Goal: Task Accomplishment & Management: Manage account settings

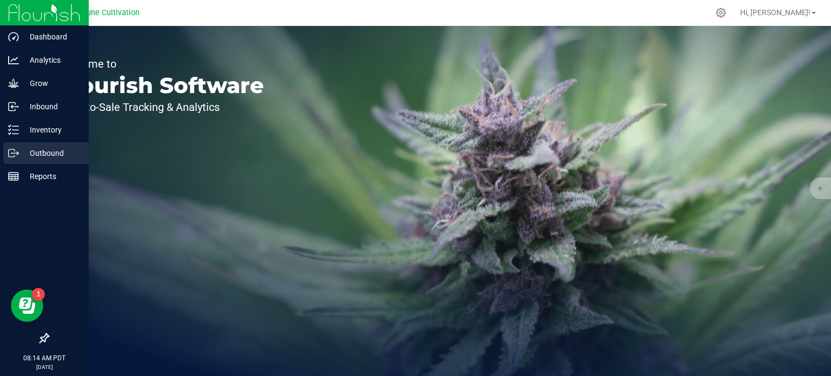
click at [39, 160] on div "Outbound" at bounding box center [45, 153] width 85 height 22
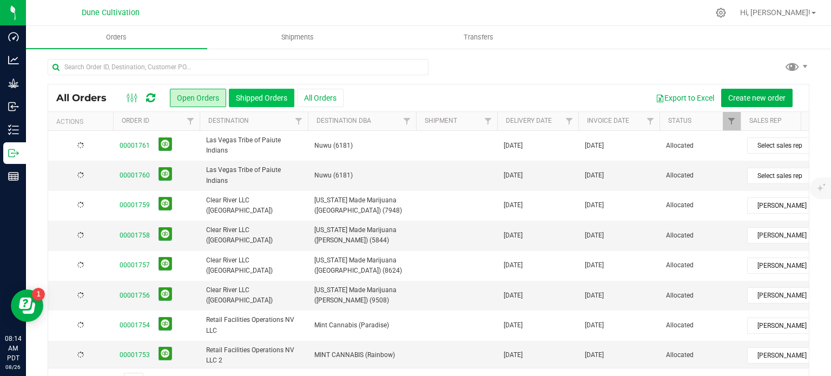
click at [248, 95] on button "Shipped Orders" at bounding box center [261, 98] width 65 height 18
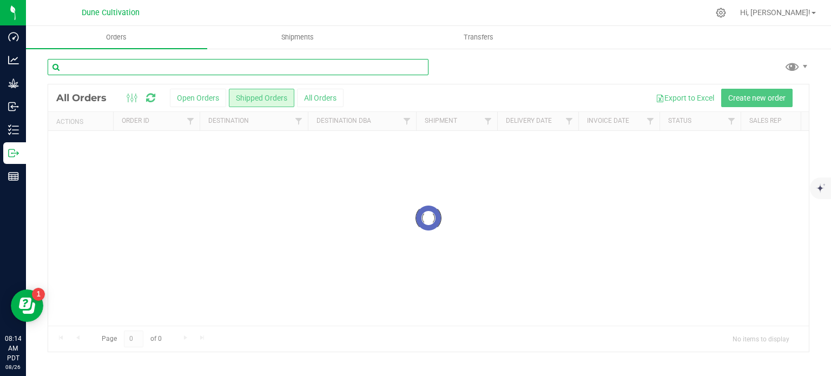
click at [202, 64] on input "text" at bounding box center [238, 67] width 381 height 16
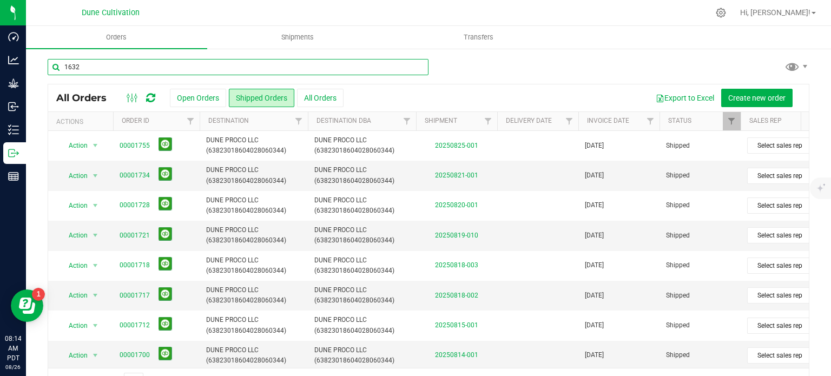
type input "1632"
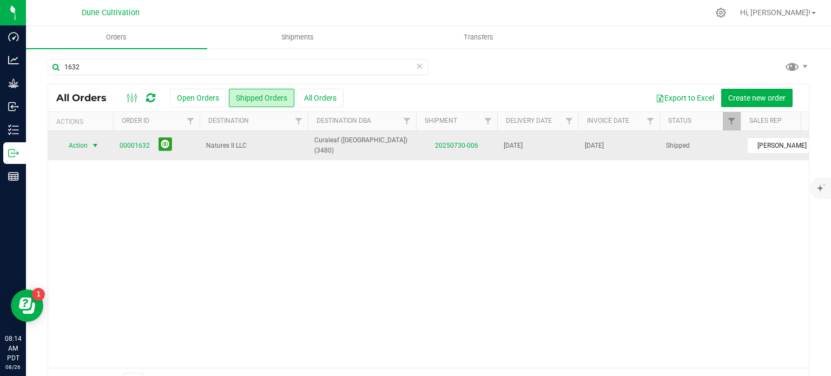
click at [82, 144] on span "Action" at bounding box center [73, 145] width 29 height 15
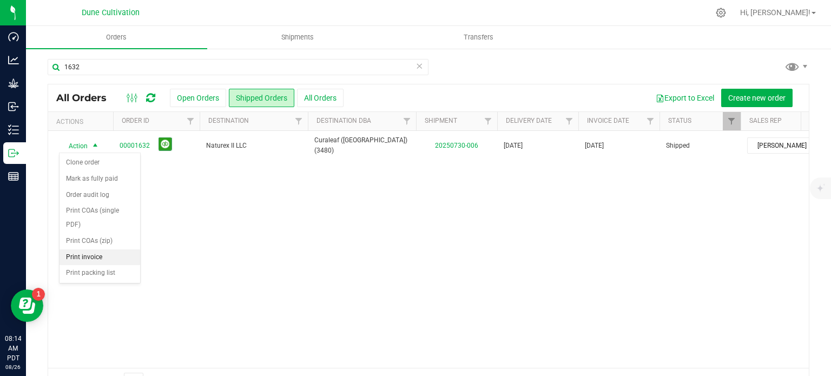
click at [82, 259] on li "Print invoice" at bounding box center [99, 257] width 81 height 16
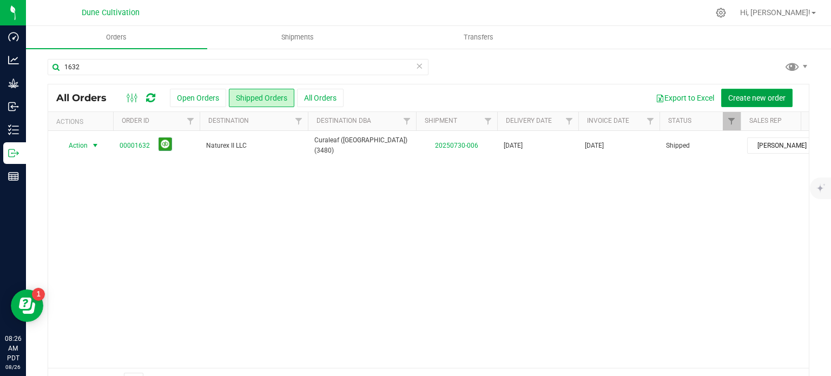
click at [731, 90] on button "Create new order" at bounding box center [756, 98] width 71 height 18
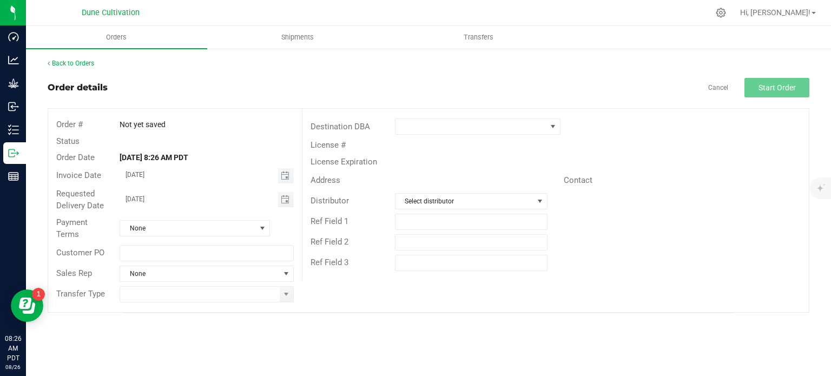
click at [279, 180] on span "Toggle calendar" at bounding box center [286, 175] width 16 height 15
click at [287, 173] on span "Toggle calendar" at bounding box center [285, 175] width 9 height 9
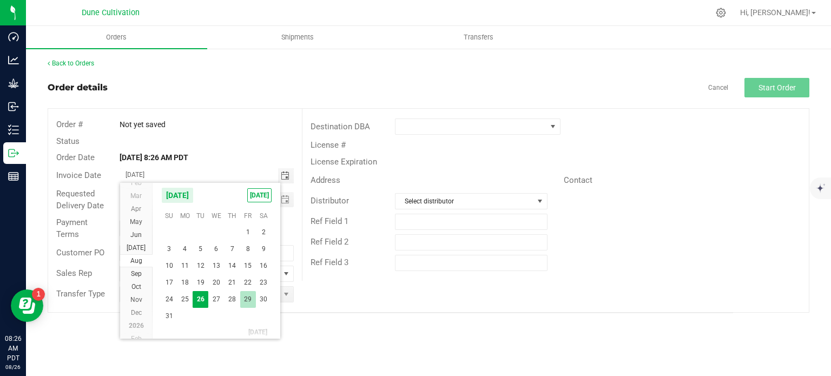
click at [243, 300] on span "29" at bounding box center [248, 299] width 16 height 17
type input "08/29/2025"
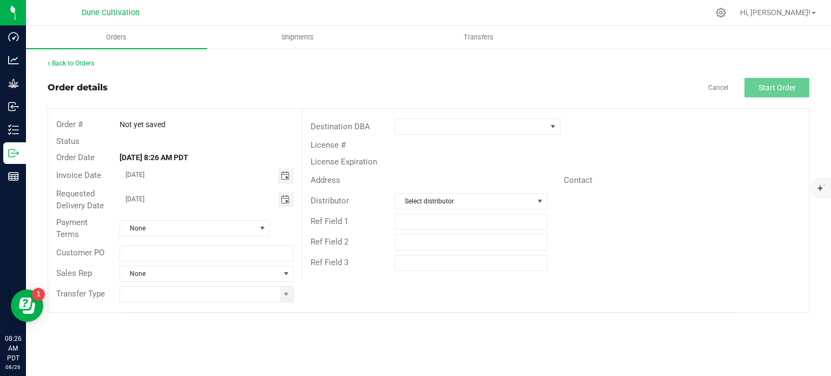
click at [287, 202] on span "Toggle calendar" at bounding box center [285, 199] width 9 height 9
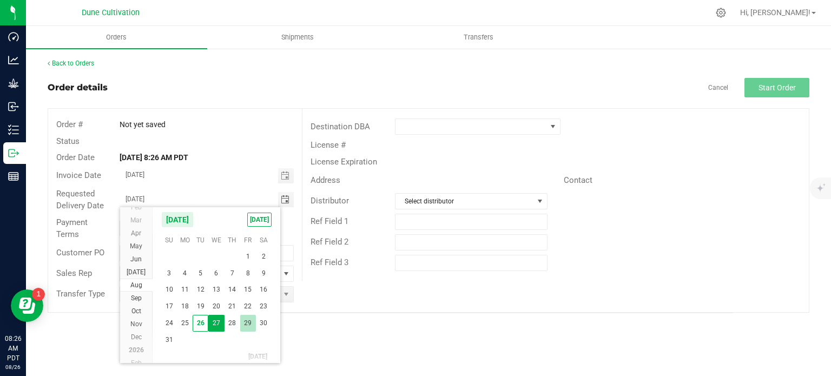
click at [249, 320] on span "29" at bounding box center [248, 323] width 16 height 17
type input "08/29/2025"
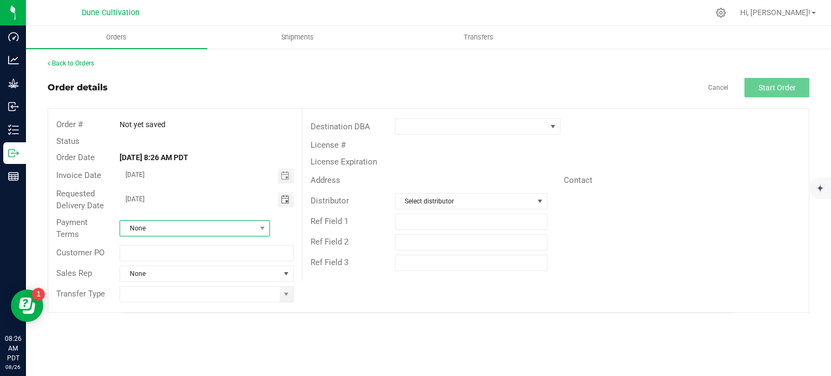
click at [260, 223] on span at bounding box center [263, 228] width 14 height 15
click at [180, 272] on li "Net 30" at bounding box center [194, 275] width 149 height 18
click at [277, 278] on span "None" at bounding box center [199, 273] width 159 height 15
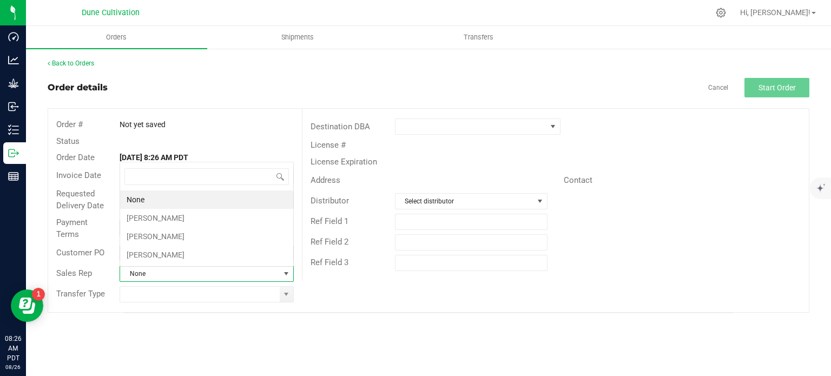
scroll to position [16, 171]
click at [215, 213] on li "[PERSON_NAME]" at bounding box center [206, 218] width 173 height 18
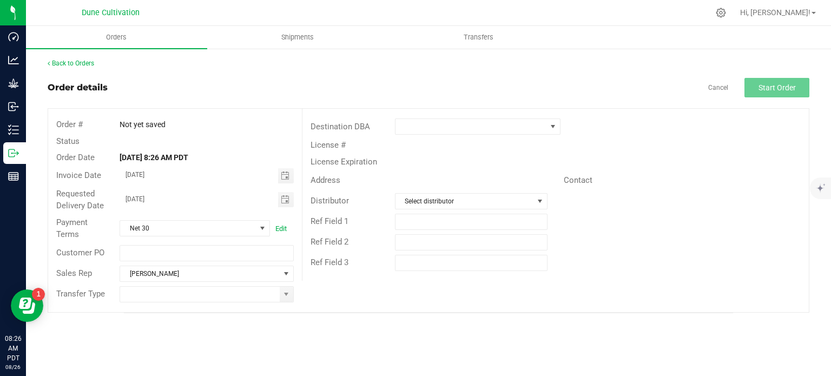
click at [237, 281] on div "Sales Rep Brett Nelson" at bounding box center [175, 273] width 254 height 21
click at [237, 274] on span "[PERSON_NAME]" at bounding box center [199, 273] width 159 height 15
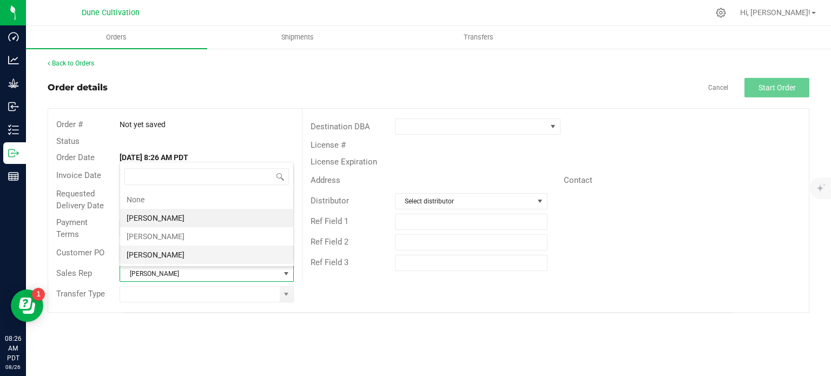
click at [175, 248] on li "[PERSON_NAME]" at bounding box center [206, 255] width 173 height 18
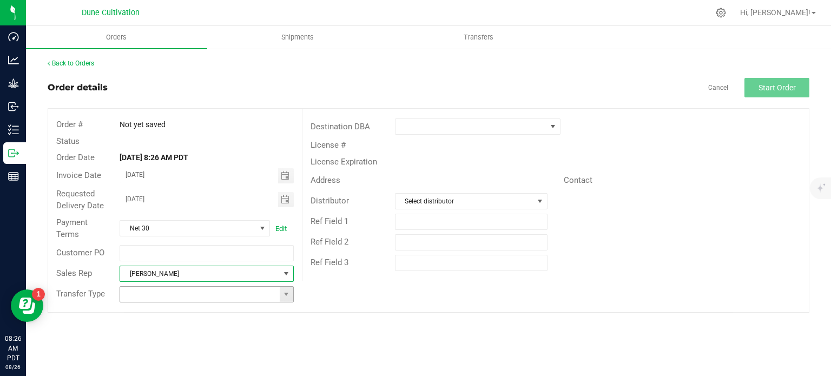
click at [277, 296] on input at bounding box center [199, 294] width 159 height 15
click at [281, 296] on span at bounding box center [287, 294] width 14 height 15
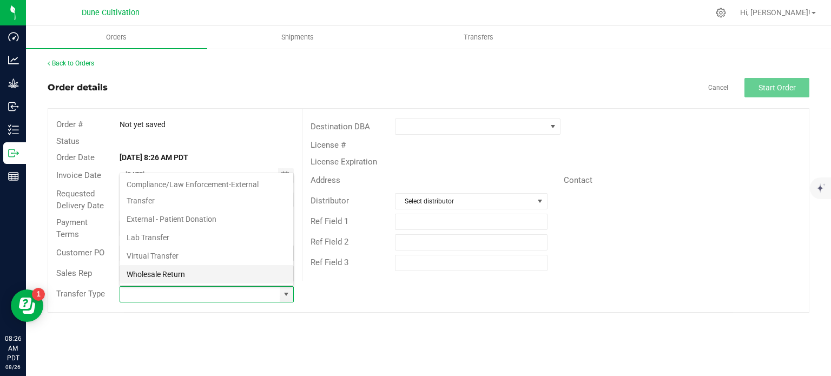
scroll to position [176, 0]
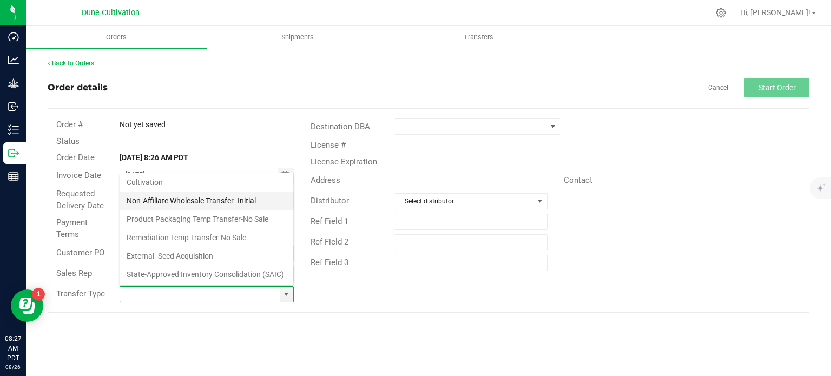
click at [195, 191] on li "Non-Affiliate Wholesale Transfer- Initial" at bounding box center [206, 200] width 173 height 18
type input "Non-Affiliate Wholesale Transfer- Initial"
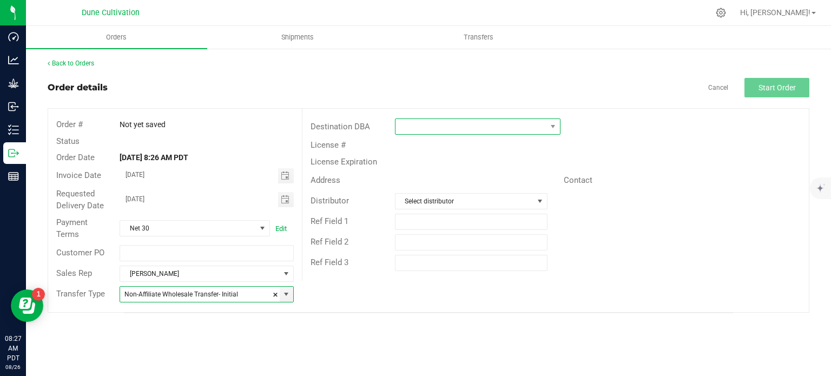
click at [543, 126] on span at bounding box center [470, 126] width 151 height 15
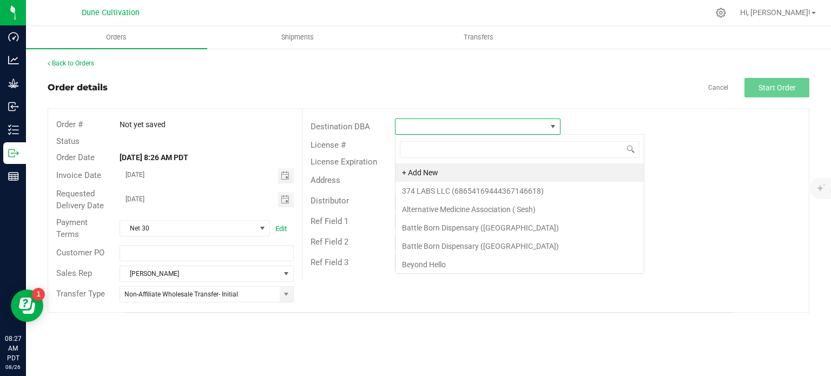
scroll to position [16, 166]
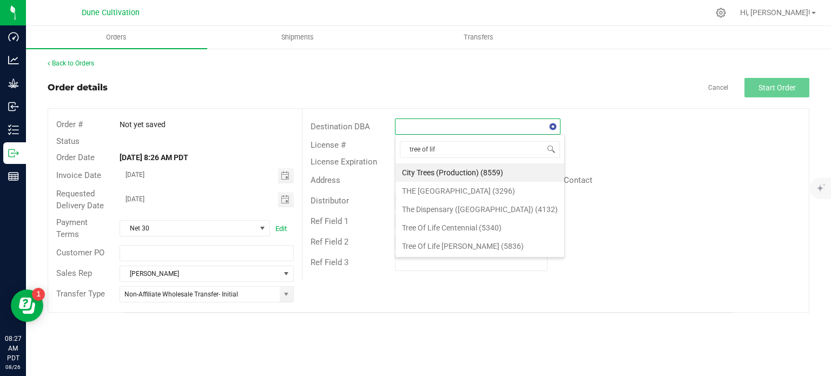
type input "tree of life"
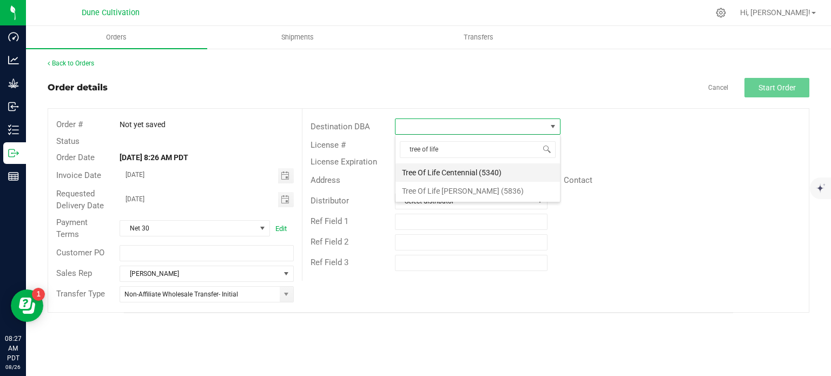
click at [491, 168] on li "Tree Of Life Centennial (5340)" at bounding box center [477, 172] width 164 height 18
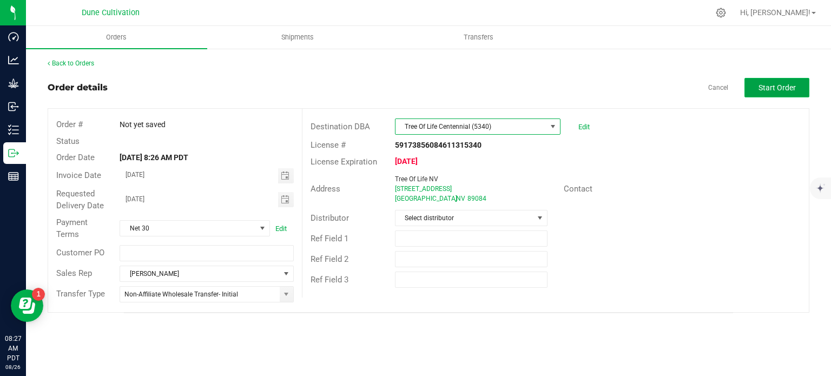
click at [769, 85] on span "Start Order" at bounding box center [776, 87] width 37 height 9
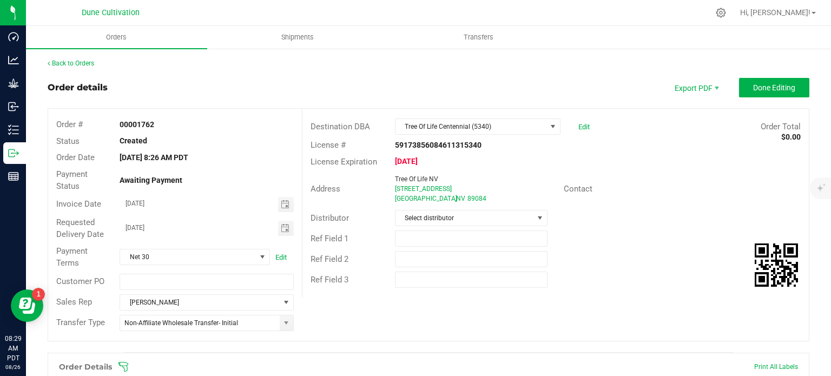
scroll to position [264, 0]
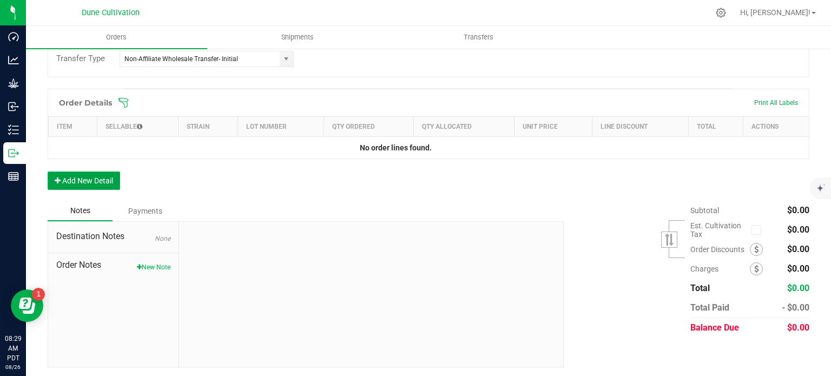
click at [110, 175] on button "Add New Detail" at bounding box center [84, 180] width 72 height 18
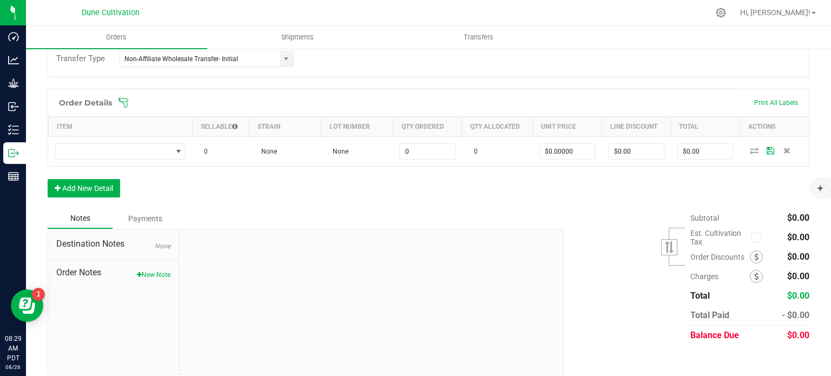
click at [81, 200] on div "Order Details Print All Labels Item Sellable Strain Lot Number Qty Ordered Qty …" at bounding box center [429, 149] width 762 height 120
click at [90, 183] on button "Add New Detail" at bounding box center [84, 188] width 72 height 18
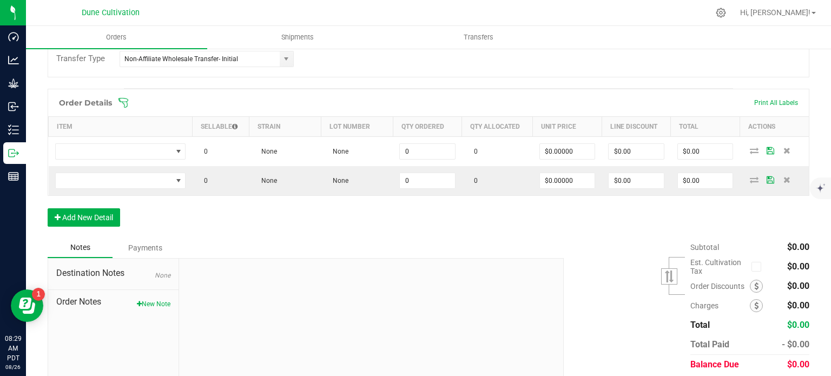
click at [95, 206] on div "Order Details Print All Labels Item Sellable Strain Lot Number Qty Ordered Qty …" at bounding box center [429, 163] width 762 height 149
click at [97, 216] on button "Add New Detail" at bounding box center [84, 217] width 72 height 18
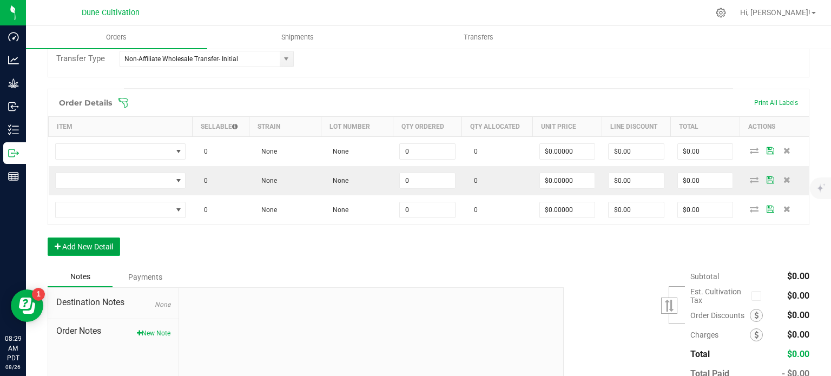
click at [94, 242] on button "Add New Detail" at bounding box center [84, 246] width 72 height 18
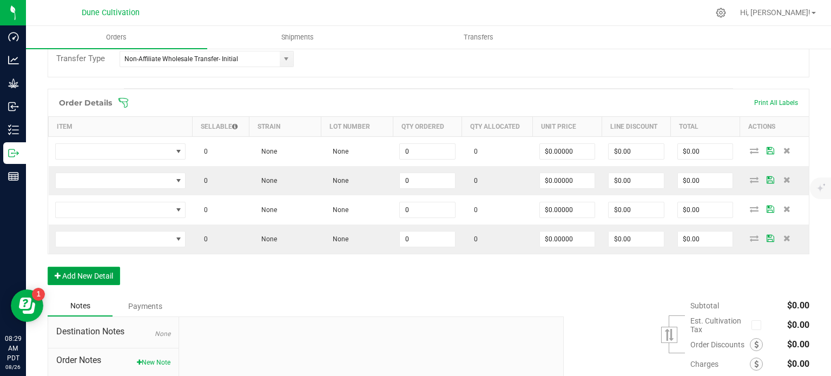
click at [88, 268] on button "Add New Detail" at bounding box center [84, 276] width 72 height 18
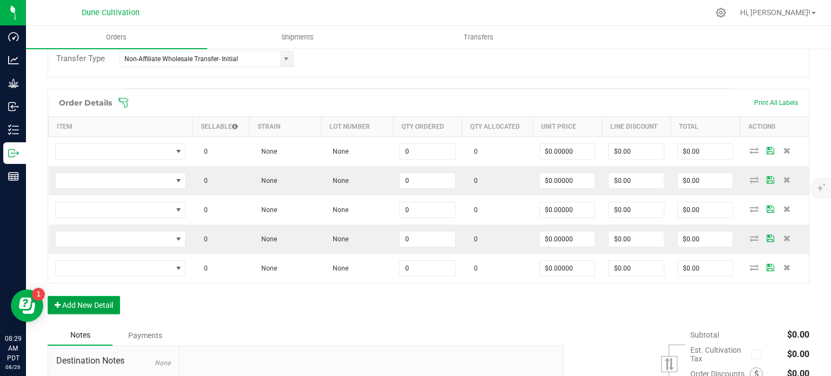
click at [86, 308] on button "Add New Detail" at bounding box center [84, 305] width 72 height 18
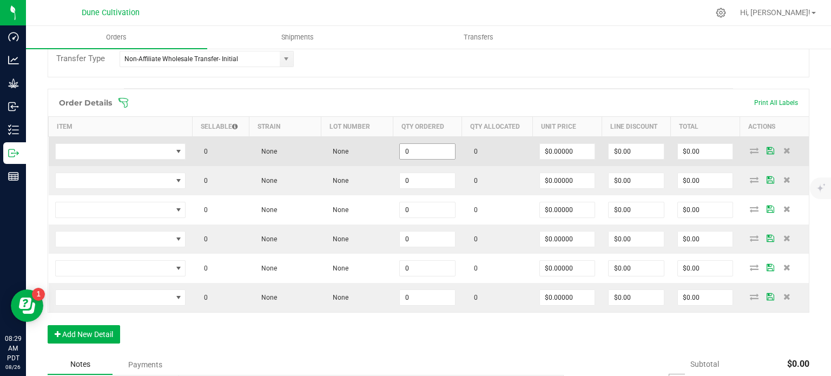
click at [428, 157] on input "0" at bounding box center [427, 151] width 55 height 15
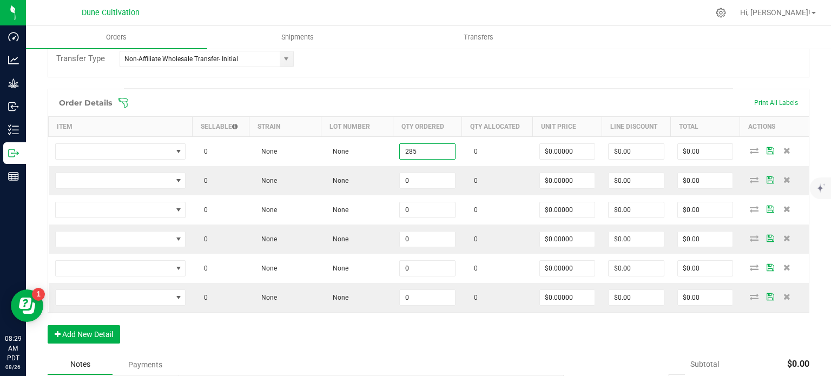
type input "285"
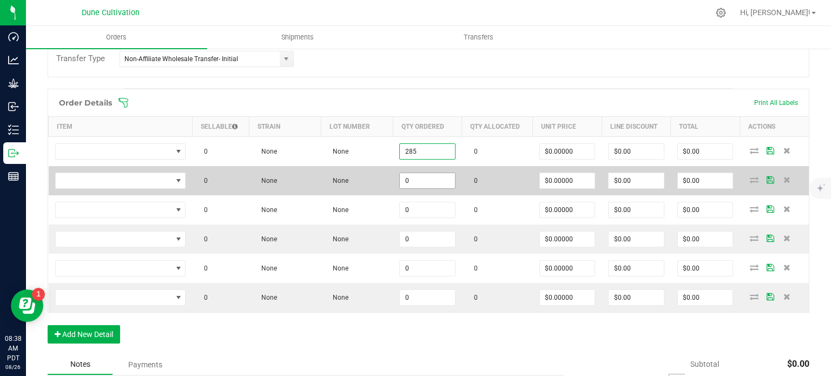
click at [410, 177] on input "0" at bounding box center [427, 180] width 55 height 15
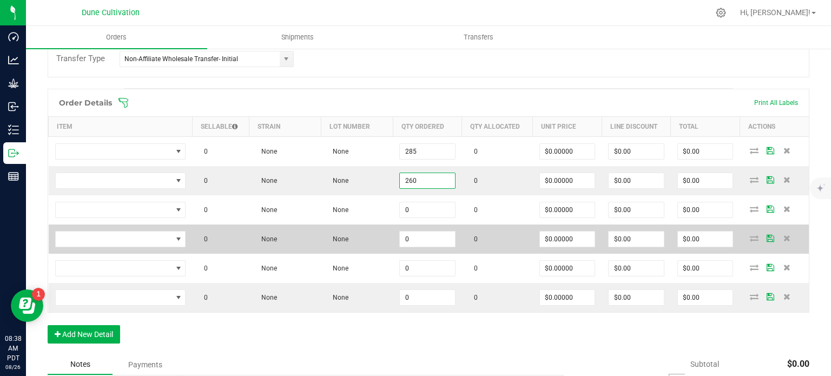
type input "260"
click at [411, 224] on td "0" at bounding box center [427, 238] width 69 height 29
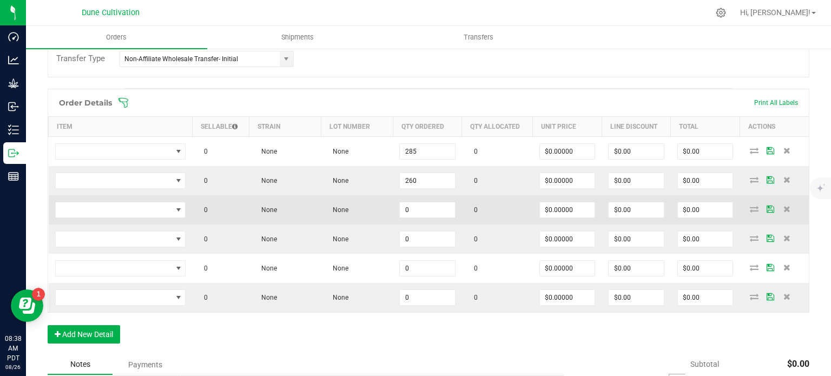
click at [415, 160] on span "0" at bounding box center [427, 151] width 56 height 16
click at [416, 211] on input "0" at bounding box center [427, 209] width 55 height 15
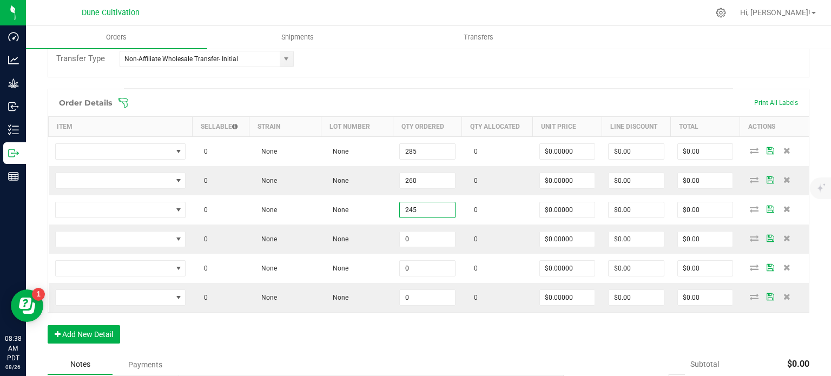
type input "245"
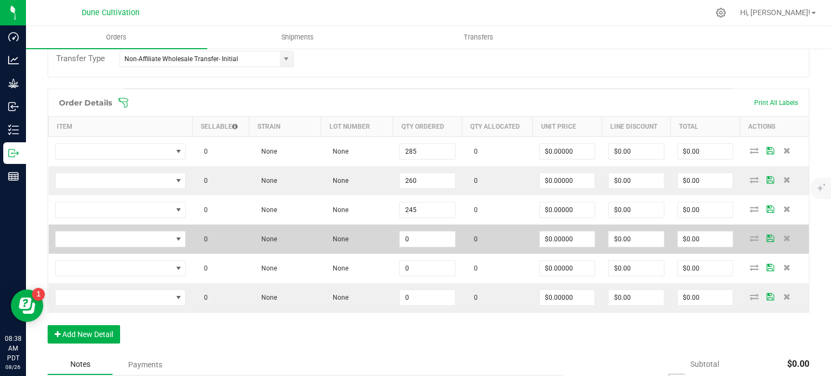
click at [425, 228] on td "0" at bounding box center [427, 238] width 69 height 29
click at [428, 240] on input "0" at bounding box center [427, 238] width 55 height 15
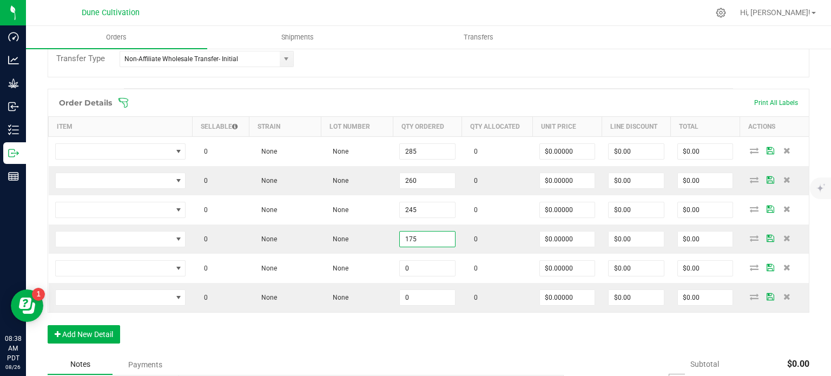
type input "175"
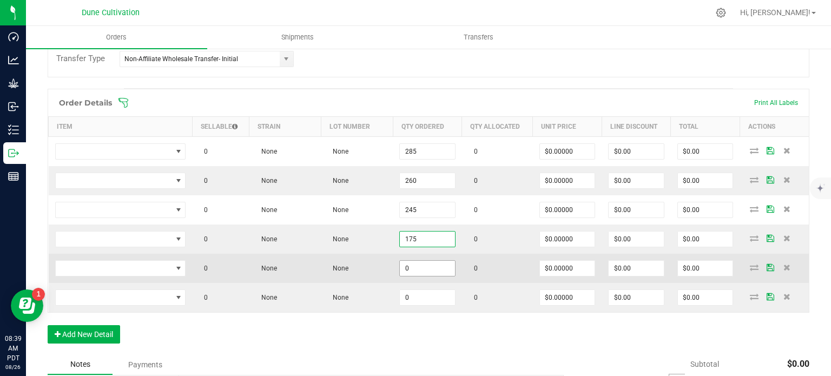
click at [425, 267] on input "0" at bounding box center [427, 268] width 55 height 15
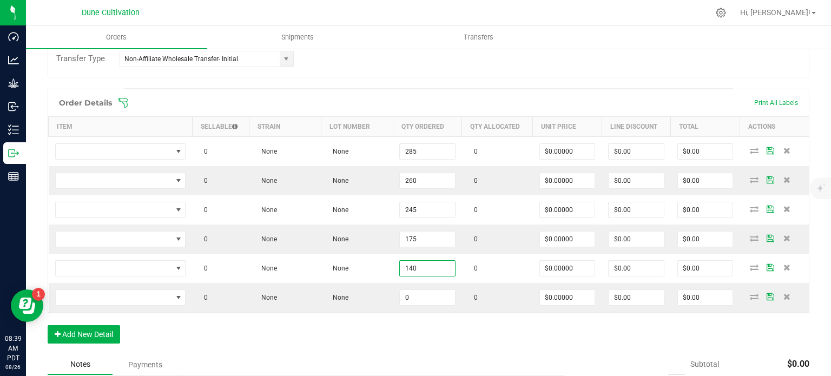
type input "140"
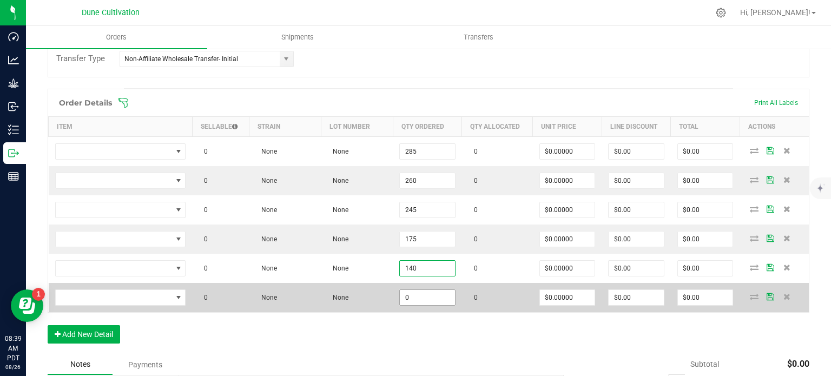
click at [426, 292] on input "0" at bounding box center [427, 297] width 55 height 15
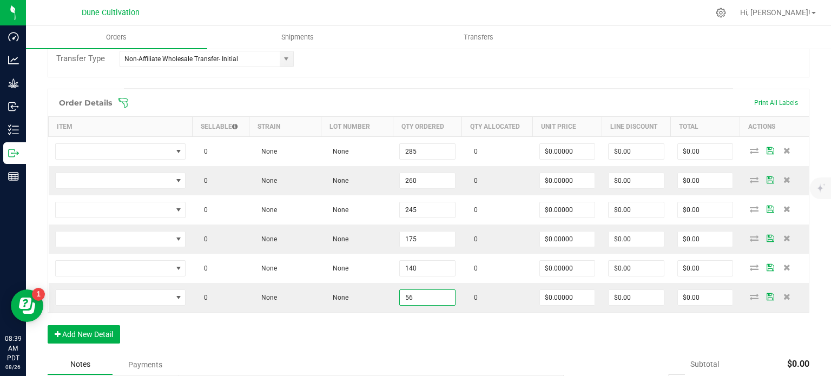
type input "56"
click at [413, 320] on div "Order Details Print All Labels Item Sellable Strain Lot Number Qty Ordered Qty …" at bounding box center [429, 222] width 762 height 266
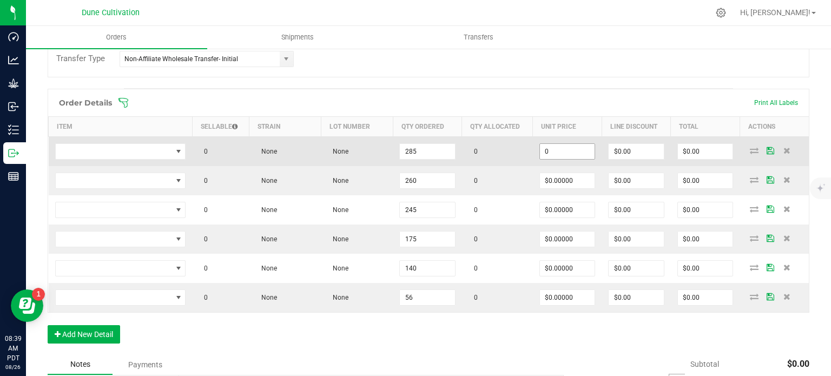
click at [559, 149] on input "0" at bounding box center [567, 151] width 55 height 15
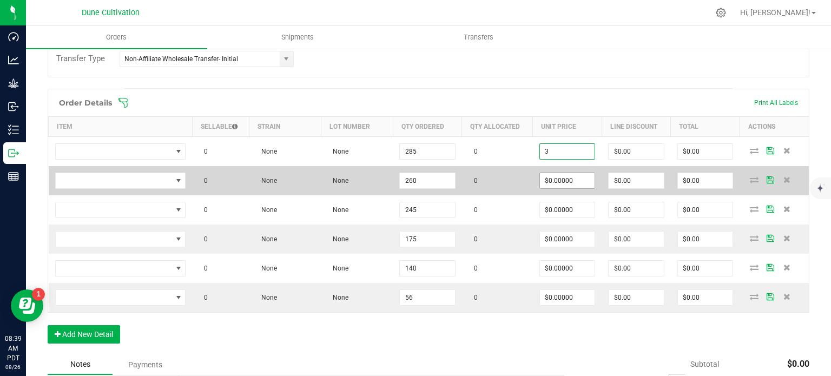
type input "$3.00000"
type input "$855.00"
click at [568, 183] on input "0" at bounding box center [567, 180] width 55 height 15
paste input "3"
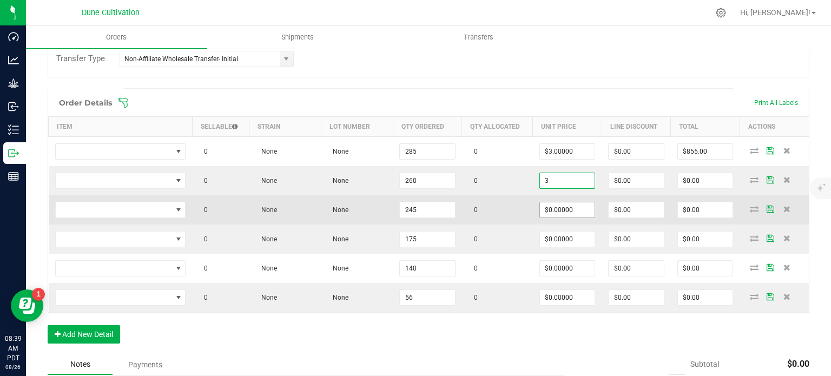
type input "$3.00000"
type input "$780.00"
click at [573, 210] on input "0" at bounding box center [567, 209] width 55 height 15
paste input "3"
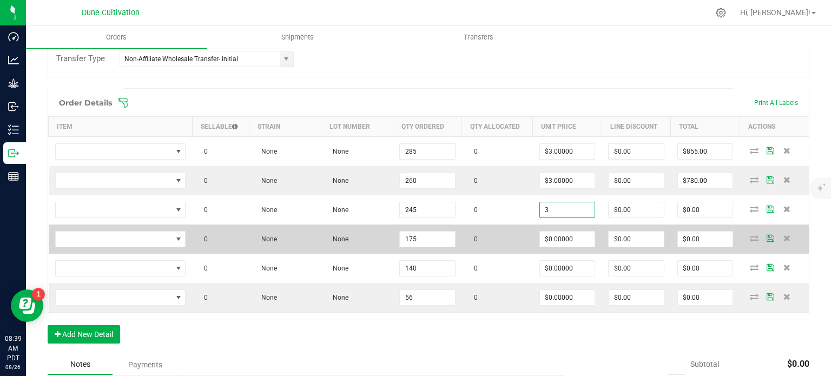
type input "$3.00000"
type input "$735.00"
click at [560, 246] on td "$0.00000" at bounding box center [567, 238] width 69 height 29
click at [560, 237] on input "0" at bounding box center [567, 238] width 55 height 15
paste input "3"
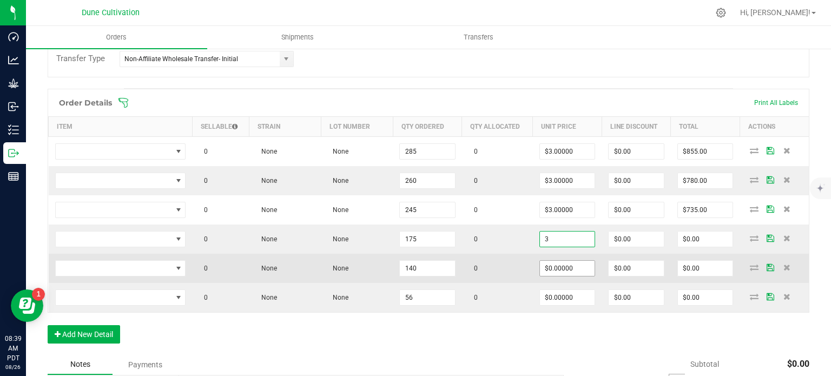
type input "$3.00000"
type input "$525.00"
click at [562, 272] on input "0" at bounding box center [567, 268] width 55 height 15
paste input "3"
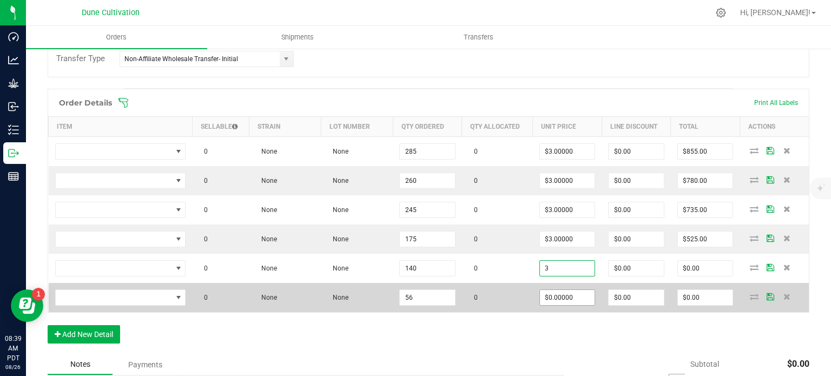
type input "$3.00000"
type input "$420.00"
click at [562, 295] on input "0" at bounding box center [567, 297] width 55 height 15
paste input "3"
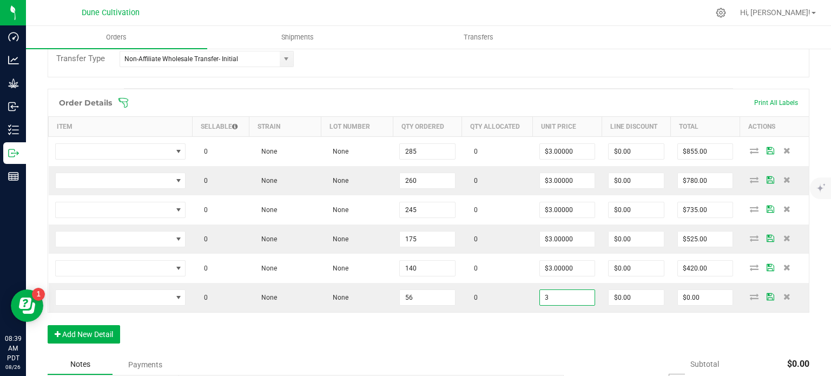
type input "$3.00000"
type input "$168.00"
click at [542, 337] on div "Order Details Print All Labels Item Sellable Strain Lot Number Qty Ordered Qty …" at bounding box center [429, 222] width 762 height 266
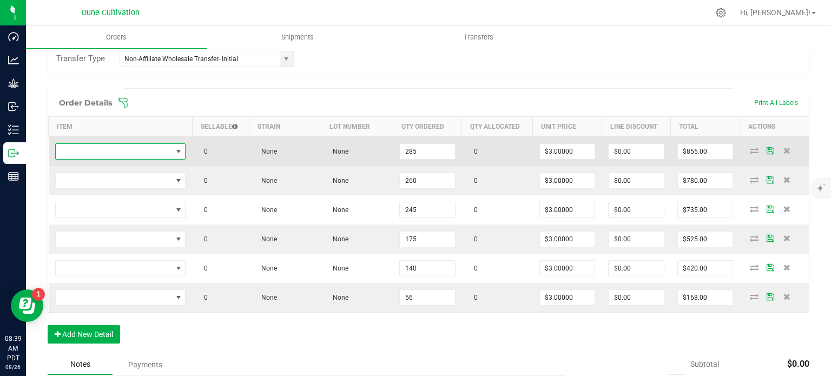
click at [167, 152] on span "NO DATA FOUND" at bounding box center [114, 151] width 116 height 15
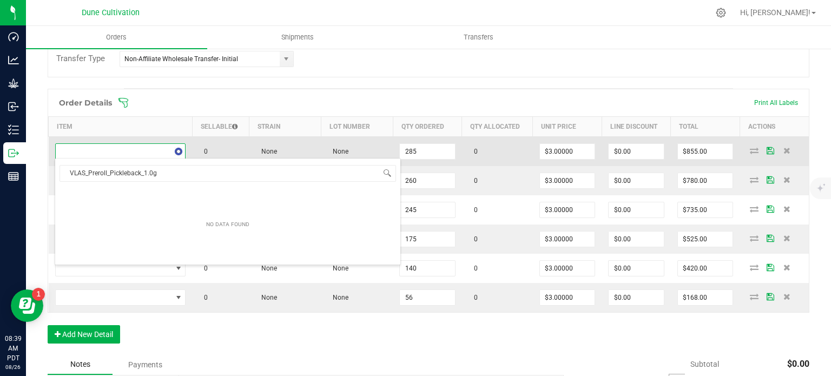
scroll to position [16, 129]
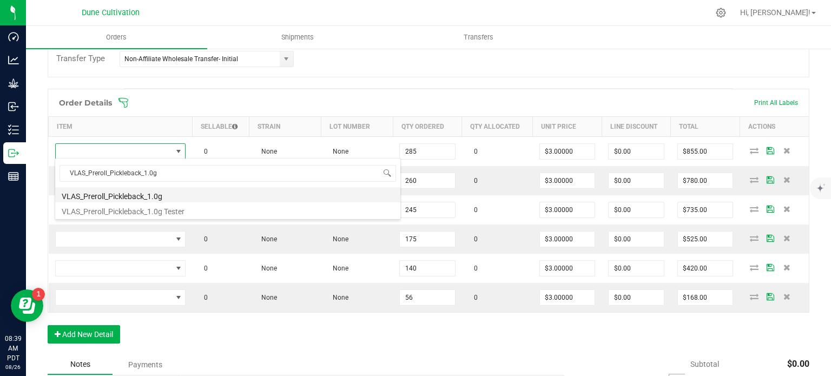
click at [156, 198] on li "VLAS_Preroll_Pickleback_1.0g" at bounding box center [227, 194] width 345 height 15
type input "285 ea"
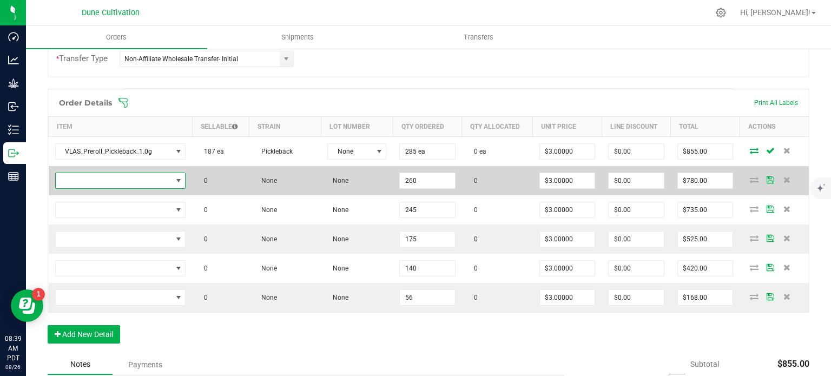
click at [167, 182] on span "NO DATA FOUND" at bounding box center [114, 180] width 116 height 15
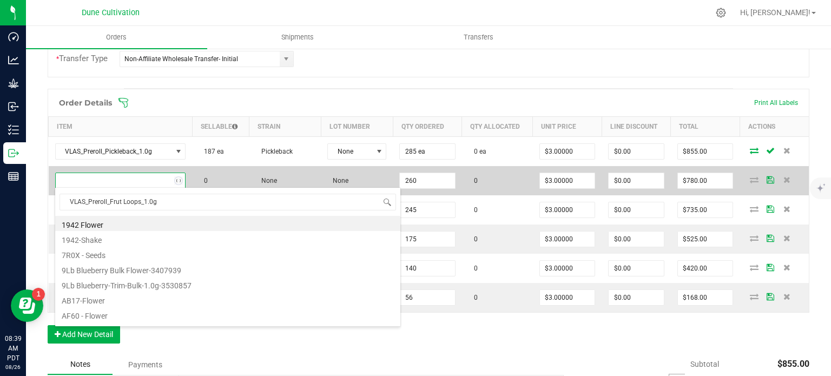
scroll to position [16, 128]
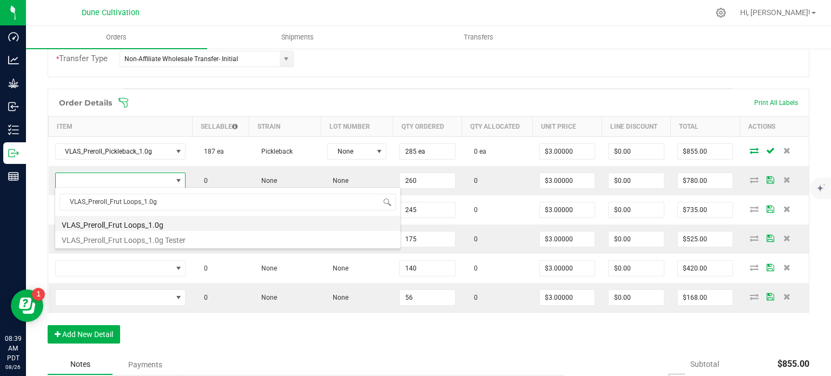
click at [147, 224] on li "VLAS_Preroll_Frut Loops_1.0g" at bounding box center [227, 223] width 345 height 15
type input "260 ea"
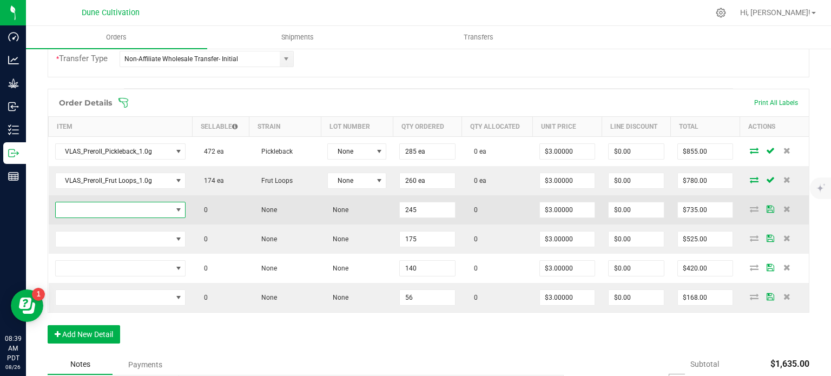
click at [158, 213] on span "NO DATA FOUND" at bounding box center [114, 209] width 116 height 15
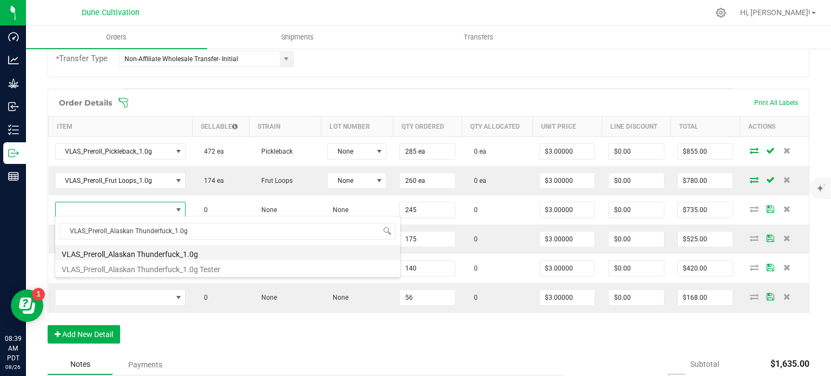
click at [155, 253] on li "VLAS_Preroll_Alaskan Thunderfuck_1.0g" at bounding box center [227, 252] width 345 height 15
type input "245 ea"
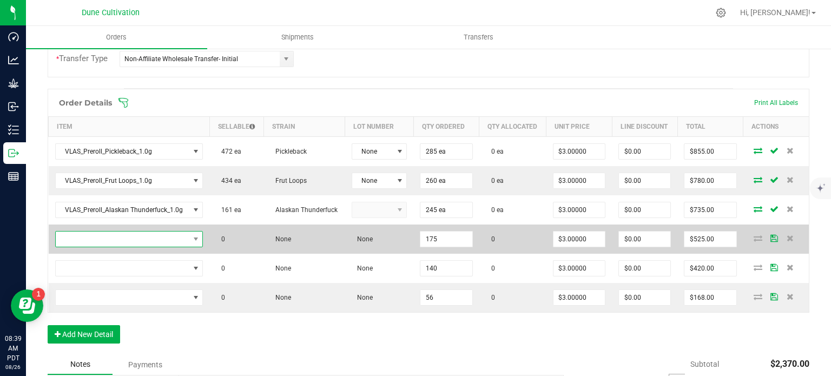
click at [156, 237] on span "NO DATA FOUND" at bounding box center [123, 238] width 134 height 15
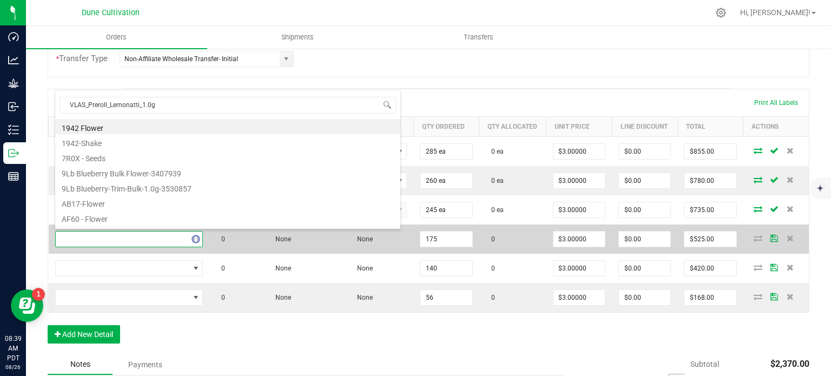
scroll to position [16, 145]
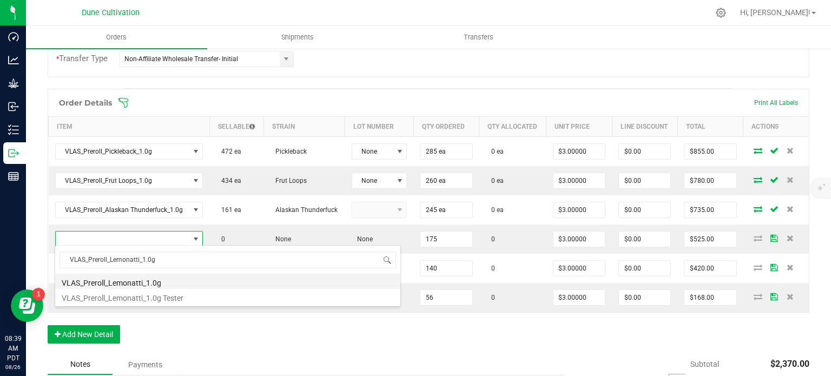
click at [143, 283] on li "VLAS_Preroll_Lemonatti_1.0g" at bounding box center [227, 281] width 345 height 15
type input "175 ea"
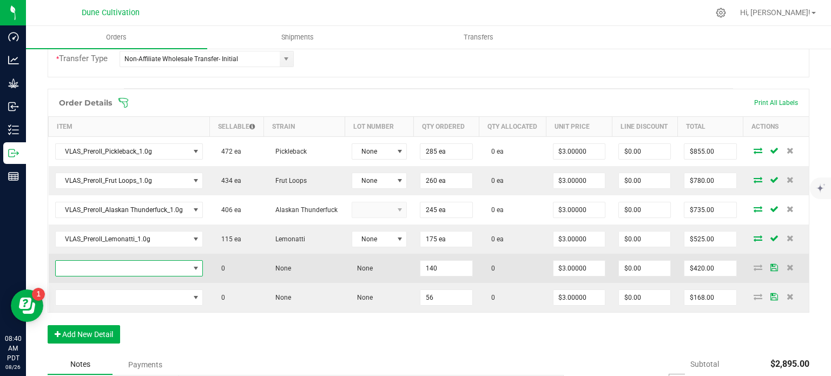
click at [160, 263] on span "NO DATA FOUND" at bounding box center [123, 268] width 134 height 15
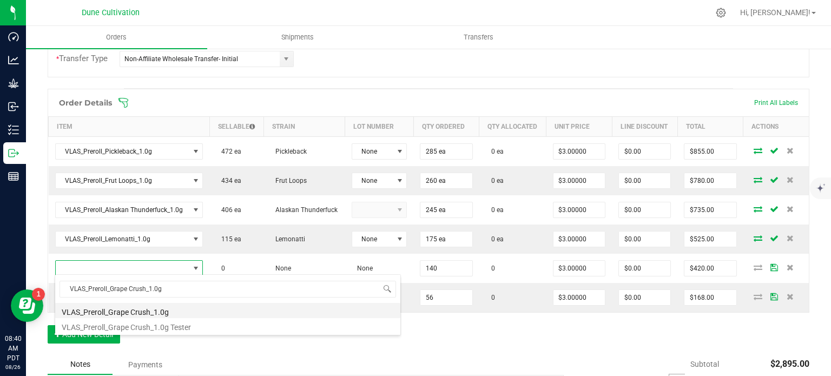
click at [143, 307] on li "VLAS_Preroll_Grape Crush_1.0g" at bounding box center [227, 310] width 345 height 15
type input "140 ea"
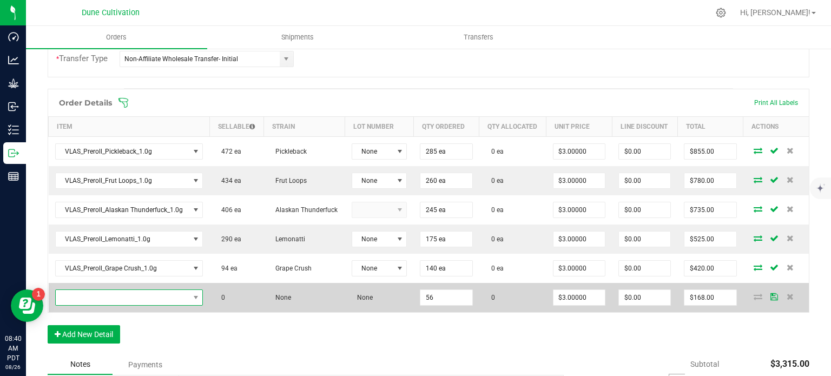
click at [150, 292] on span "NO DATA FOUND" at bounding box center [123, 297] width 134 height 15
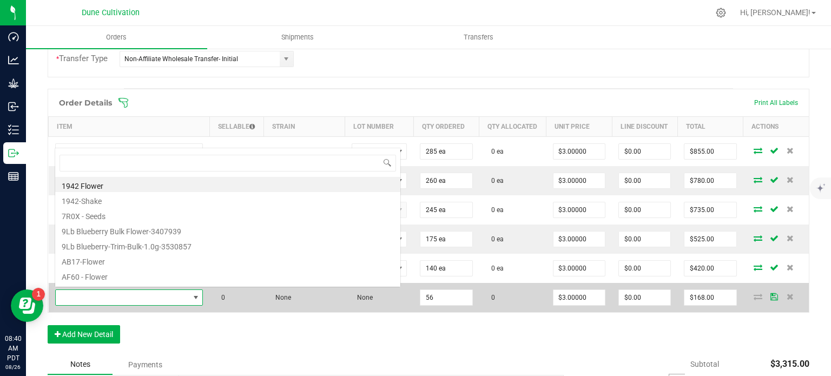
type input "Vlasic-Preroll-Stankface-1.0g"
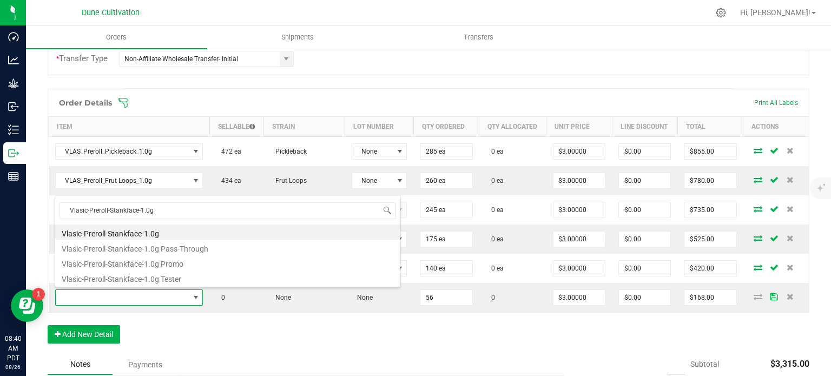
click at [180, 320] on div "Order Details Print All Labels Item Sellable Strain Lot Number Qty Ordered Qty …" at bounding box center [429, 222] width 762 height 266
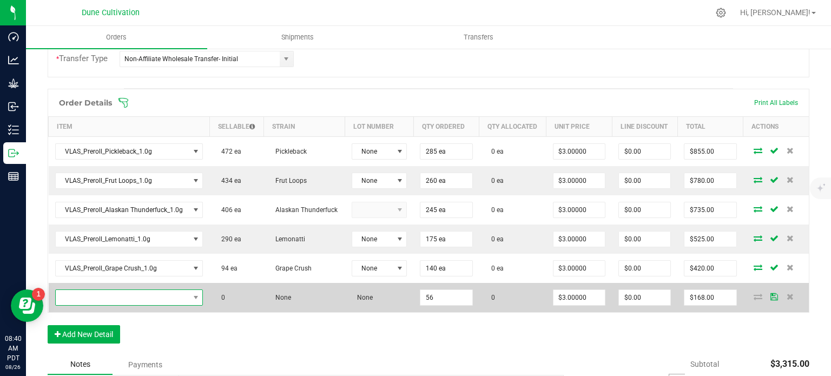
click at [143, 300] on span "NO DATA FOUND" at bounding box center [123, 297] width 134 height 15
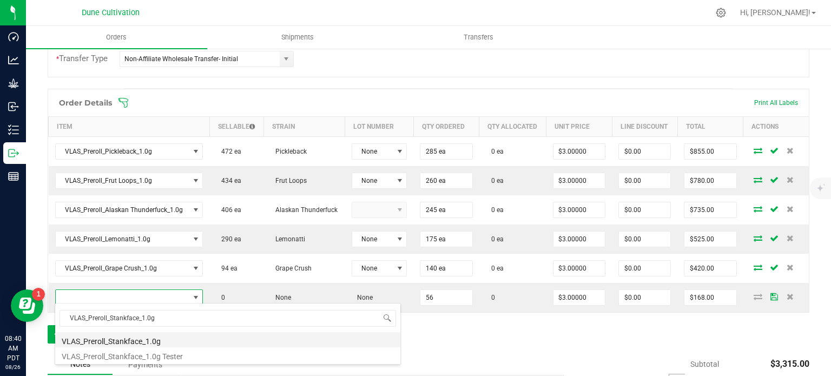
click at [123, 340] on li "VLAS_Preroll_Stankface_1.0g" at bounding box center [227, 339] width 345 height 15
type input "56 ea"
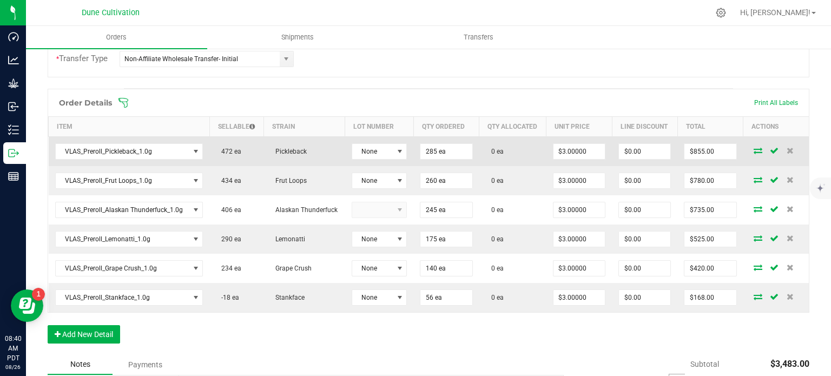
click at [753, 149] on icon at bounding box center [757, 150] width 9 height 6
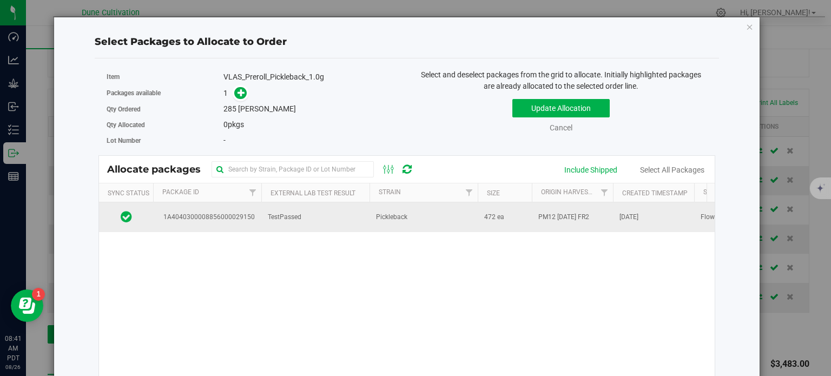
click at [249, 217] on span "1A4040300008856000029150" at bounding box center [207, 217] width 95 height 10
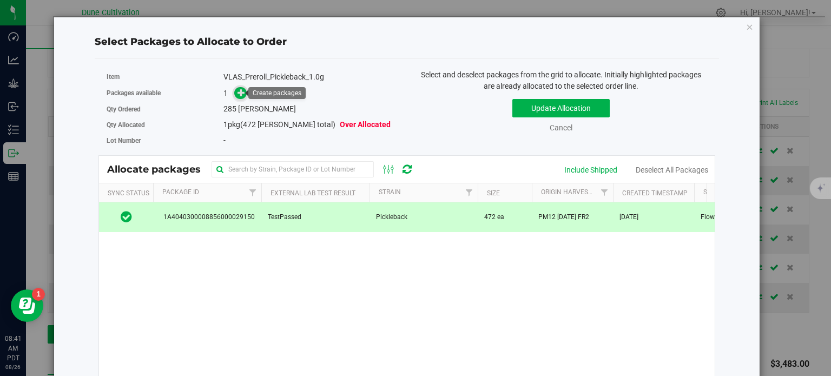
click at [241, 90] on icon at bounding box center [241, 93] width 8 height 8
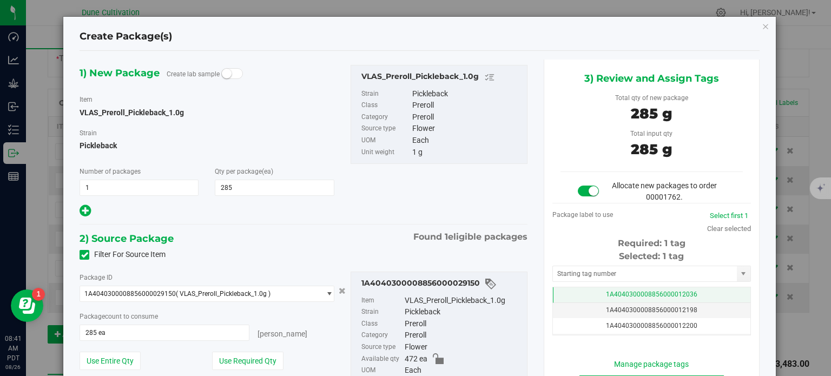
click at [574, 290] on td "1A4040300008856000012036" at bounding box center [651, 295] width 197 height 16
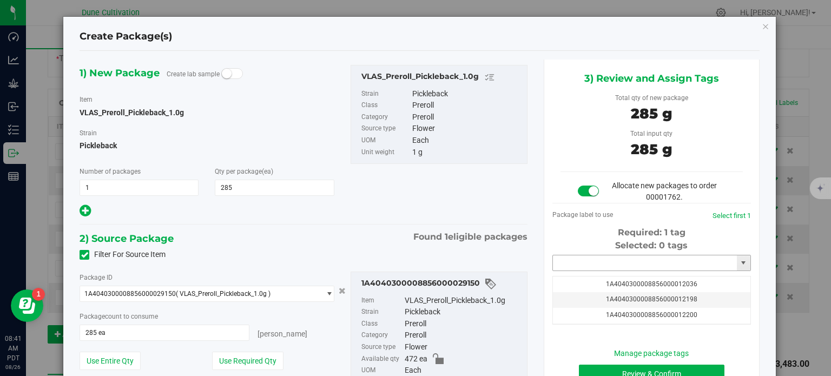
click at [577, 261] on input "text" at bounding box center [645, 262] width 184 height 15
click at [591, 281] on li "1A4040300008856000032382" at bounding box center [644, 281] width 195 height 16
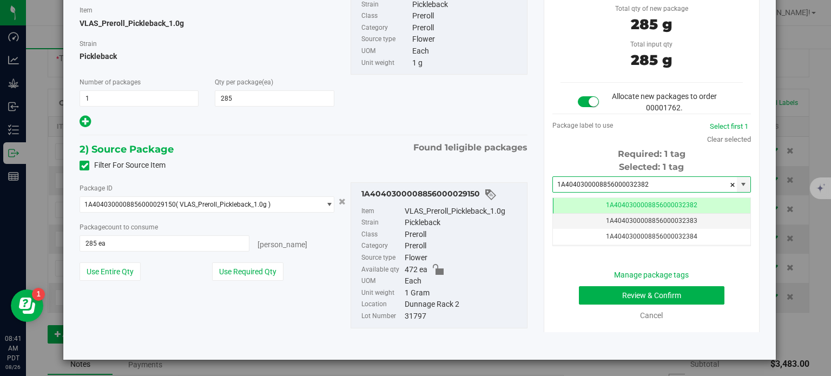
type input "1A4040300008856000032382"
click at [608, 287] on button "Review & Confirm" at bounding box center [651, 295] width 145 height 18
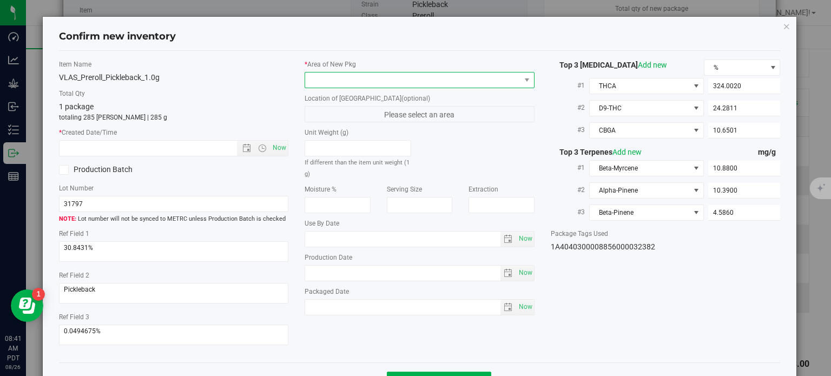
click at [382, 80] on span at bounding box center [412, 79] width 215 height 15
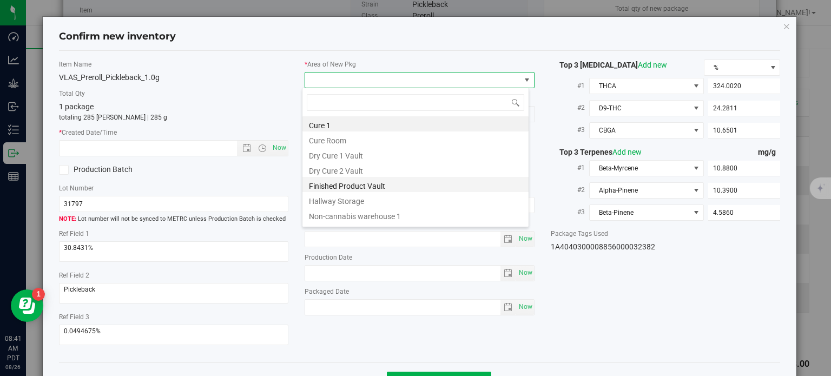
click at [330, 187] on li "Finished Product Vault" at bounding box center [415, 184] width 226 height 15
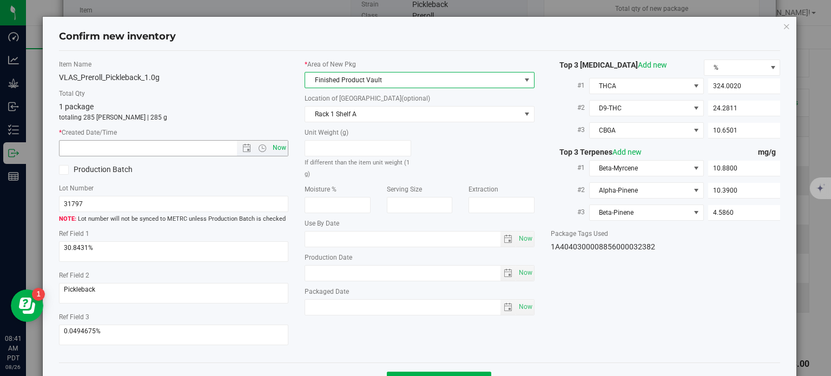
click at [271, 149] on span "Now" at bounding box center [279, 148] width 18 height 16
type input "8/26/2025 8:41 AM"
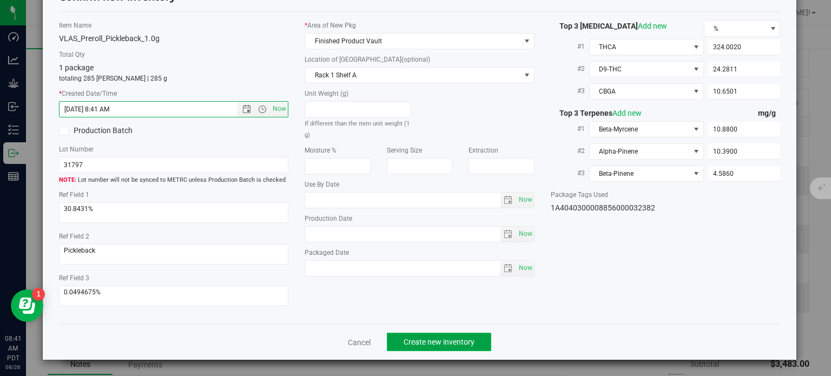
click at [433, 342] on span "Create new inventory" at bounding box center [438, 341] width 71 height 9
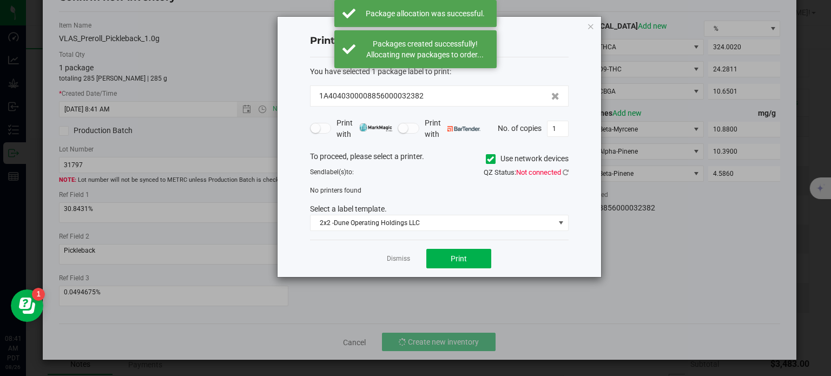
click at [407, 266] on div "Dismiss Print" at bounding box center [439, 258] width 259 height 37
click at [405, 257] on link "Dismiss" at bounding box center [398, 258] width 23 height 9
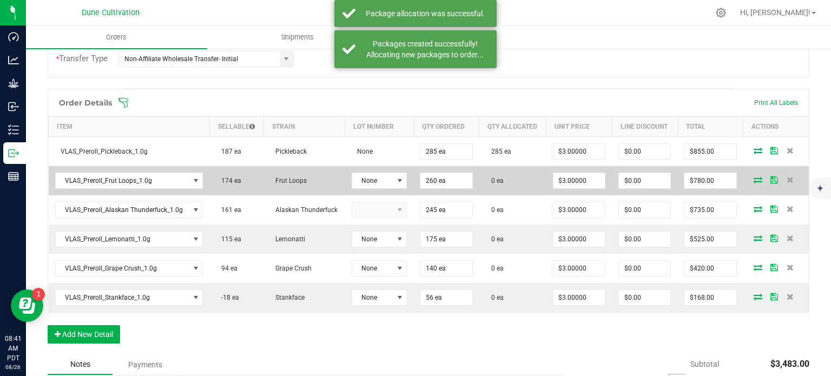
click at [753, 177] on icon at bounding box center [757, 179] width 9 height 6
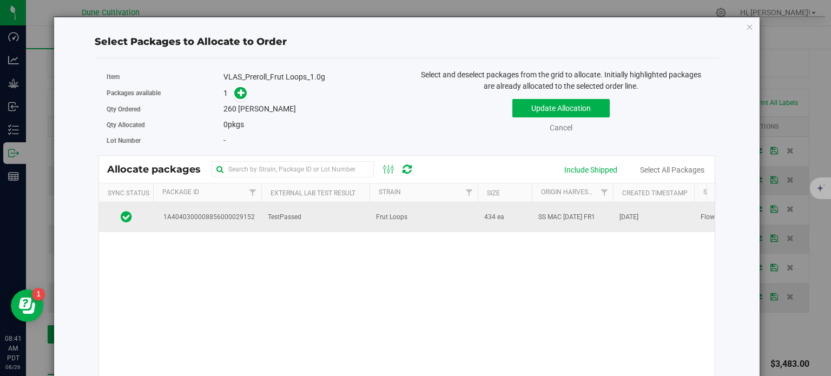
click at [256, 214] on td "1A4040300008856000029152" at bounding box center [207, 216] width 108 height 29
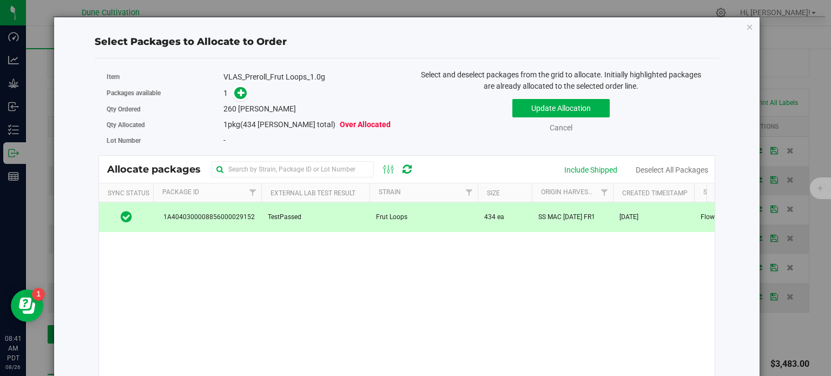
click at [230, 108] on span "260" at bounding box center [229, 108] width 13 height 9
click at [237, 94] on icon at bounding box center [241, 93] width 8 height 8
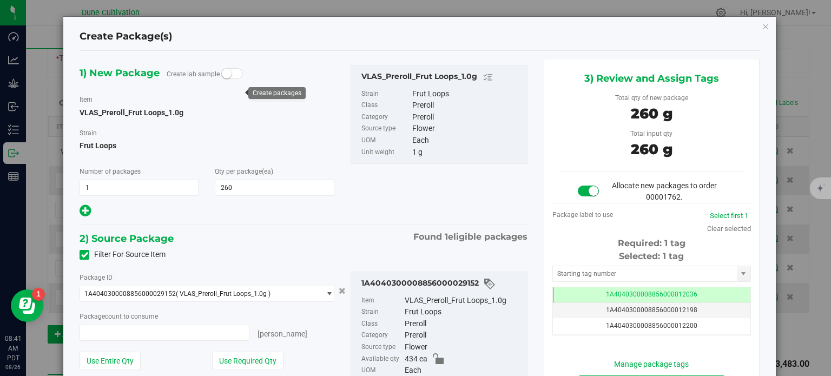
type input "260 ea"
click at [609, 294] on span "1A4040300008856000012036" at bounding box center [651, 294] width 91 height 8
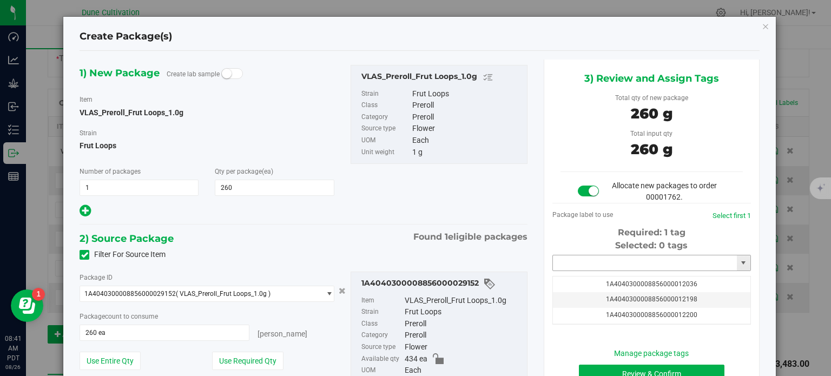
click at [602, 263] on input "text" at bounding box center [645, 262] width 184 height 15
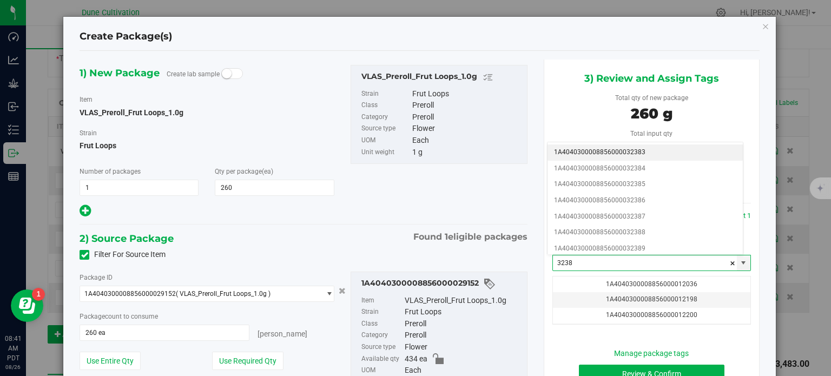
click at [625, 150] on li "1A4040300008856000032383" at bounding box center [644, 152] width 195 height 16
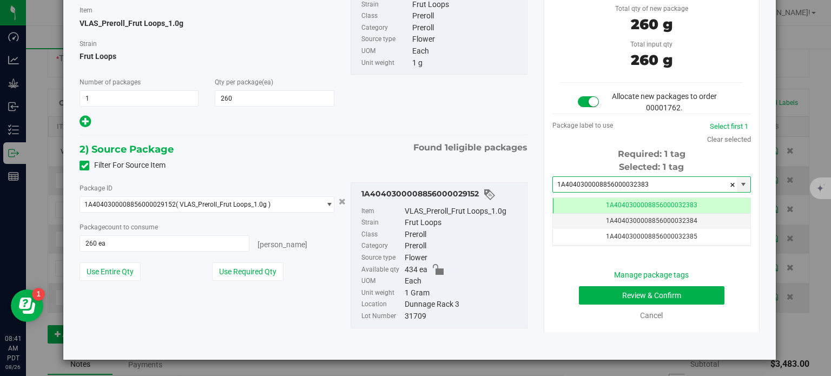
type input "1A4040300008856000032383"
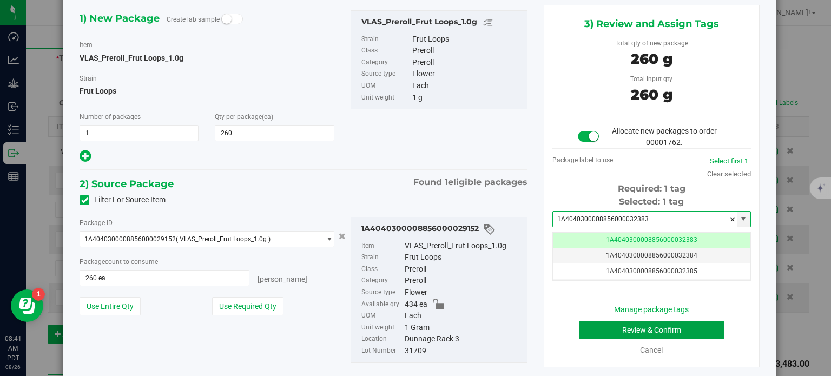
click at [581, 326] on button "Review & Confirm" at bounding box center [651, 330] width 145 height 18
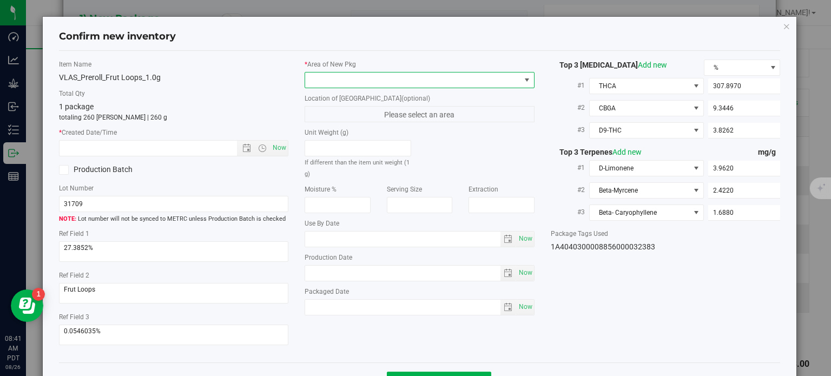
click at [461, 74] on span at bounding box center [412, 79] width 215 height 15
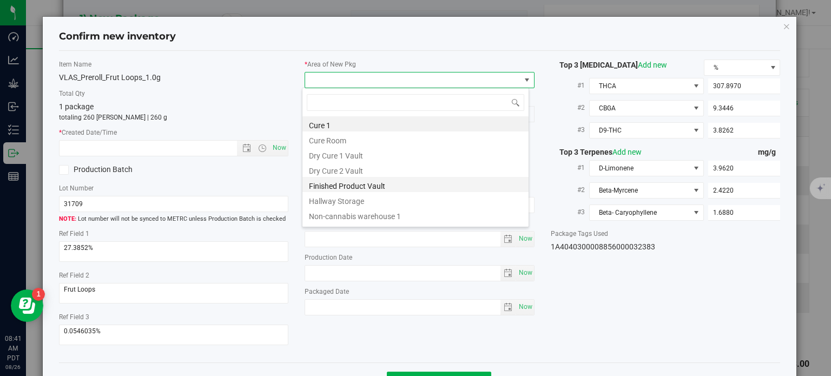
click at [325, 185] on li "Finished Product Vault" at bounding box center [415, 184] width 226 height 15
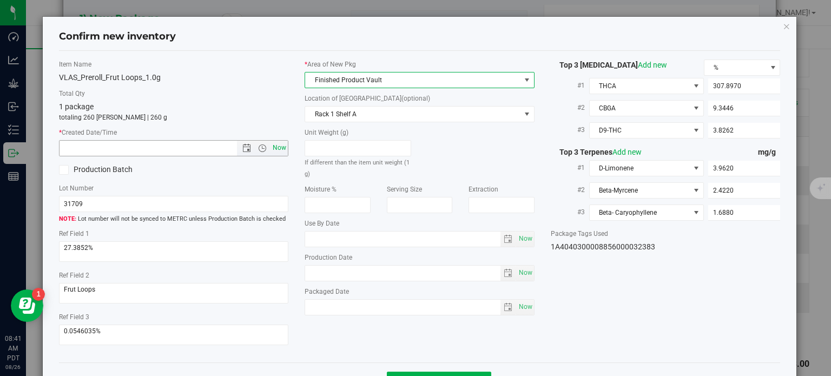
click at [274, 149] on span "Now" at bounding box center [279, 148] width 18 height 16
type input "8/26/2025 8:41 AM"
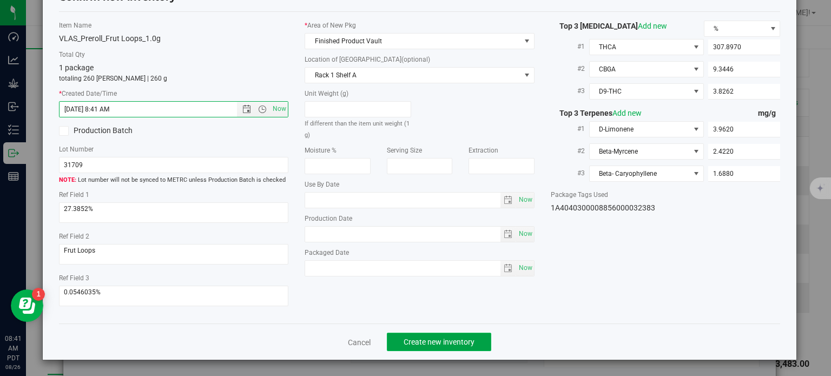
click at [425, 339] on span "Create new inventory" at bounding box center [438, 341] width 71 height 9
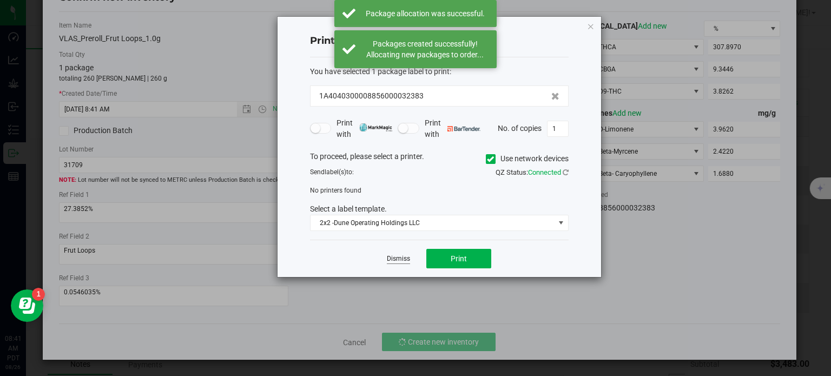
click at [404, 258] on link "Dismiss" at bounding box center [398, 258] width 23 height 9
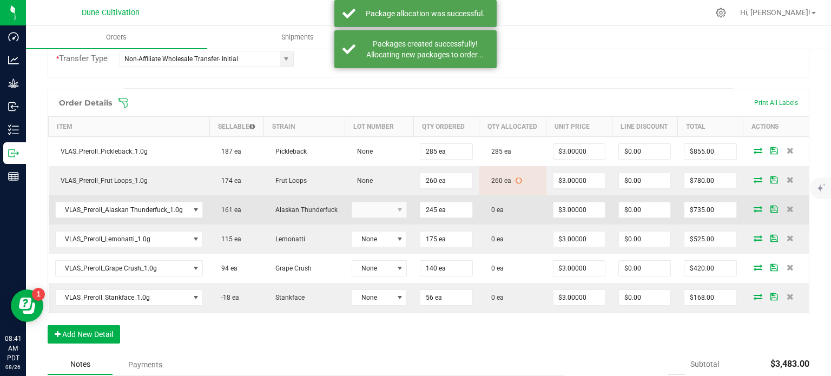
click at [753, 207] on icon at bounding box center [757, 209] width 9 height 6
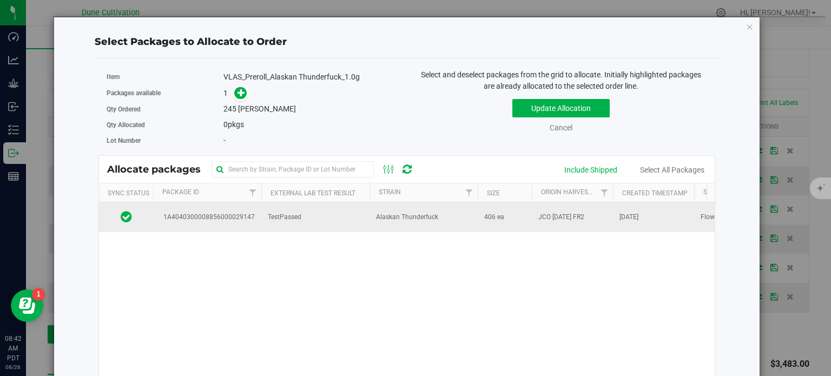
click at [206, 209] on td "1A4040300008856000029147" at bounding box center [207, 216] width 108 height 29
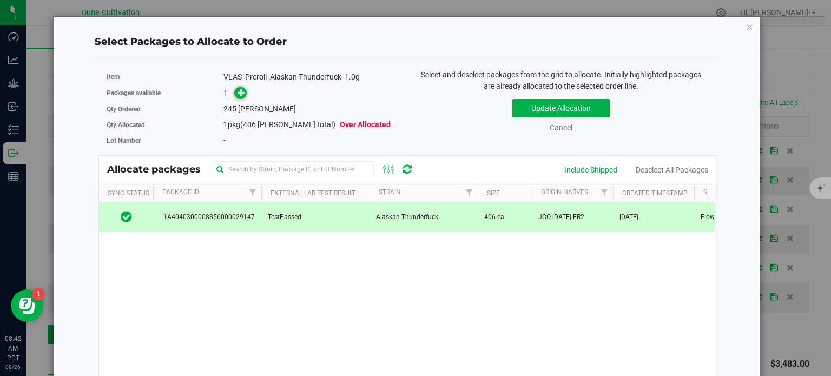
click at [240, 92] on icon at bounding box center [241, 93] width 8 height 8
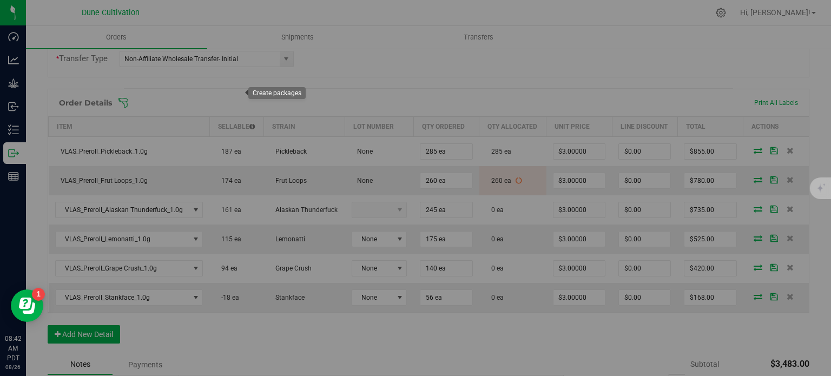
type input "1"
type input "245"
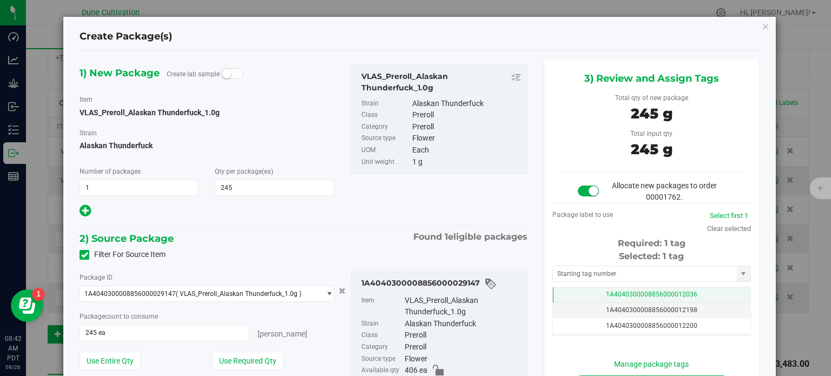
click at [577, 289] on td "1A4040300008856000012036" at bounding box center [651, 295] width 197 height 16
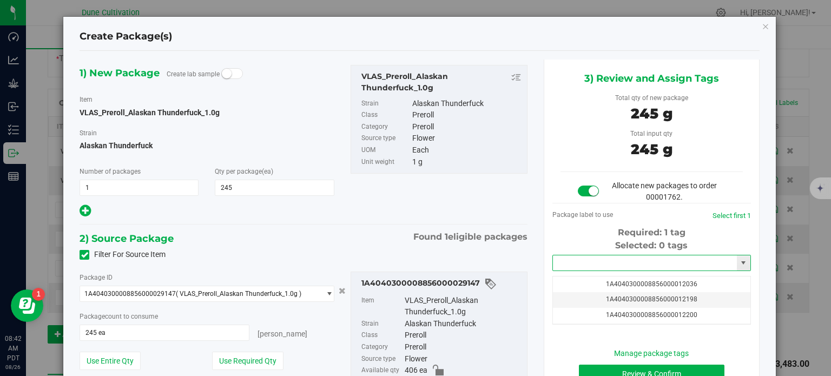
click at [579, 262] on input "text" at bounding box center [645, 262] width 184 height 15
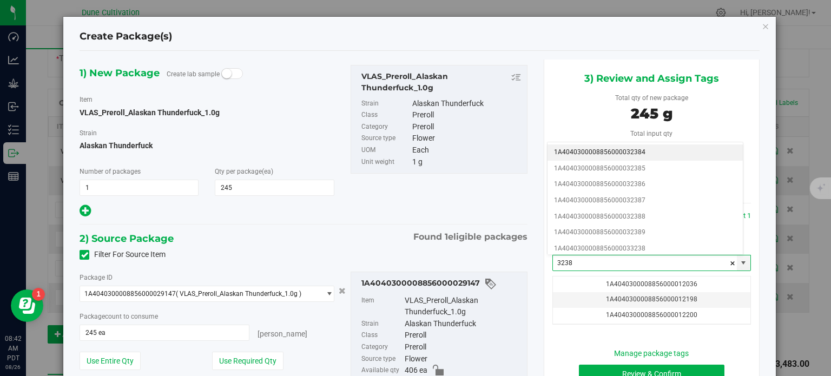
click at [617, 155] on li "1A4040300008856000032384" at bounding box center [644, 152] width 195 height 16
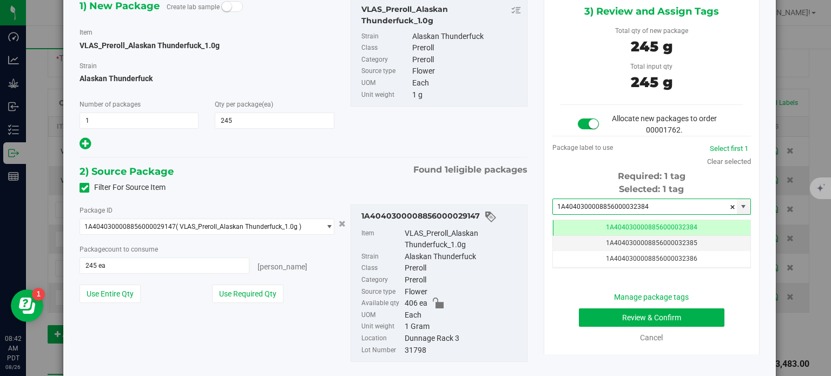
type input "1A4040300008856000032384"
click at [620, 315] on button "Review & Confirm" at bounding box center [651, 317] width 145 height 18
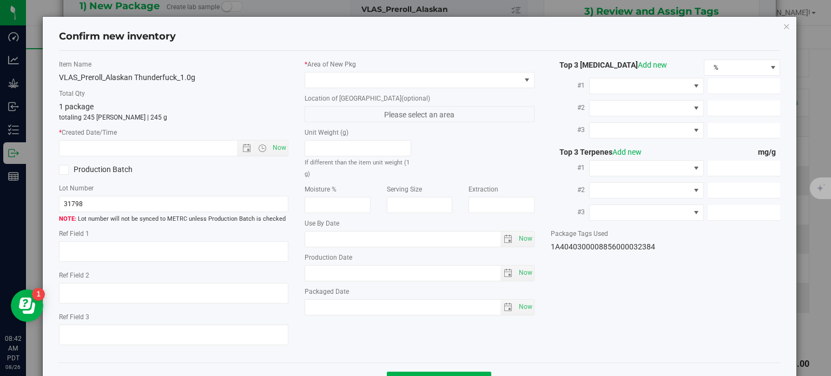
type textarea "26.9017%"
type textarea "Alaskan Thunderfuck"
type textarea "0.0442227%"
type input "284.8140"
type input "19.3617"
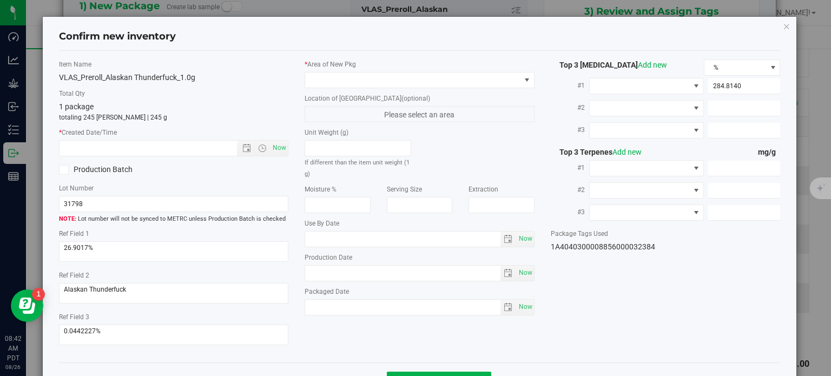
type input "19.2351"
type input "13.9500"
type input "5.6150"
type input "5.0470"
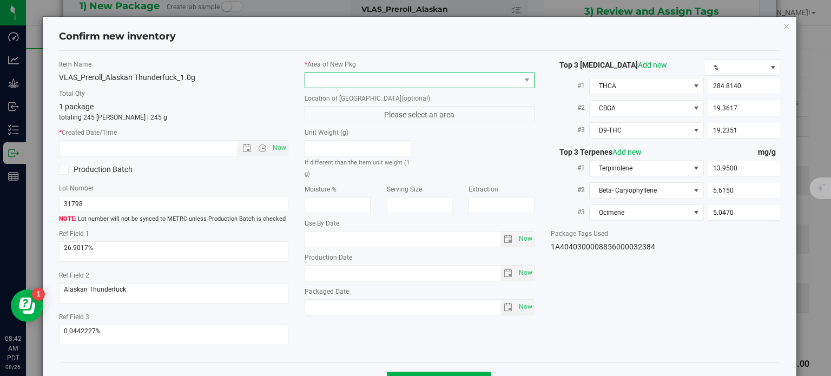
click at [394, 80] on span at bounding box center [412, 79] width 215 height 15
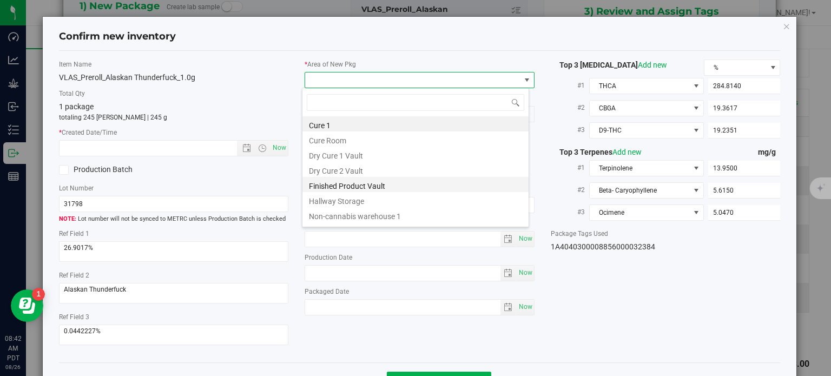
click at [362, 185] on li "Finished Product Vault" at bounding box center [415, 184] width 226 height 15
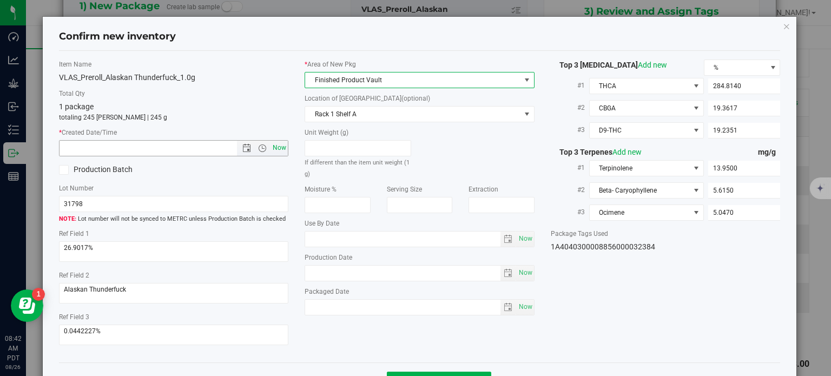
click at [283, 149] on span "Now" at bounding box center [279, 148] width 18 height 16
type input "8/26/2025 8:42 AM"
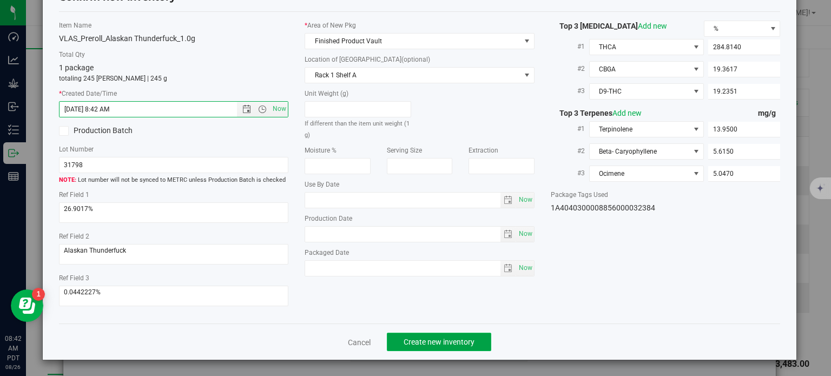
click at [405, 335] on button "Create new inventory" at bounding box center [439, 342] width 104 height 18
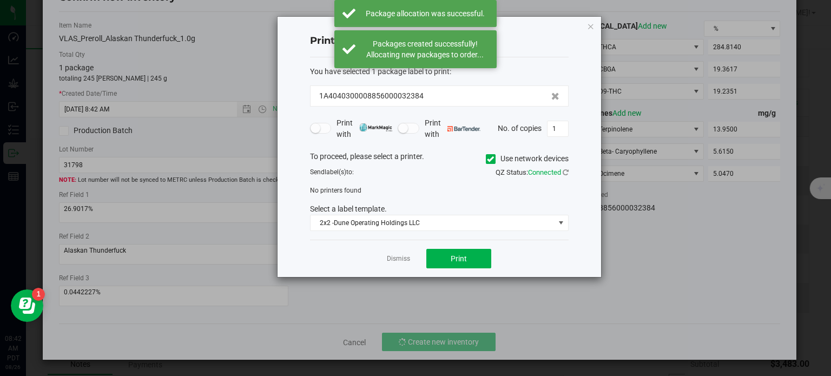
click at [397, 268] on div "Dismiss Print" at bounding box center [439, 258] width 259 height 37
click at [398, 258] on link "Dismiss" at bounding box center [398, 258] width 23 height 9
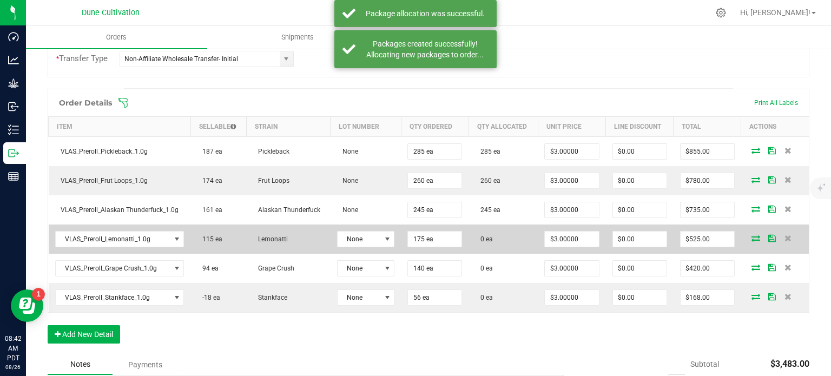
click at [751, 238] on icon at bounding box center [755, 238] width 9 height 6
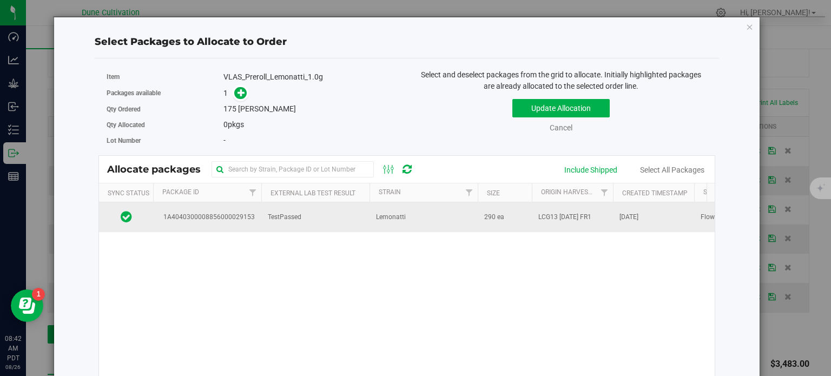
click at [277, 227] on td "TestPassed" at bounding box center [315, 216] width 108 height 29
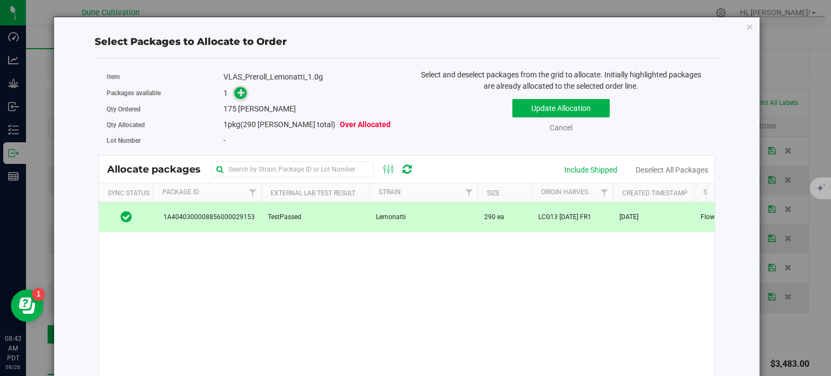
click at [244, 95] on span at bounding box center [240, 93] width 12 height 12
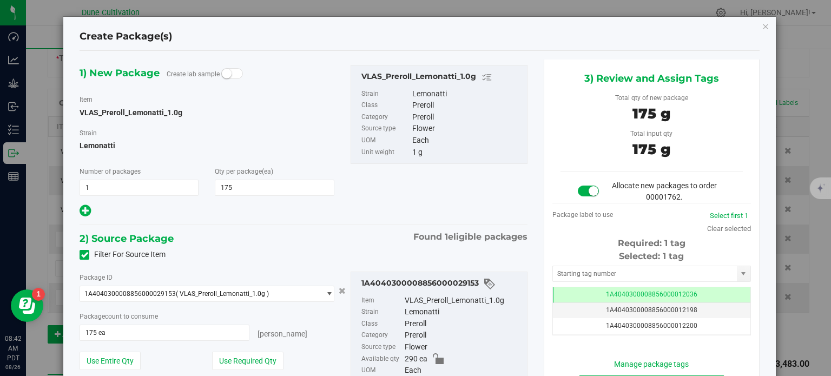
click at [552, 283] on div "Selected: 1 tag Tag 1A4040300008856000012036 1A4040300008856000012198 1A4040300…" at bounding box center [651, 292] width 198 height 85
click at [555, 287] on td "1A4040300008856000012036" at bounding box center [651, 295] width 197 height 16
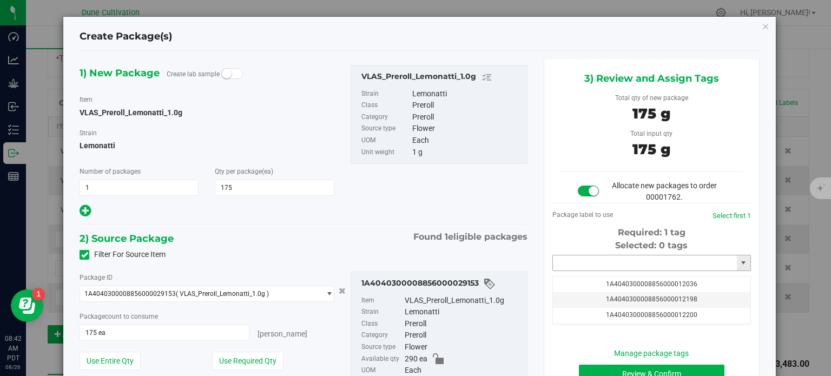
click at [568, 265] on input "text" at bounding box center [645, 262] width 184 height 15
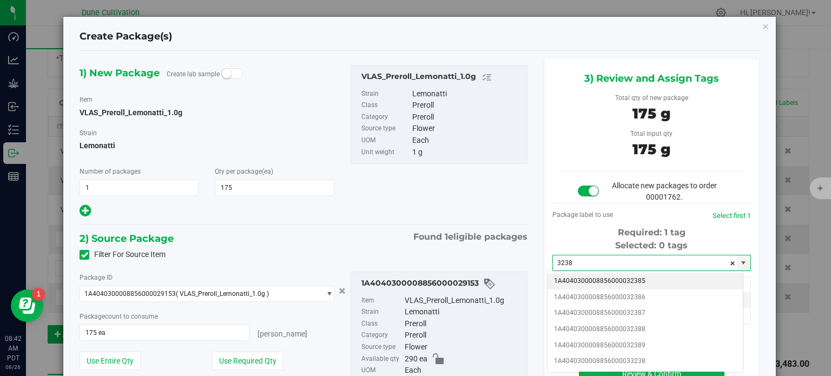
click at [595, 281] on li "1A4040300008856000032385" at bounding box center [644, 281] width 195 height 16
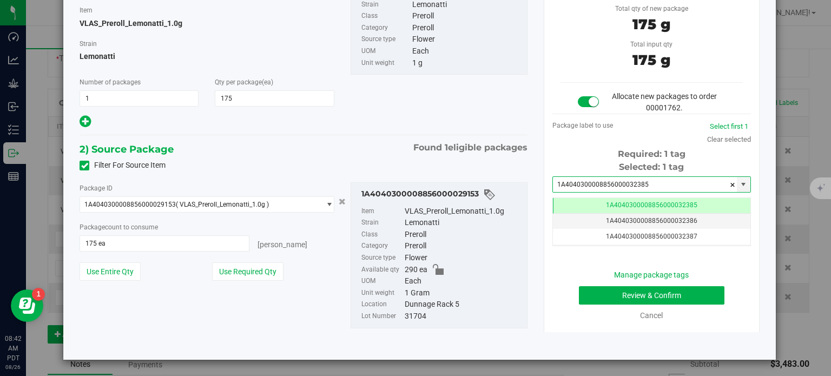
type input "1A4040300008856000032385"
click at [613, 288] on button "Review & Confirm" at bounding box center [651, 295] width 145 height 18
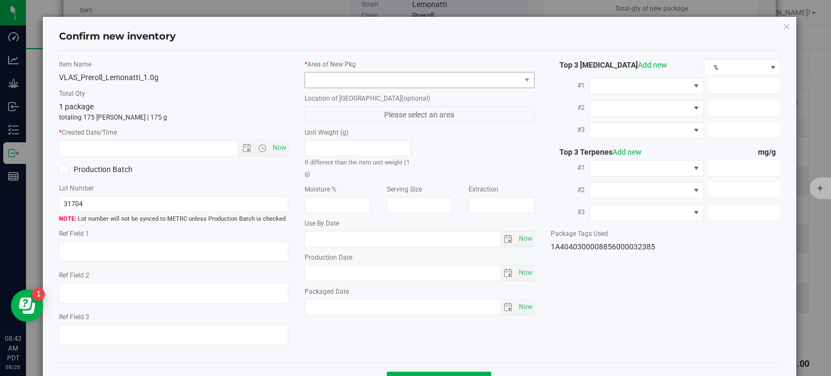
type textarea "28.3703%"
type textarea "Lemonatti"
type textarea "<LOQ"
type input "314.0200"
type input "10.3747"
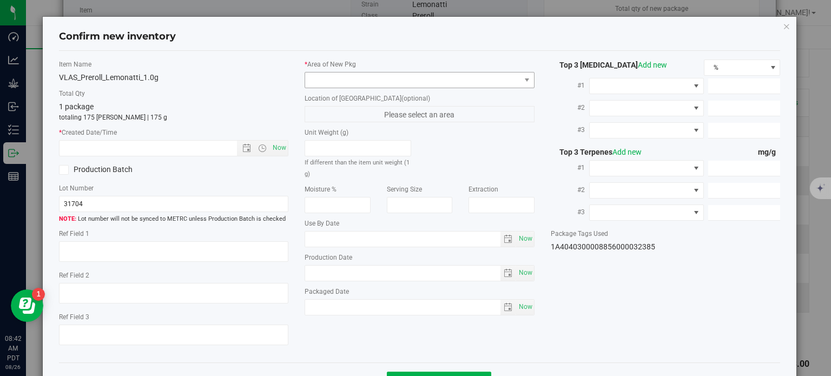
type input "8.3073"
type input "6.1380"
type input "5.1210"
type input "3.1930"
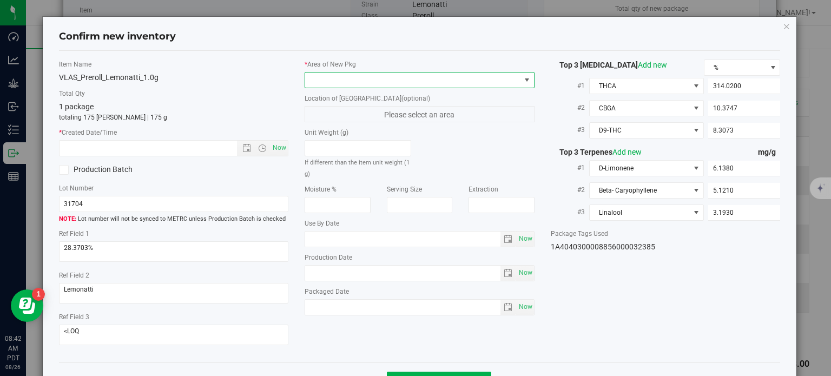
click at [423, 80] on span at bounding box center [412, 79] width 215 height 15
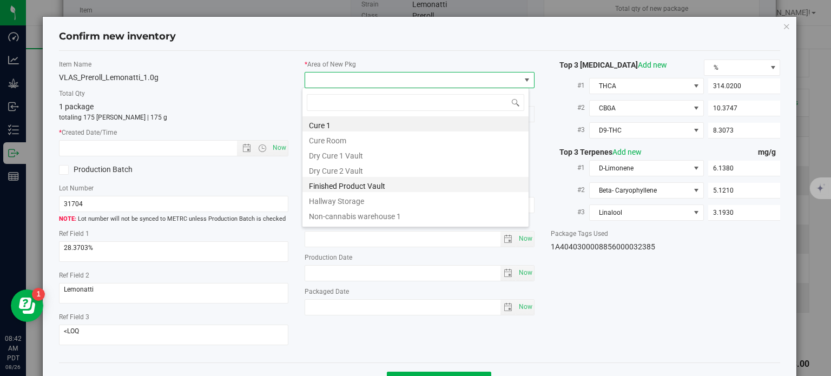
click at [372, 186] on li "Finished Product Vault" at bounding box center [415, 184] width 226 height 15
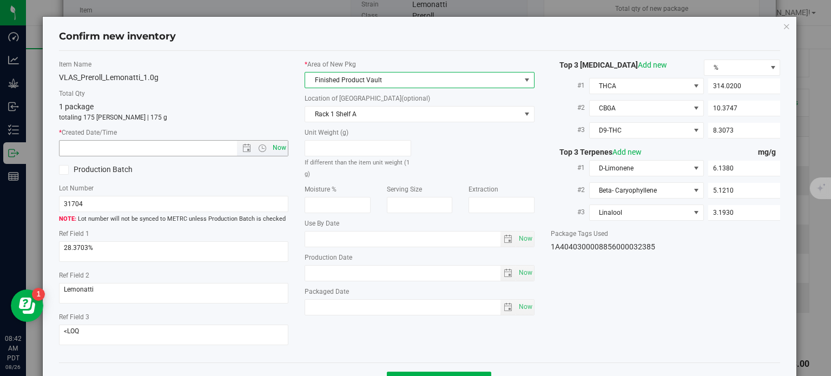
click at [276, 151] on span "Now" at bounding box center [279, 148] width 18 height 16
type input "8/26/2025 8:42 AM"
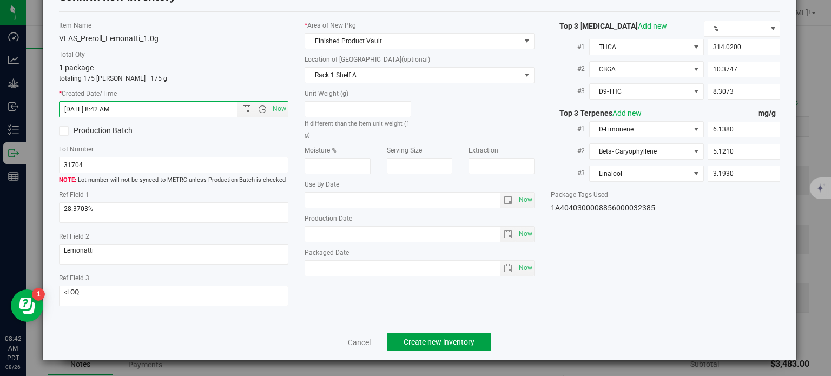
click at [460, 341] on span "Create new inventory" at bounding box center [438, 341] width 71 height 9
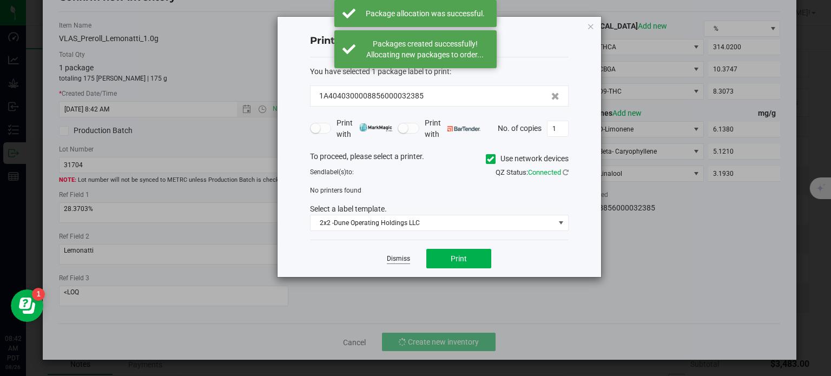
click at [403, 255] on link "Dismiss" at bounding box center [398, 258] width 23 height 9
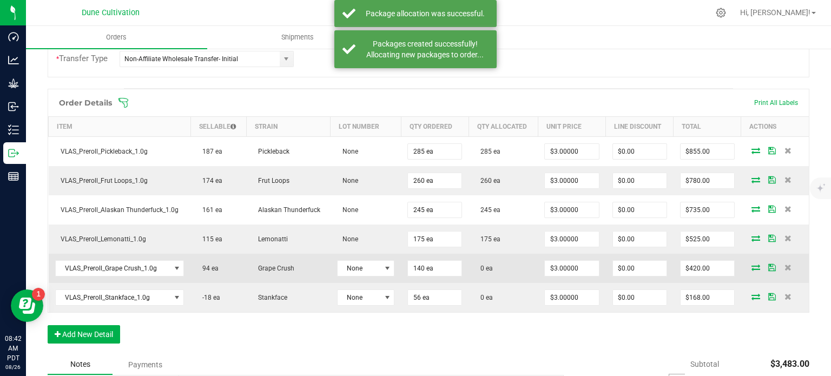
click at [747, 264] on span at bounding box center [755, 267] width 16 height 6
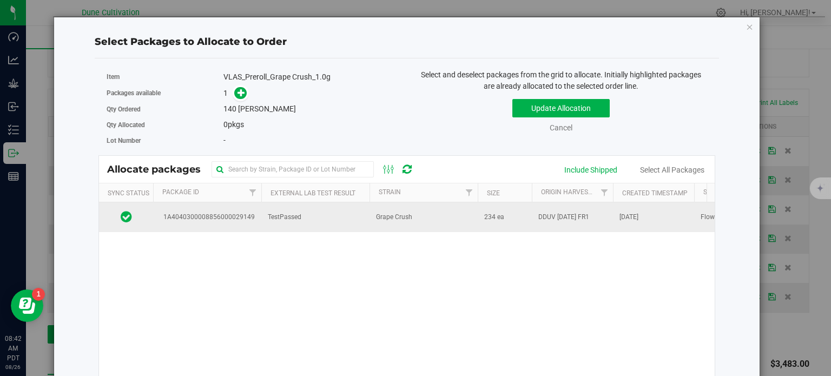
click at [260, 208] on td "1A4040300008856000029149" at bounding box center [207, 216] width 108 height 29
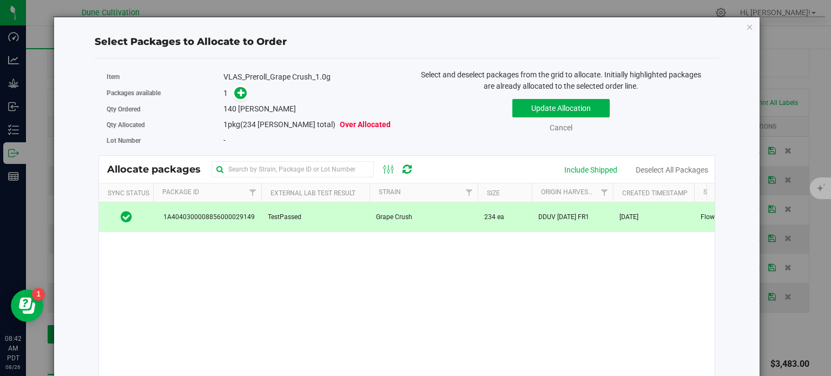
click at [233, 87] on span at bounding box center [237, 93] width 17 height 12
click at [240, 94] on icon at bounding box center [241, 93] width 8 height 8
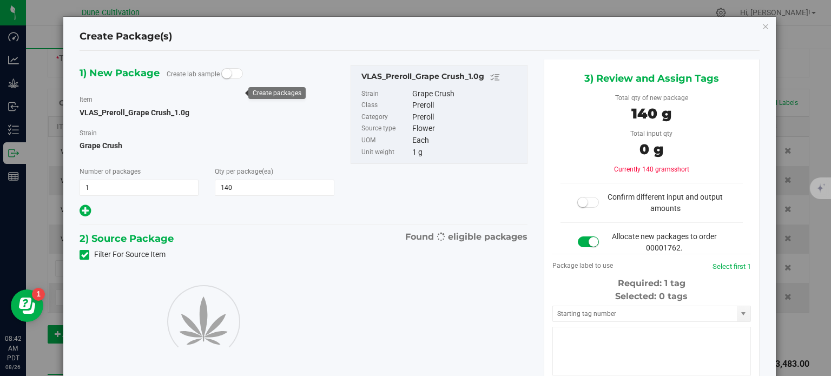
type input "140"
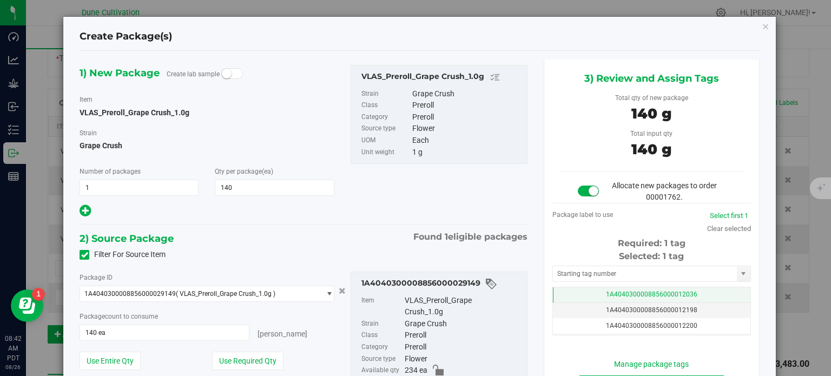
click at [588, 292] on td "1A4040300008856000012036" at bounding box center [651, 295] width 197 height 16
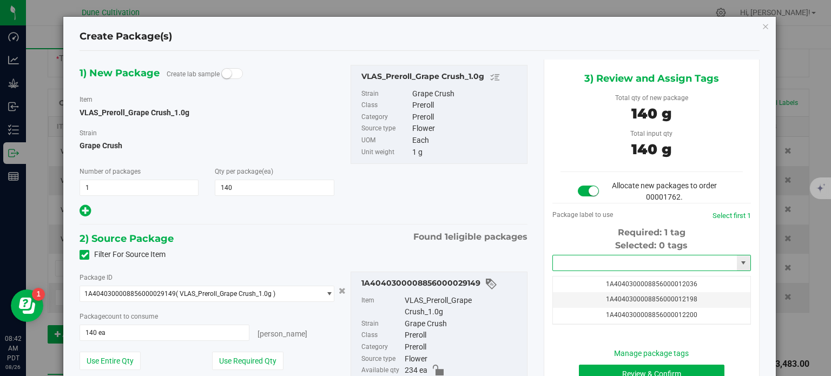
click at [593, 260] on input "text" at bounding box center [645, 262] width 184 height 15
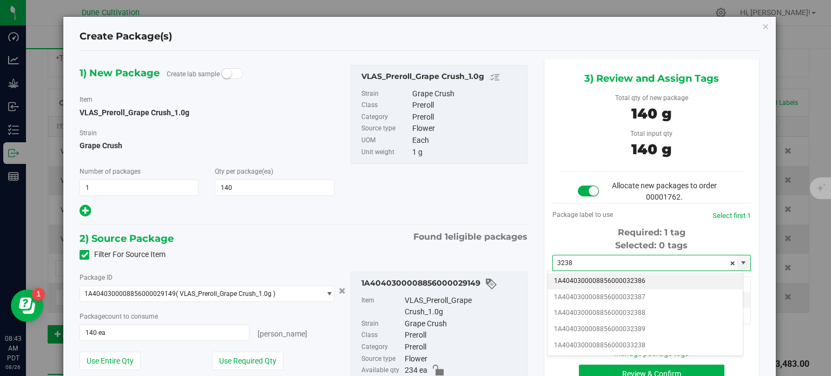
click at [601, 280] on li "1A4040300008856000032386" at bounding box center [644, 281] width 195 height 16
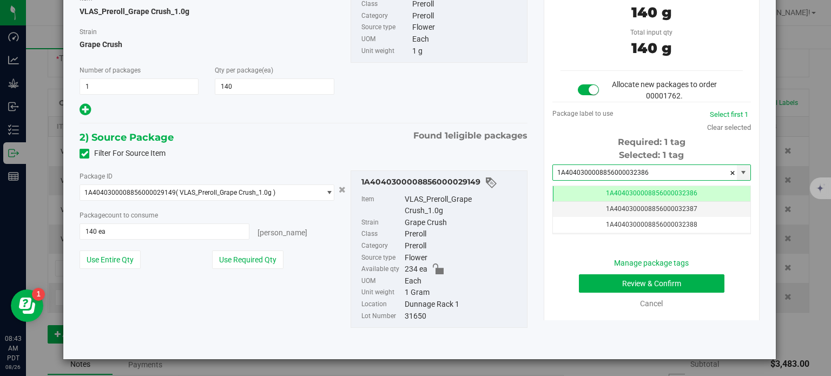
type input "1A4040300008856000032386"
click at [593, 274] on button "Review & Confirm" at bounding box center [651, 283] width 145 height 18
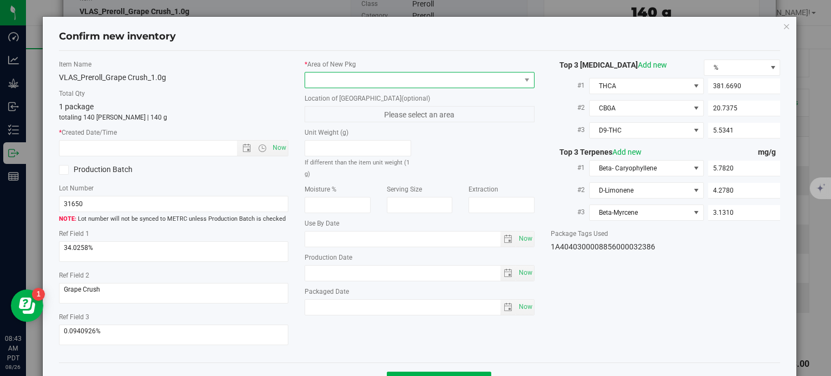
click at [453, 86] on span at bounding box center [412, 79] width 215 height 15
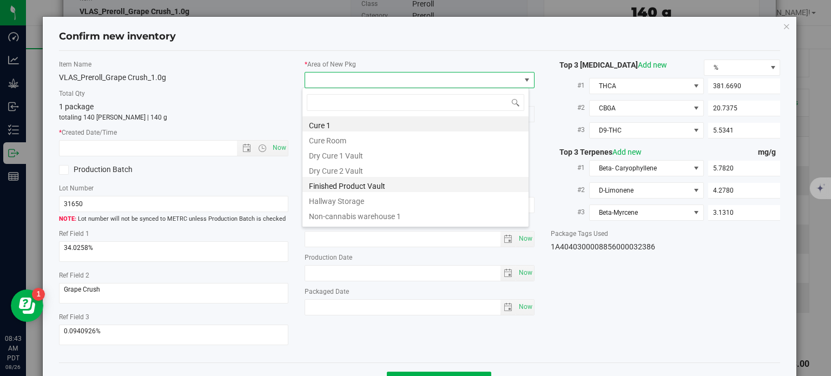
click at [366, 187] on li "Finished Product Vault" at bounding box center [415, 184] width 226 height 15
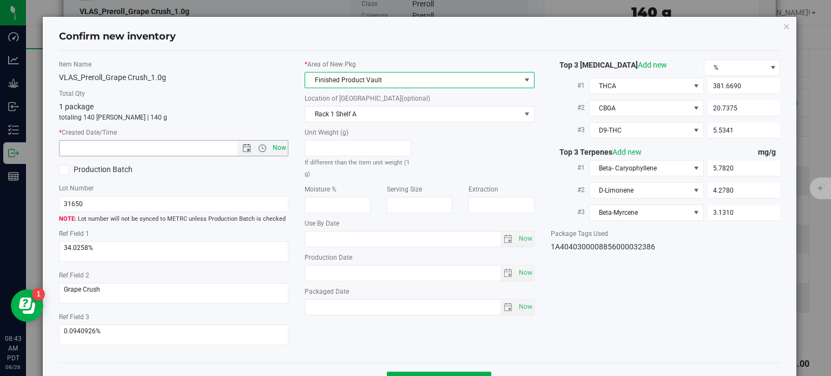
click at [280, 150] on span "Now" at bounding box center [279, 148] width 18 height 16
type input "8/26/2025 8:43 AM"
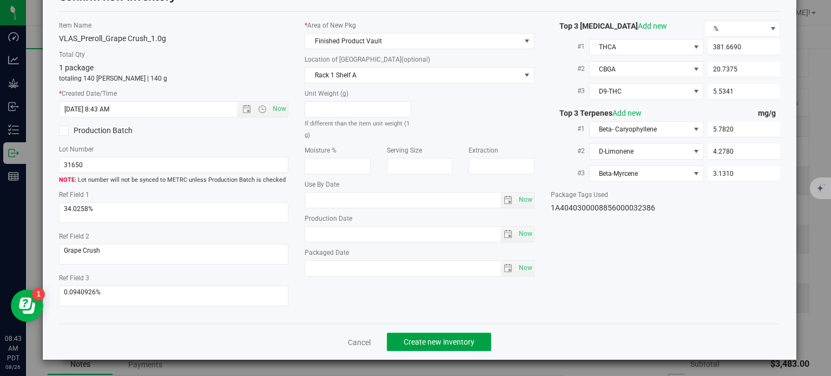
click at [400, 333] on button "Create new inventory" at bounding box center [439, 342] width 104 height 18
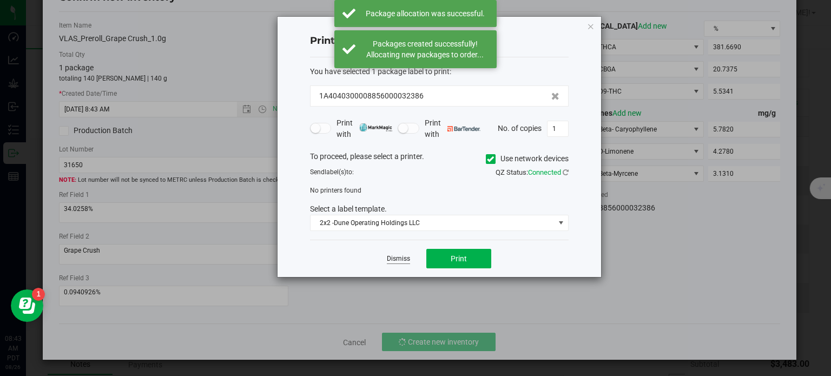
click at [402, 257] on link "Dismiss" at bounding box center [398, 258] width 23 height 9
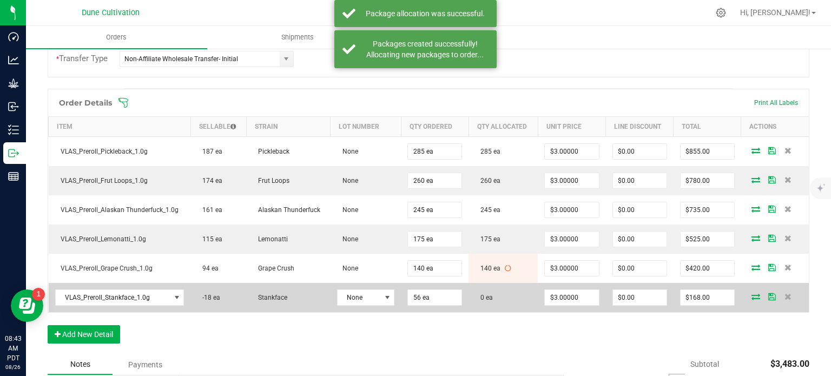
click at [747, 294] on span at bounding box center [755, 296] width 16 height 6
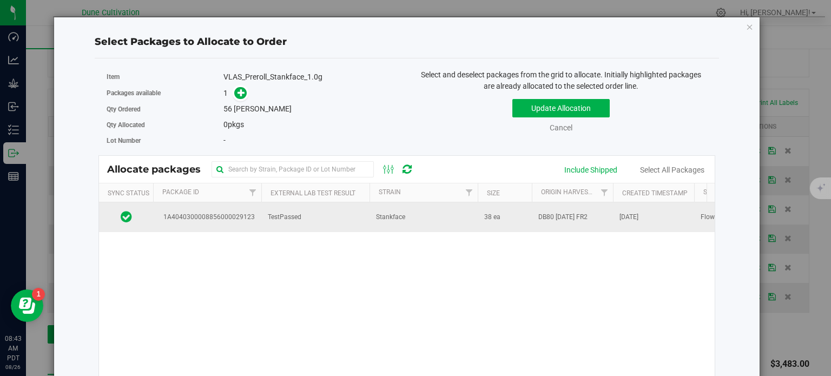
click at [246, 227] on td "1A4040300008856000029123" at bounding box center [207, 216] width 108 height 29
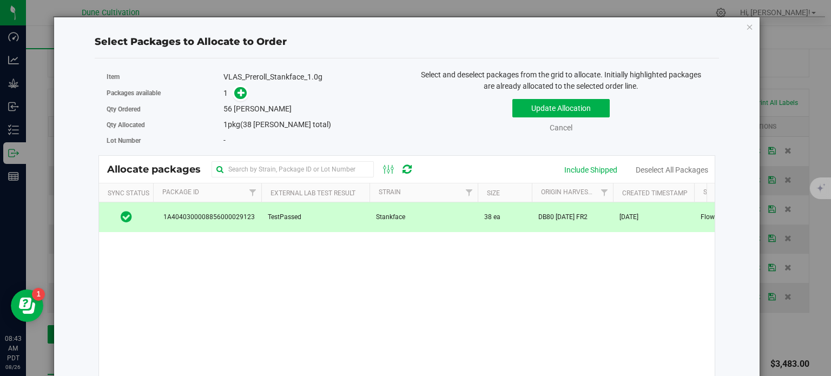
click at [244, 213] on span "1A4040300008856000029123" at bounding box center [207, 217] width 95 height 10
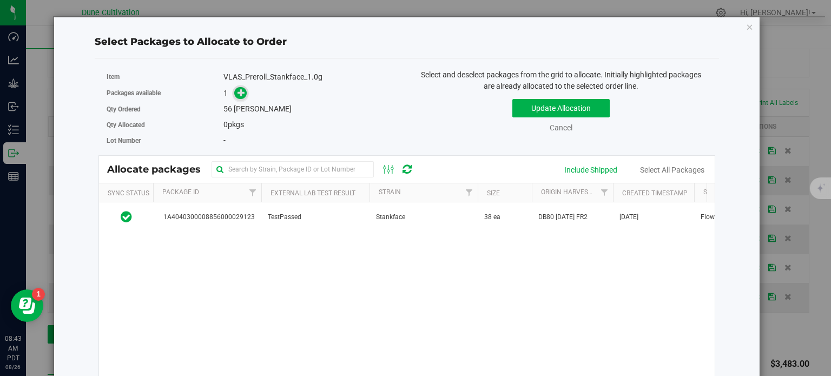
click at [236, 98] on span at bounding box center [240, 93] width 12 height 12
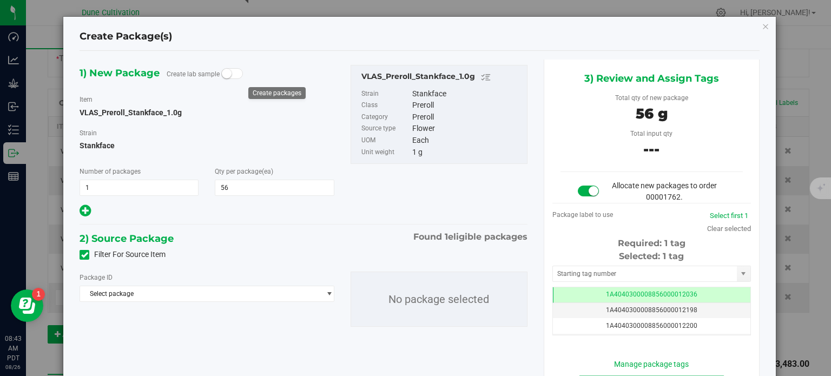
click at [87, 255] on icon at bounding box center [84, 255] width 7 height 0
click at [0, 0] on input "Filter For Source Item" at bounding box center [0, 0] width 0 height 0
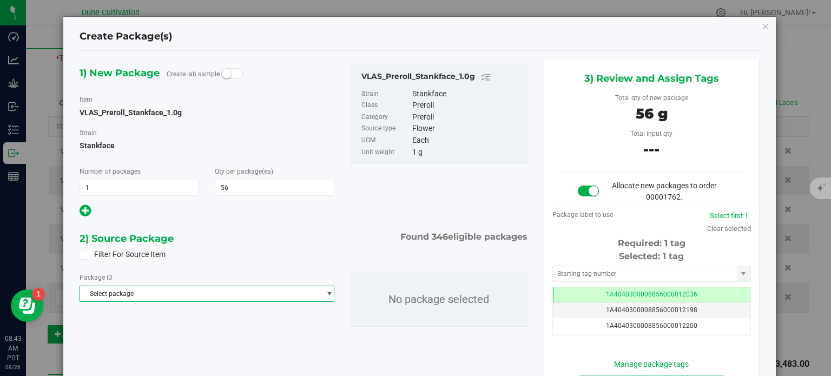
click at [143, 294] on span "Select package" at bounding box center [200, 293] width 240 height 15
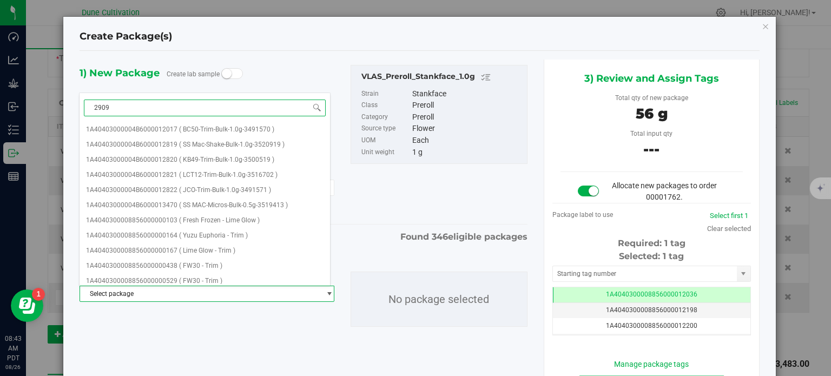
type input "29094"
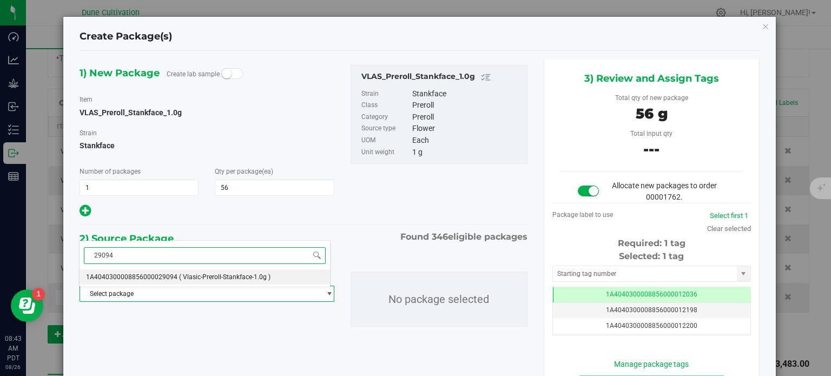
click at [151, 277] on span "1A4040300008856000029094" at bounding box center [131, 277] width 91 height 8
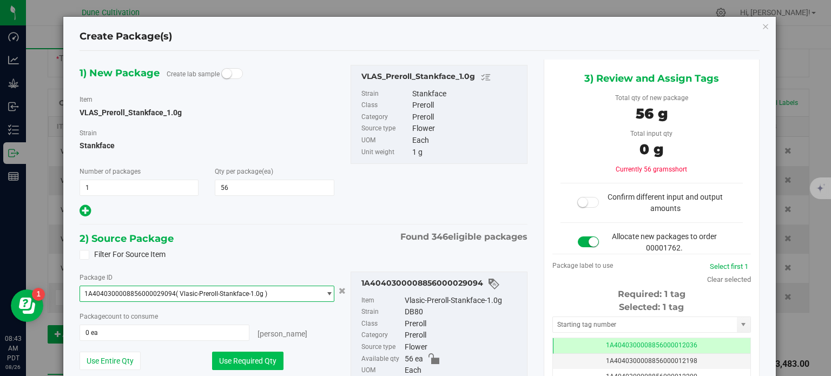
click at [231, 356] on button "Use Required Qty" at bounding box center [247, 361] width 71 height 18
type input "56 ea"
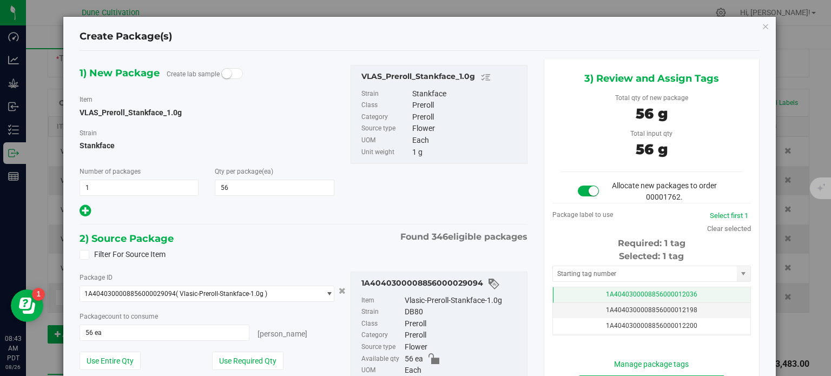
click at [558, 294] on td "1A4040300008856000012036" at bounding box center [651, 295] width 197 height 16
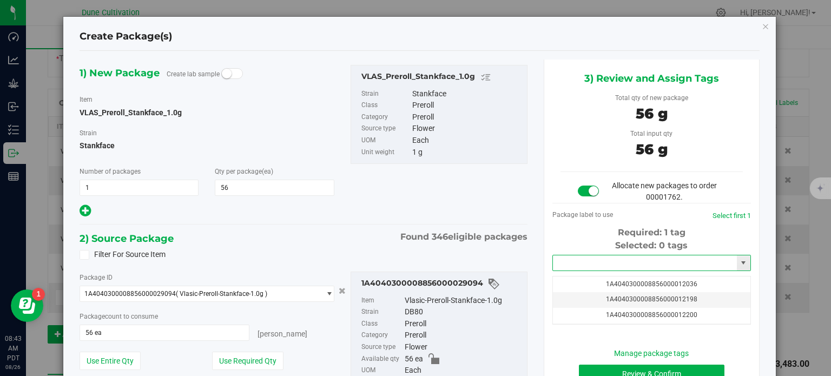
click at [577, 258] on input "text" at bounding box center [645, 262] width 184 height 15
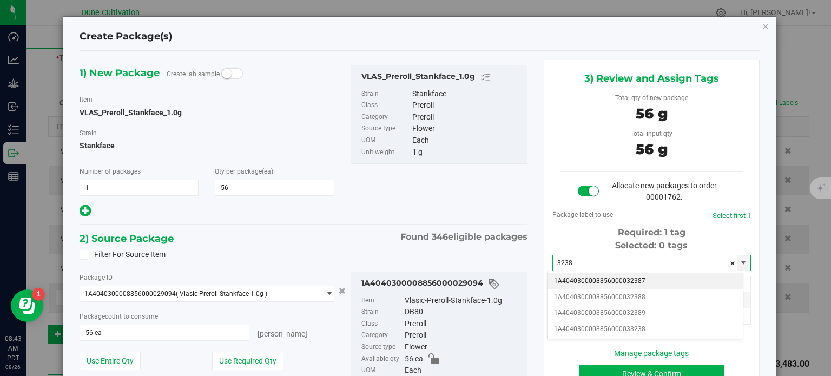
click at [595, 280] on li "1A4040300008856000032387" at bounding box center [644, 281] width 195 height 16
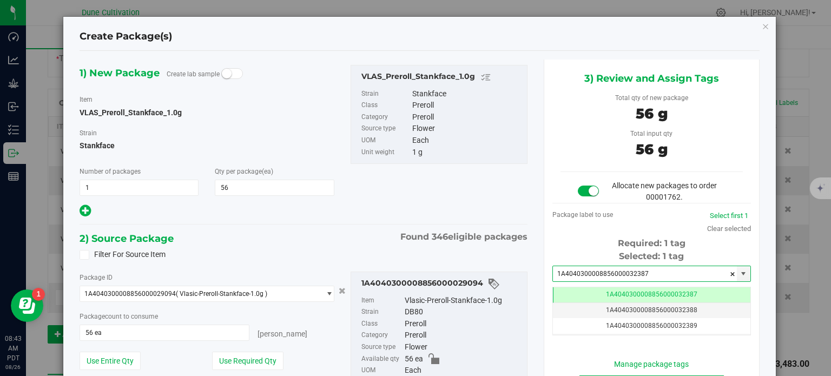
type input "1A4040300008856000032387"
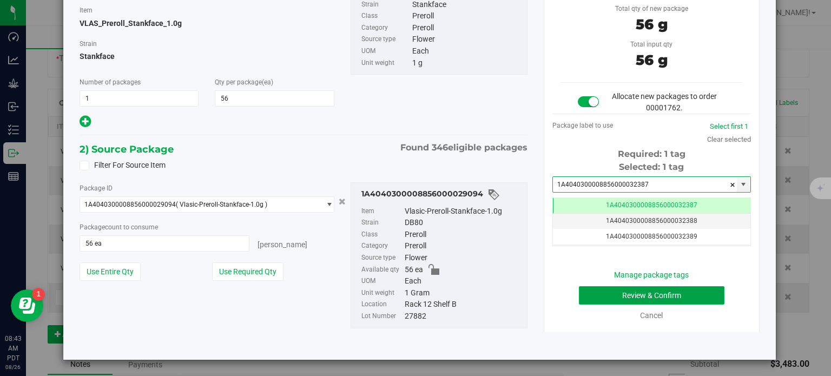
click at [599, 300] on button "Review & Confirm" at bounding box center [651, 295] width 145 height 18
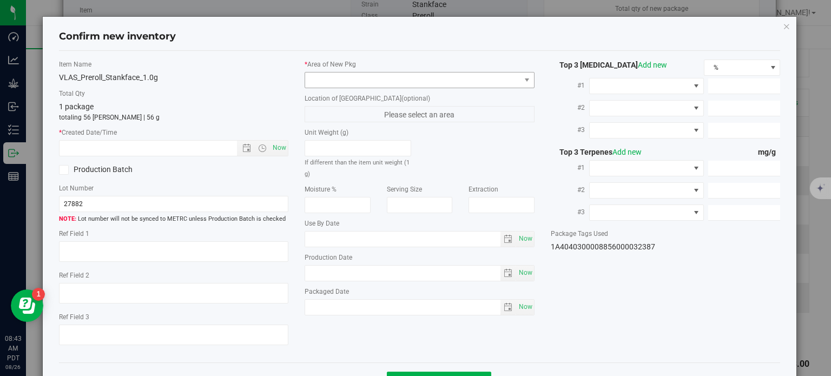
type textarea "27.1581%"
type textarea "Stankface"
type textarea "<LOQ"
type input "292.7200"
type input "14.8660"
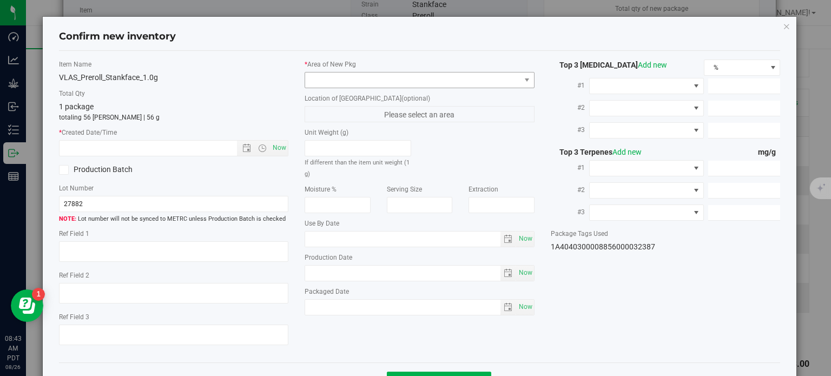
type input "9.1800"
type input "9.9100"
type input "5.1000"
type input "4.2230"
click at [410, 80] on span at bounding box center [412, 79] width 215 height 15
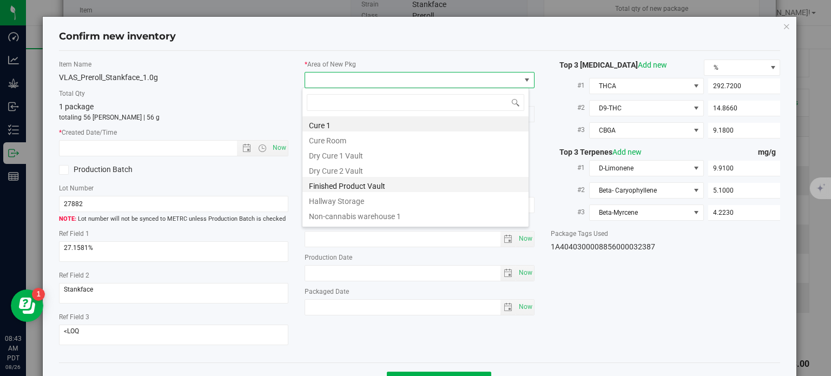
click at [370, 190] on li "Finished Product Vault" at bounding box center [415, 184] width 226 height 15
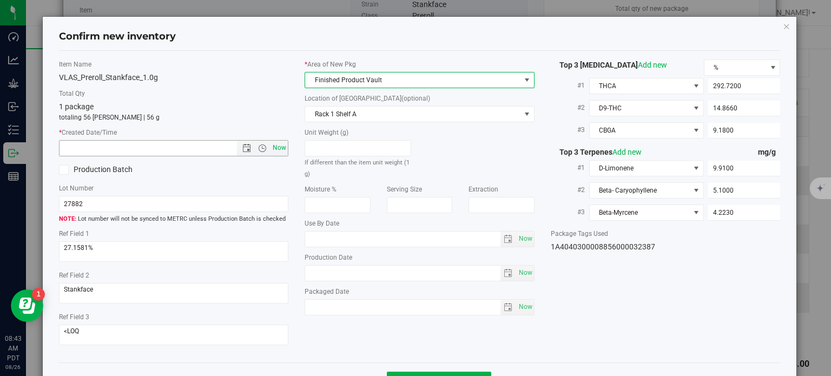
click at [270, 150] on span "Now" at bounding box center [279, 148] width 18 height 16
type input "8/26/2025 8:43 AM"
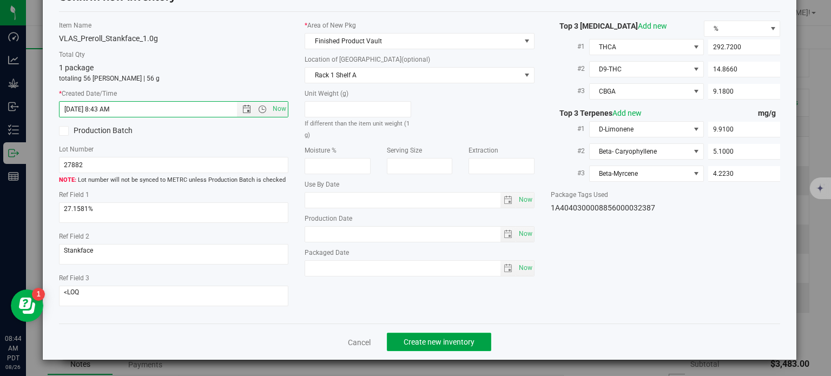
click at [438, 348] on button "Create new inventory" at bounding box center [439, 342] width 104 height 18
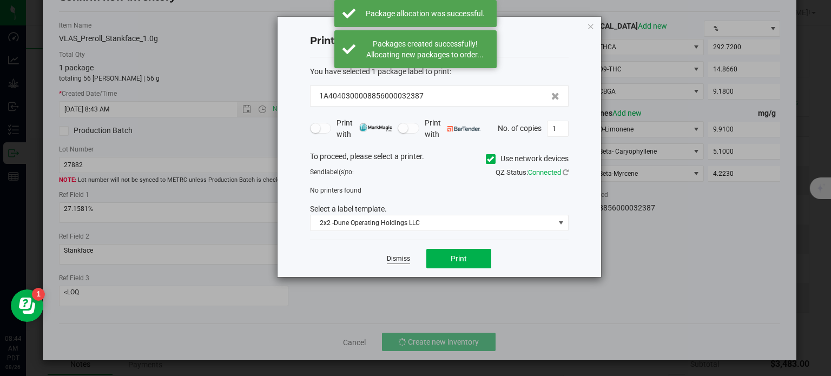
click at [400, 255] on link "Dismiss" at bounding box center [398, 258] width 23 height 9
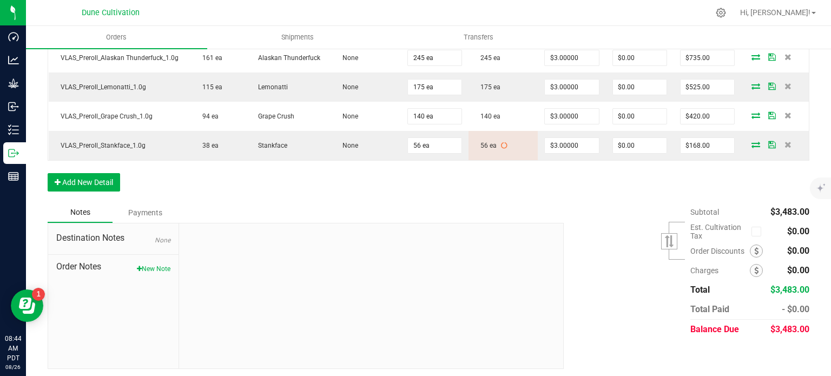
click at [790, 324] on span "$3,483.00" at bounding box center [789, 329] width 39 height 10
copy body "$3,483.00"
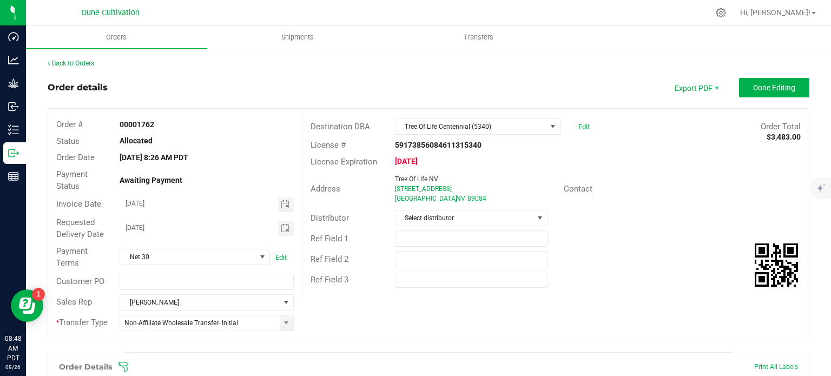
click at [611, 11] on div at bounding box center [451, 12] width 515 height 21
drag, startPoint x: 61, startPoint y: 57, endPoint x: 330, endPoint y: 83, distance: 270.6
click at [762, 94] on button "Done Editing" at bounding box center [774, 87] width 70 height 19
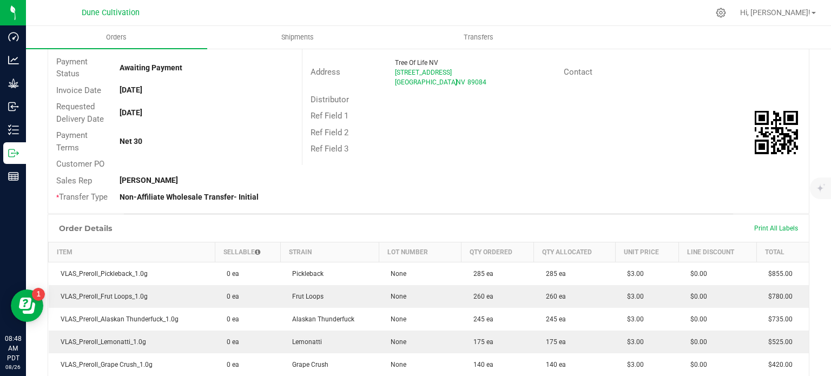
scroll to position [115, 0]
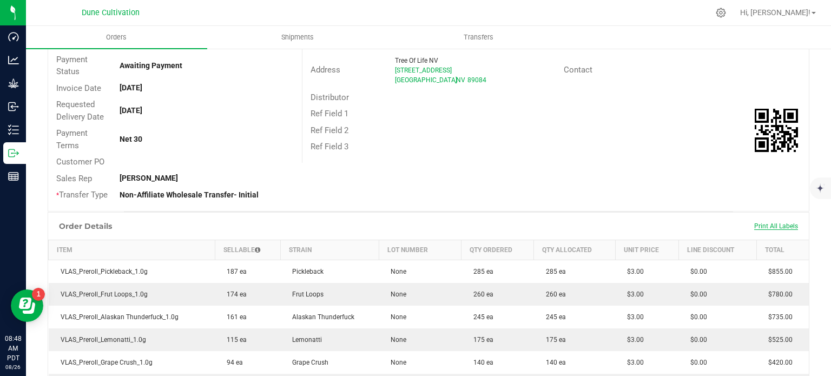
click at [773, 227] on span "Print All Labels" at bounding box center [776, 226] width 44 height 8
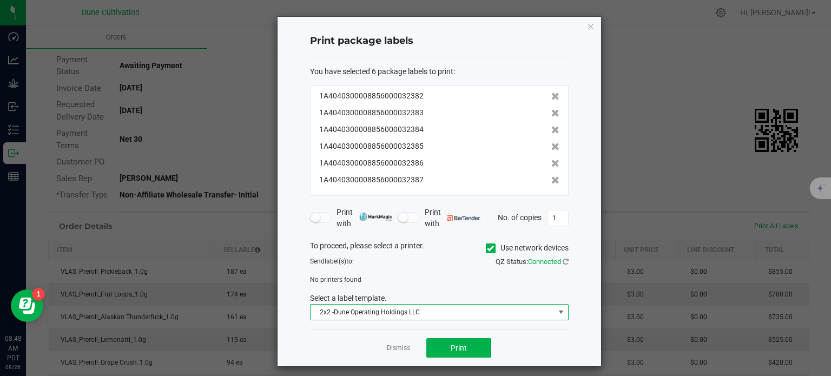
click at [377, 311] on span "2x2 -Dune Operating Holdings LLC" at bounding box center [432, 312] width 244 height 15
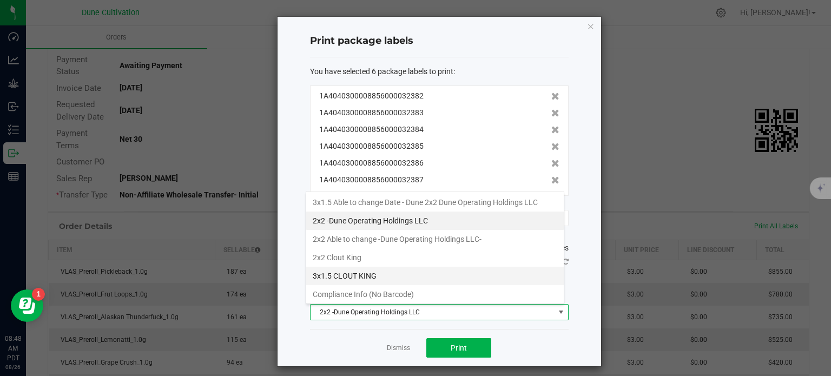
scroll to position [91, 0]
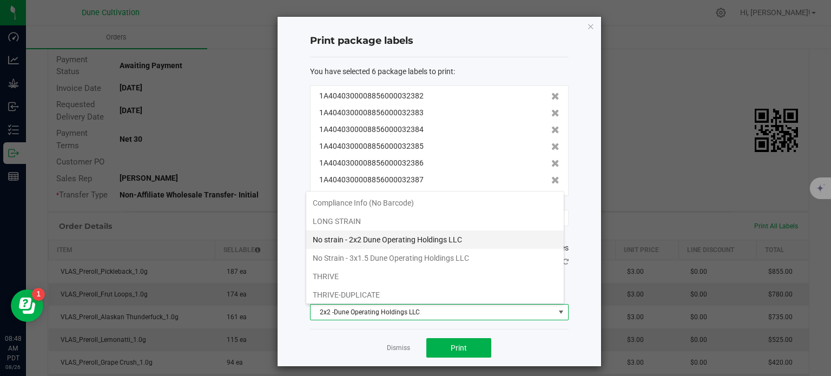
click at [369, 242] on li "No strain - 2x2 Dune Operating Holdings LLC" at bounding box center [434, 239] width 257 height 18
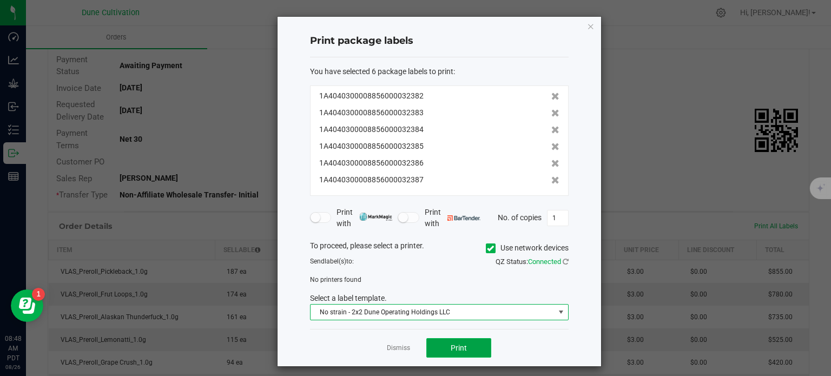
click at [461, 341] on button "Print" at bounding box center [458, 347] width 65 height 19
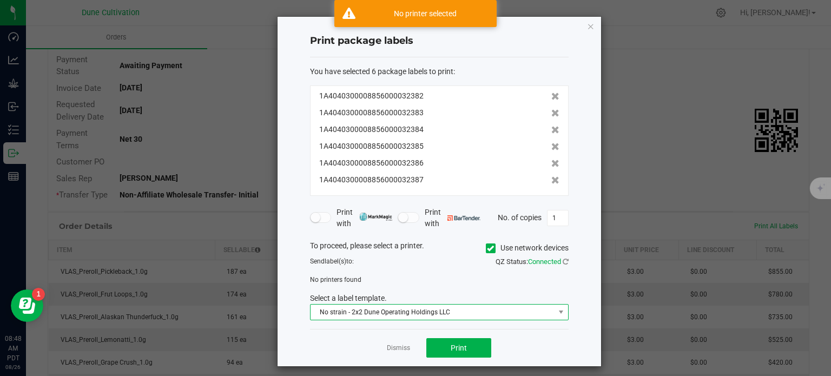
click at [442, 305] on span "No strain - 2x2 Dune Operating Holdings LLC" at bounding box center [432, 312] width 244 height 15
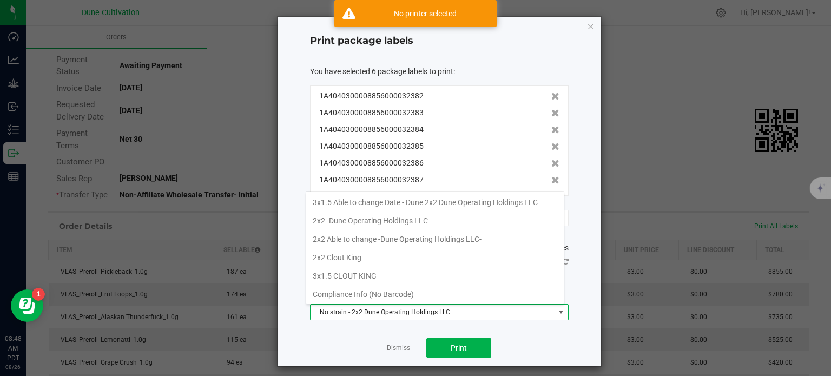
scroll to position [16, 259]
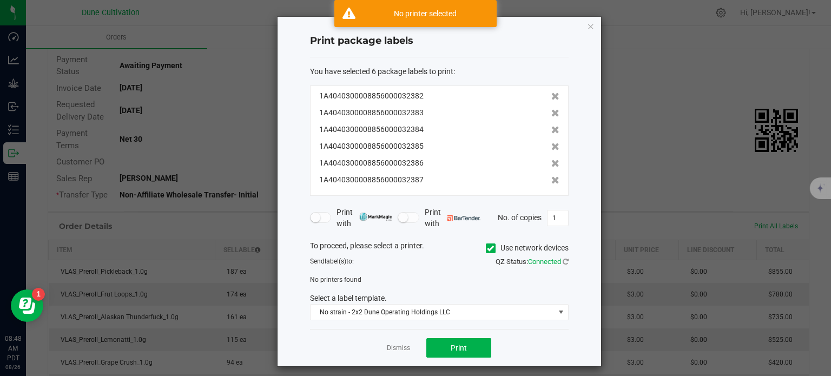
click at [525, 328] on div "You have selected 6 package labels to print : 1A4040300008856000032382 1A404030…" at bounding box center [439, 193] width 259 height 272
click at [487, 248] on icon at bounding box center [490, 248] width 7 height 0
click at [0, 0] on input "Use network devices" at bounding box center [0, 0] width 0 height 0
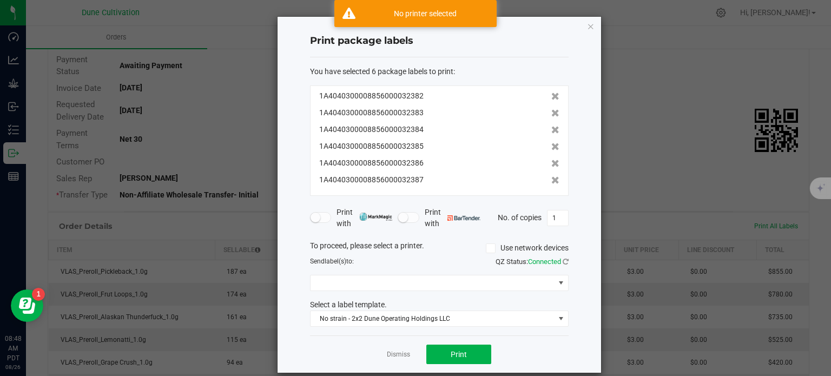
click at [358, 274] on div "To proceed, please select a printer. Use network devices Send label(s) to: QZ S…" at bounding box center [439, 283] width 259 height 87
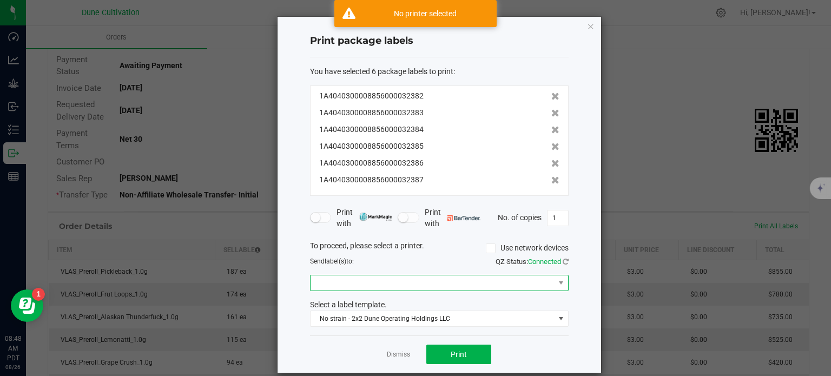
click at [359, 279] on span at bounding box center [432, 282] width 244 height 15
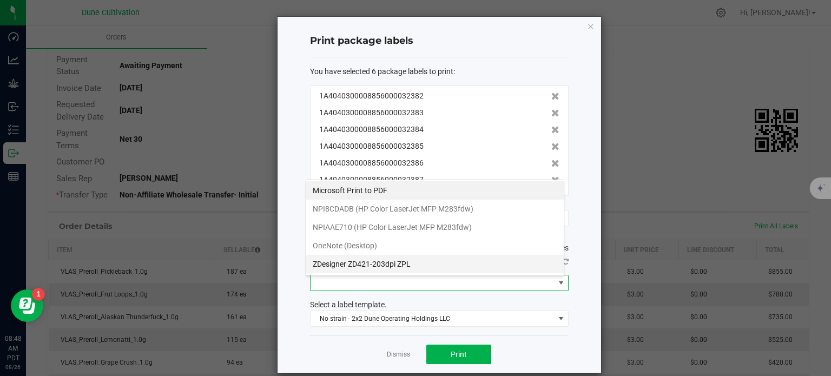
click at [369, 263] on ZPL "ZDesigner ZD421-203dpi ZPL" at bounding box center [434, 264] width 257 height 18
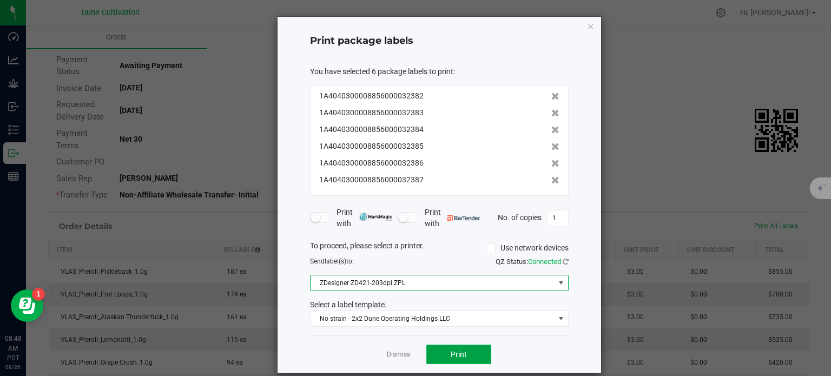
click at [441, 349] on button "Print" at bounding box center [458, 354] width 65 height 19
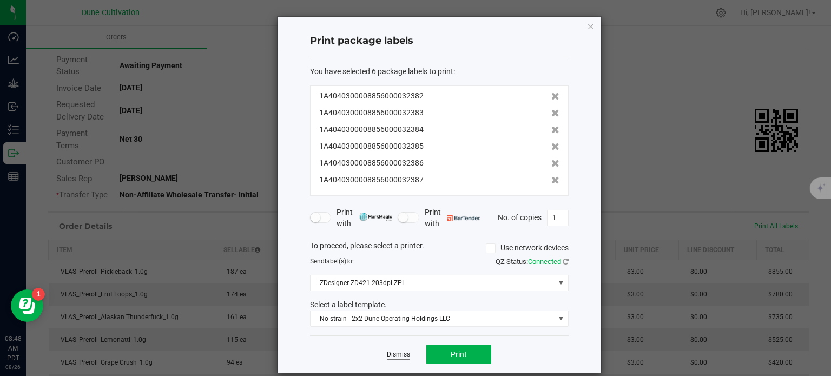
click at [392, 352] on link "Dismiss" at bounding box center [398, 354] width 23 height 9
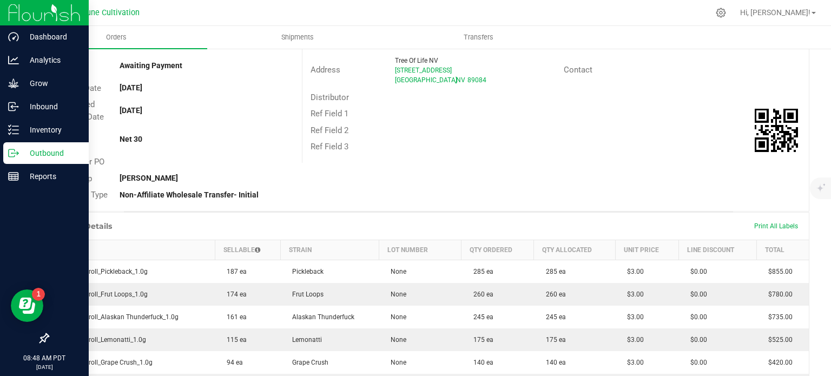
click at [24, 154] on p "Outbound" at bounding box center [51, 153] width 65 height 13
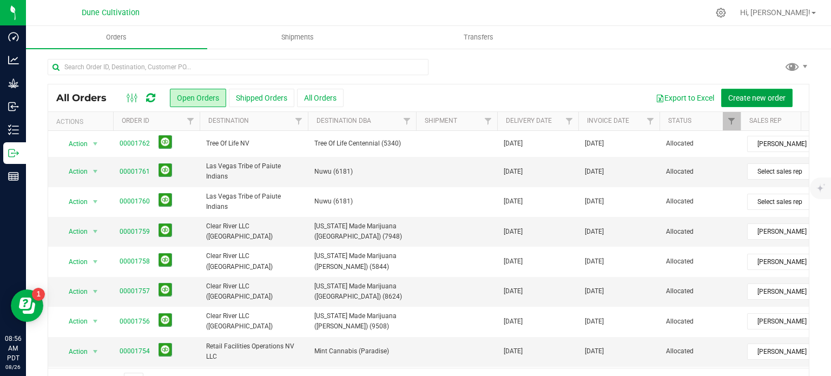
click at [767, 101] on span "Create new order" at bounding box center [756, 98] width 57 height 9
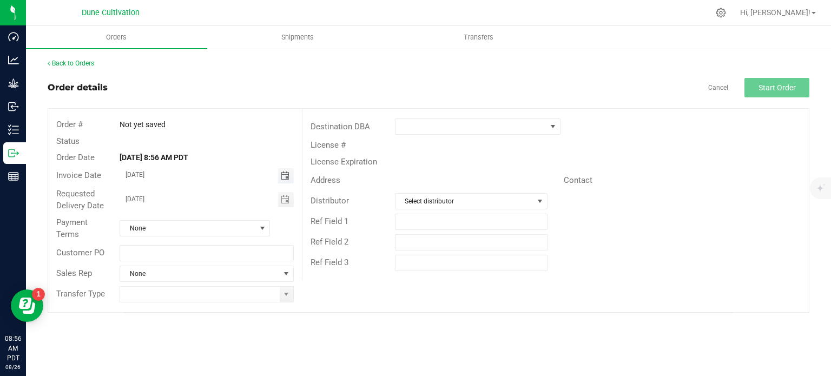
click at [282, 171] on span "Toggle calendar" at bounding box center [285, 175] width 9 height 9
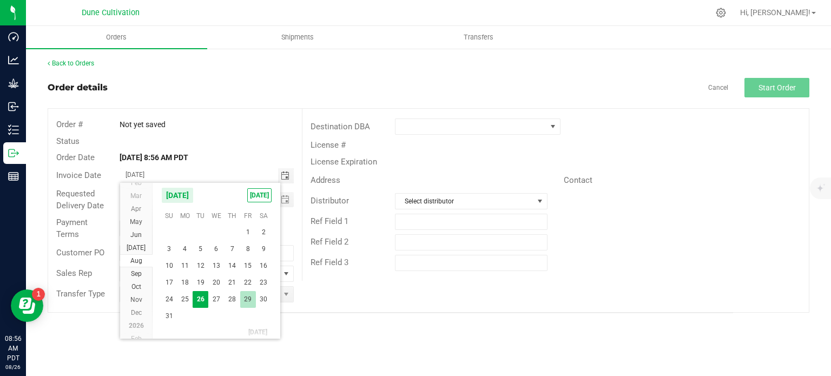
click at [248, 299] on span "29" at bounding box center [248, 299] width 16 height 17
type input "08/29/2025"
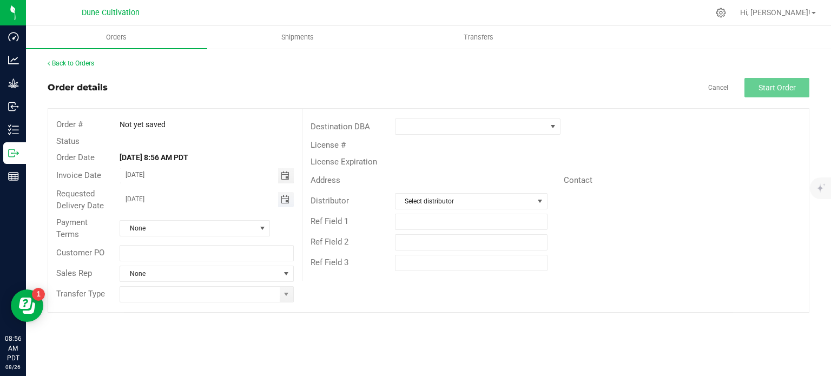
click at [284, 200] on span "Toggle calendar" at bounding box center [285, 199] width 9 height 9
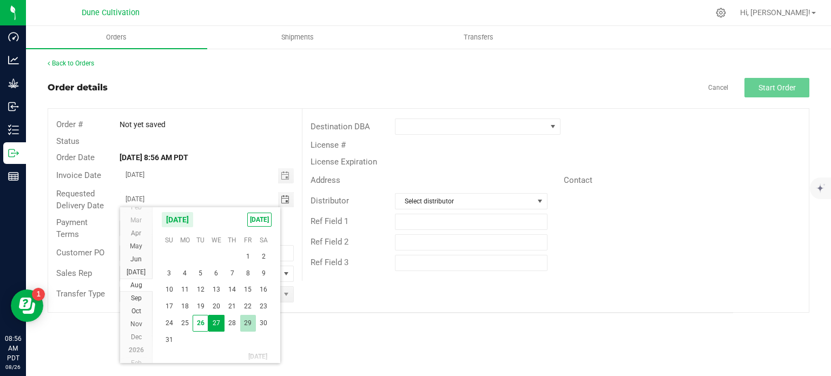
click at [252, 321] on span "29" at bounding box center [248, 323] width 16 height 17
type input "08/29/2025"
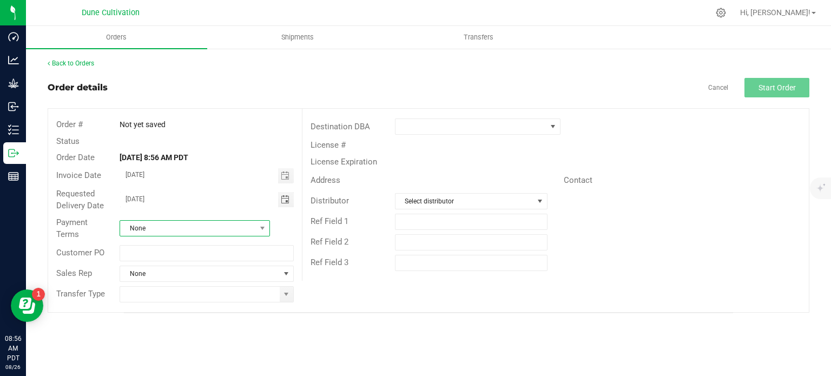
click at [255, 229] on span "None" at bounding box center [188, 228] width 136 height 15
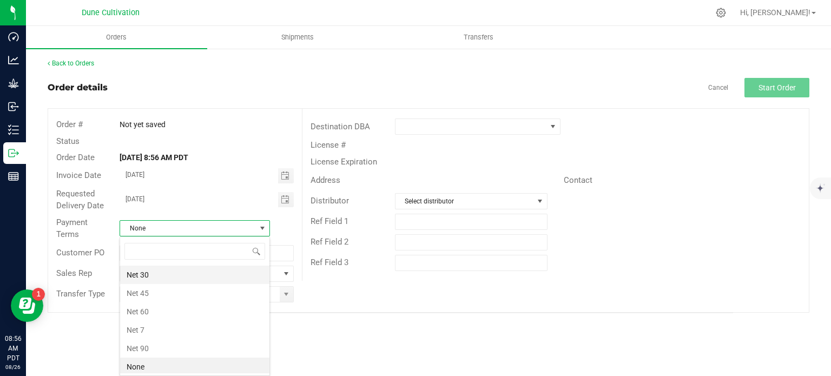
click at [190, 272] on li "Net 30" at bounding box center [194, 275] width 149 height 18
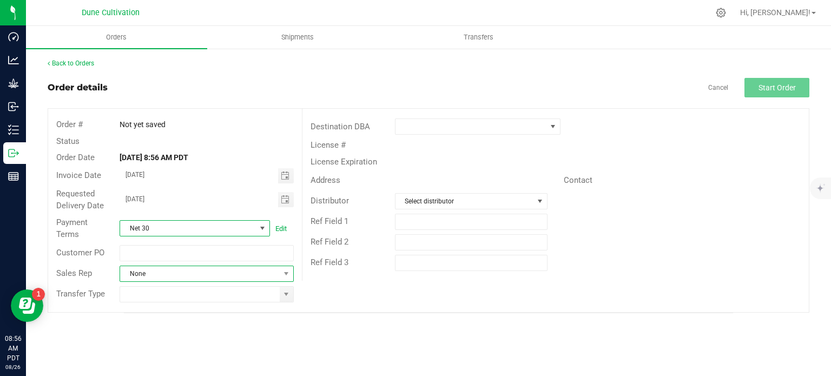
click at [255, 274] on span "None" at bounding box center [199, 273] width 159 height 15
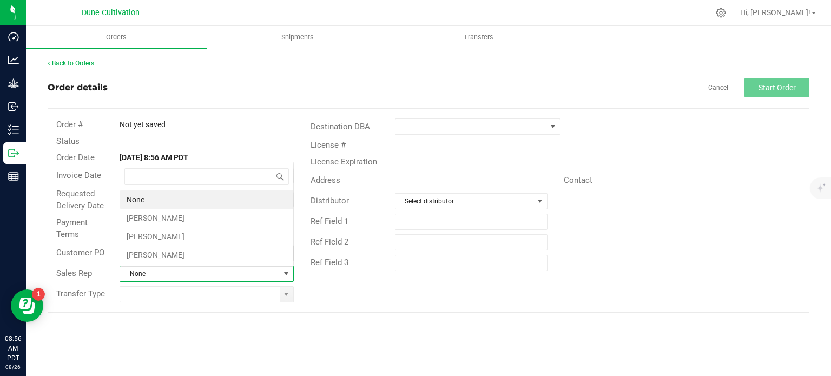
scroll to position [16, 171]
click at [197, 253] on li "Patrick Williams" at bounding box center [206, 255] width 173 height 18
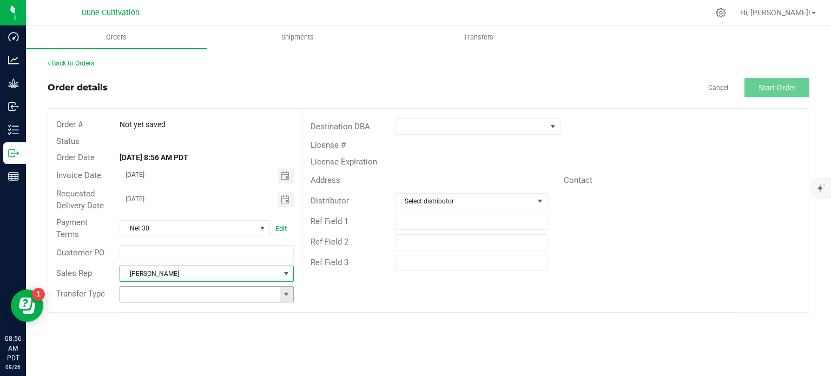
click at [286, 297] on span at bounding box center [286, 294] width 9 height 9
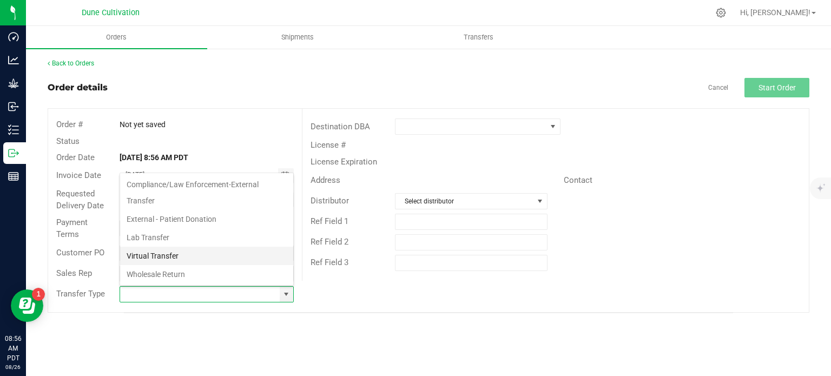
scroll to position [176, 0]
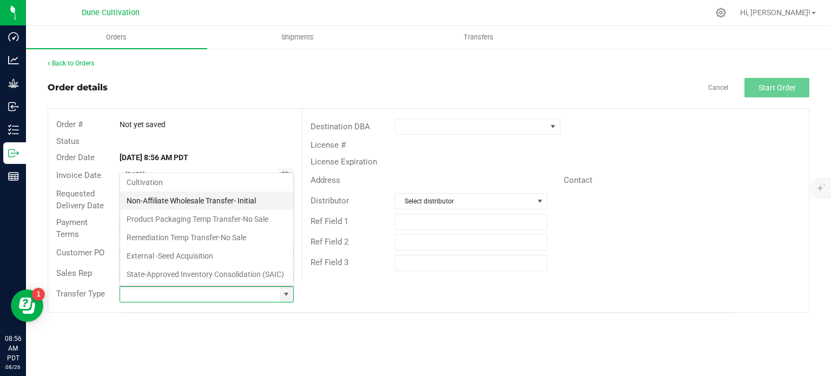
click at [176, 191] on li "Non-Affiliate Wholesale Transfer- Initial" at bounding box center [206, 200] width 173 height 18
type input "Non-Affiliate Wholesale Transfer- Initial"
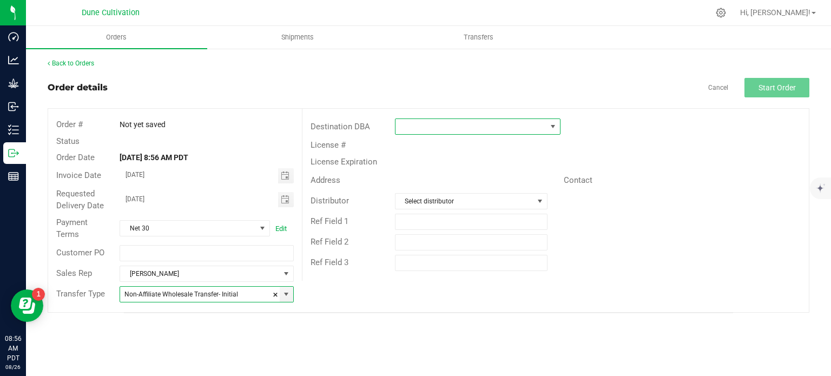
click at [550, 125] on span at bounding box center [552, 126] width 9 height 9
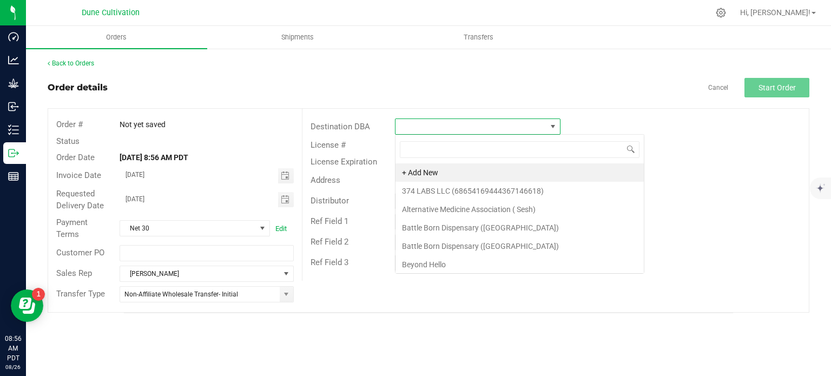
scroll to position [16, 166]
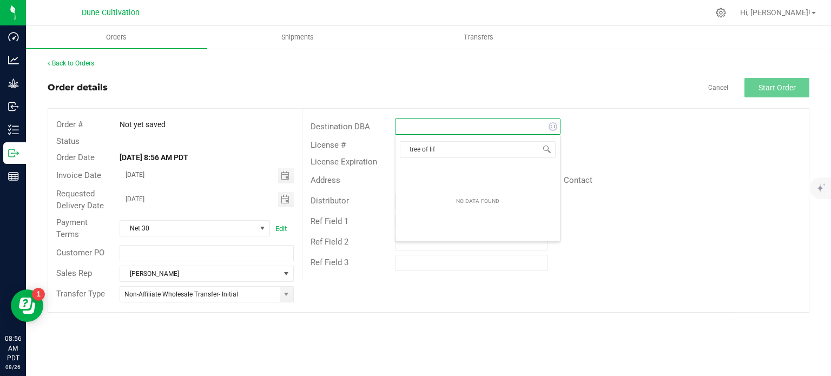
type input "tree of life"
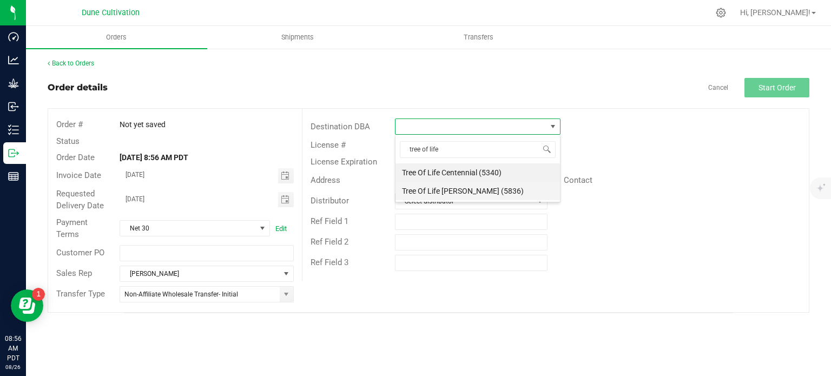
click at [499, 192] on li "Tree Of Life Jones (5836)" at bounding box center [477, 191] width 164 height 18
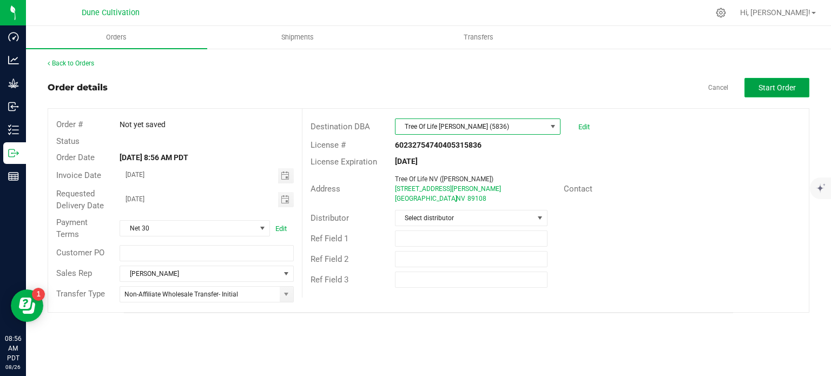
click at [757, 84] on button "Start Order" at bounding box center [776, 87] width 65 height 19
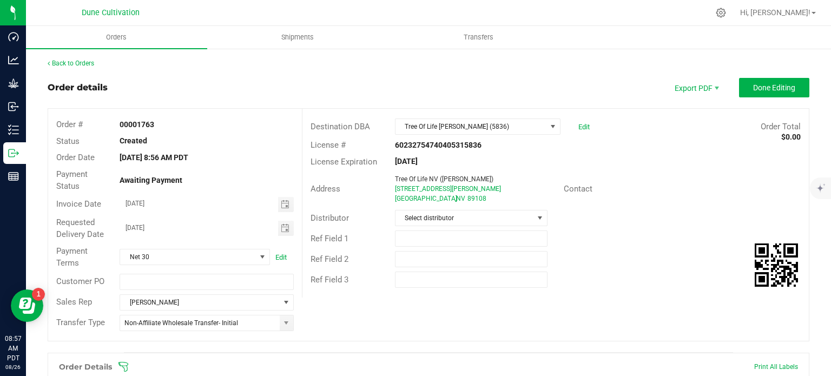
scroll to position [264, 0]
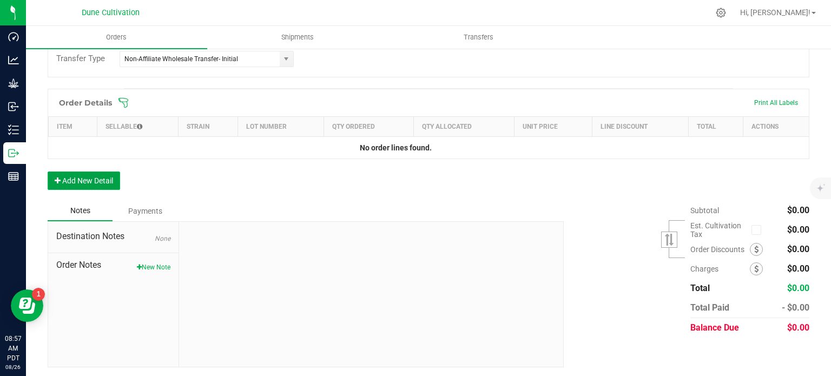
click at [77, 183] on button "Add New Detail" at bounding box center [84, 180] width 72 height 18
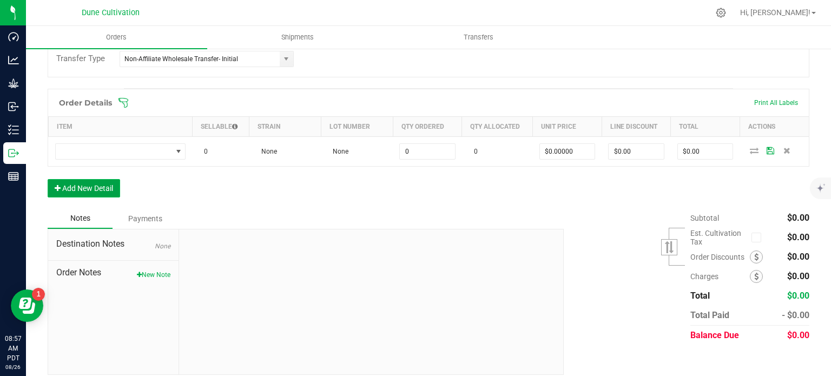
click at [78, 191] on button "Add New Detail" at bounding box center [84, 188] width 72 height 18
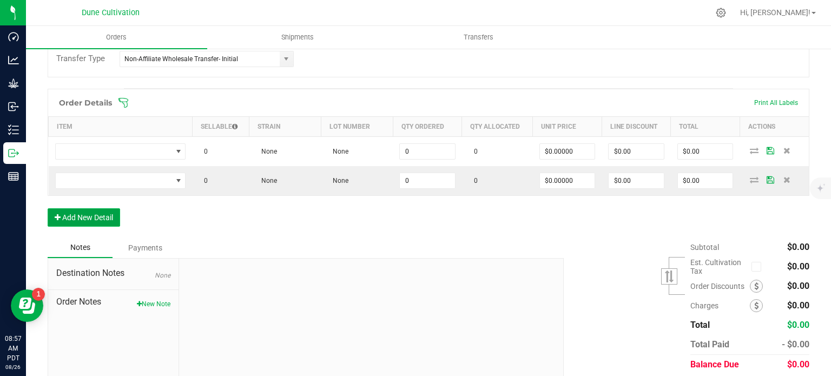
click at [91, 223] on button "Add New Detail" at bounding box center [84, 217] width 72 height 18
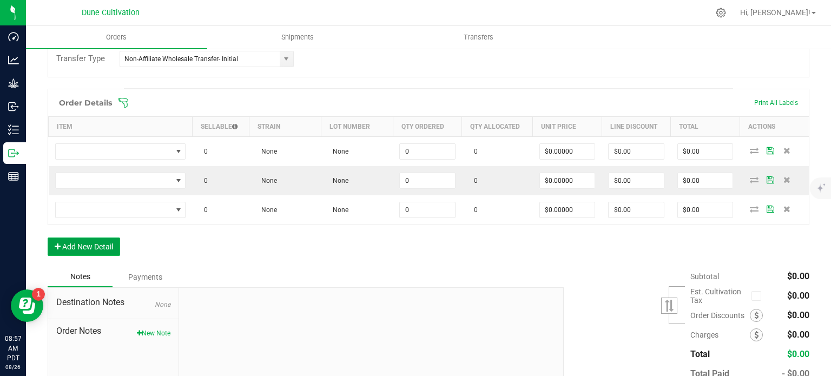
click at [100, 246] on button "Add New Detail" at bounding box center [84, 246] width 72 height 18
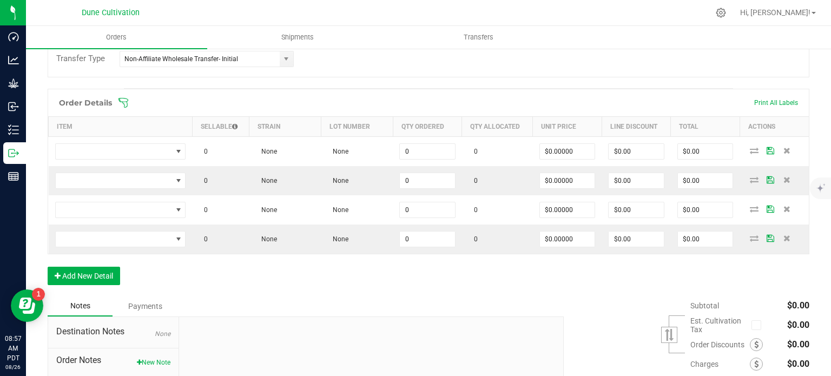
click at [96, 283] on div "Order Details Print All Labels Item Sellable Strain Lot Number Qty Ordered Qty …" at bounding box center [429, 192] width 762 height 207
click at [91, 281] on button "Add New Detail" at bounding box center [84, 276] width 72 height 18
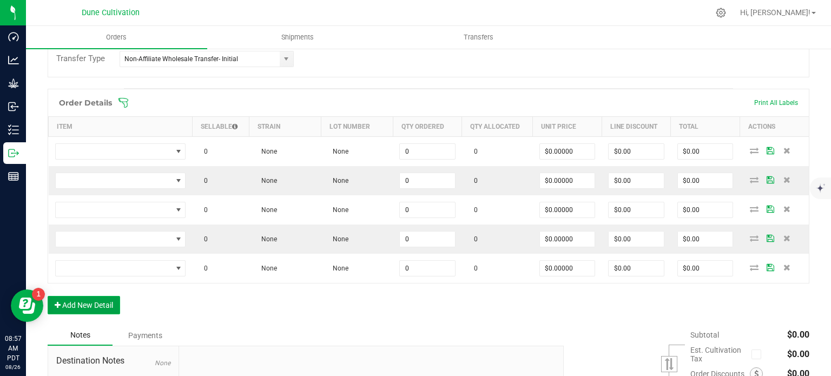
click at [92, 300] on button "Add New Detail" at bounding box center [84, 305] width 72 height 18
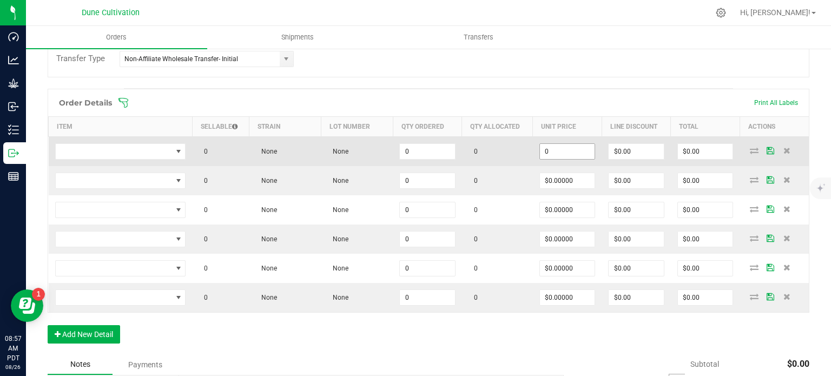
click at [553, 151] on input "0" at bounding box center [567, 151] width 55 height 15
type input "$0.00000"
click at [410, 150] on input "0" at bounding box center [427, 151] width 55 height 15
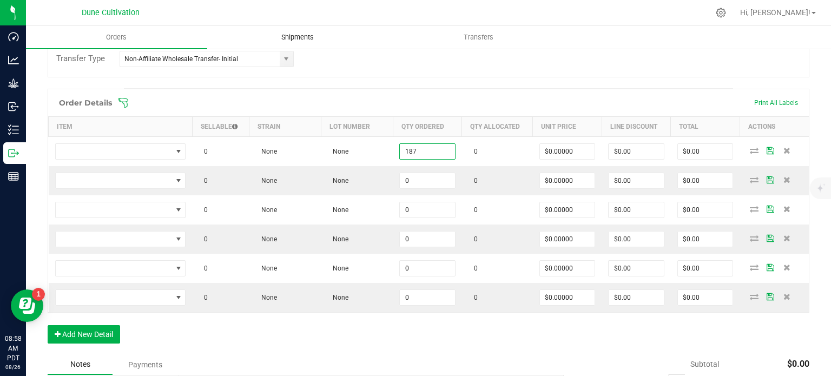
type input "187"
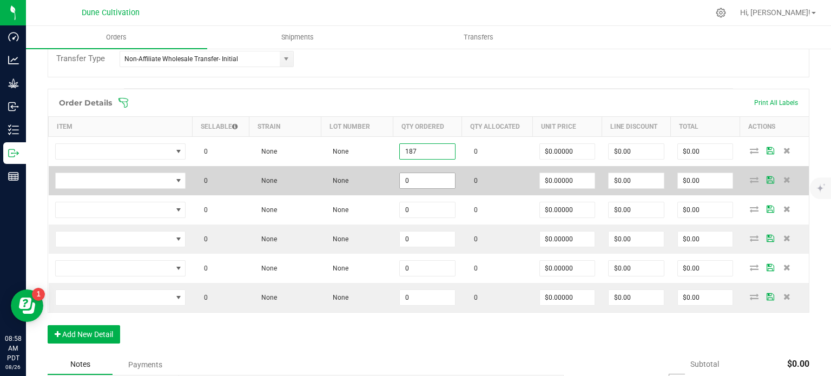
click at [426, 174] on input "0" at bounding box center [427, 180] width 55 height 15
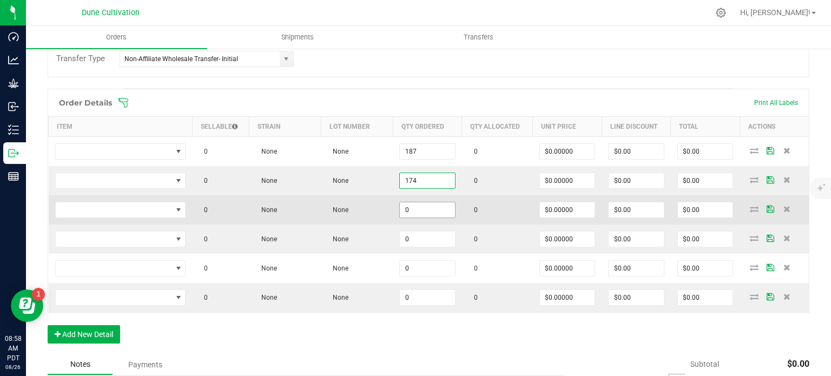
type input "174"
click at [420, 203] on input "0" at bounding box center [427, 209] width 55 height 15
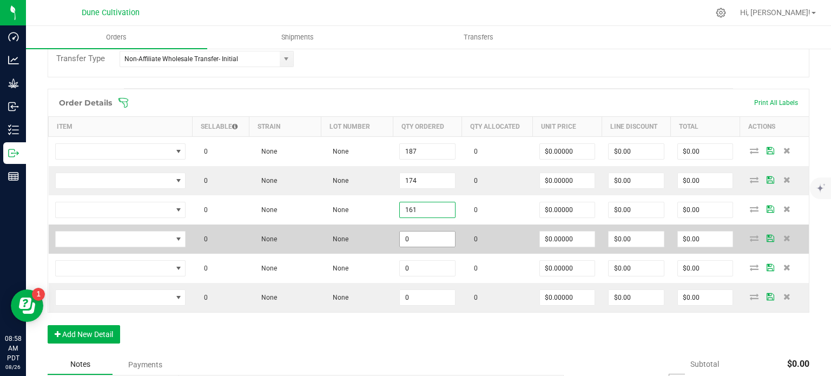
type input "161"
click at [419, 235] on input "0" at bounding box center [427, 238] width 55 height 15
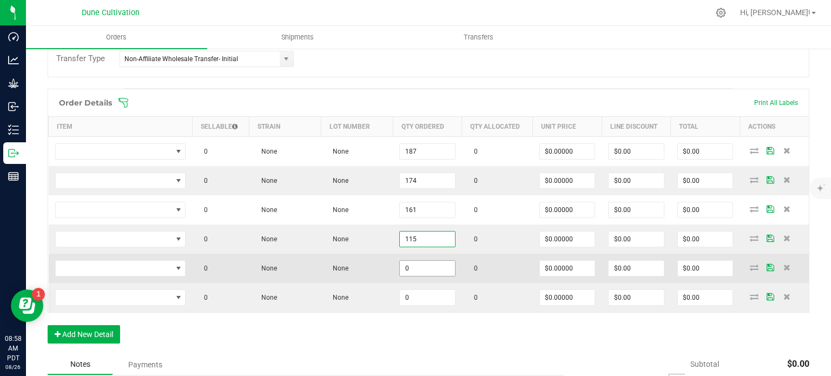
type input "115"
click at [430, 266] on input "0" at bounding box center [427, 268] width 55 height 15
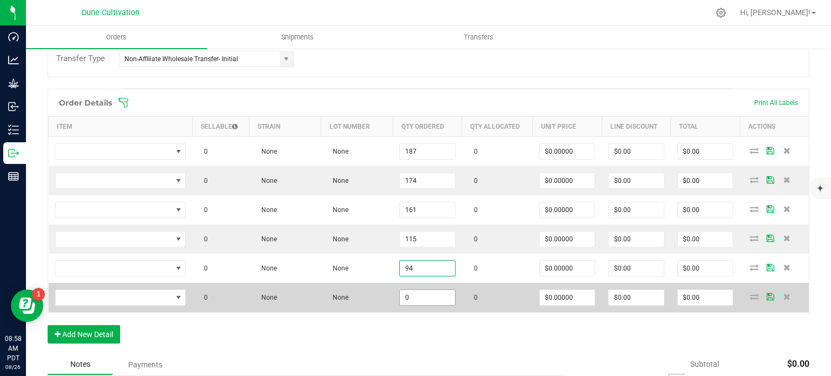
type input "94"
click at [427, 297] on input "0" at bounding box center [427, 297] width 55 height 15
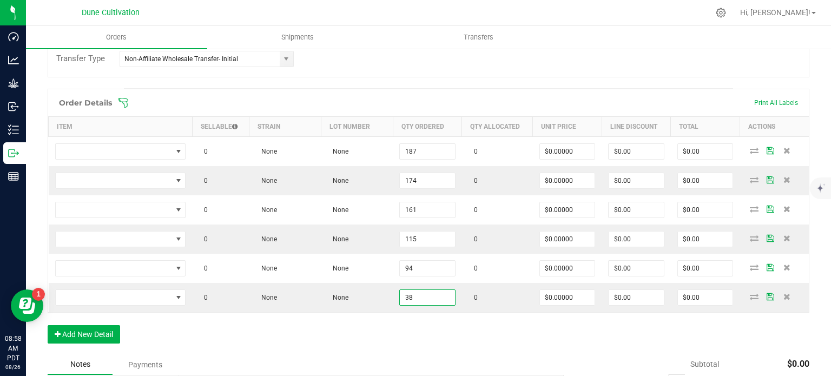
type input "38"
click at [419, 359] on div "Notes Payments" at bounding box center [302, 364] width 508 height 21
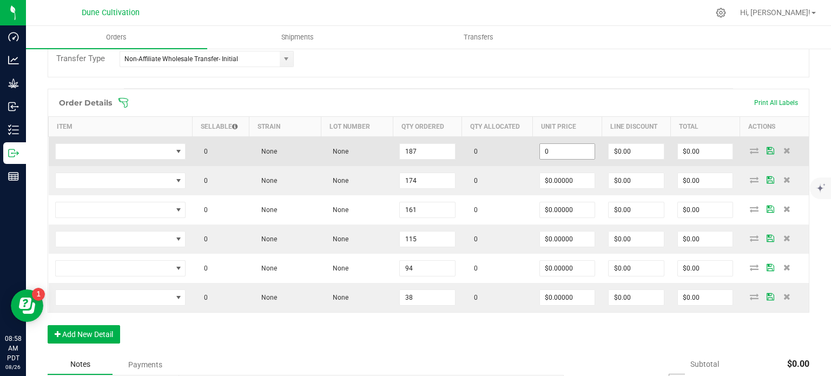
click at [550, 149] on input "0" at bounding box center [567, 151] width 55 height 15
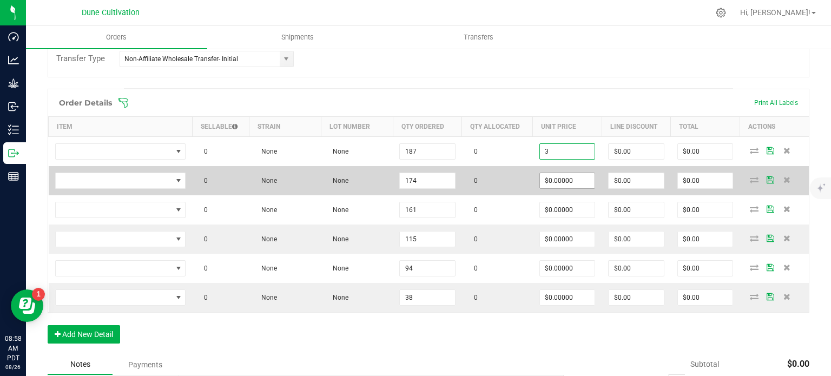
type input "$3.00000"
type input "$561.00"
click at [556, 180] on input "0" at bounding box center [567, 180] width 55 height 15
paste input "3"
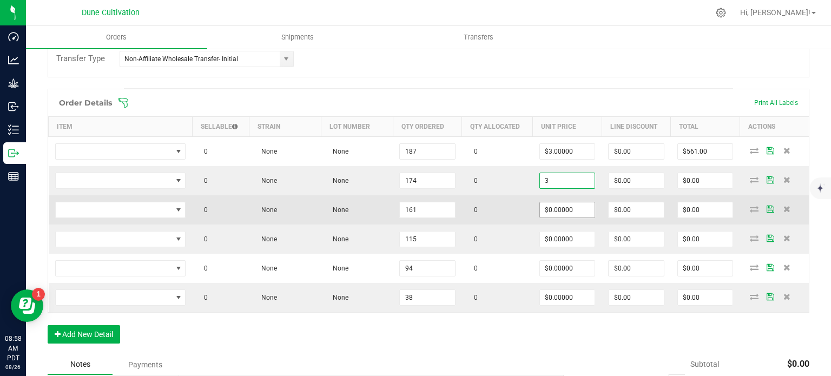
type input "$3.00000"
type input "$522.00"
click at [565, 205] on input "0" at bounding box center [567, 209] width 55 height 15
paste input "3"
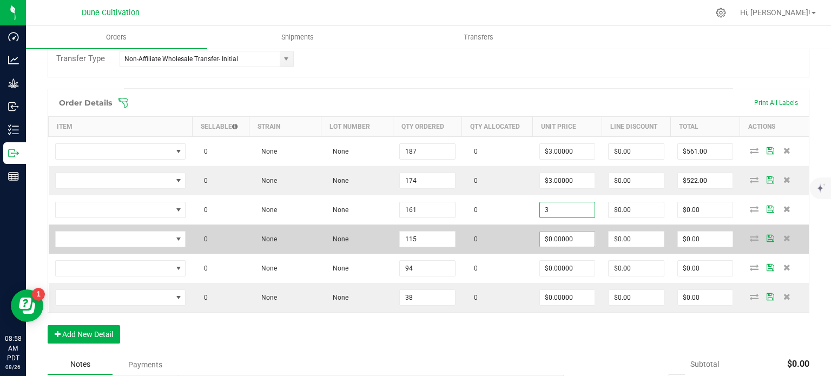
type input "$3.00000"
type input "$483.00"
click at [557, 240] on input "0" at bounding box center [567, 238] width 55 height 15
paste input "3"
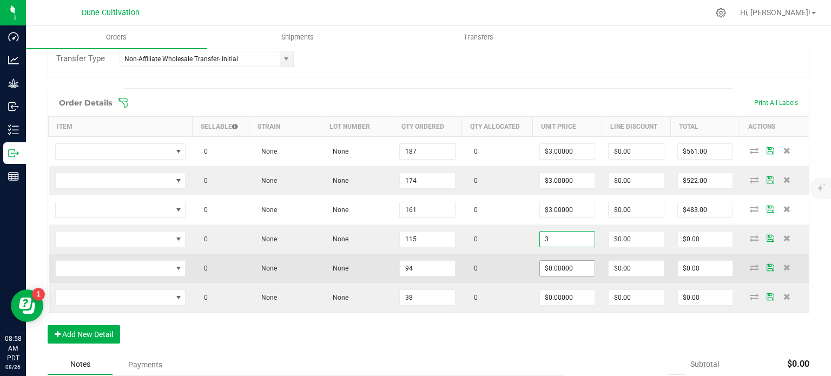
type input "$3.00000"
type input "$345.00"
click at [558, 261] on input "0" at bounding box center [567, 268] width 55 height 15
paste input "3"
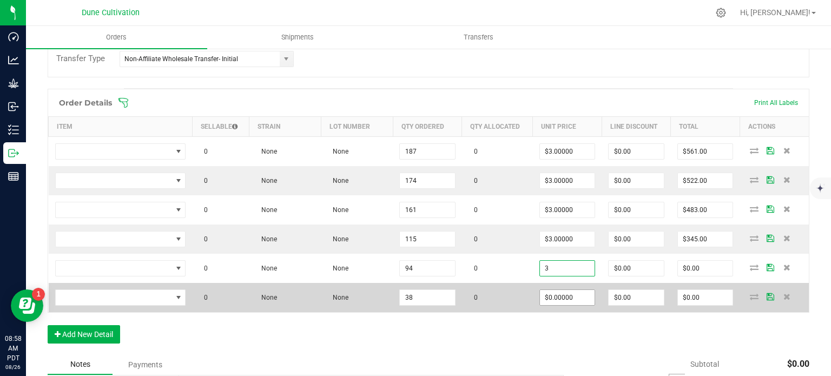
type input "$3.00000"
type input "$282.00"
click at [564, 302] on input "0" at bounding box center [567, 297] width 55 height 15
paste input "3"
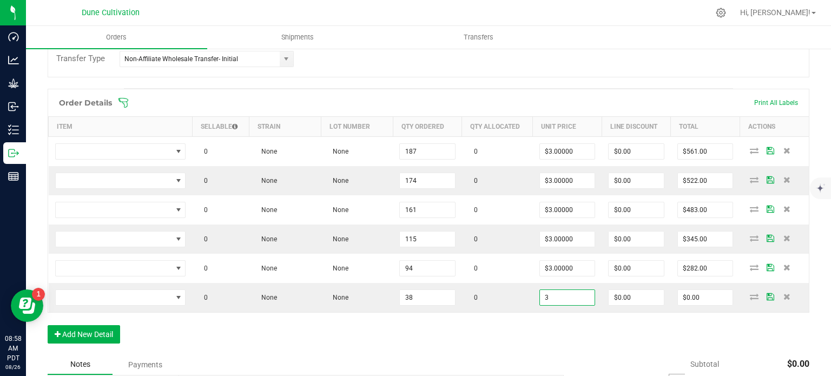
type input "$3.00000"
type input "$114.00"
click at [481, 349] on div "Order Details Print All Labels Item Sellable Strain Lot Number Qty Ordered Qty …" at bounding box center [429, 222] width 762 height 266
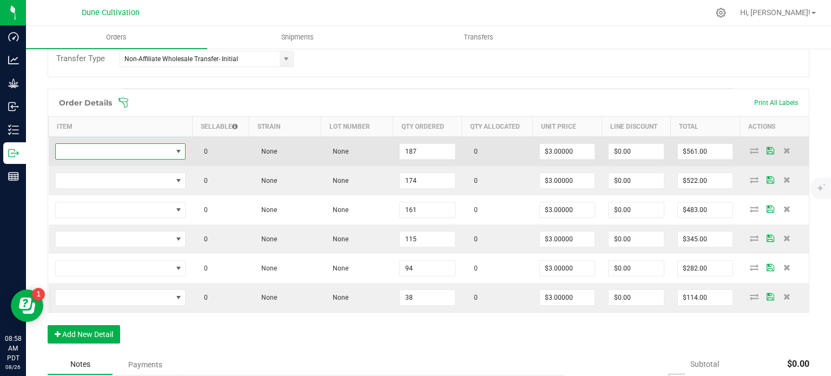
click at [161, 148] on span "NO DATA FOUND" at bounding box center [114, 151] width 116 height 15
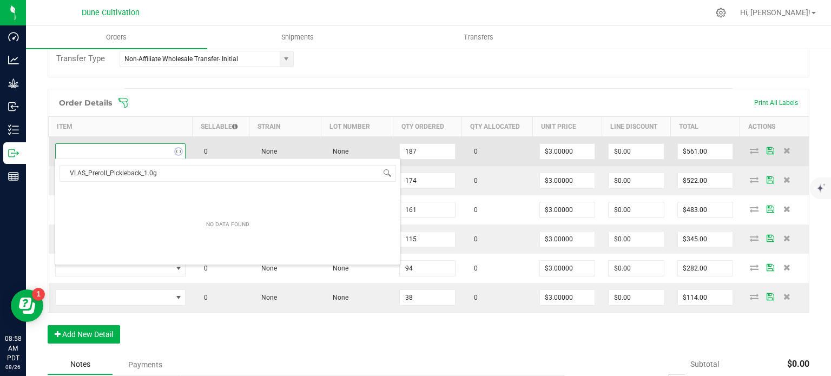
scroll to position [16, 129]
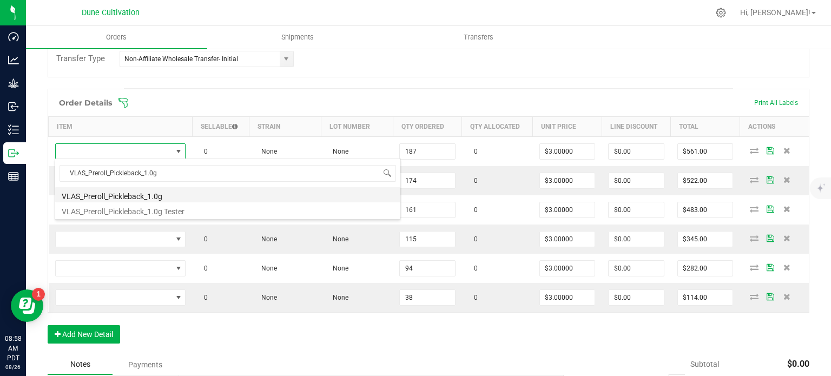
click at [156, 197] on li "VLAS_Preroll_Pickleback_1.0g" at bounding box center [227, 194] width 345 height 15
type input "187 ea"
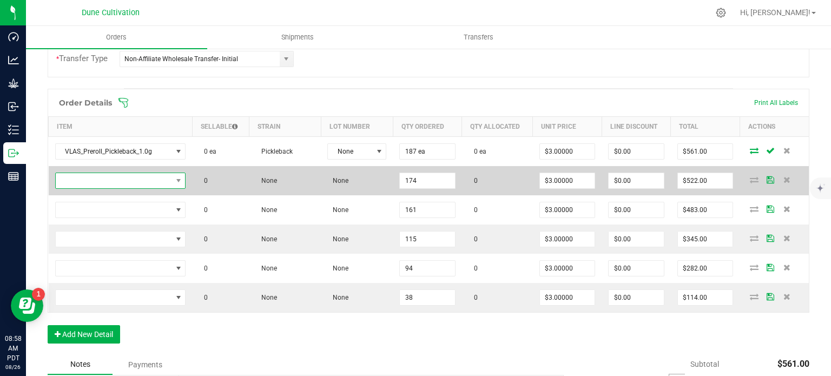
click at [162, 186] on span "NO DATA FOUND" at bounding box center [114, 180] width 116 height 15
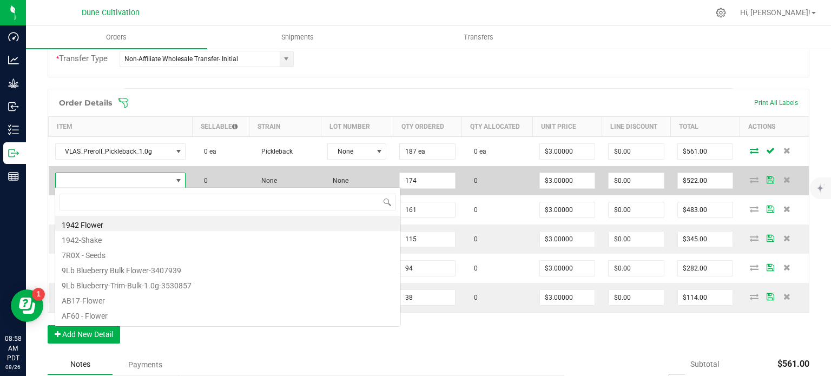
scroll to position [16, 128]
type input "VLAS_Preroll_Frut Loops_1.0g"
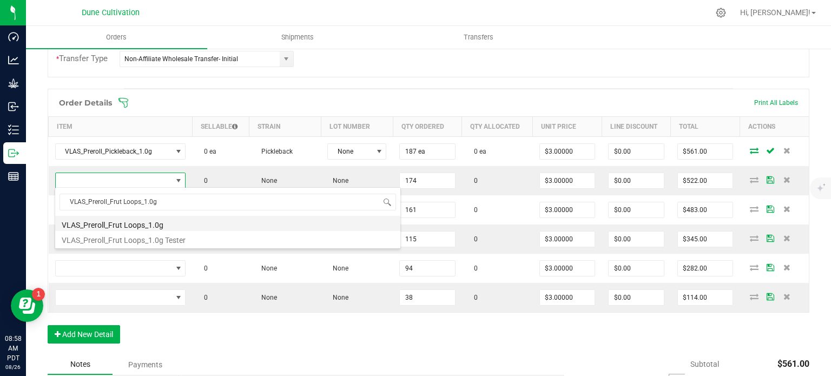
click at [157, 225] on li "VLAS_Preroll_Frut Loops_1.0g" at bounding box center [227, 223] width 345 height 15
type input "174 ea"
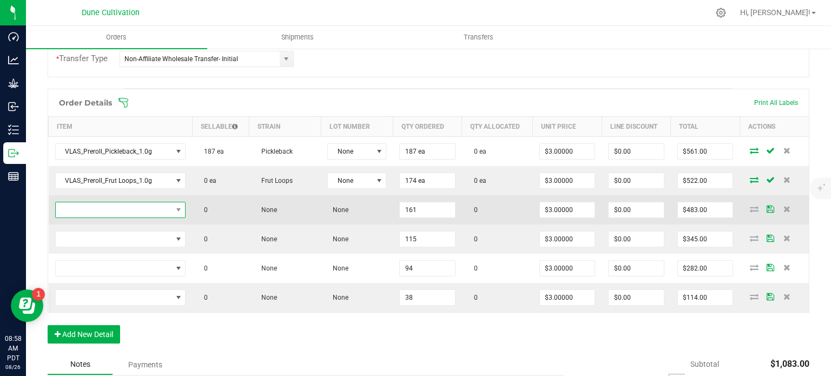
click at [145, 210] on span "NO DATA FOUND" at bounding box center [114, 209] width 116 height 15
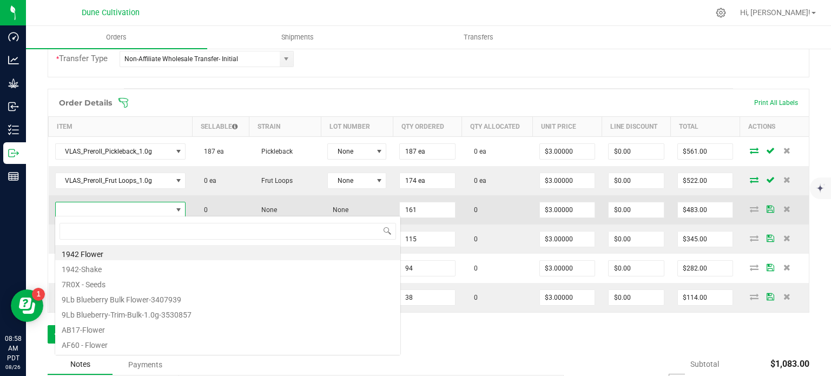
type input "VLAS_Preroll_Alaskan Thunderfuck_1.0g"
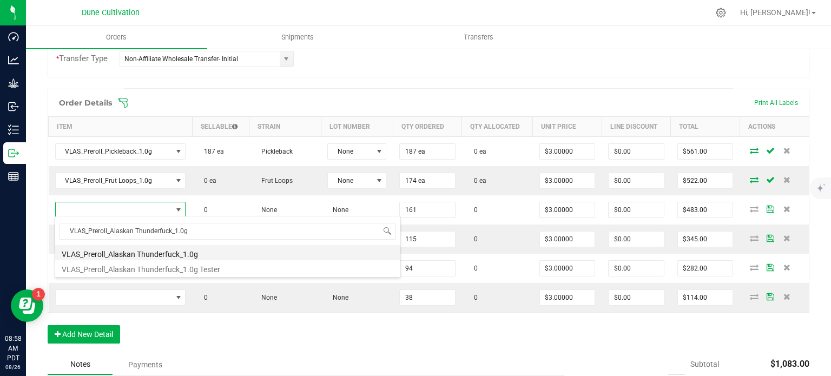
click at [147, 251] on li "VLAS_Preroll_Alaskan Thunderfuck_1.0g" at bounding box center [227, 252] width 345 height 15
type input "161 ea"
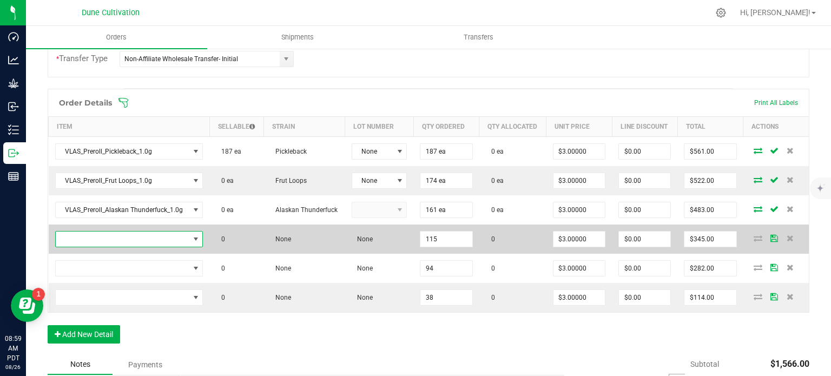
click at [144, 236] on span "NO DATA FOUND" at bounding box center [123, 238] width 134 height 15
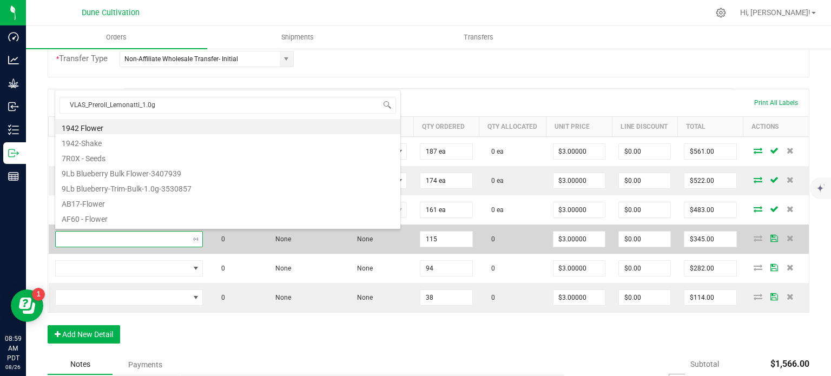
scroll to position [16, 145]
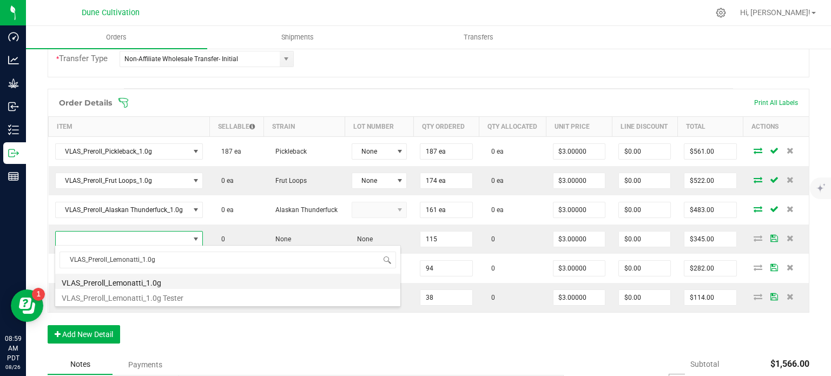
click at [154, 281] on li "VLAS_Preroll_Lemonatti_1.0g" at bounding box center [227, 281] width 345 height 15
type input "115 ea"
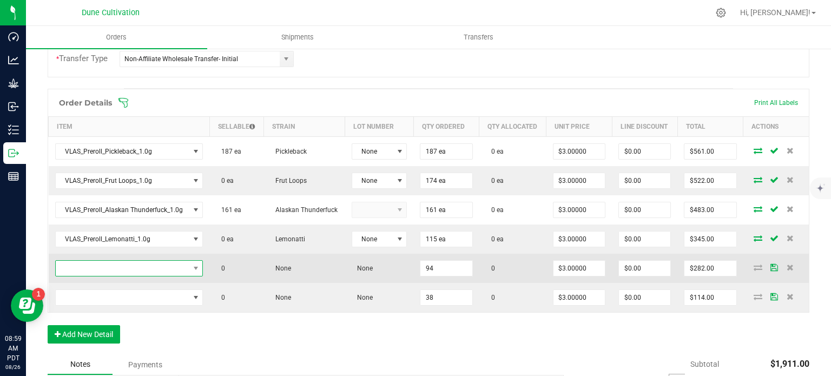
click at [163, 269] on span "NO DATA FOUND" at bounding box center [123, 268] width 134 height 15
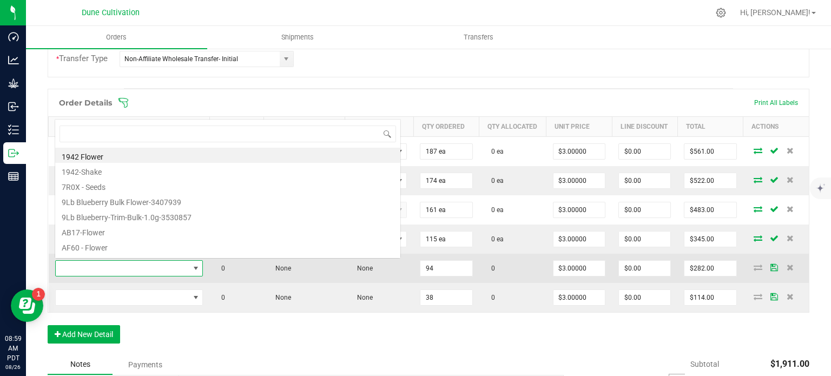
type input "VLAS_Preroll_Grape Crush_1.0g"
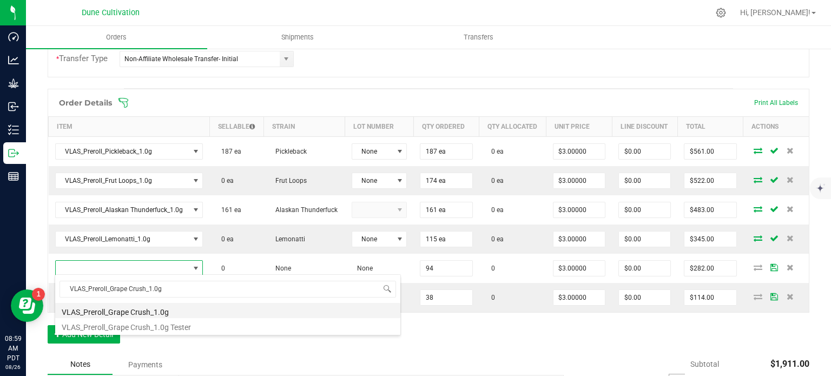
click at [146, 313] on li "VLAS_Preroll_Grape Crush_1.0g" at bounding box center [227, 310] width 345 height 15
type input "94 ea"
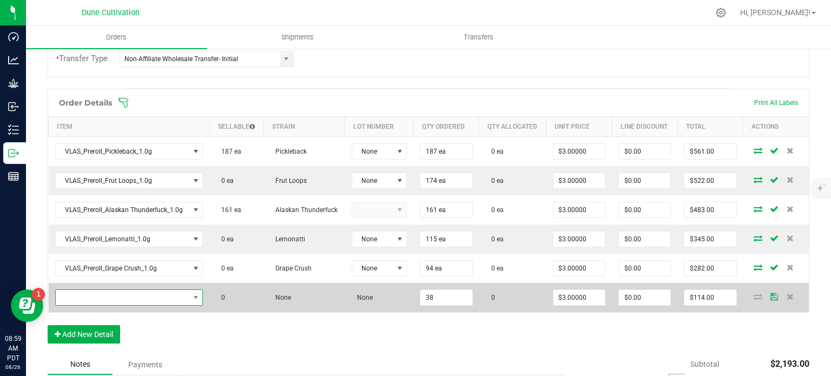
click at [128, 296] on span "NO DATA FOUND" at bounding box center [123, 297] width 134 height 15
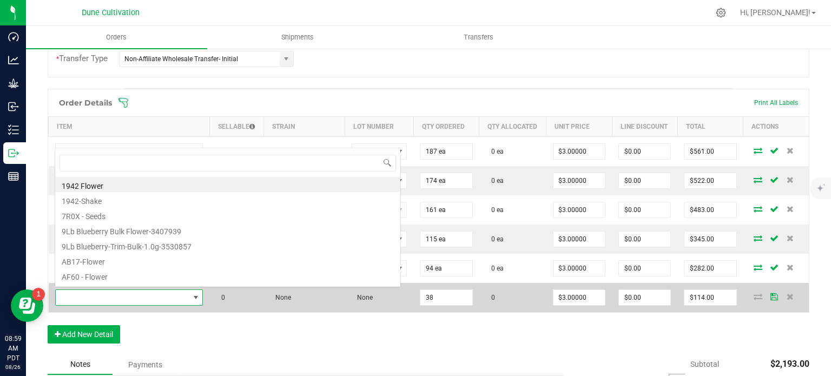
type input "VLAS_Preroll_Stankface_1.0g"
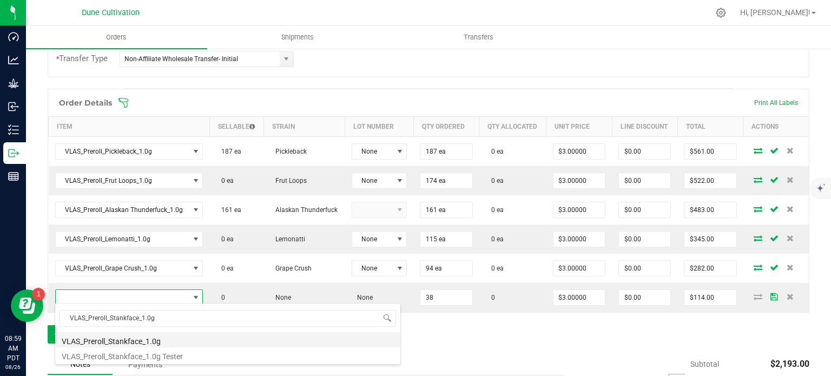
click at [136, 338] on li "VLAS_Preroll_Stankface_1.0g" at bounding box center [227, 339] width 345 height 15
type input "38 ea"
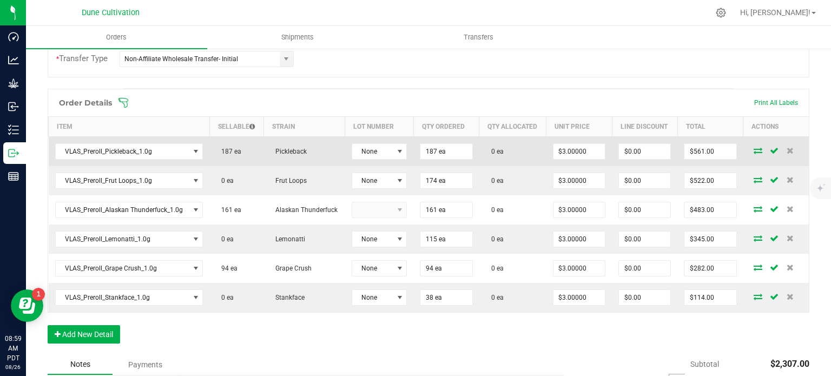
click at [753, 148] on icon at bounding box center [757, 150] width 9 height 6
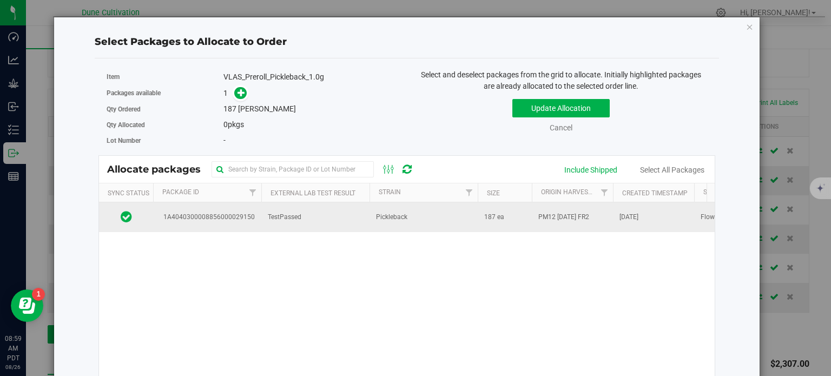
click at [222, 219] on span "1A4040300008856000029150" at bounding box center [207, 217] width 95 height 10
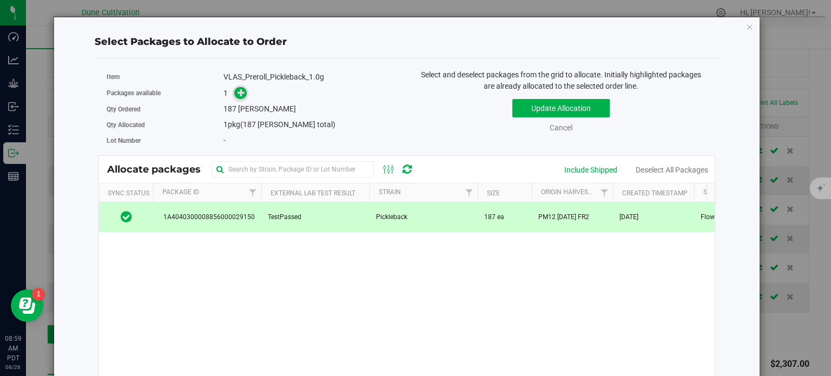
click at [241, 97] on span at bounding box center [240, 93] width 12 height 12
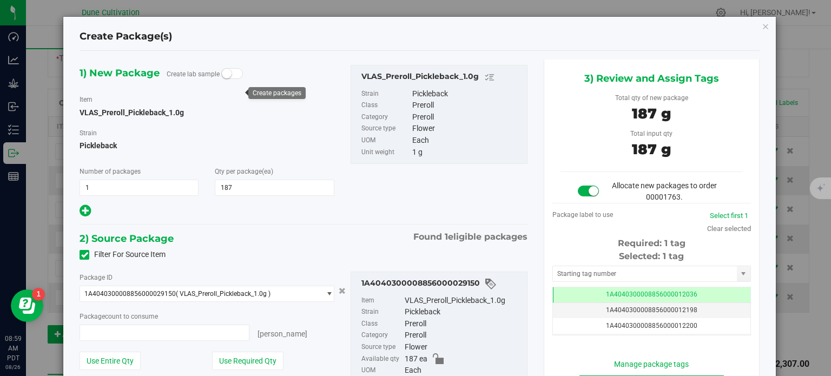
type input "187 ea"
click at [586, 292] on td "1A4040300008856000012036" at bounding box center [651, 295] width 197 height 16
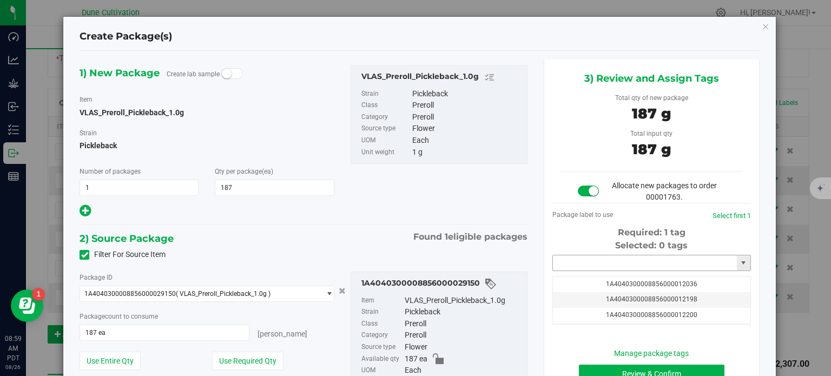
click at [588, 267] on input "text" at bounding box center [645, 262] width 184 height 15
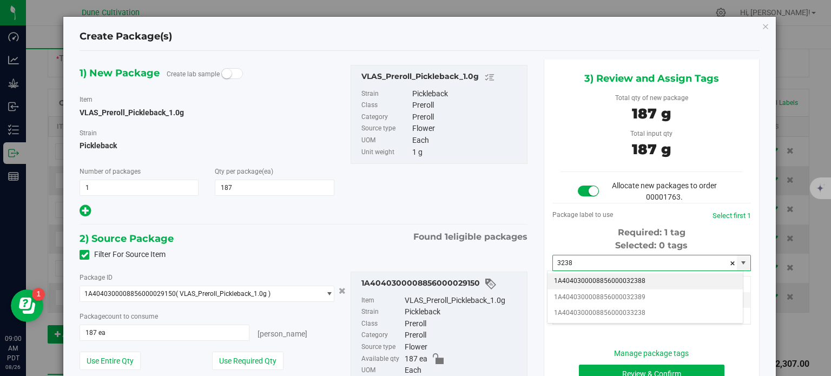
click at [606, 281] on li "1A4040300008856000032388" at bounding box center [644, 281] width 195 height 16
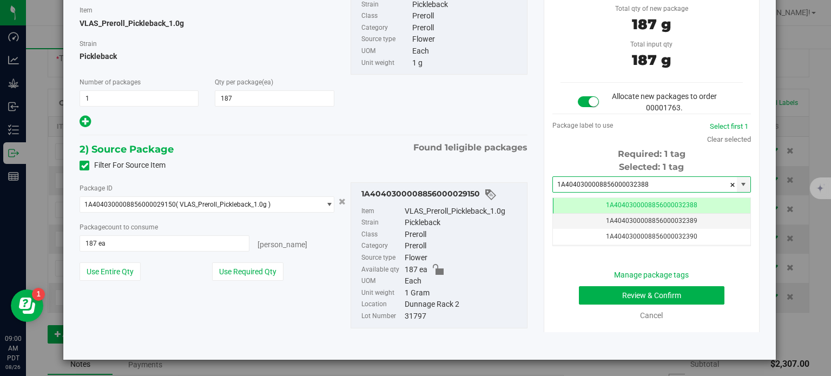
type input "1A4040300008856000032388"
click at [527, 300] on div "1A4040300008856000029150 Item VLAS_Preroll_Pickleback_1.0g Strain Pickleback Cl…" at bounding box center [438, 255] width 193 height 146
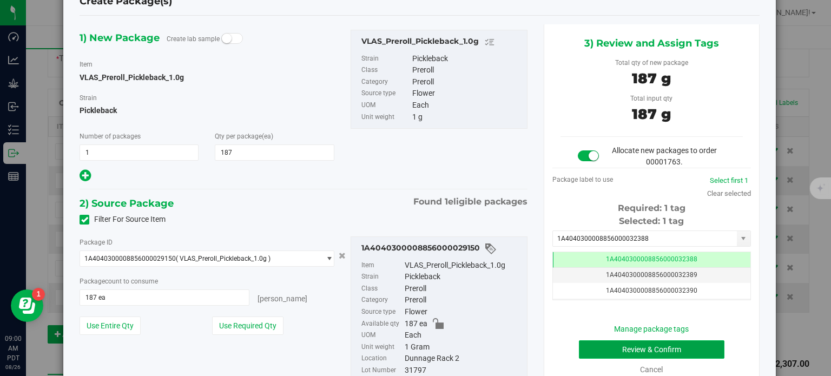
click at [586, 348] on button "Review & Confirm" at bounding box center [651, 349] width 145 height 18
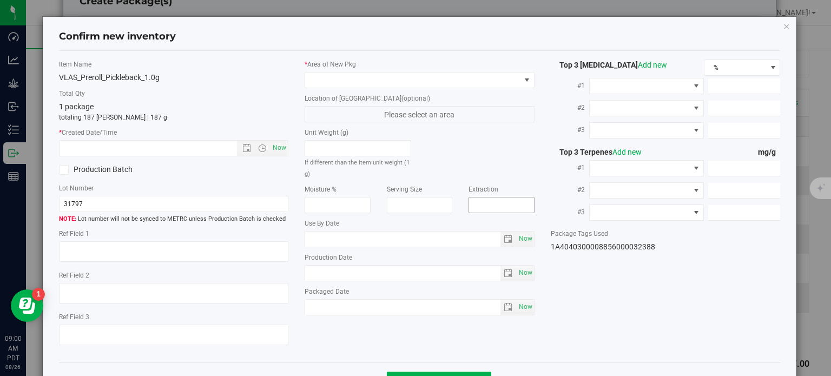
type textarea "30.8431%"
type textarea "Pickleback"
type textarea "0.0494675%"
type input "324.0020"
type input "24.2811"
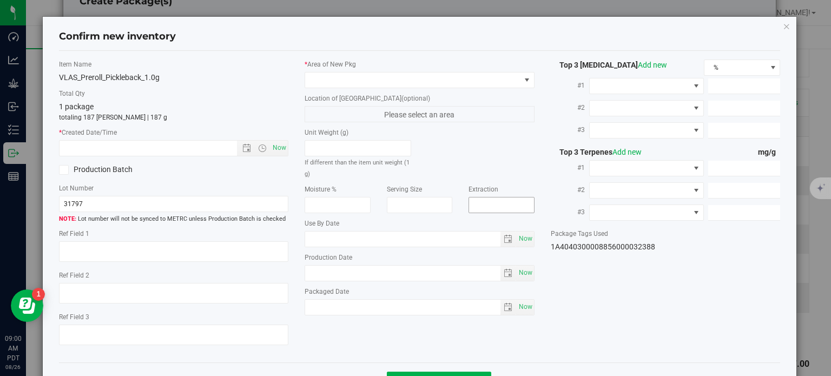
type input "10.6501"
type input "10.8800"
type input "10.3900"
type input "4.5860"
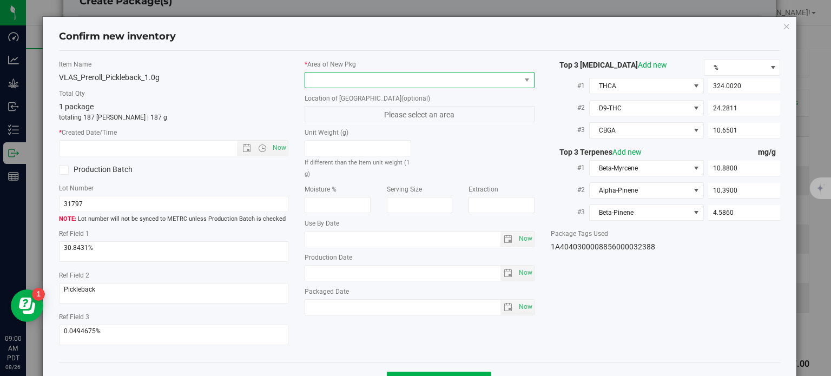
click at [437, 82] on span at bounding box center [412, 79] width 215 height 15
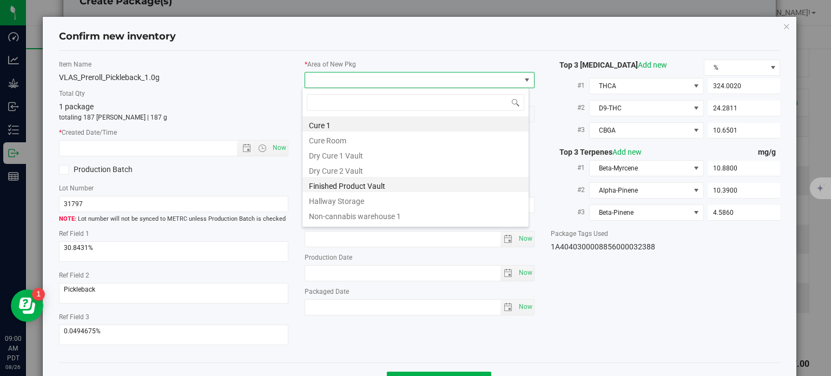
click at [355, 182] on li "Finished Product Vault" at bounding box center [415, 184] width 226 height 15
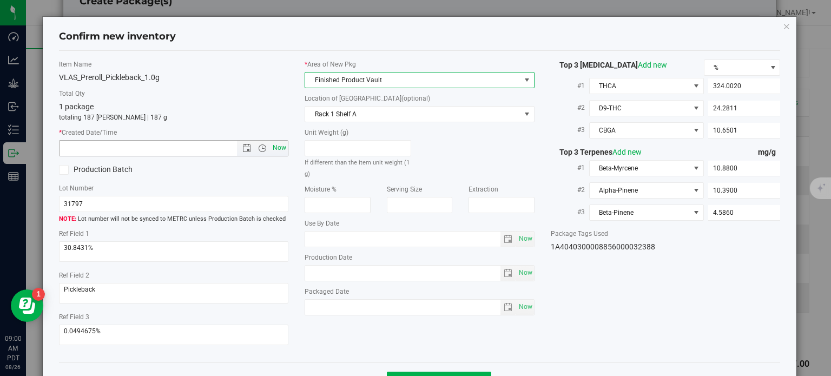
click at [279, 145] on span "Now" at bounding box center [279, 148] width 18 height 16
type input "8/26/2025 9:00 AM"
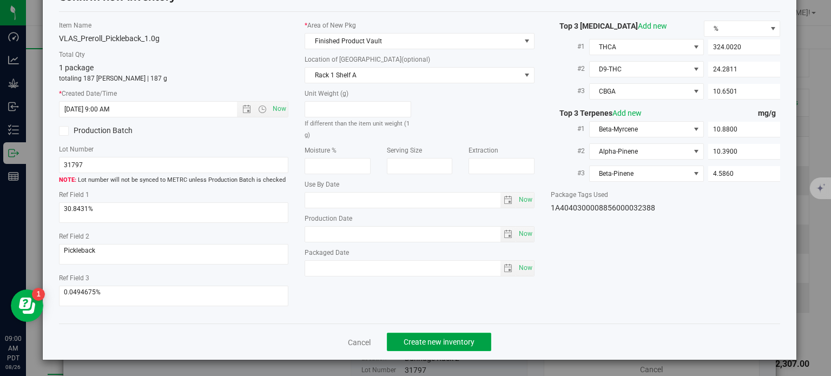
click at [413, 342] on span "Create new inventory" at bounding box center [438, 341] width 71 height 9
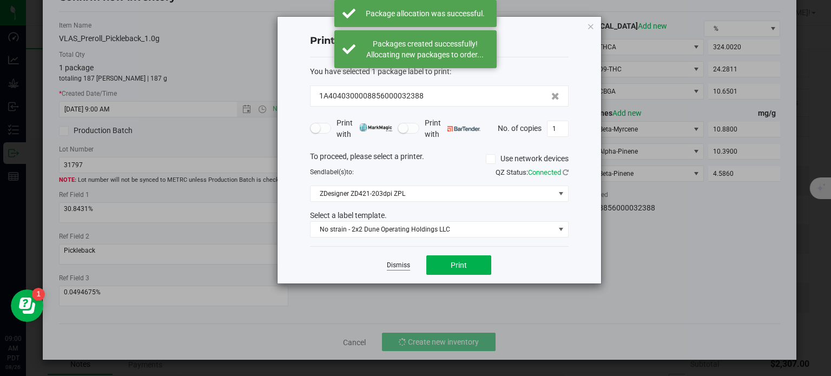
click at [406, 267] on link "Dismiss" at bounding box center [398, 265] width 23 height 9
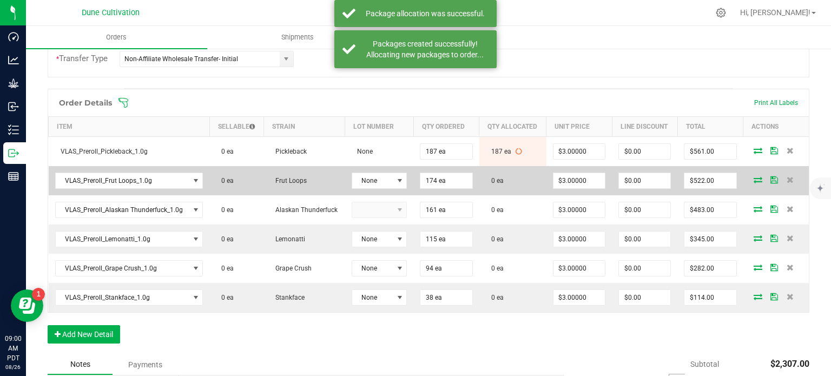
click at [753, 176] on icon at bounding box center [757, 179] width 9 height 6
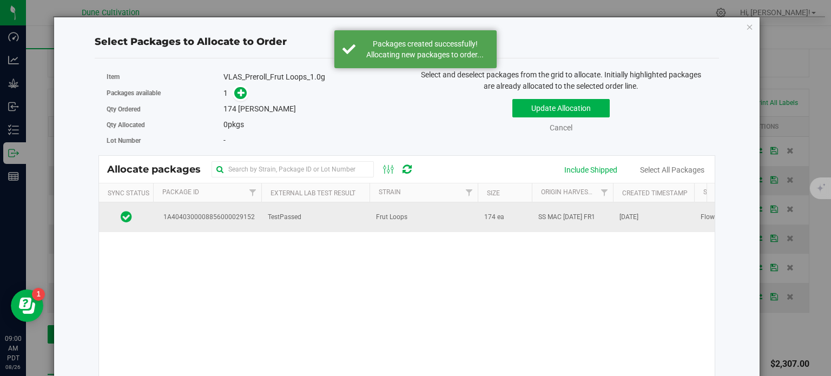
click at [247, 214] on span "1A4040300008856000029152" at bounding box center [207, 217] width 95 height 10
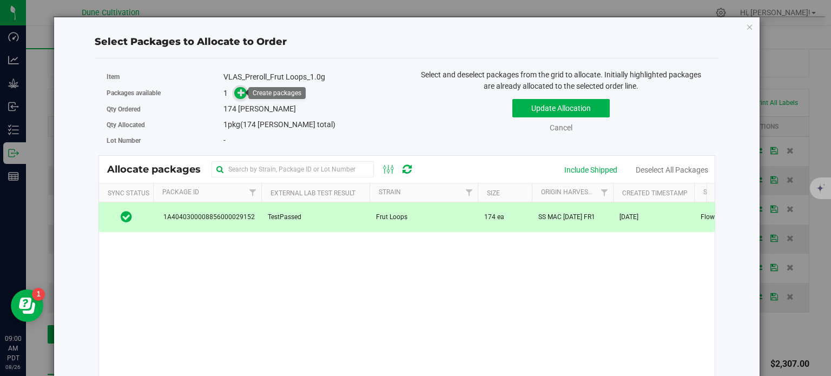
click at [240, 92] on icon at bounding box center [241, 93] width 8 height 8
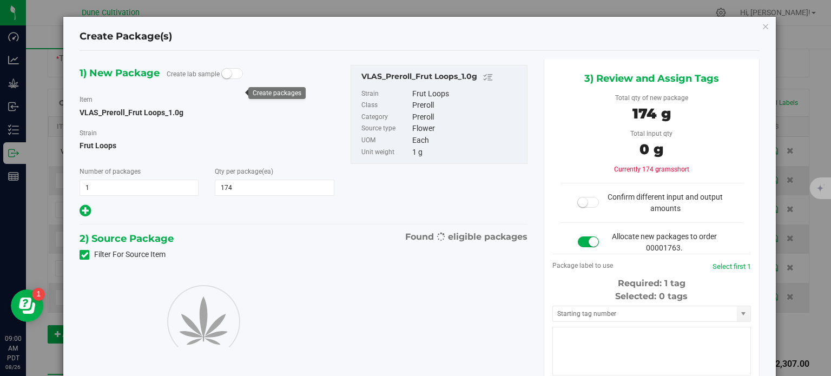
type input "174"
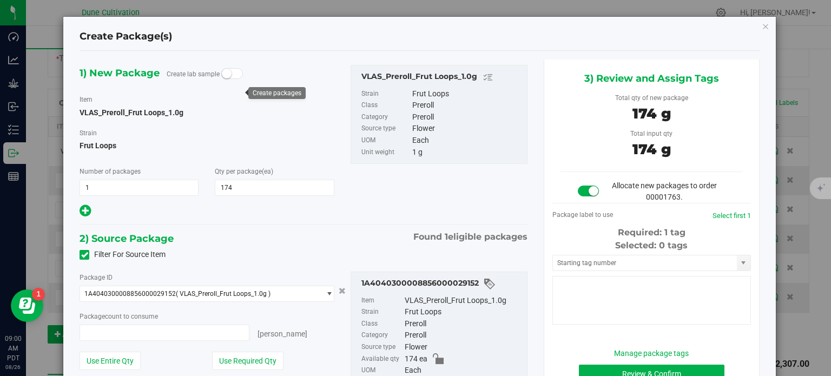
type input "174 ea"
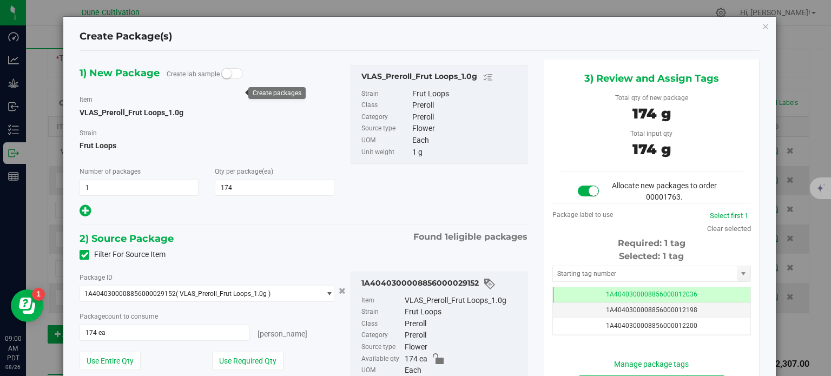
click at [580, 284] on div "Selected: 1 tag Tag 1A4040300008856000012036 1A4040300008856000012198 1A4040300…" at bounding box center [651, 292] width 198 height 85
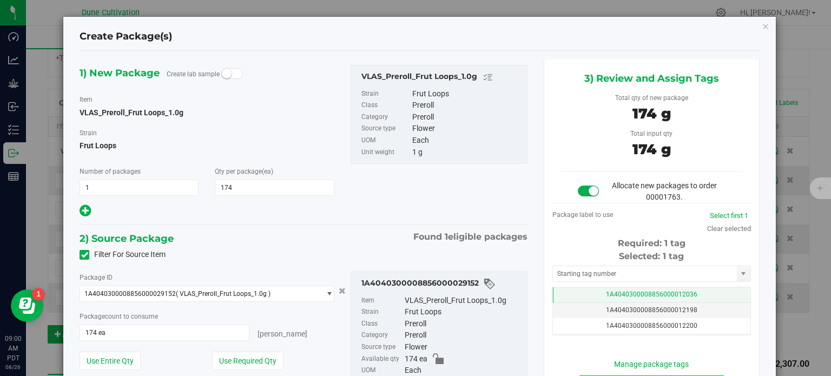
click at [580, 288] on td "1A4040300008856000012036" at bounding box center [651, 295] width 197 height 16
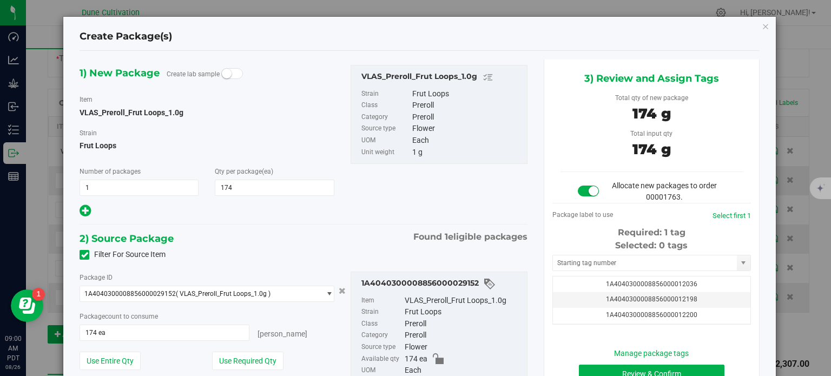
click at [585, 253] on div "Selected: 0 tags Tag 1A4040300008856000012036 1A4040300008856000012198 1A404030…" at bounding box center [651, 281] width 198 height 85
click at [592, 266] on input "text" at bounding box center [645, 262] width 184 height 15
click at [588, 281] on li "1A4040300008856000032389" at bounding box center [644, 281] width 195 height 16
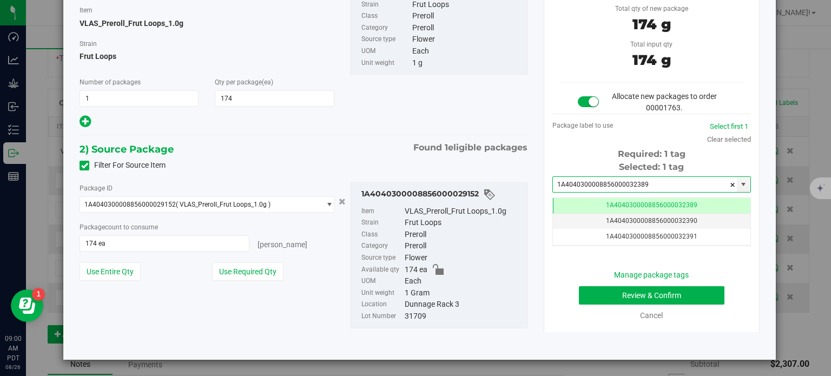
type input "1A4040300008856000032389"
click at [631, 291] on button "Review & Confirm" at bounding box center [651, 295] width 145 height 18
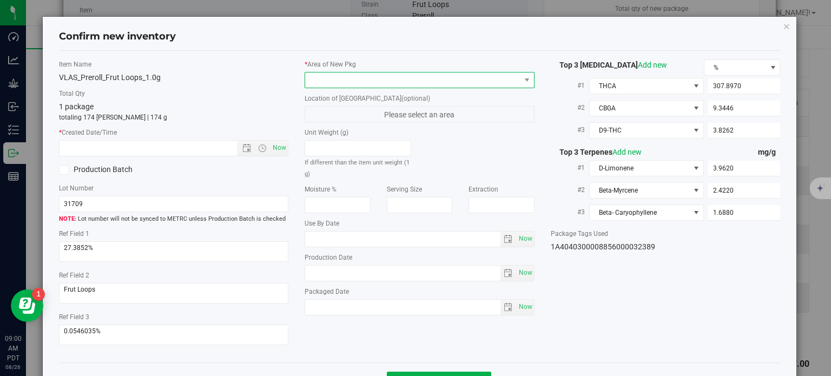
click at [401, 74] on span at bounding box center [412, 79] width 215 height 15
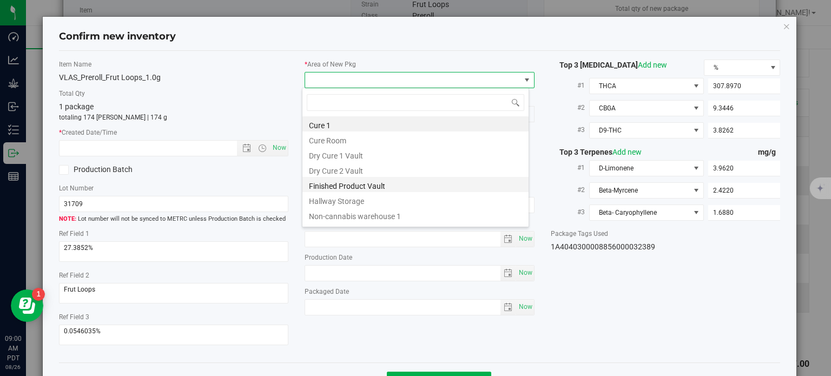
click at [353, 191] on li "Finished Product Vault" at bounding box center [415, 184] width 226 height 15
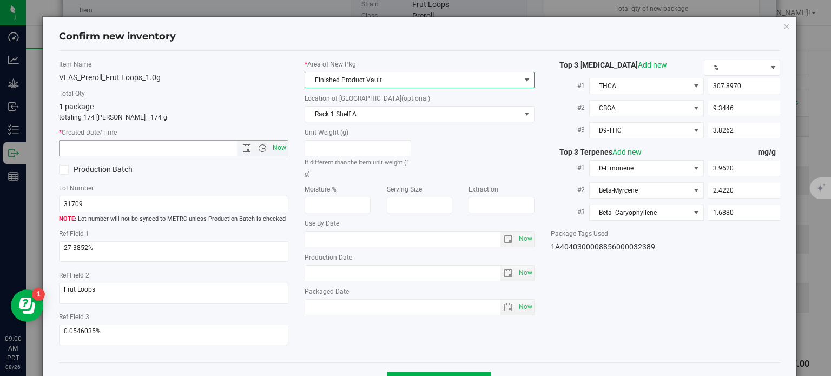
click at [273, 151] on span "Now" at bounding box center [279, 148] width 18 height 16
type input "8/26/2025 9:00 AM"
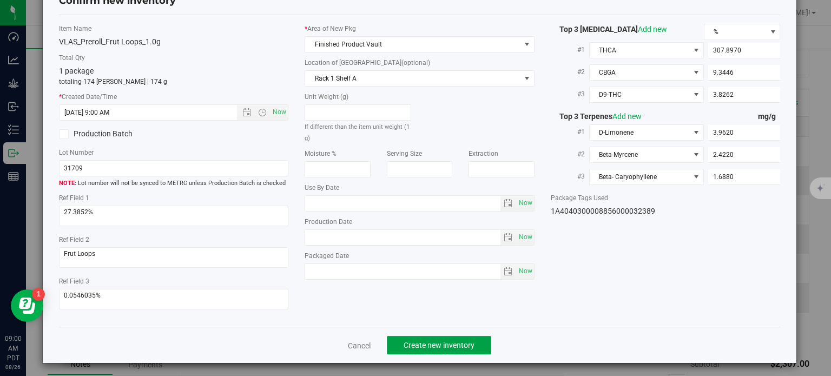
click at [416, 344] on span "Create new inventory" at bounding box center [438, 345] width 71 height 9
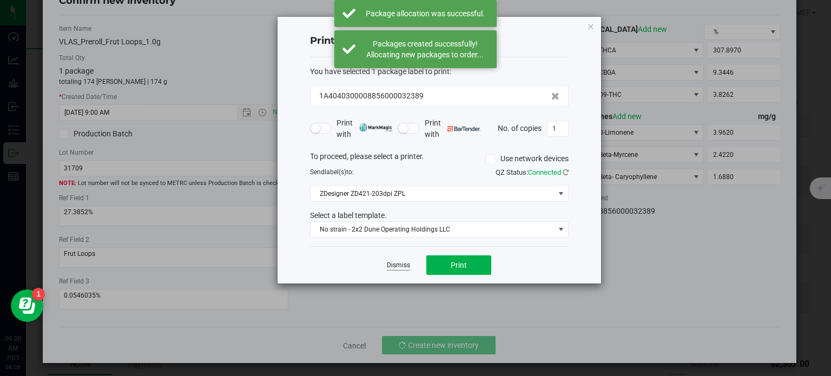
click at [396, 265] on link "Dismiss" at bounding box center [398, 265] width 23 height 9
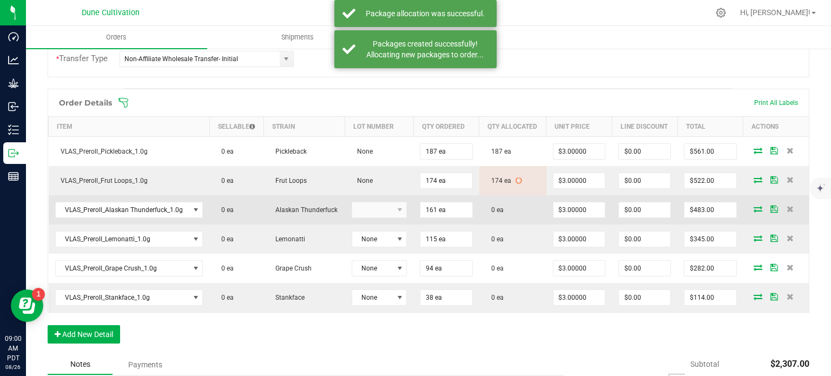
click at [753, 206] on icon at bounding box center [757, 209] width 9 height 6
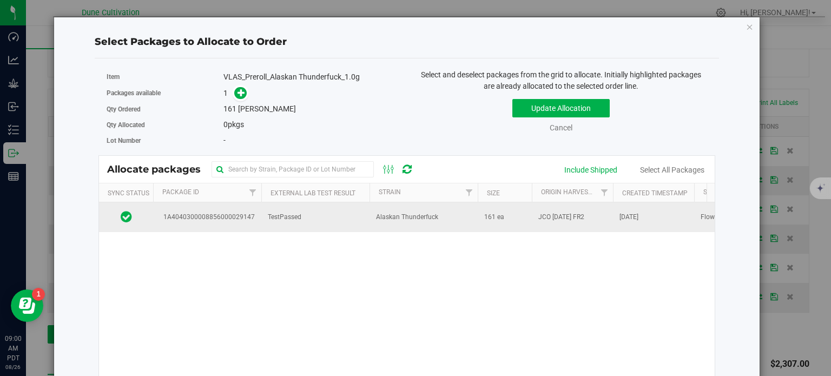
click at [207, 214] on span "1A4040300008856000029147" at bounding box center [207, 217] width 95 height 10
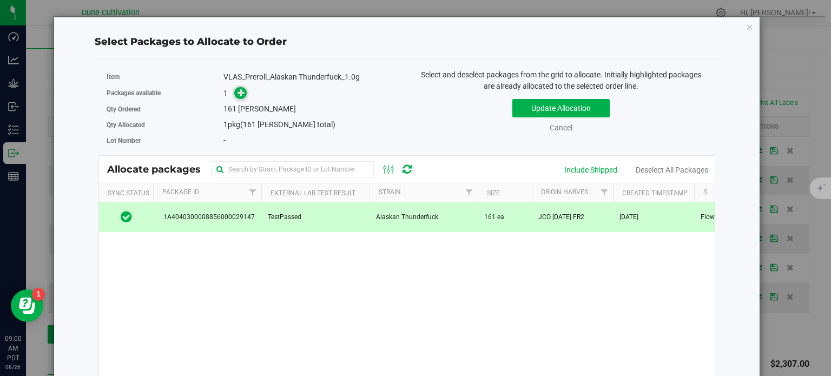
click at [238, 89] on icon at bounding box center [241, 93] width 8 height 8
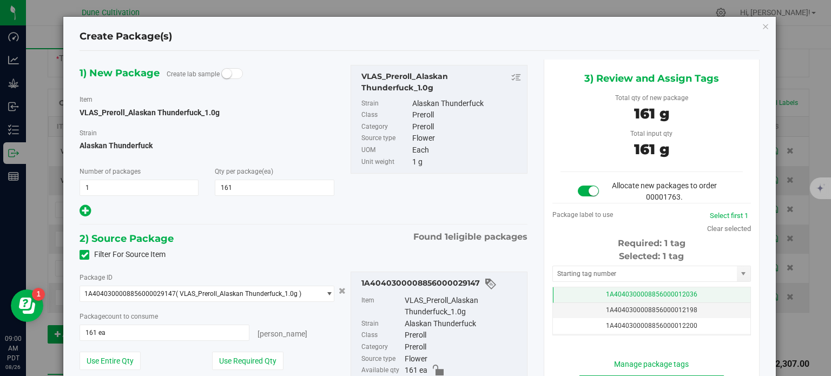
click at [577, 288] on td "1A4040300008856000012036" at bounding box center [651, 295] width 197 height 16
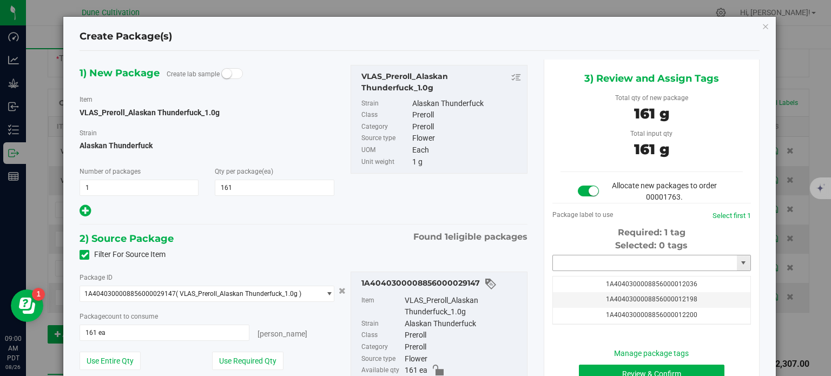
click at [579, 268] on input "text" at bounding box center [645, 262] width 184 height 15
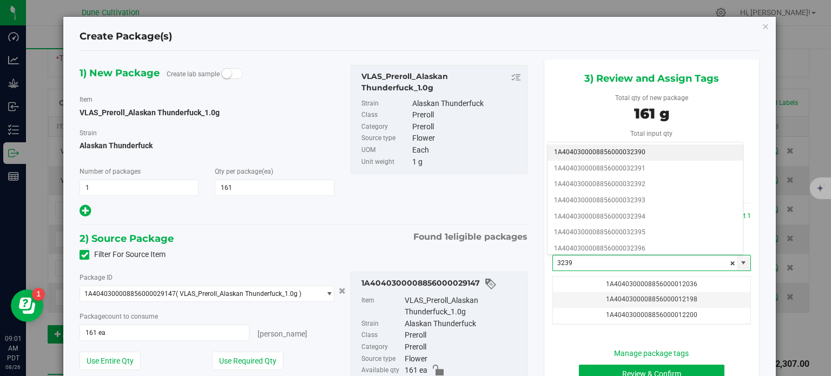
click at [619, 158] on li "1A4040300008856000032390" at bounding box center [644, 152] width 195 height 16
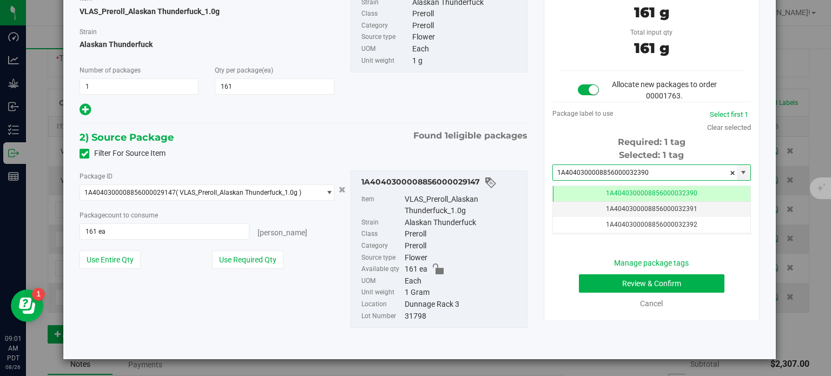
type input "1A4040300008856000032390"
click at [647, 285] on button "Review & Confirm" at bounding box center [651, 283] width 145 height 18
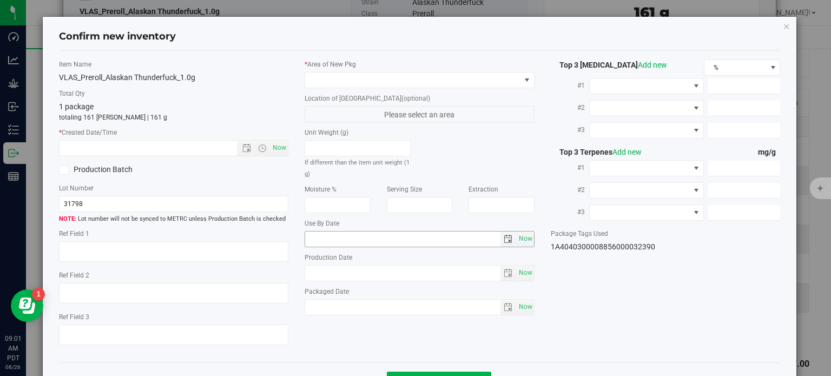
type textarea "26.9017%"
type textarea "Alaskan Thunderfuck"
type textarea "0.0442227%"
type input "284.8140"
type input "19.3617"
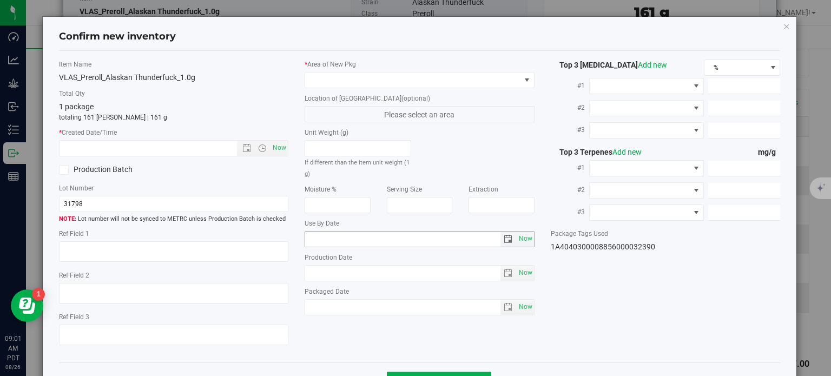
type input "19.2351"
type input "13.9500"
type input "5.6150"
type input "5.0470"
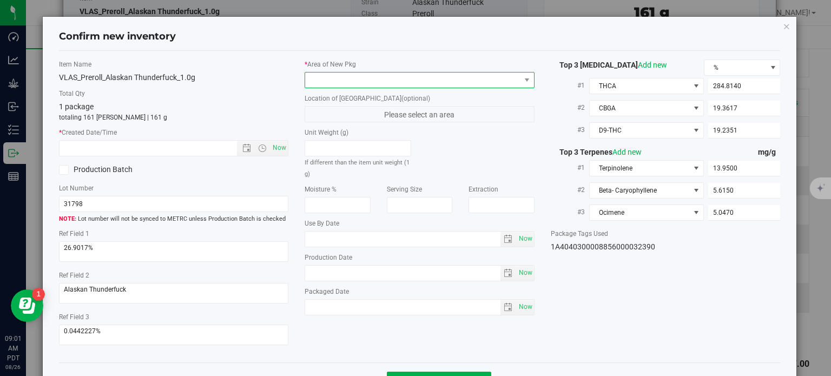
click at [428, 85] on span at bounding box center [412, 79] width 215 height 15
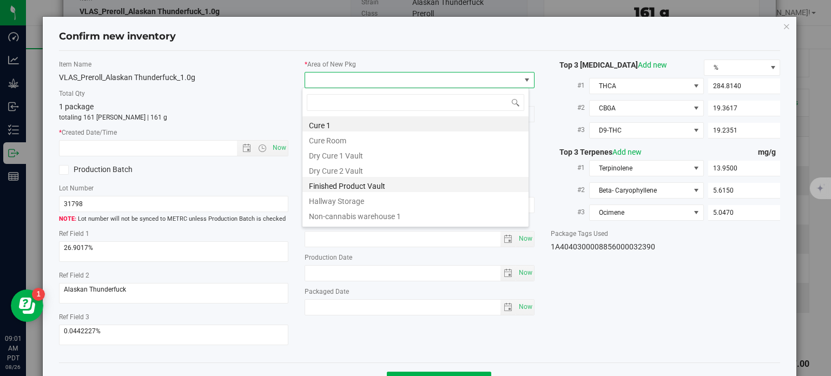
click at [346, 190] on li "Finished Product Vault" at bounding box center [415, 184] width 226 height 15
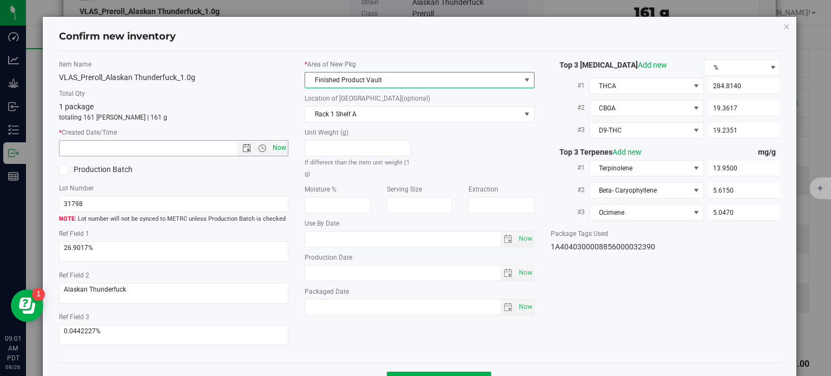
click at [279, 148] on span "Now" at bounding box center [279, 148] width 18 height 16
type input "8/26/2025 9:01 AM"
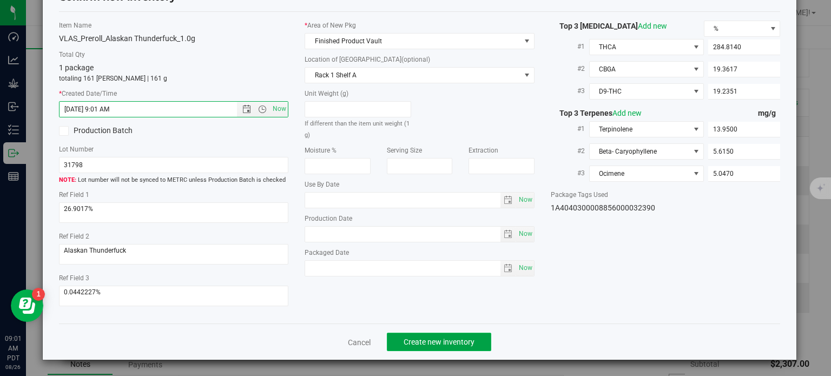
click at [412, 348] on button "Create new inventory" at bounding box center [439, 342] width 104 height 18
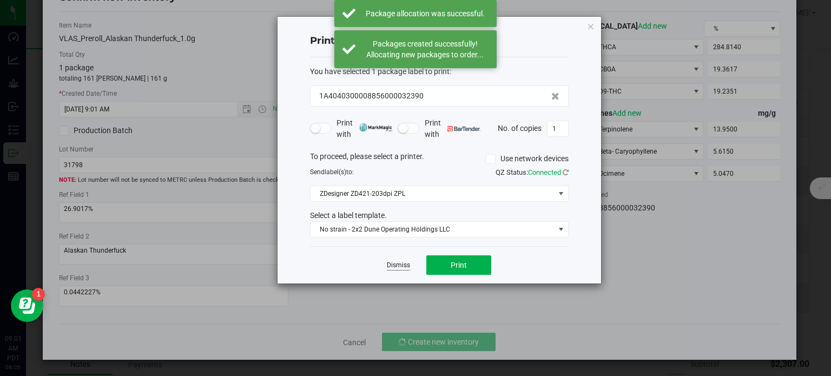
click at [405, 268] on link "Dismiss" at bounding box center [398, 265] width 23 height 9
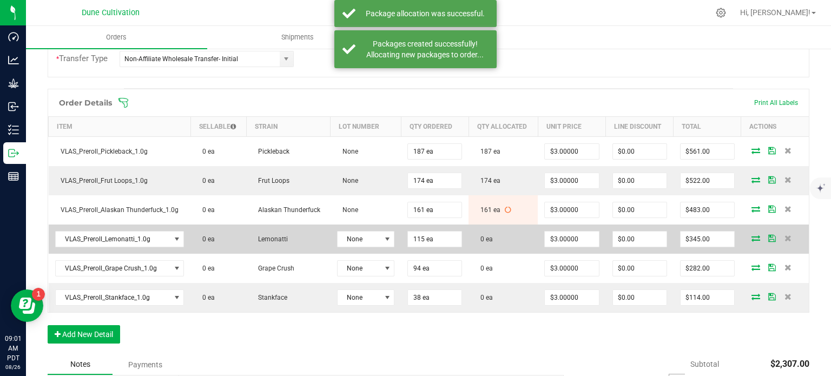
click at [751, 239] on icon at bounding box center [755, 238] width 9 height 6
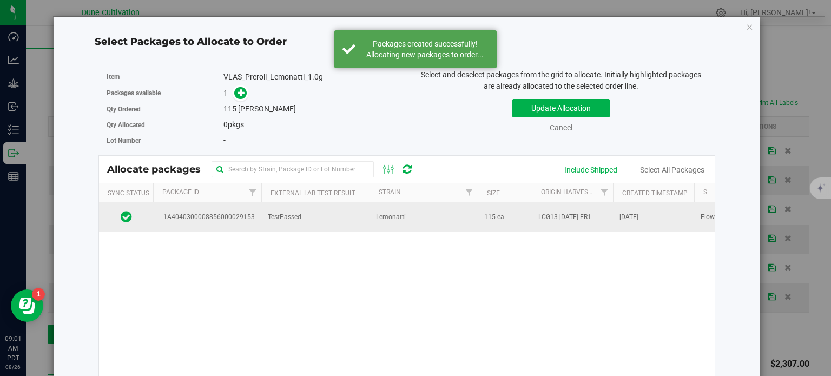
click at [279, 222] on td "TestPassed" at bounding box center [315, 216] width 108 height 29
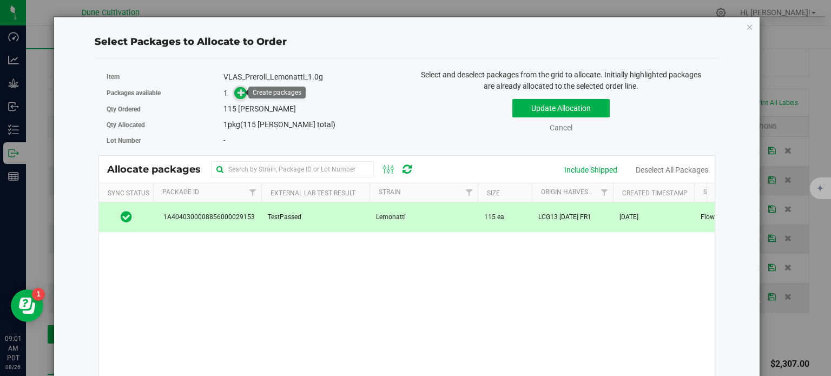
click at [240, 89] on icon at bounding box center [241, 93] width 8 height 8
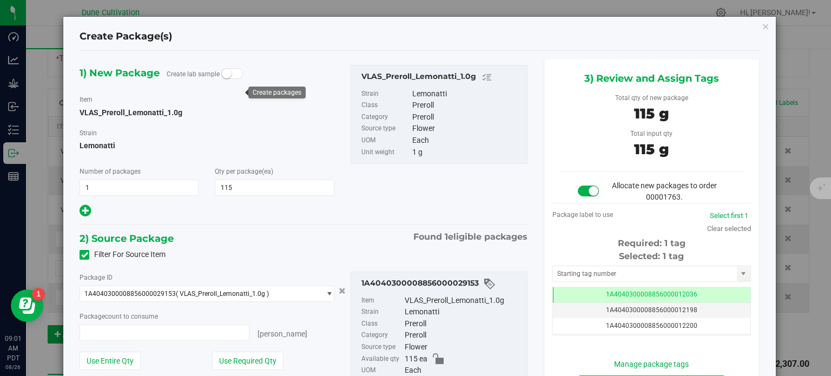
type input "115 ea"
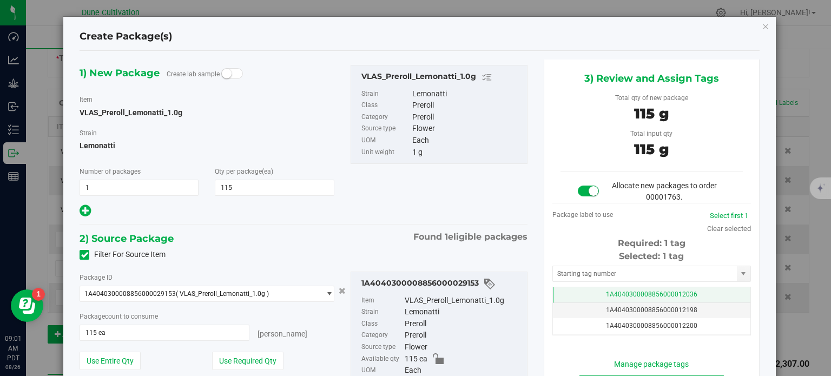
click at [565, 293] on td "1A4040300008856000012036" at bounding box center [651, 295] width 197 height 16
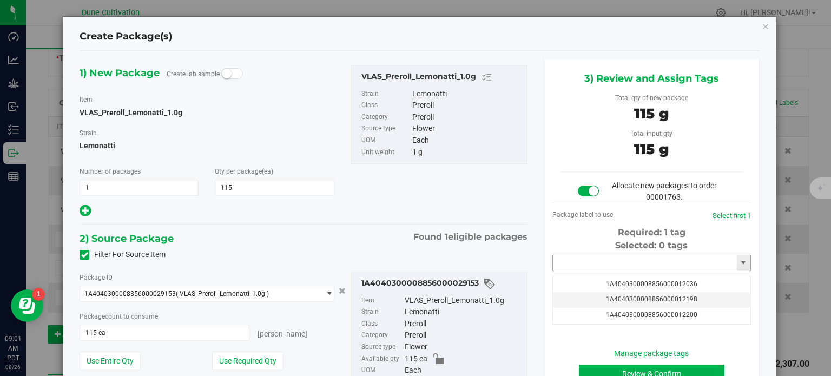
click at [572, 262] on input "text" at bounding box center [645, 262] width 184 height 15
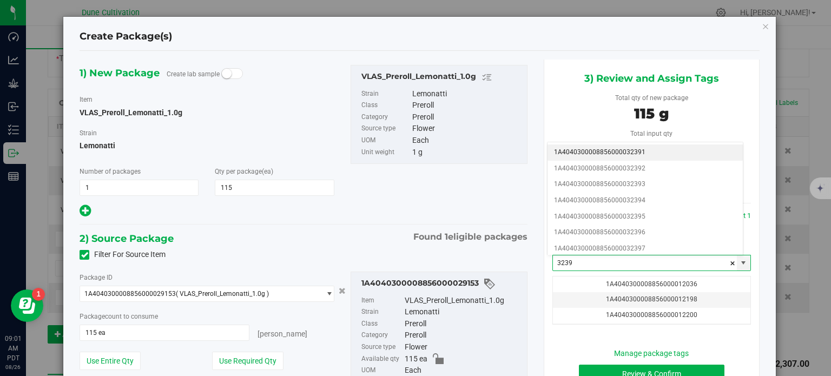
click at [633, 155] on li "1A4040300008856000032391" at bounding box center [644, 152] width 195 height 16
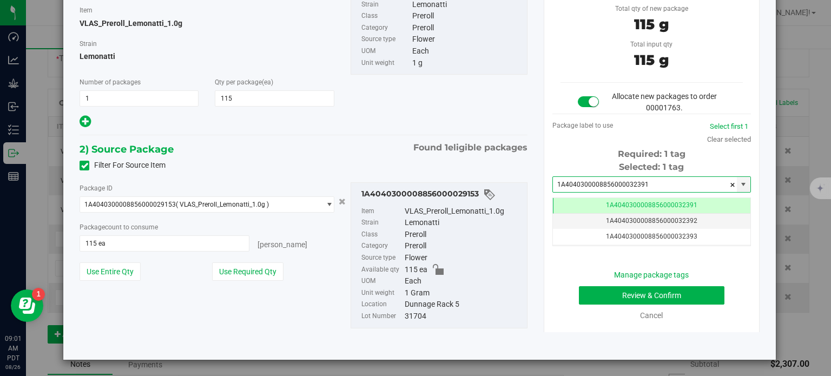
type input "1A4040300008856000032391"
click at [579, 294] on button "Review & Confirm" at bounding box center [651, 295] width 145 height 18
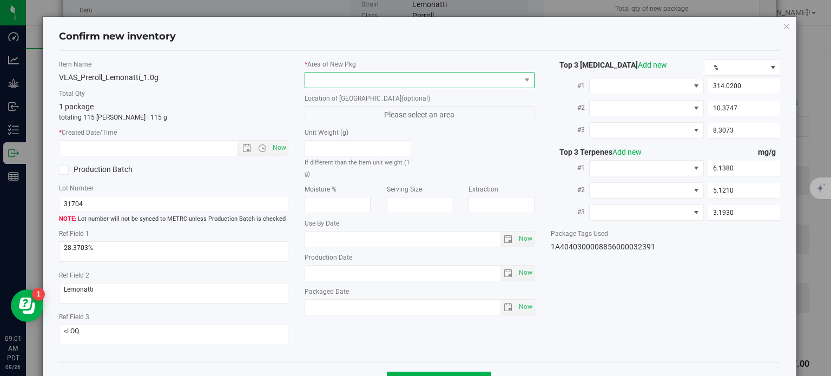
click at [447, 79] on span at bounding box center [412, 79] width 215 height 15
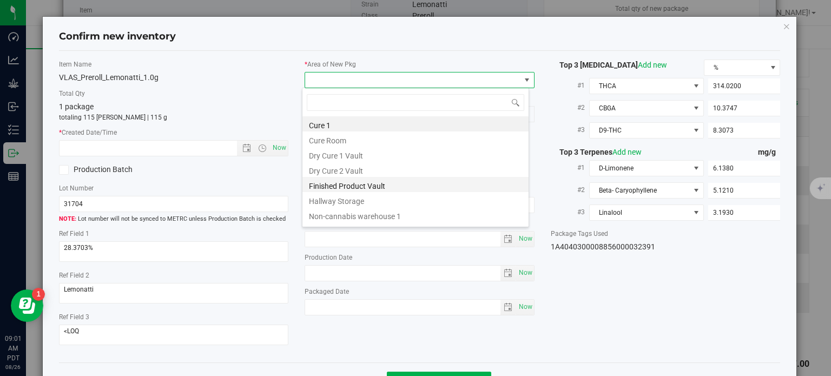
click at [378, 188] on li "Finished Product Vault" at bounding box center [415, 184] width 226 height 15
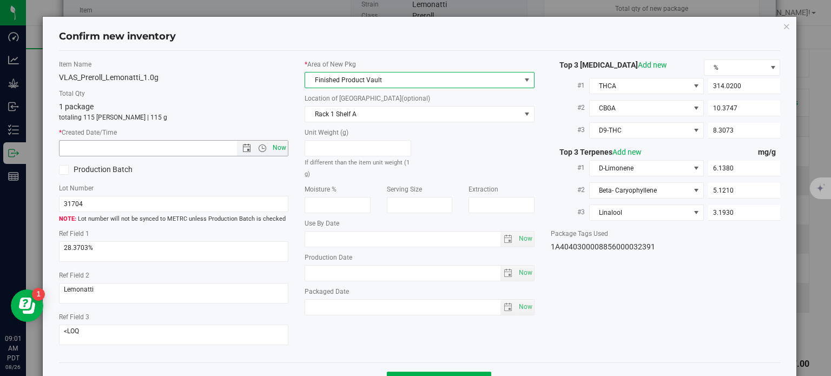
click at [275, 149] on span "Now" at bounding box center [279, 148] width 18 height 16
type input "8/26/2025 9:01 AM"
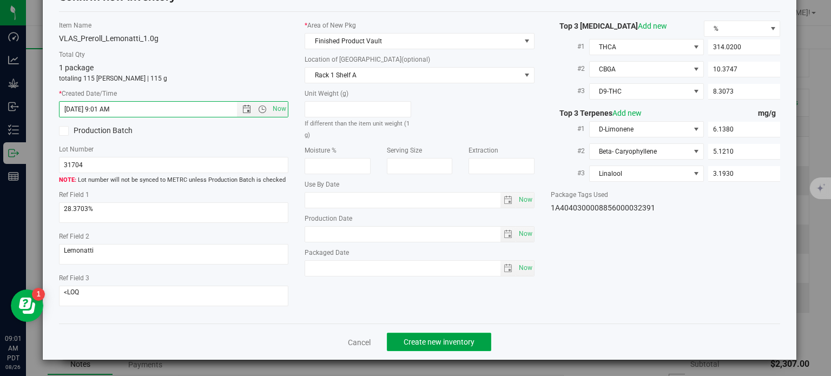
click at [406, 340] on span "Create new inventory" at bounding box center [438, 341] width 71 height 9
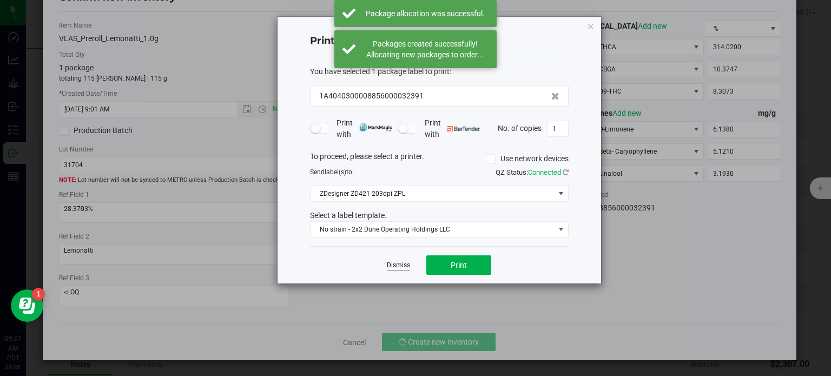
click at [400, 264] on link "Dismiss" at bounding box center [398, 265] width 23 height 9
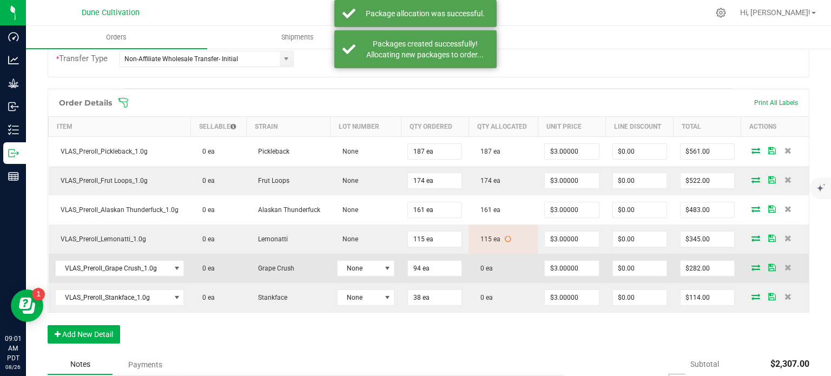
click at [751, 264] on icon at bounding box center [755, 267] width 9 height 6
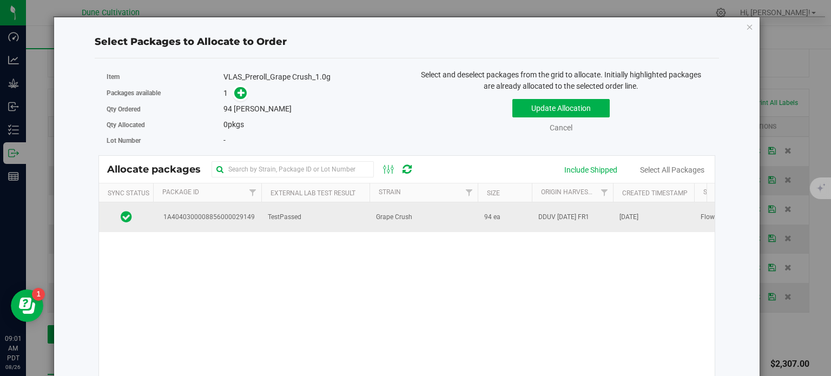
click at [206, 222] on td "1A4040300008856000029149" at bounding box center [207, 216] width 108 height 29
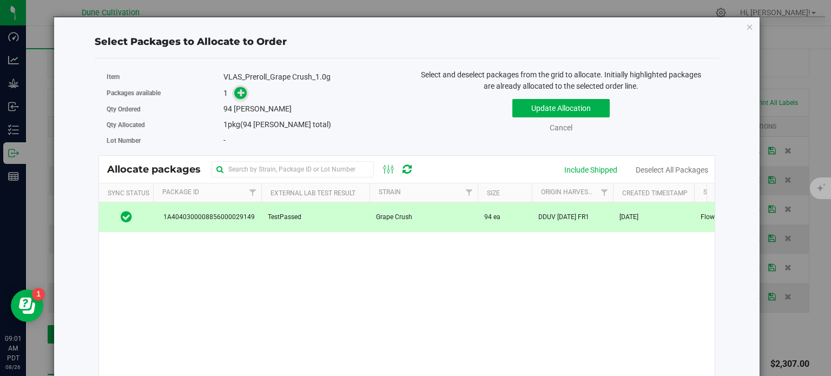
click at [241, 96] on icon at bounding box center [241, 93] width 8 height 8
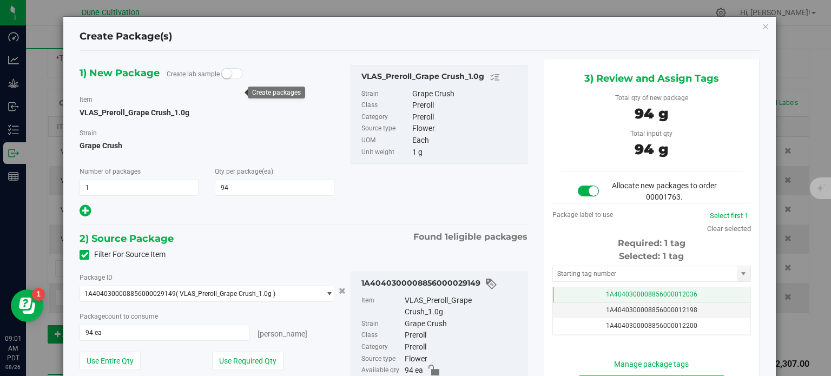
click at [609, 290] on span "1A4040300008856000012036" at bounding box center [651, 294] width 91 height 8
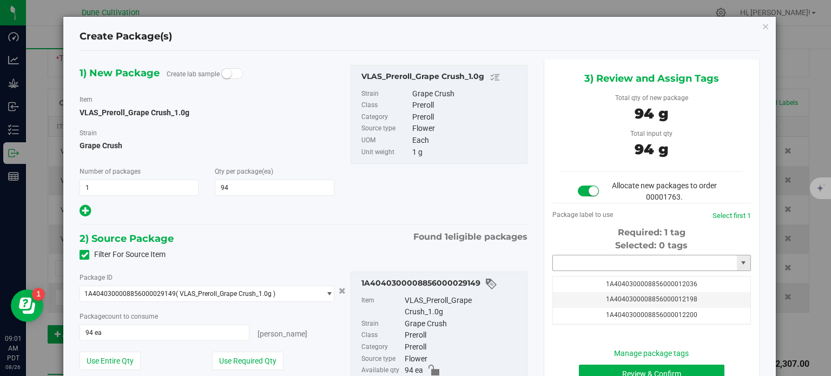
click at [611, 267] on input "text" at bounding box center [645, 262] width 184 height 15
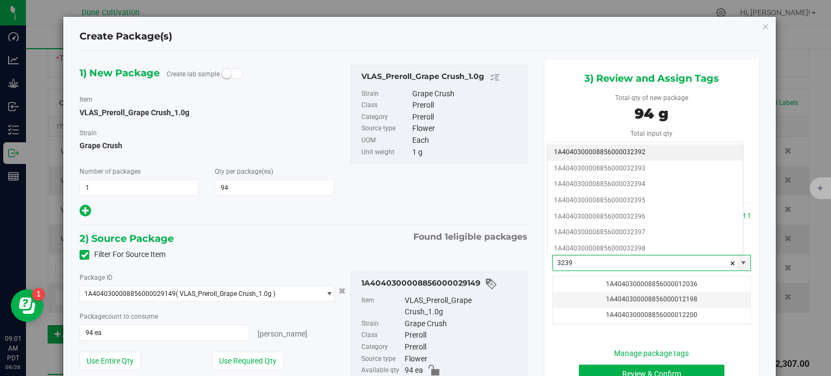
click at [628, 155] on li "1A4040300008856000032392" at bounding box center [644, 152] width 195 height 16
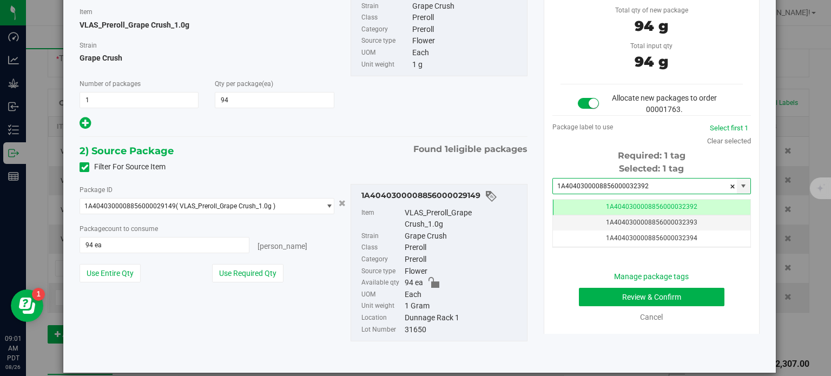
type input "1A4040300008856000032392"
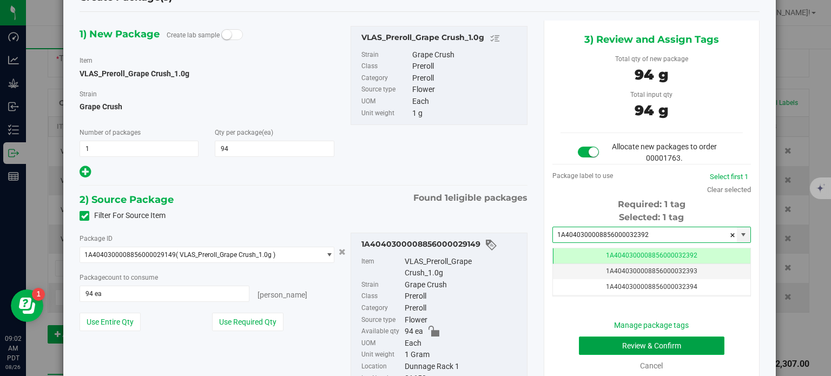
click at [598, 341] on button "Review & Confirm" at bounding box center [651, 345] width 145 height 18
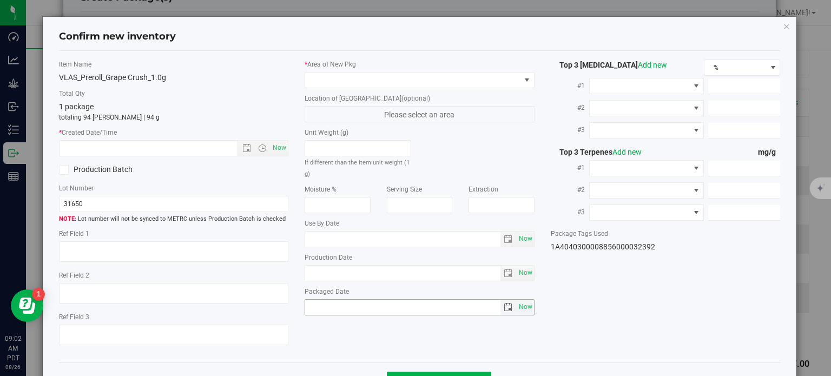
type textarea "34.0258%"
type textarea "Grape Crush"
type textarea "0.0940926%"
type input "381.6690"
type input "20.7375"
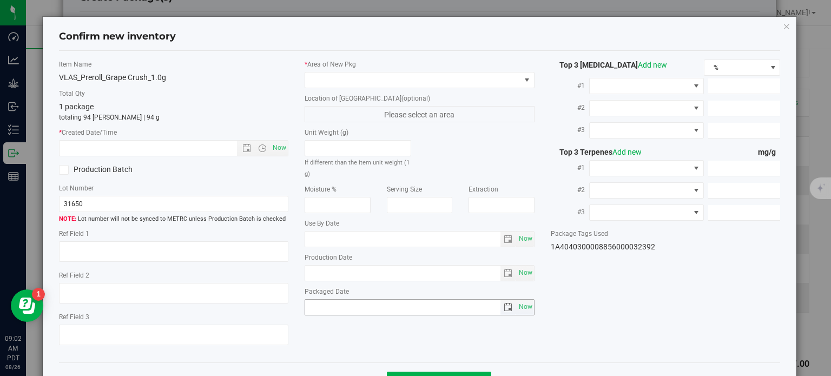
type input "5.5341"
type input "5.7820"
type input "4.2780"
type input "3.1310"
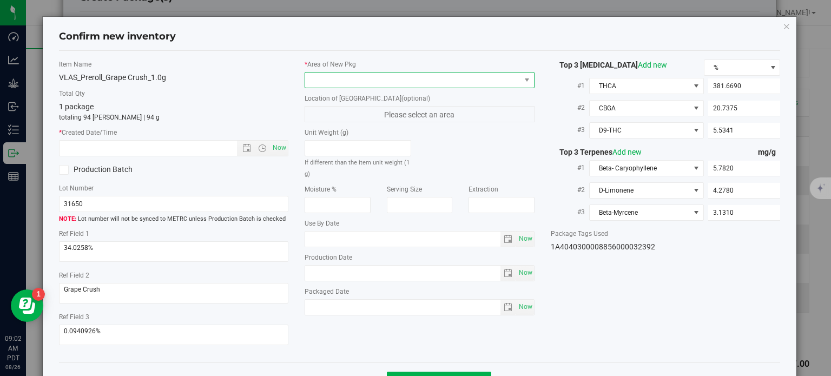
click at [440, 87] on span at bounding box center [420, 80] width 230 height 16
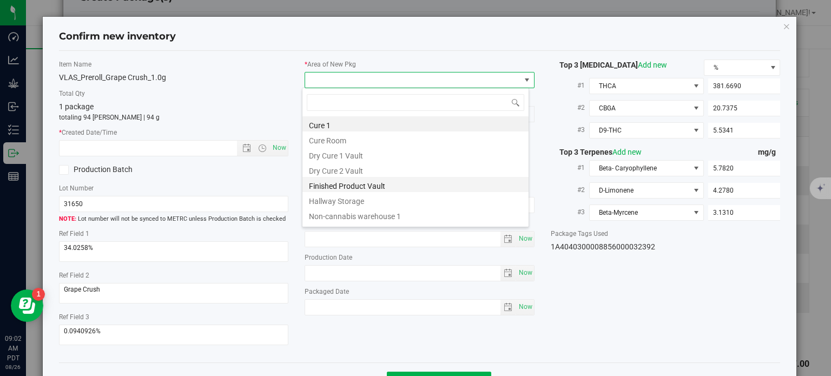
click at [381, 179] on li "Finished Product Vault" at bounding box center [415, 184] width 226 height 15
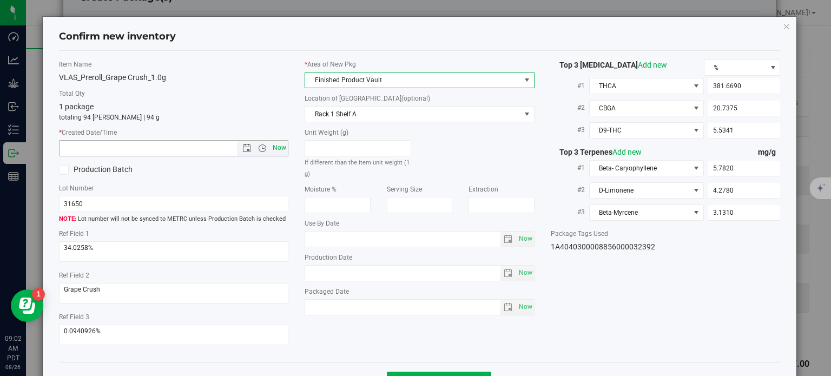
click at [276, 147] on span "Now" at bounding box center [279, 148] width 18 height 16
type input "8/26/2025 9:02 AM"
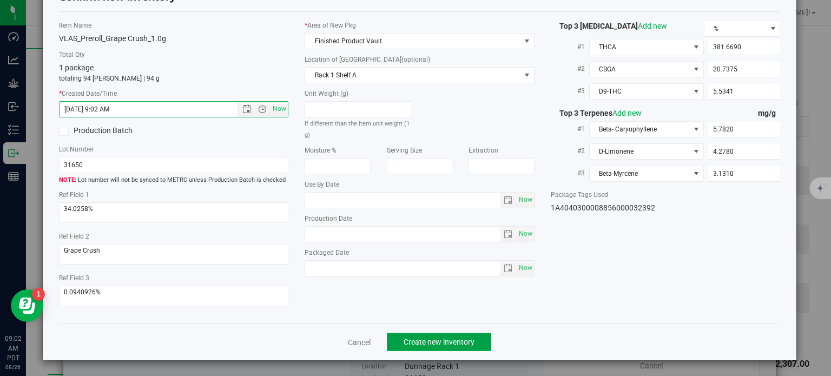
click at [418, 337] on span "Create new inventory" at bounding box center [438, 341] width 71 height 9
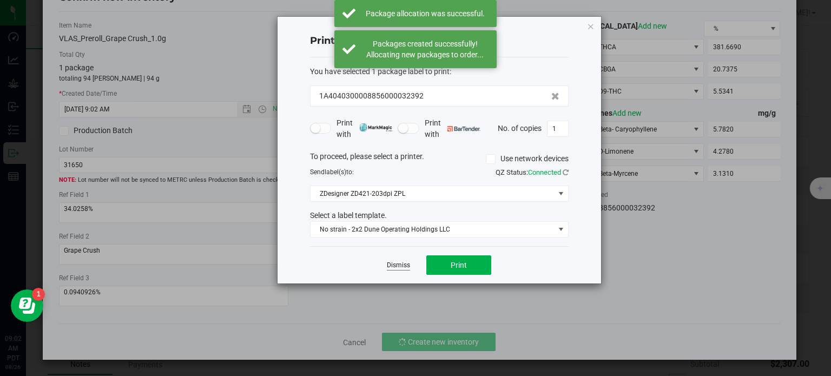
click at [403, 261] on link "Dismiss" at bounding box center [398, 265] width 23 height 9
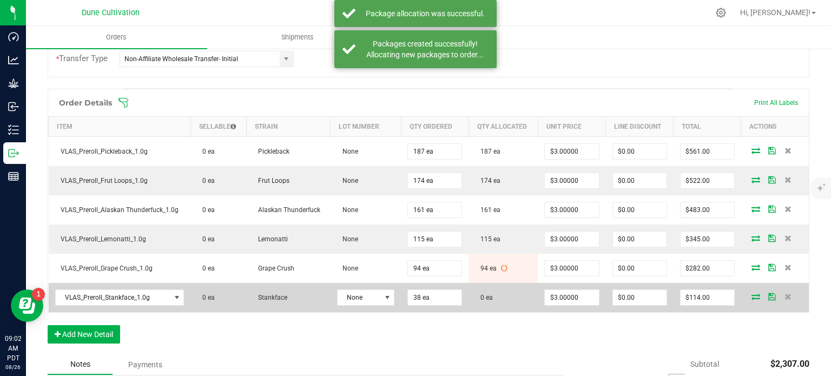
click at [751, 294] on icon at bounding box center [755, 296] width 9 height 6
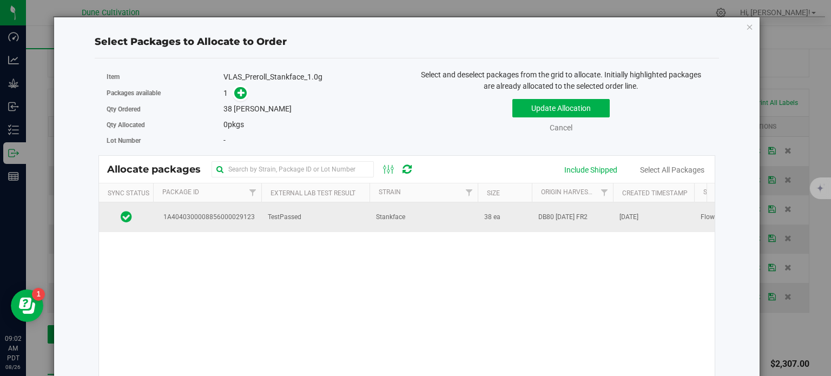
click at [280, 215] on span "TestPassed" at bounding box center [285, 217] width 34 height 10
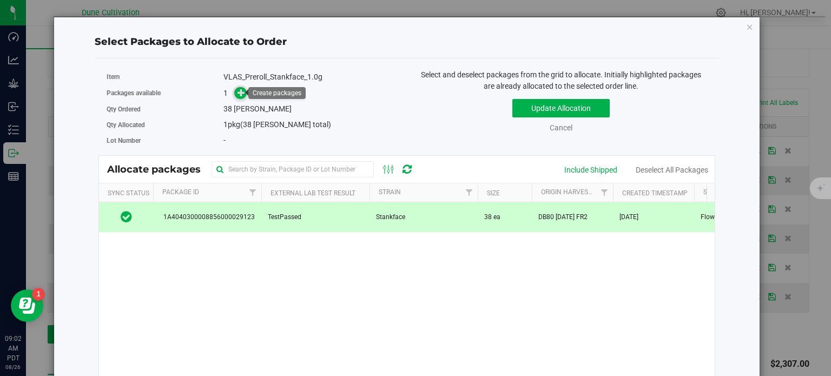
click at [242, 92] on icon at bounding box center [241, 93] width 8 height 8
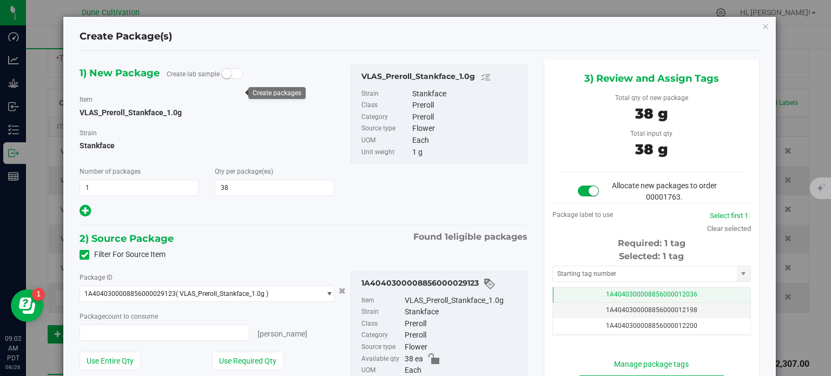
type input "38 ea"
click at [579, 289] on td "1A4040300008856000012036" at bounding box center [651, 295] width 197 height 16
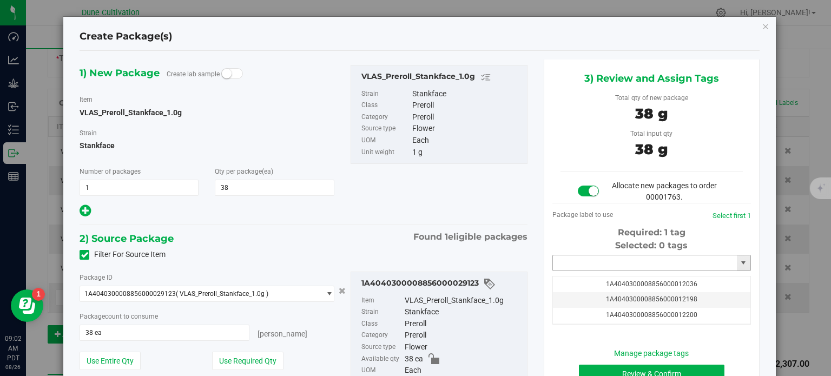
click at [584, 264] on input "text" at bounding box center [645, 262] width 184 height 15
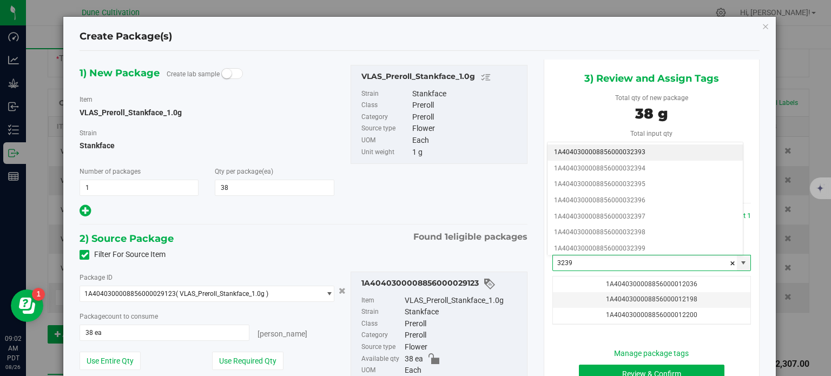
click at [626, 147] on li "1A4040300008856000032393" at bounding box center [644, 152] width 195 height 16
type input "1A4040300008856000032393"
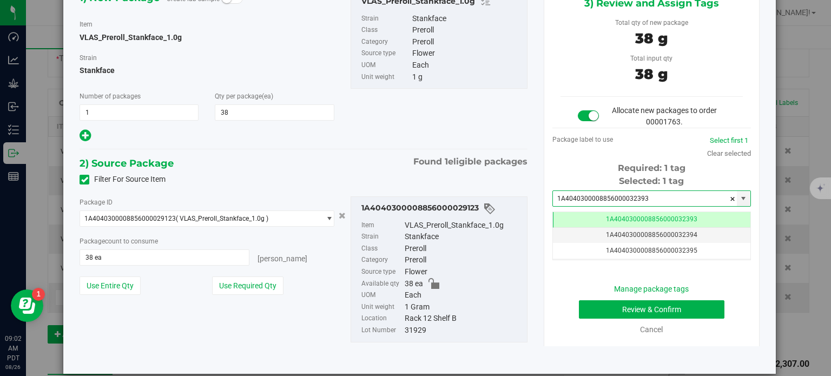
type input "1A4040300008856000032393"
click at [585, 303] on button "Review & Confirm" at bounding box center [651, 309] width 145 height 18
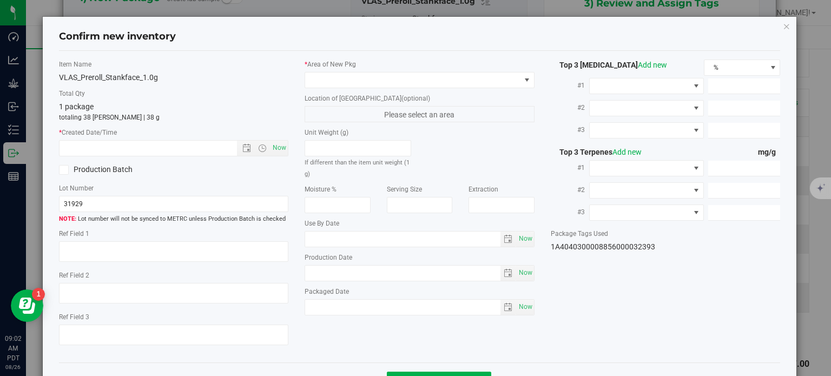
type textarea "34.9864%"
type textarea "Stankface"
type textarea "0.0541000%"
type input "378.1380"
type input "18.2370"
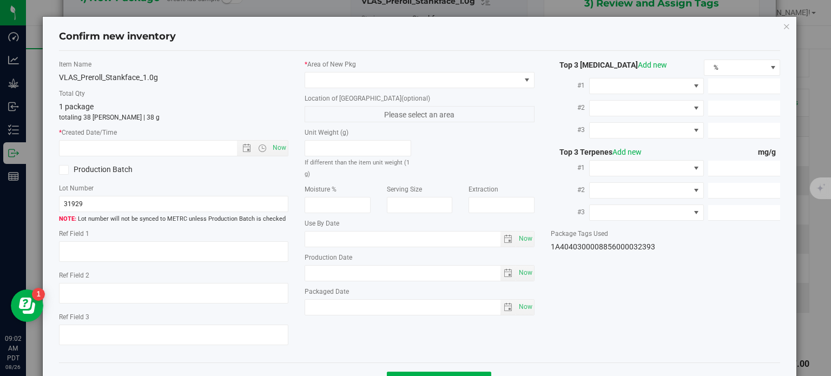
type input "6.8590"
type input "7.0410"
type input "5.8760"
type input "3.9860"
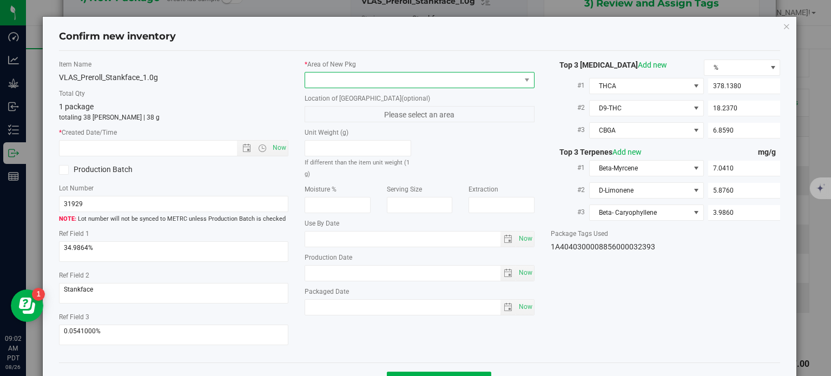
click at [511, 82] on span at bounding box center [412, 79] width 215 height 15
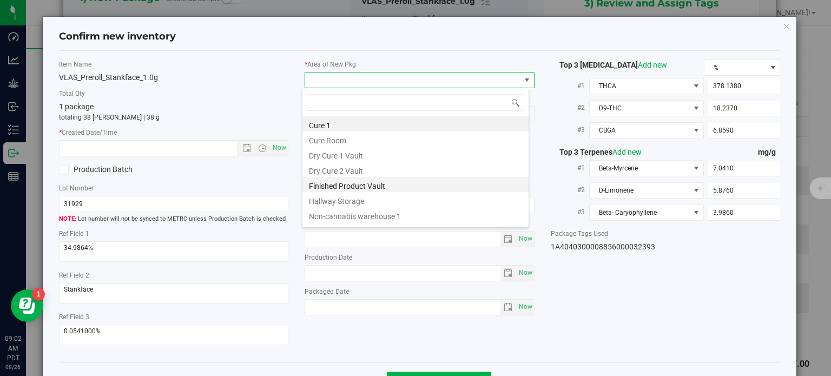
click at [414, 188] on li "Finished Product Vault" at bounding box center [415, 184] width 226 height 15
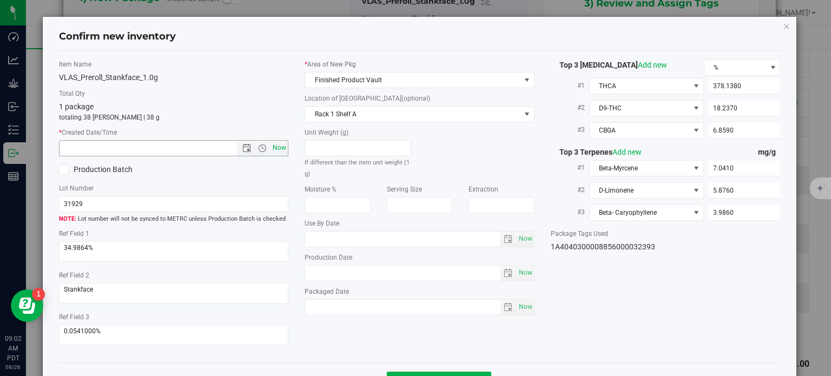
click at [283, 148] on span "Now" at bounding box center [279, 148] width 18 height 16
type input "8/26/2025 9:02 AM"
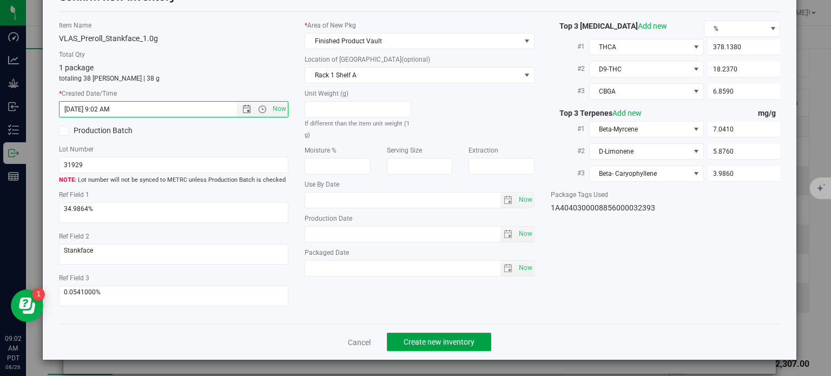
click at [438, 348] on button "Create new inventory" at bounding box center [439, 342] width 104 height 18
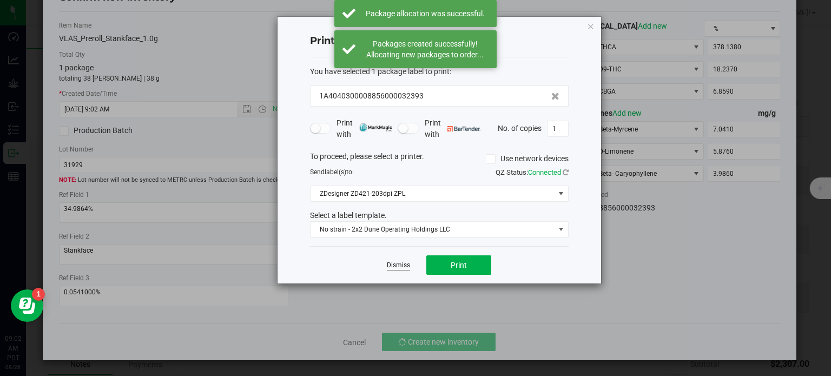
click at [407, 267] on link "Dismiss" at bounding box center [398, 265] width 23 height 9
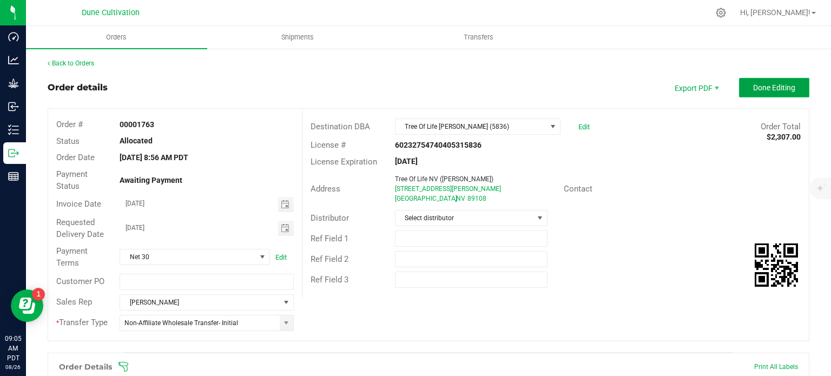
click at [771, 90] on span "Done Editing" at bounding box center [774, 87] width 42 height 9
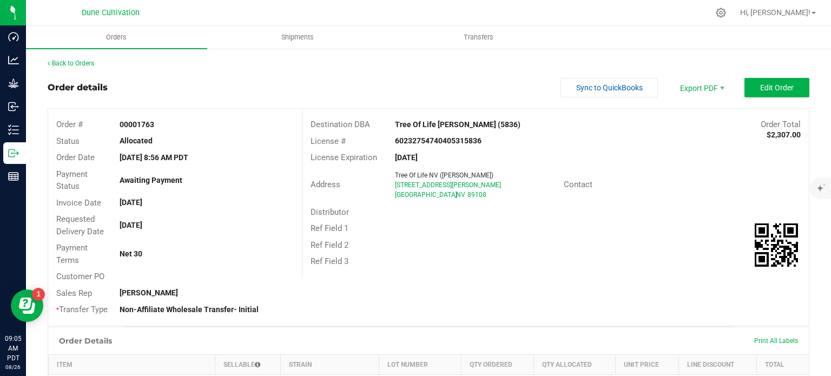
click at [803, 249] on div "Back to Orders Order details Sync to QuickBooks Export PDF Edit Order Order # 0…" at bounding box center [428, 374] width 805 height 652
click at [75, 59] on link "Back to Orders" at bounding box center [71, 63] width 47 height 8
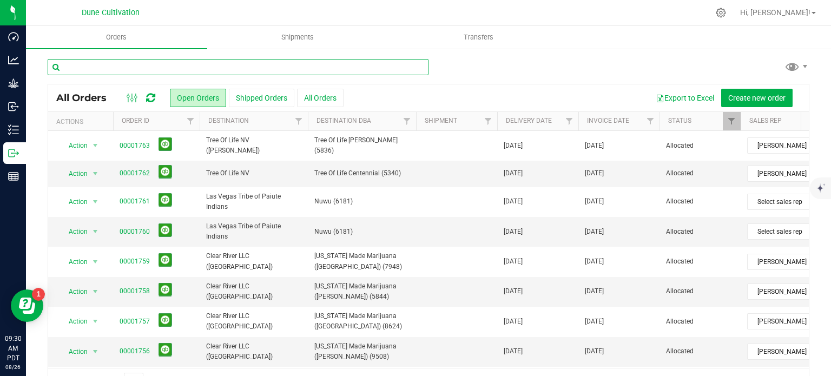
click at [145, 74] on input "text" at bounding box center [238, 67] width 381 height 16
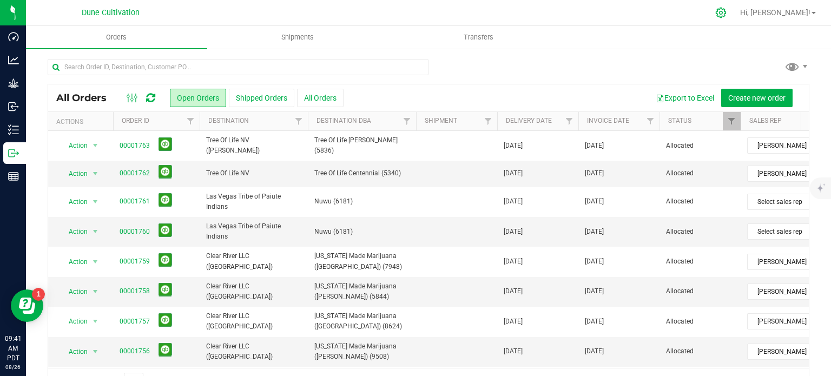
click at [726, 15] on icon at bounding box center [720, 12] width 11 height 11
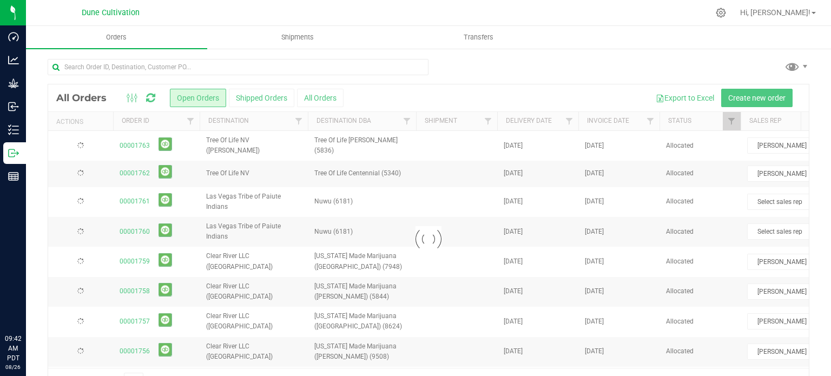
click at [726, 15] on icon at bounding box center [721, 13] width 10 height 10
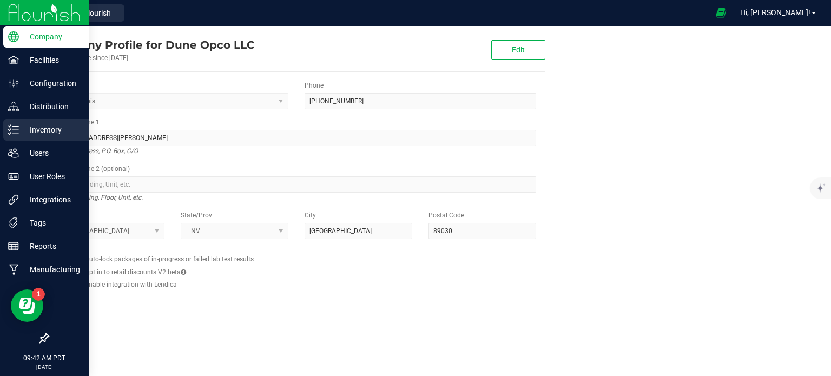
click at [39, 134] on p "Inventory" at bounding box center [51, 129] width 65 height 13
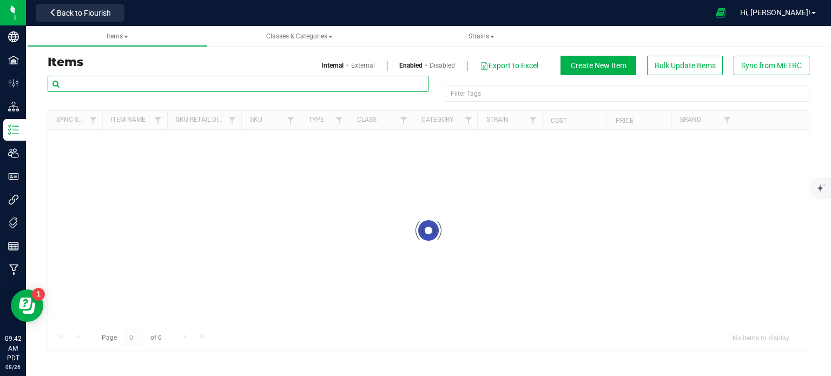
click at [153, 83] on input "text" at bounding box center [238, 84] width 381 height 16
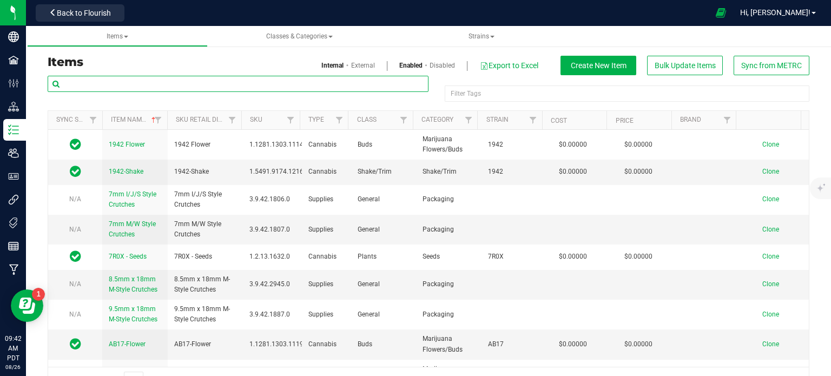
paste input "Amend Strain from Mac n Cheese to Card Sharp - MAC1"
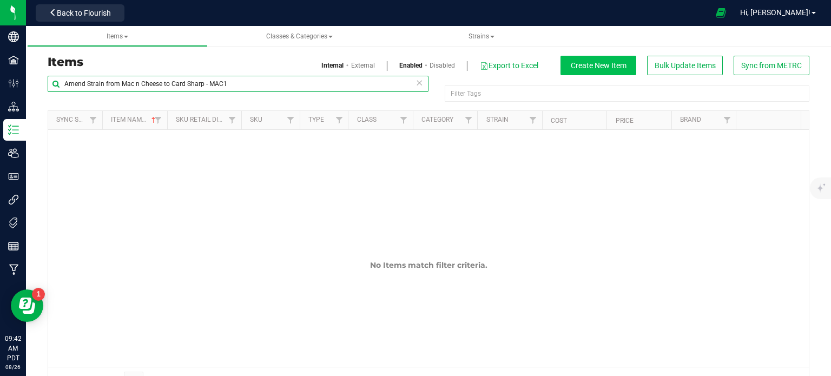
type input "Amend Strain from Mac n Cheese to Card Sharp - MAC1"
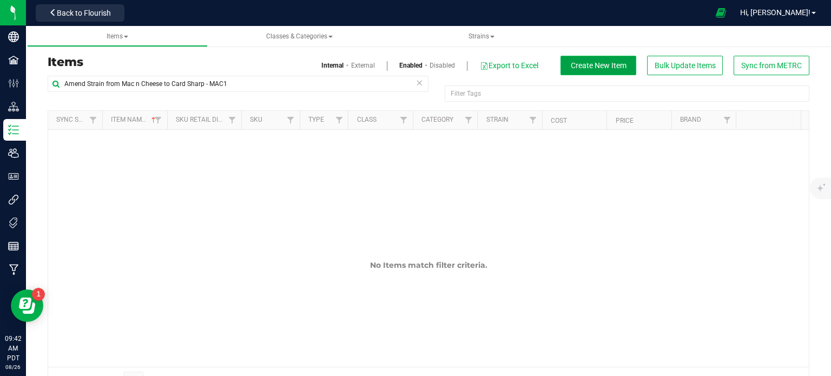
click at [560, 62] on button "Create New Item" at bounding box center [598, 65] width 76 height 19
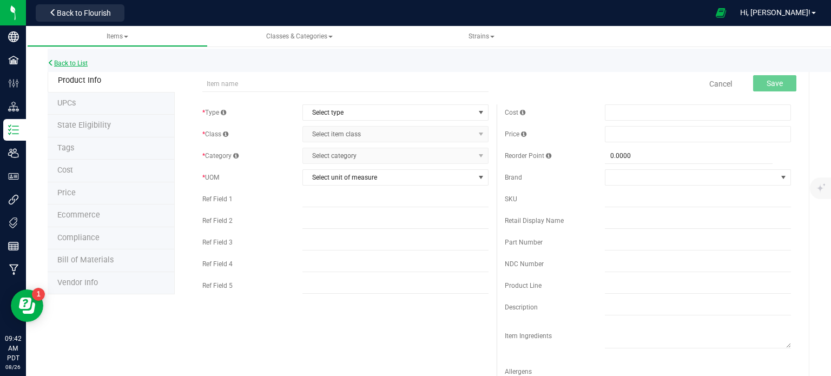
click at [57, 61] on link "Back to List" at bounding box center [68, 63] width 40 height 8
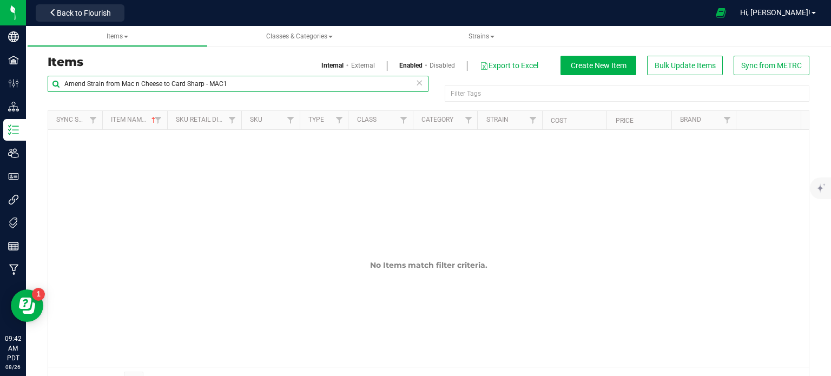
click at [112, 87] on input "Amend Strain from Mac n Cheese to Card Sharp - MAC1" at bounding box center [238, 84] width 381 height 16
type input "MAC1"
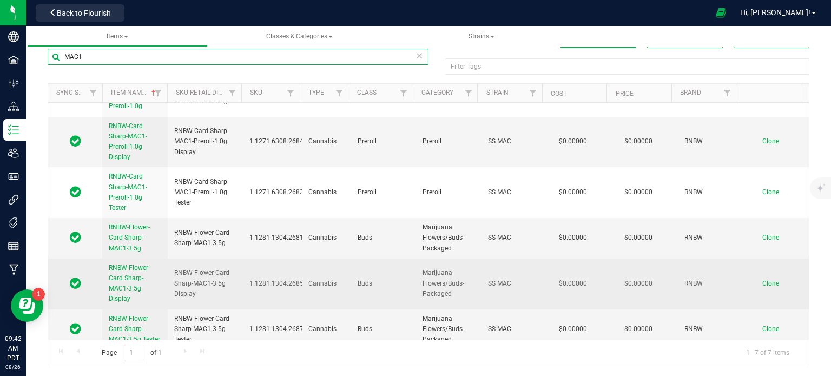
scroll to position [85, 0]
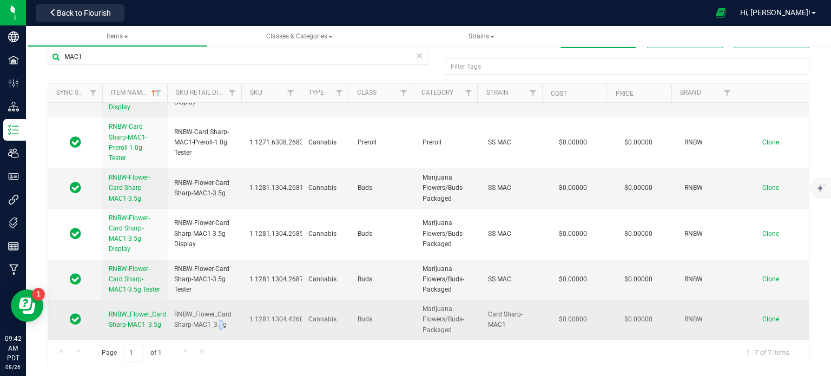
click at [219, 326] on span "RNBW_Flower_Card Sharp-MAC1_3.5g" at bounding box center [205, 319] width 62 height 21
click at [227, 329] on span "RNBW_Flower_Card Sharp-MAC1_3.5g" at bounding box center [205, 319] width 62 height 21
drag, startPoint x: 228, startPoint y: 326, endPoint x: 173, endPoint y: 314, distance: 56.3
click at [174, 314] on span "RNBW_Flower_Card Sharp-MAC1_3.5g" at bounding box center [205, 319] width 62 height 21
copy span "RNBW_Flower_Card Sharp-MAC1_3.5g"
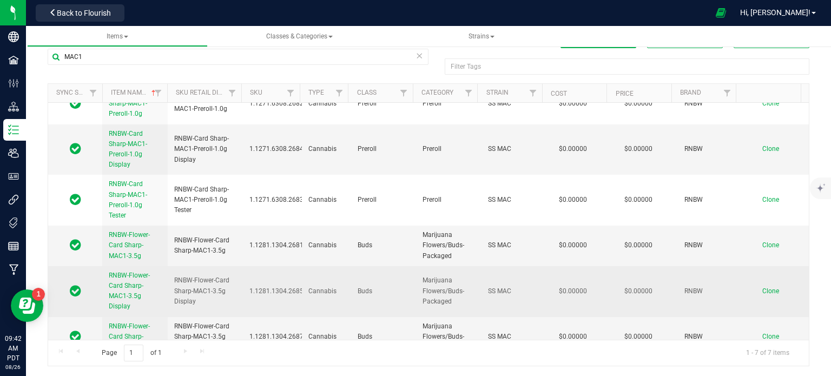
scroll to position [18, 0]
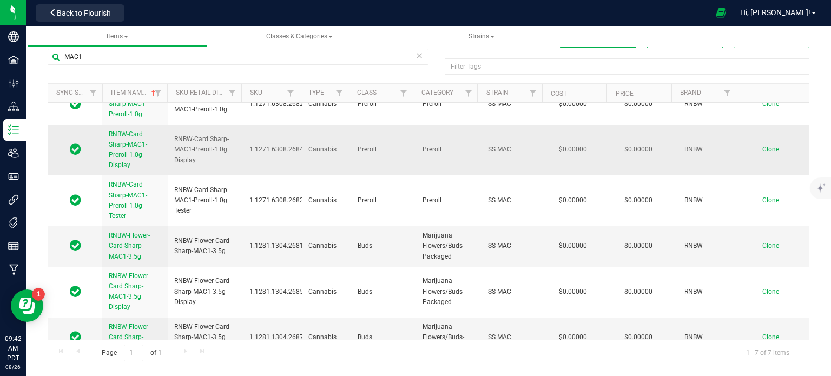
click at [762, 149] on span "Clone" at bounding box center [770, 149] width 17 height 8
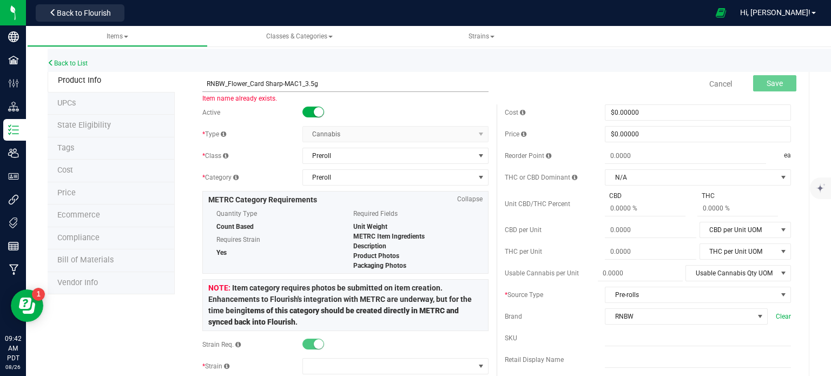
click at [246, 86] on input "RNBW_Flower_Card Sharp-MAC1_3.5g" at bounding box center [345, 84] width 286 height 16
click at [326, 86] on input "RNBW_Preroll_Card Sharp-MAC1_3.5g" at bounding box center [345, 84] width 286 height 16
type input "RNBW_Preroll_Card Sharp-MAC1_1.0g"
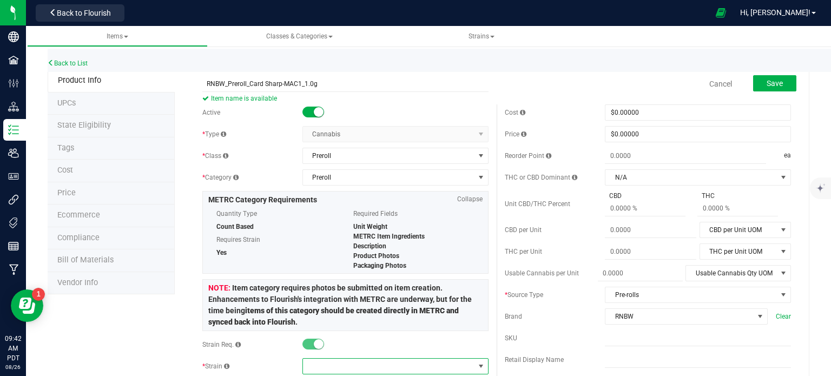
click at [341, 363] on span at bounding box center [388, 366] width 171 height 15
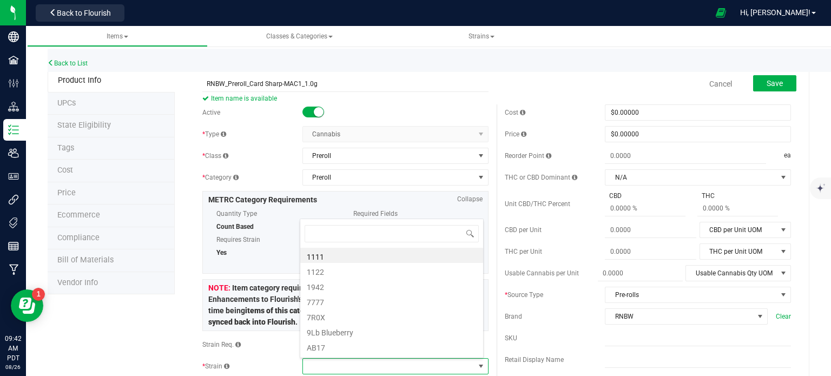
scroll to position [16, 181]
type input "MAC1"
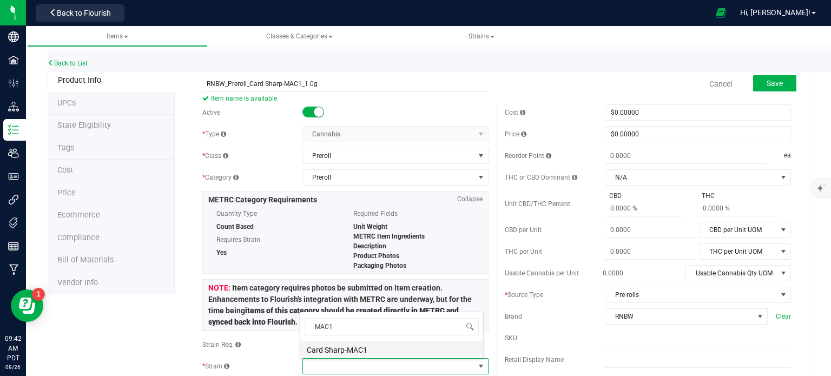
click at [342, 349] on li "Card Sharp-MAC1" at bounding box center [391, 348] width 183 height 15
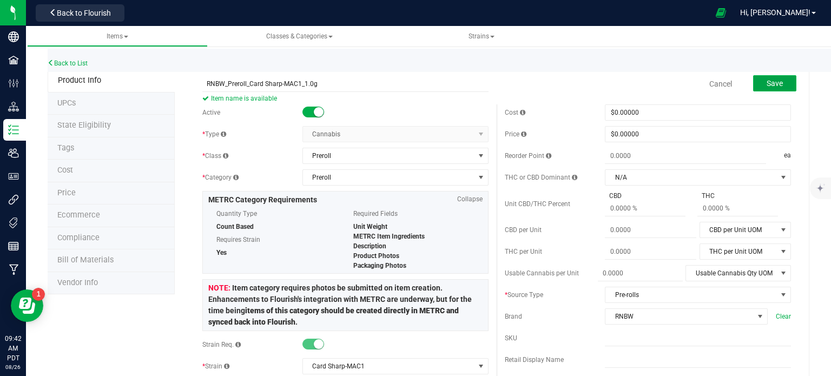
click at [766, 84] on span "Save" at bounding box center [774, 83] width 16 height 9
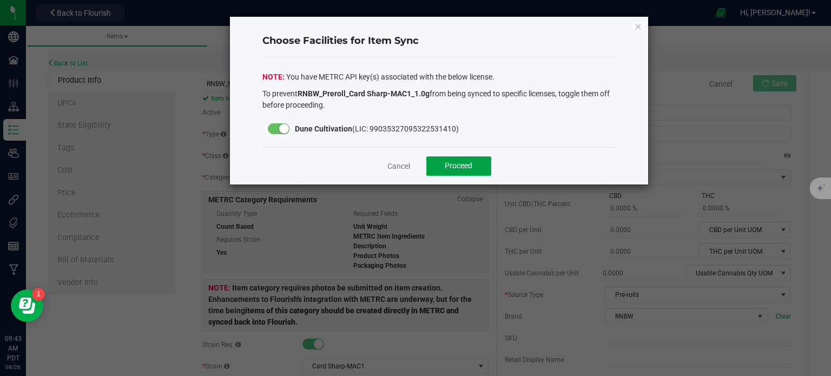
click at [449, 159] on button "Proceed" at bounding box center [458, 165] width 65 height 19
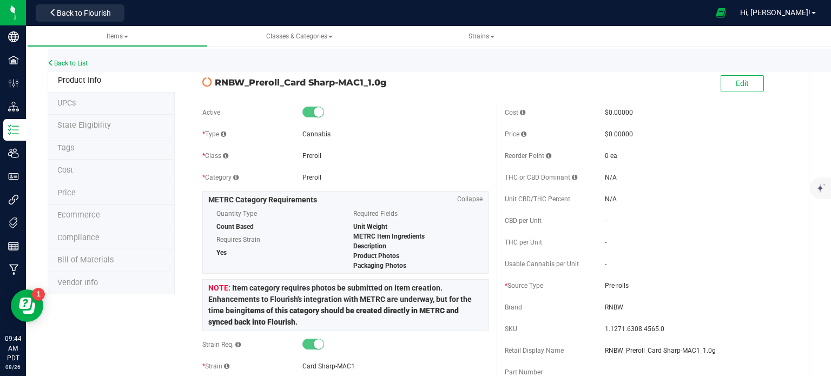
click at [95, 125] on span "State Eligibility" at bounding box center [84, 125] width 54 height 9
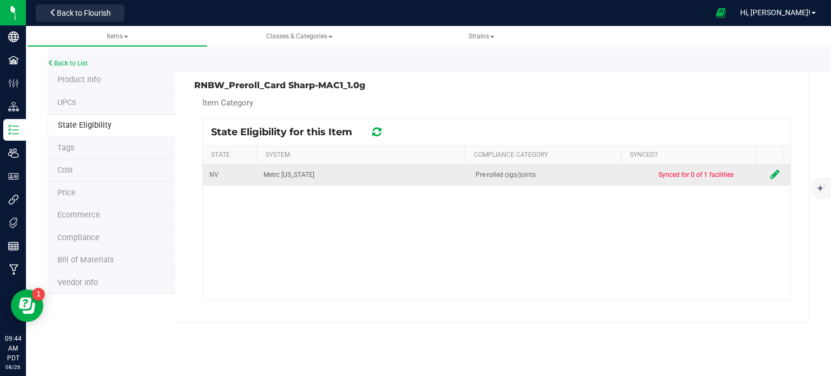
click at [707, 171] on span "Synced for 0 of 1 facilities" at bounding box center [695, 175] width 75 height 8
click at [770, 176] on icon at bounding box center [774, 174] width 9 height 11
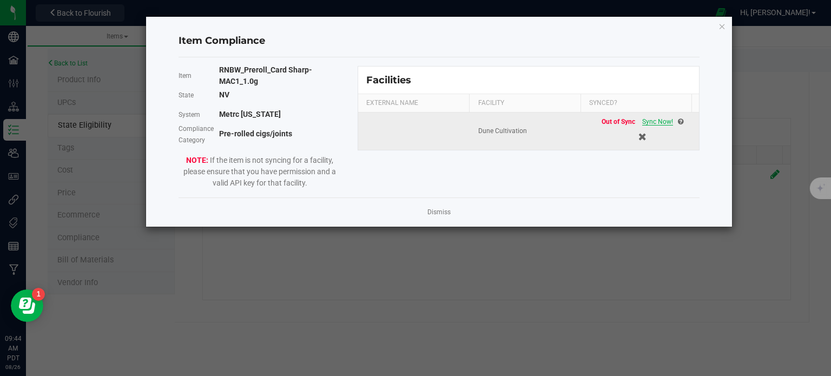
click at [657, 122] on span "Sync Now!" at bounding box center [657, 122] width 31 height 8
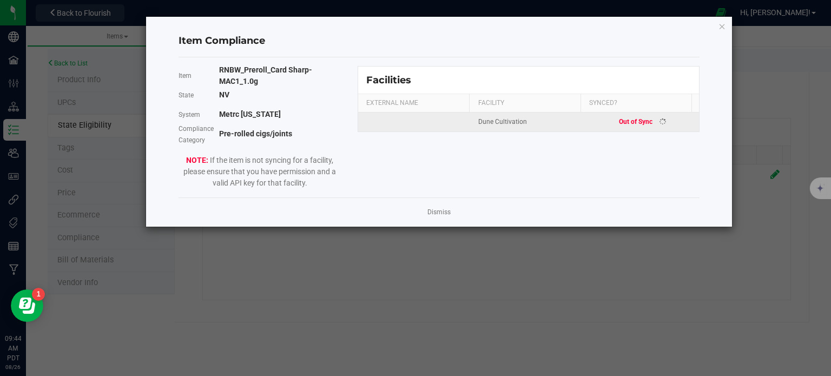
click at [657, 122] on kendo-grid-list "Dune Cultivation Out of Sync" at bounding box center [528, 121] width 341 height 19
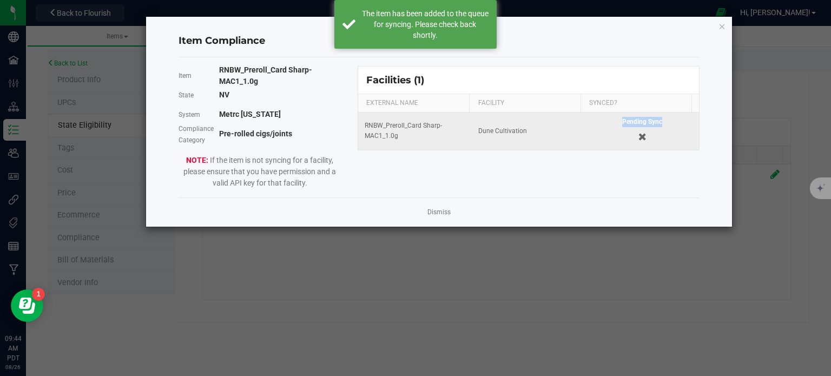
click at [657, 122] on div "Pending Sync" at bounding box center [642, 131] width 101 height 29
click at [448, 207] on app-cancel-button "Dismiss" at bounding box center [438, 212] width 23 height 11
click at [440, 208] on link "Dismiss" at bounding box center [438, 212] width 23 height 9
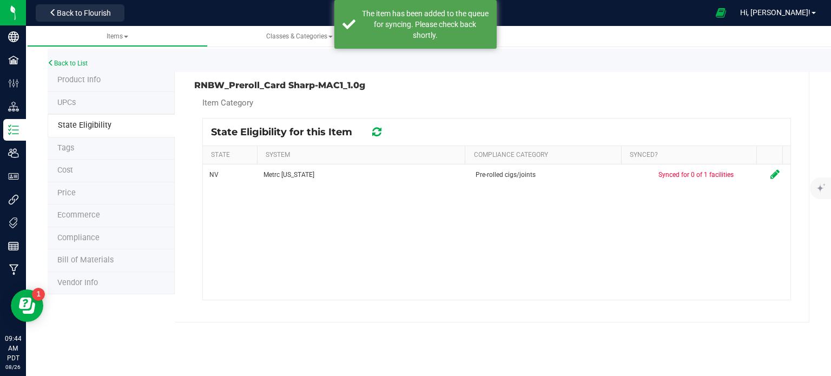
click at [373, 128] on icon at bounding box center [376, 132] width 9 height 11
click at [373, 128] on icon at bounding box center [376, 131] width 12 height 13
click at [373, 128] on icon at bounding box center [376, 132] width 11 height 12
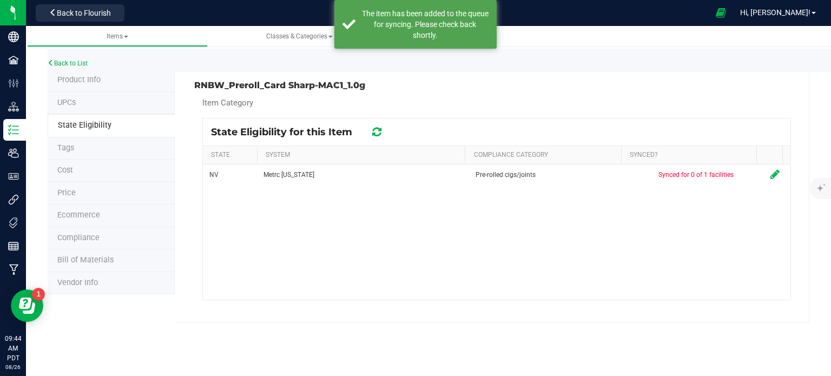
click at [373, 128] on icon at bounding box center [376, 132] width 9 height 11
click at [373, 128] on icon at bounding box center [376, 131] width 12 height 13
click at [373, 128] on icon at bounding box center [376, 132] width 11 height 12
click at [373, 128] on icon at bounding box center [376, 132] width 13 height 14
click at [373, 128] on icon at bounding box center [376, 131] width 12 height 13
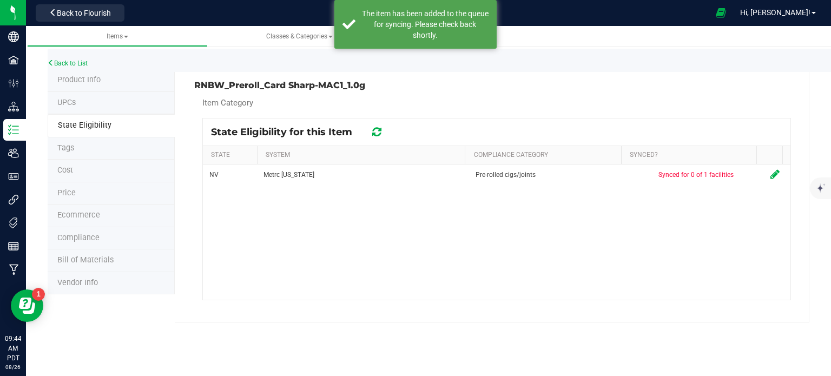
click at [373, 128] on icon at bounding box center [376, 132] width 13 height 14
click at [373, 128] on icon at bounding box center [376, 132] width 11 height 12
click at [373, 128] on icon at bounding box center [376, 131] width 12 height 13
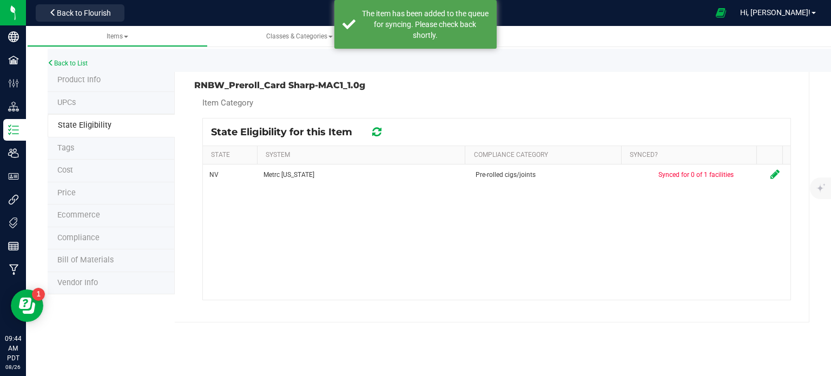
click at [373, 128] on icon at bounding box center [377, 132] width 14 height 14
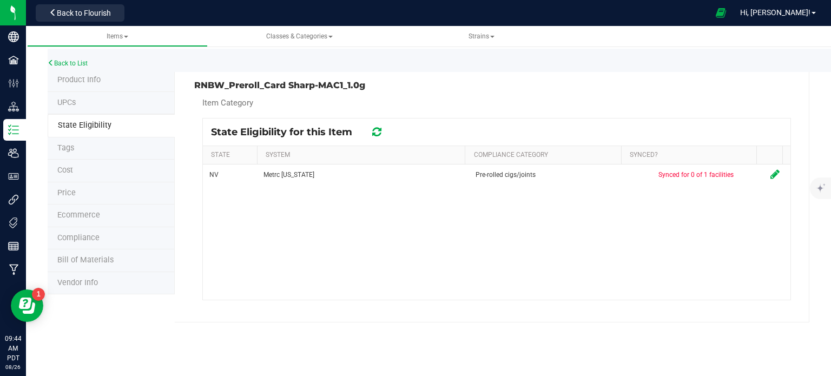
click at [373, 128] on icon at bounding box center [376, 132] width 13 height 14
click at [373, 128] on icon at bounding box center [377, 132] width 14 height 14
click at [373, 128] on icon at bounding box center [376, 132] width 13 height 14
click at [373, 128] on icon at bounding box center [376, 131] width 12 height 13
click at [373, 128] on icon at bounding box center [376, 132] width 11 height 12
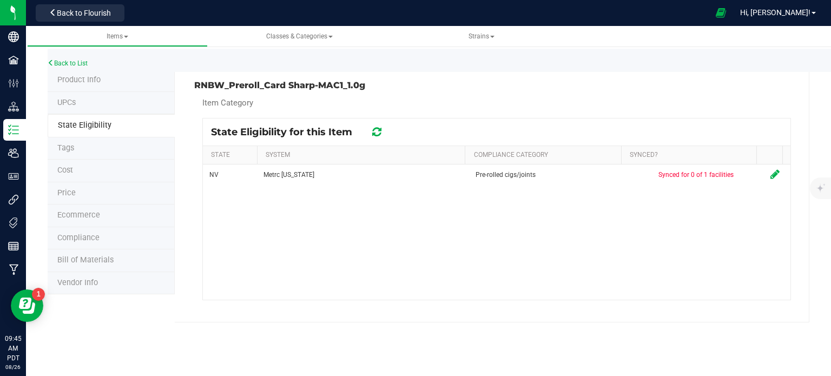
click at [373, 128] on icon at bounding box center [376, 131] width 12 height 13
click at [373, 128] on icon at bounding box center [376, 132] width 11 height 12
click at [373, 128] on icon at bounding box center [376, 131] width 12 height 13
click at [377, 136] on icon at bounding box center [376, 131] width 12 height 13
click at [377, 136] on icon at bounding box center [376, 132] width 11 height 12
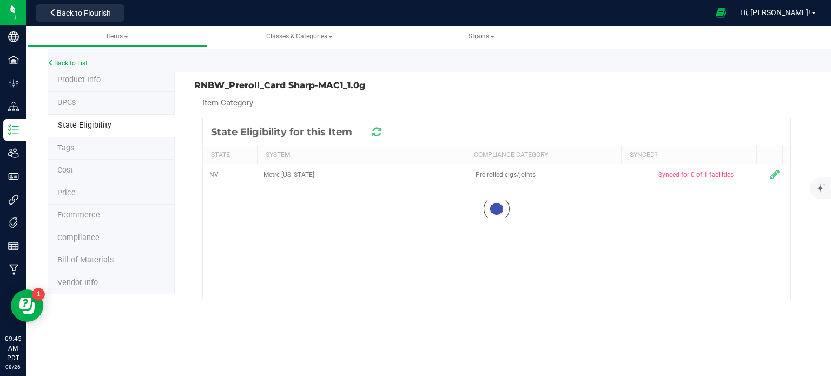
click at [377, 136] on icon at bounding box center [376, 132] width 13 height 14
click at [377, 136] on icon at bounding box center [376, 131] width 12 height 13
click at [377, 136] on icon at bounding box center [376, 132] width 13 height 14
click at [377, 136] on icon at bounding box center [376, 132] width 11 height 12
click at [377, 136] on icon at bounding box center [376, 131] width 12 height 13
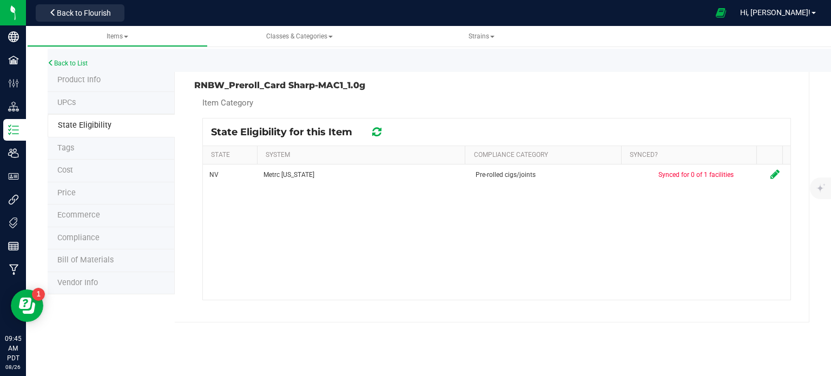
click at [377, 136] on icon at bounding box center [377, 132] width 14 height 14
click at [377, 136] on icon at bounding box center [376, 132] width 13 height 14
click at [377, 136] on icon at bounding box center [376, 132] width 11 height 12
click at [377, 136] on icon at bounding box center [376, 132] width 13 height 14
click at [377, 136] on icon at bounding box center [376, 131] width 12 height 13
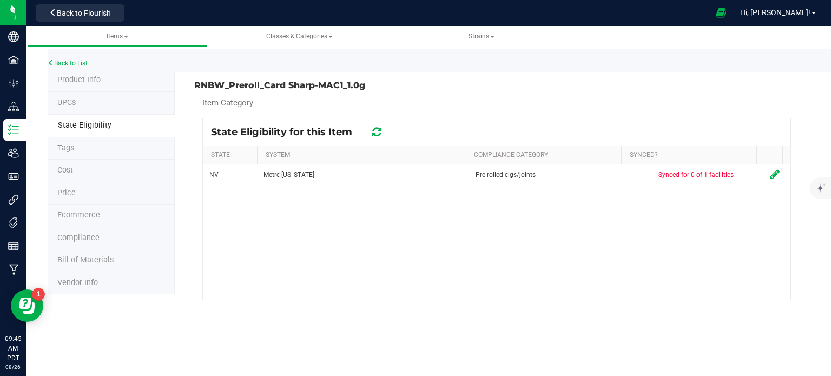
click at [377, 136] on icon at bounding box center [376, 131] width 12 height 13
click at [322, 89] on h3 "RNBW_Preroll_Card Sharp-MAC1_1.0g" at bounding box center [341, 86] width 294 height 10
copy div "RNBW_Preroll_Card Sharp-MAC1_1.0g"
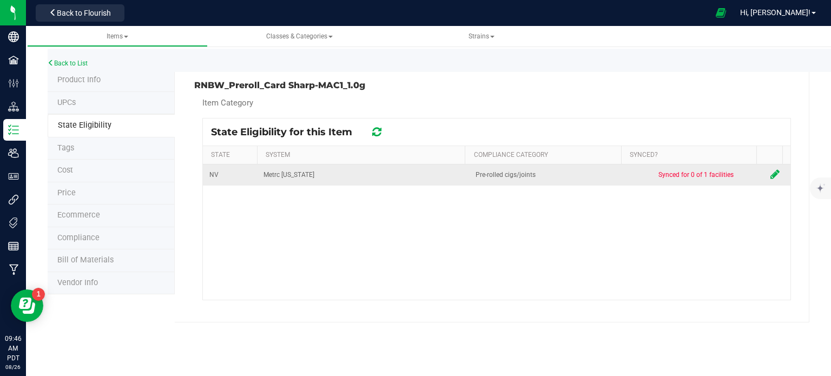
click at [770, 177] on icon at bounding box center [774, 174] width 9 height 11
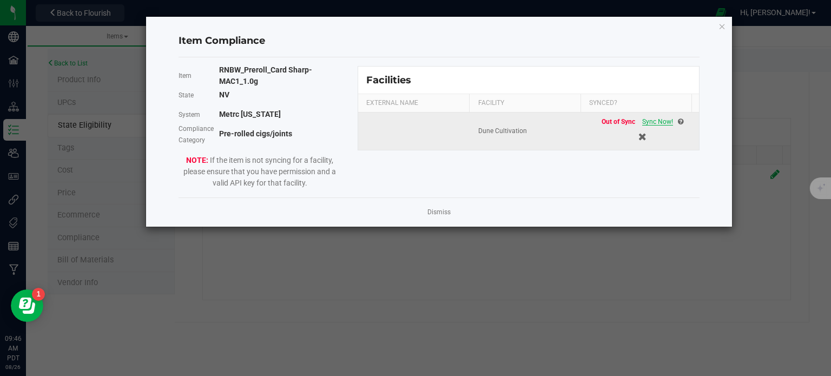
click at [652, 118] on span "Sync Now!" at bounding box center [657, 122] width 31 height 8
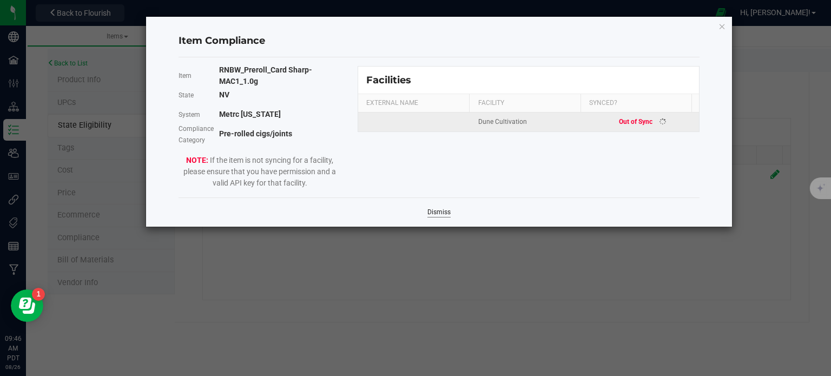
click at [442, 208] on link "Dismiss" at bounding box center [438, 212] width 23 height 9
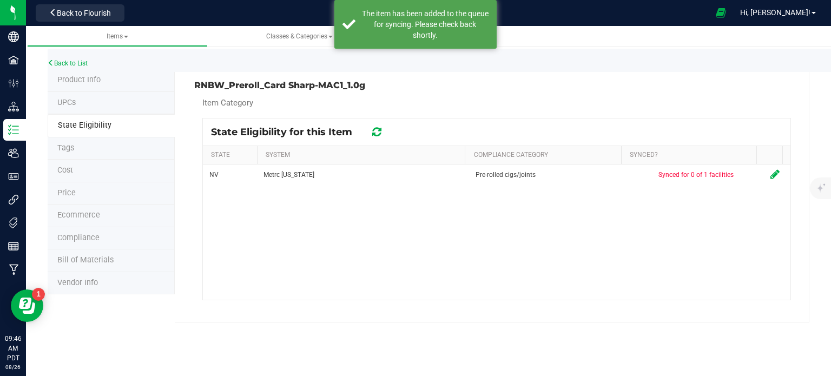
click at [381, 123] on div "State Eligibility for this Item" at bounding box center [496, 131] width 587 height 27
click at [379, 124] on div "State Eligibility for this Item" at bounding box center [496, 131] width 587 height 27
click at [379, 128] on icon at bounding box center [377, 132] width 14 height 14
click at [379, 128] on icon at bounding box center [376, 132] width 14 height 14
click at [379, 128] on icon at bounding box center [377, 132] width 14 height 14
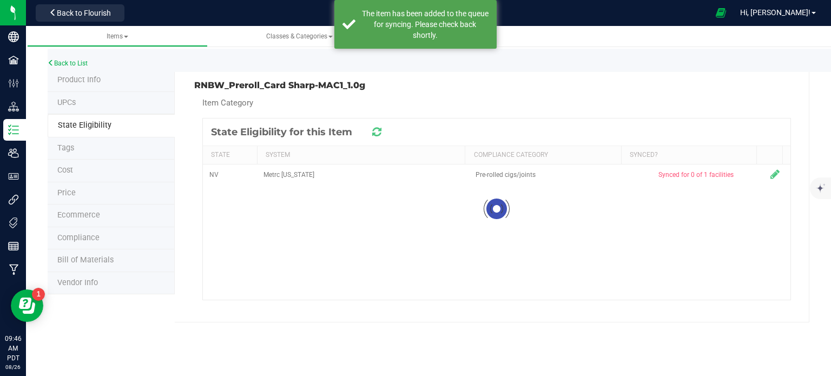
click at [379, 128] on icon at bounding box center [376, 132] width 11 height 12
click at [379, 128] on icon at bounding box center [376, 132] width 9 height 11
click at [379, 128] on icon at bounding box center [376, 132] width 13 height 14
click at [379, 128] on icon at bounding box center [377, 132] width 14 height 14
click at [379, 128] on icon at bounding box center [376, 132] width 9 height 11
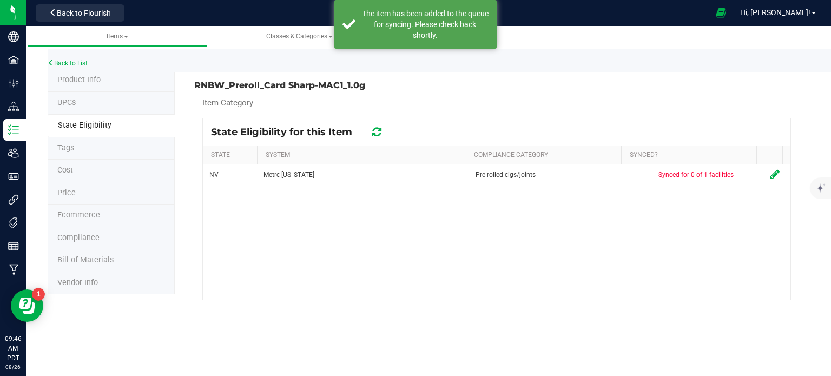
click at [379, 128] on icon at bounding box center [376, 132] width 14 height 14
click at [379, 128] on icon at bounding box center [377, 132] width 14 height 14
click at [379, 128] on icon at bounding box center [376, 132] width 11 height 12
click at [379, 128] on icon at bounding box center [376, 132] width 12 height 11
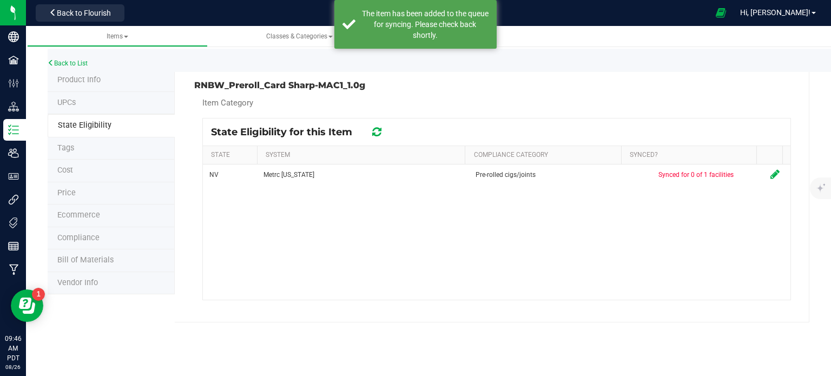
click at [379, 128] on icon at bounding box center [376, 131] width 12 height 13
click at [379, 128] on icon at bounding box center [376, 132] width 11 height 12
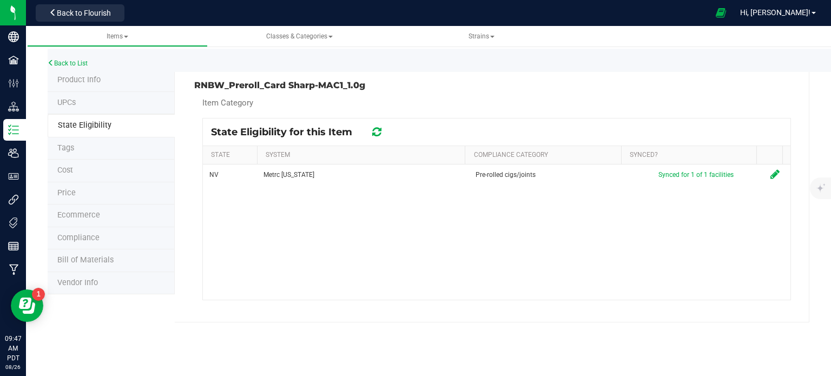
click at [309, 86] on h3 "RNBW_Preroll_Card Sharp-MAC1_1.0g" at bounding box center [341, 86] width 294 height 10
copy div "RNBW_Preroll_Card Sharp-MAC1_1.0g"
click at [56, 63] on link "Back to List" at bounding box center [68, 63] width 40 height 8
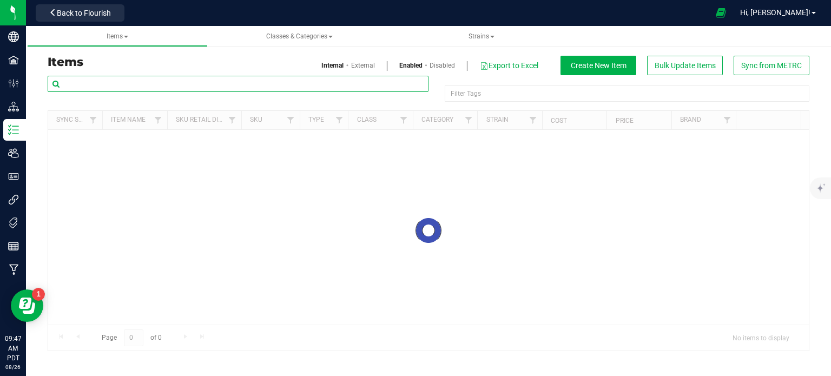
click at [121, 84] on input "text" at bounding box center [238, 84] width 381 height 16
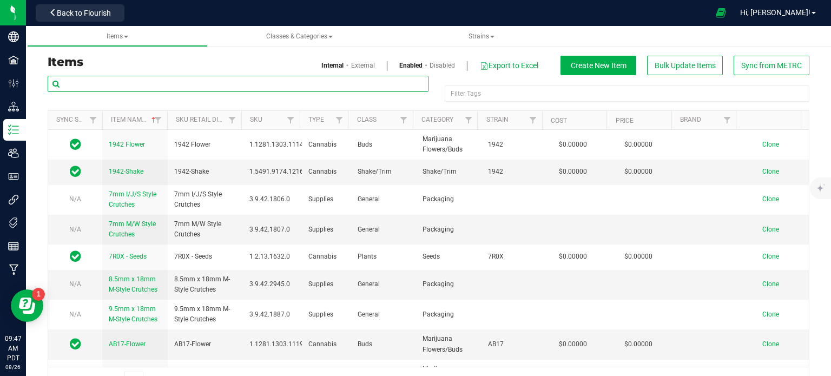
click at [121, 84] on input "text" at bounding box center [238, 84] width 381 height 16
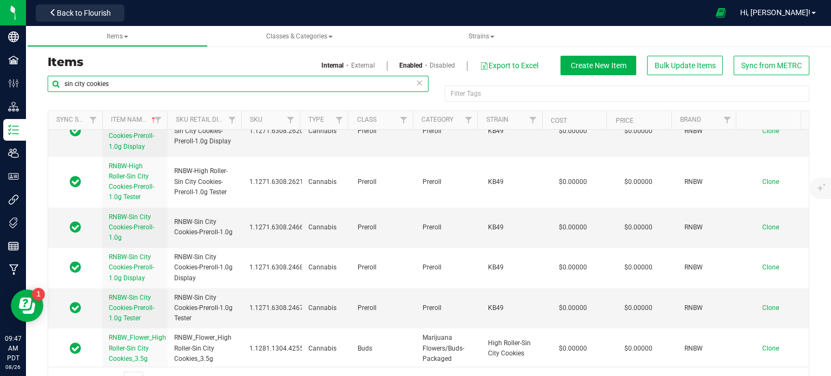
scroll to position [27, 0]
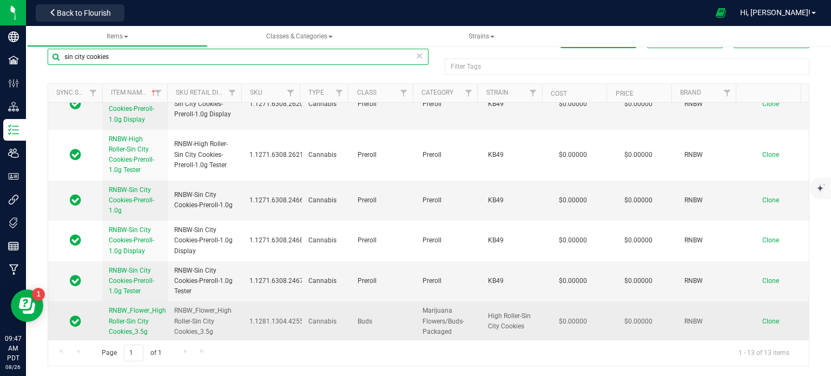
type input "sin city cookies"
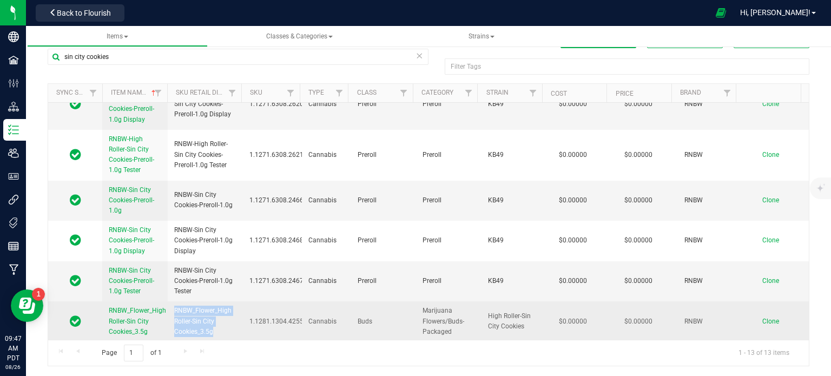
drag, startPoint x: 212, startPoint y: 330, endPoint x: 175, endPoint y: 300, distance: 47.6
click at [175, 301] on td "RNBW_Flower_High Roller-Sin City Cookies_3.5g" at bounding box center [205, 321] width 75 height 40
copy span "RNBW_Flower_High Roller-Sin City Cookies_3.5g"
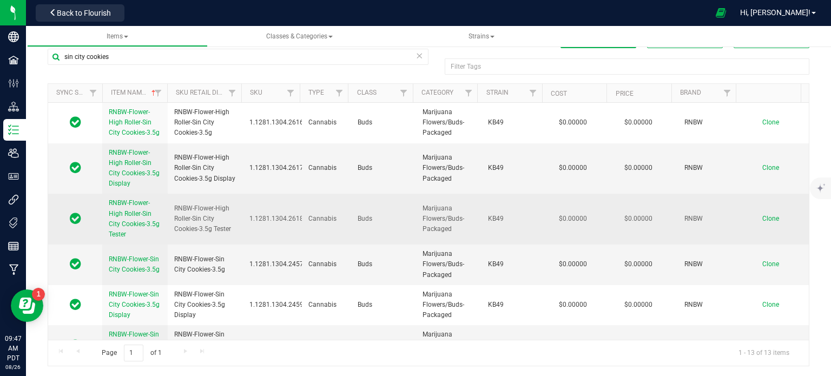
scroll to position [0, 0]
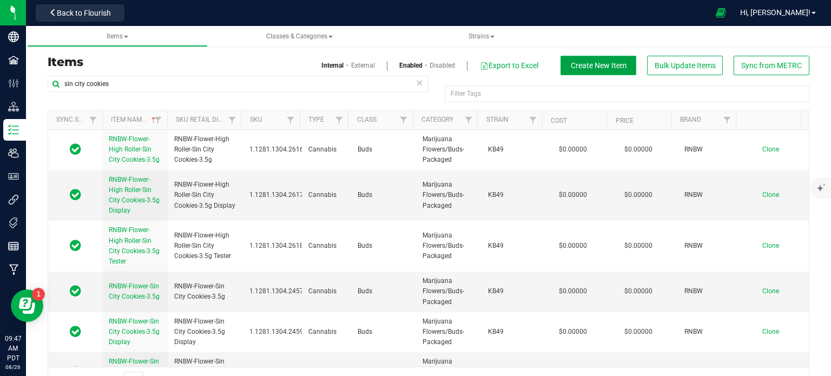
click at [592, 68] on span "Create New Item" at bounding box center [599, 65] width 56 height 9
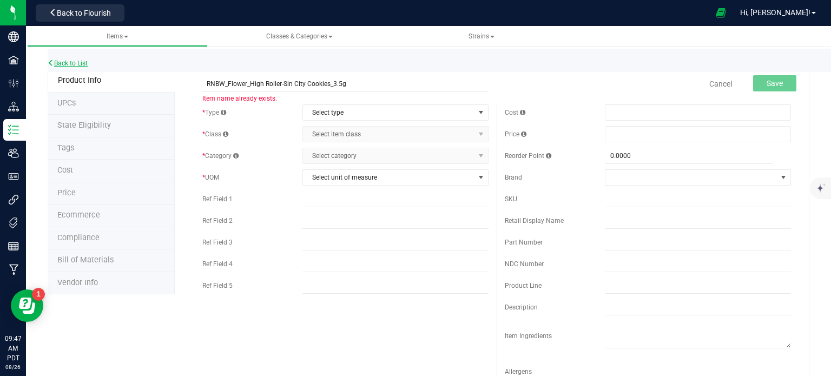
type input "RNBW_Flower_High Roller-Sin City Cookies_3.5g"
click at [61, 59] on link "Back to List" at bounding box center [68, 63] width 40 height 8
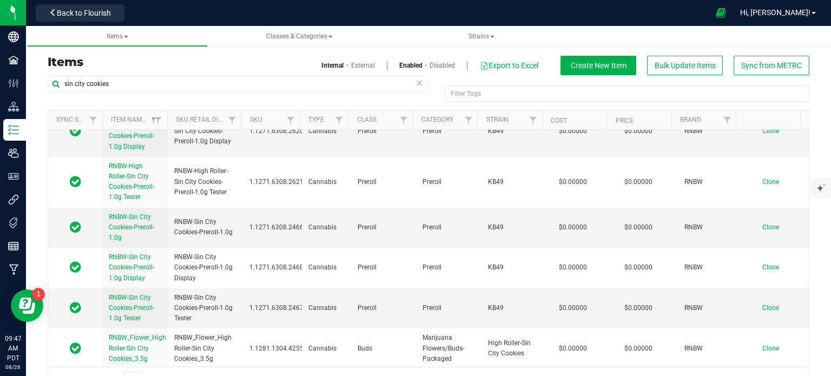
scroll to position [27, 0]
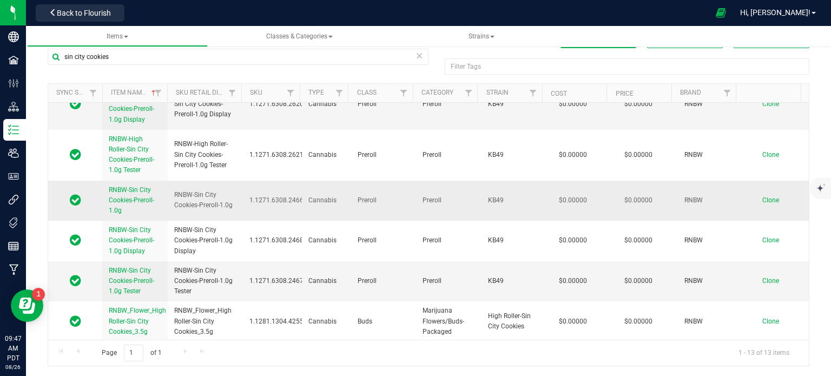
click at [762, 197] on span "Clone" at bounding box center [770, 200] width 17 height 8
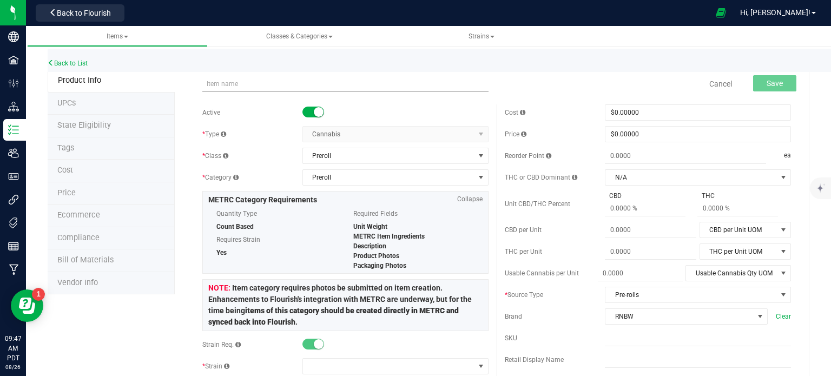
click at [262, 85] on input "text" at bounding box center [345, 84] width 286 height 16
click at [247, 83] on input "RNBW_Flower_High Roller-Sin City Cookies_3.5g" at bounding box center [345, 84] width 286 height 16
click at [346, 89] on input "RNBW_Preroll_High Roller-Sin City Cookies_3.5g" at bounding box center [345, 84] width 286 height 16
type input "RNBW_Preroll_High Roller-Sin City Cookies_1.0g"
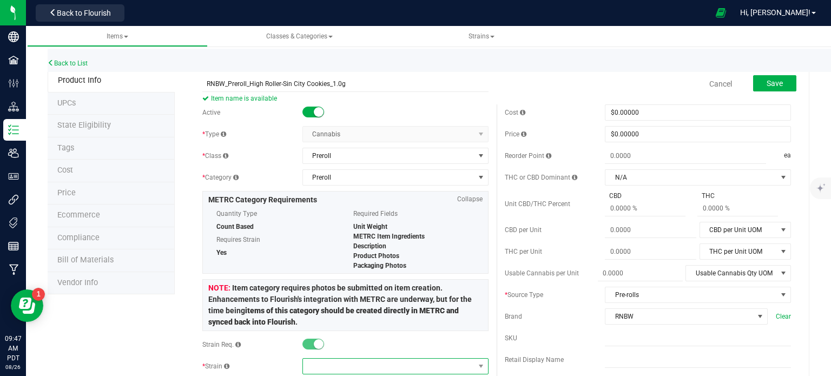
click at [333, 369] on span at bounding box center [388, 366] width 171 height 15
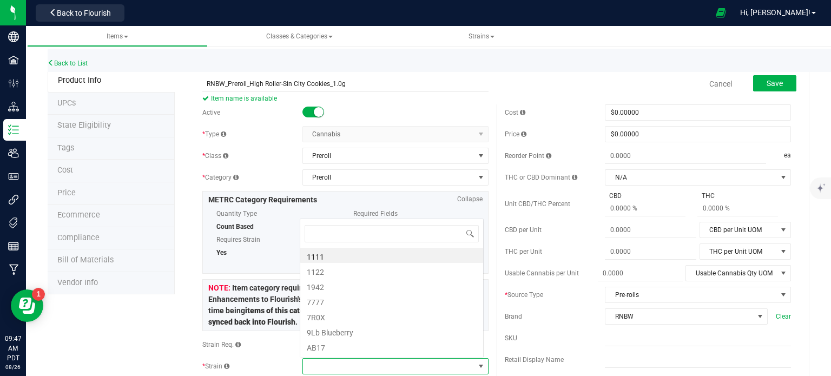
scroll to position [16, 181]
type input "sin ci"
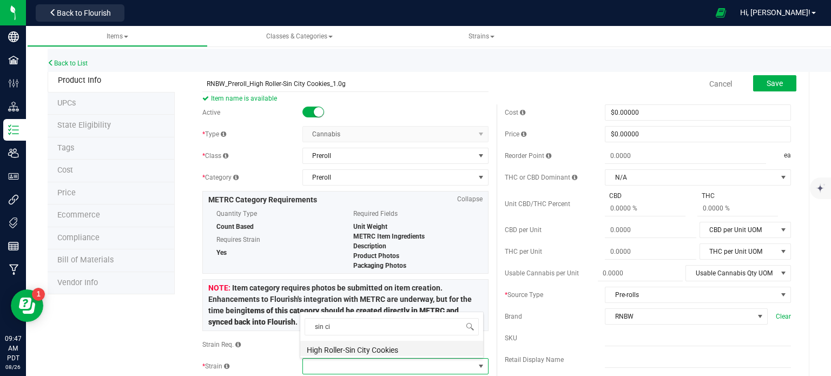
click at [346, 346] on li "High Roller-Sin City Cookies" at bounding box center [391, 348] width 183 height 15
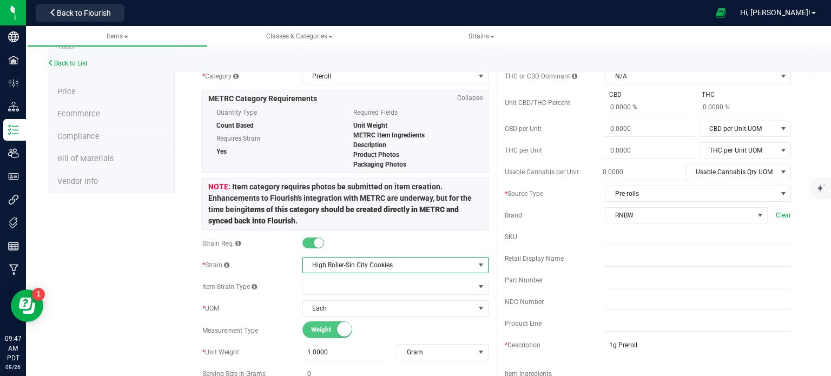
scroll to position [0, 0]
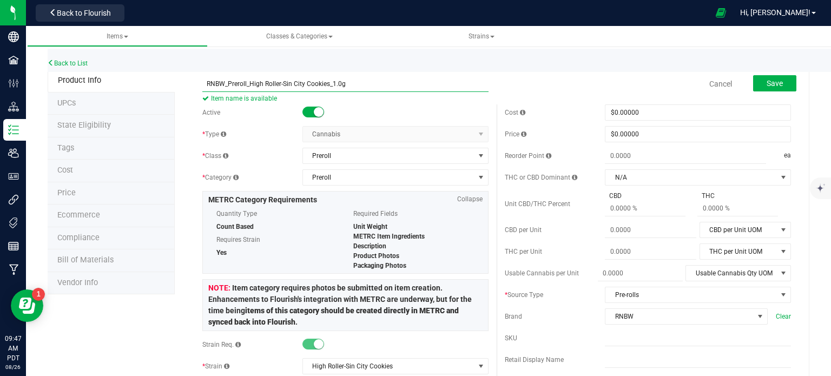
click at [242, 82] on input "RNBW_Preroll_High Roller-Sin City Cookies_1.0g" at bounding box center [345, 84] width 286 height 16
click at [759, 90] on button "Save" at bounding box center [774, 83] width 43 height 16
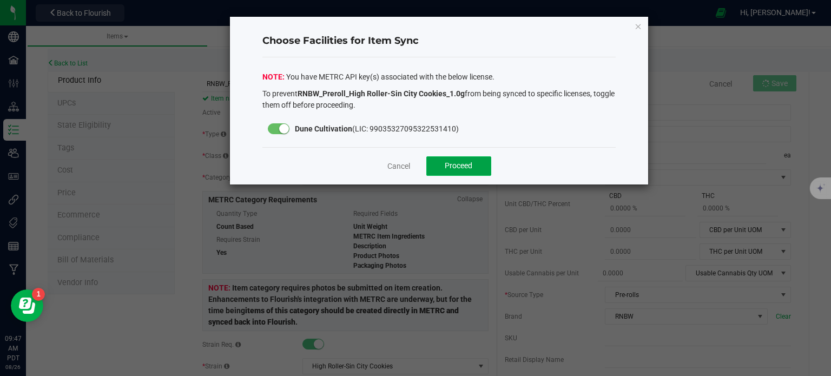
click at [470, 161] on span "Proceed" at bounding box center [459, 165] width 28 height 9
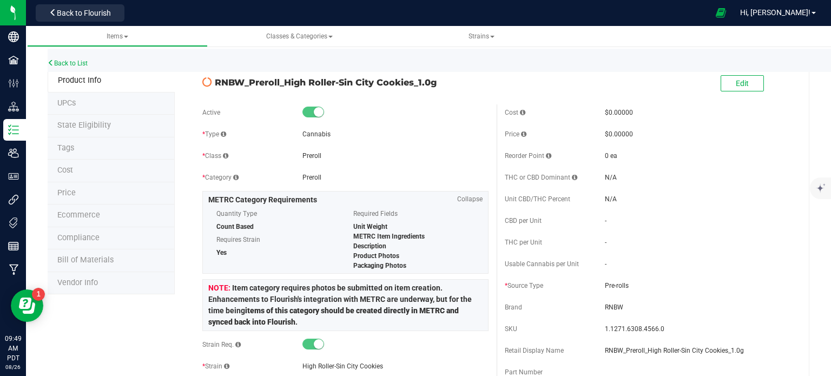
click at [93, 116] on li "State Eligibility" at bounding box center [111, 126] width 127 height 23
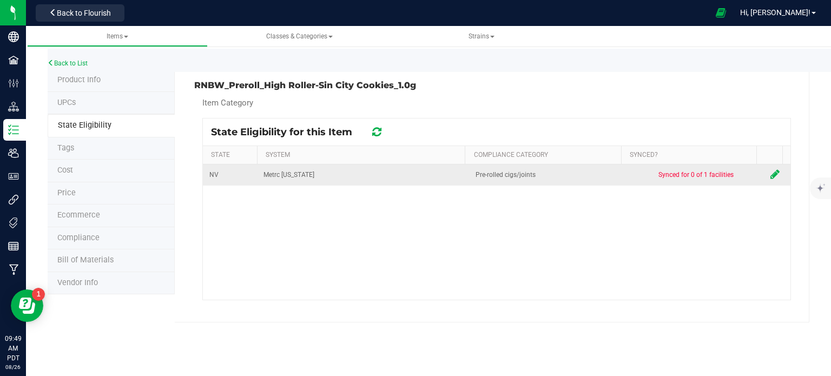
click at [770, 170] on icon at bounding box center [774, 174] width 9 height 11
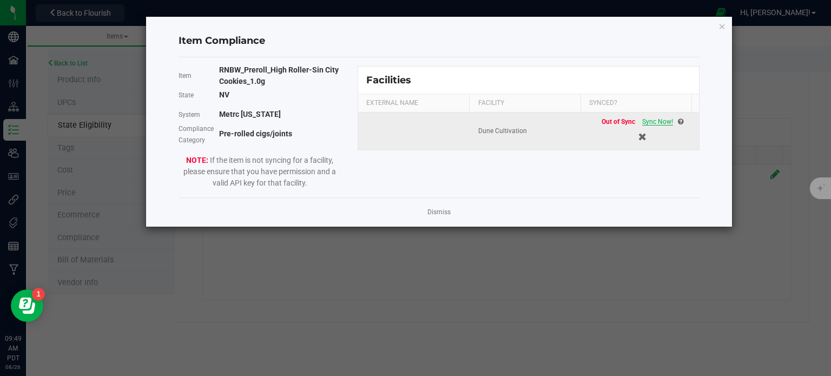
click at [644, 119] on span "Sync Now!" at bounding box center [657, 122] width 31 height 8
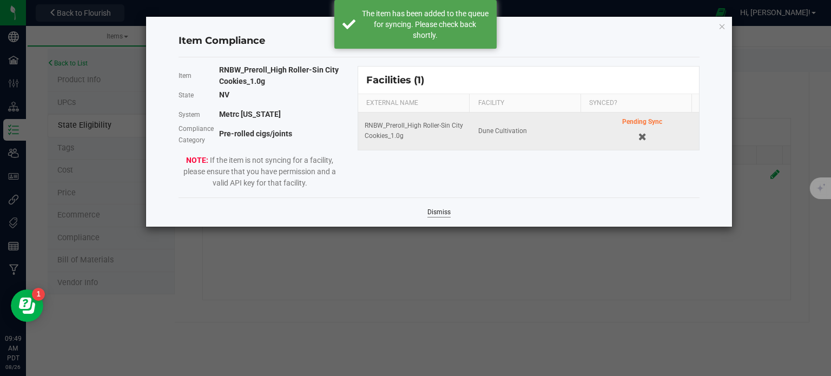
click at [434, 215] on link "Dismiss" at bounding box center [438, 212] width 23 height 9
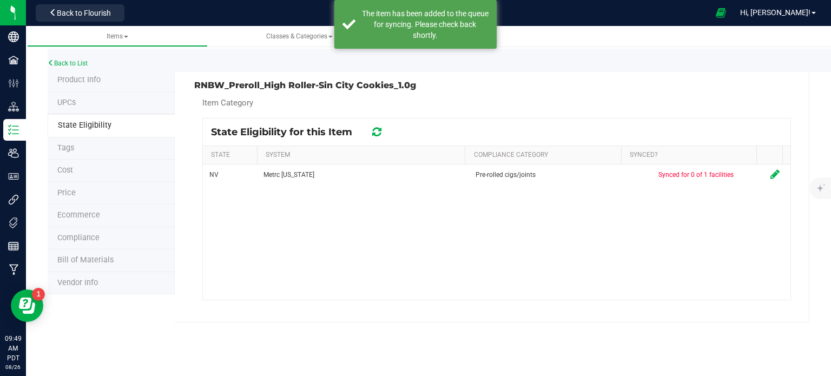
click at [383, 128] on div at bounding box center [376, 131] width 17 height 13
click at [380, 131] on icon at bounding box center [376, 132] width 9 height 11
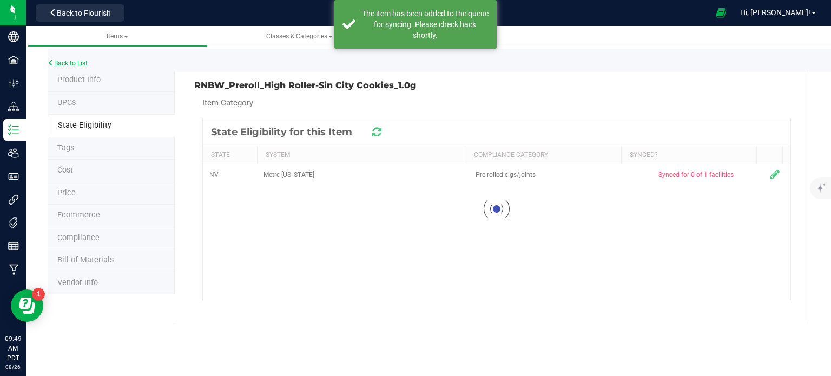
click at [380, 131] on icon at bounding box center [376, 132] width 13 height 14
click at [380, 131] on icon at bounding box center [376, 131] width 12 height 13
click at [380, 131] on icon at bounding box center [376, 132] width 13 height 14
click at [380, 131] on icon at bounding box center [376, 131] width 12 height 13
click at [380, 131] on icon at bounding box center [376, 132] width 13 height 14
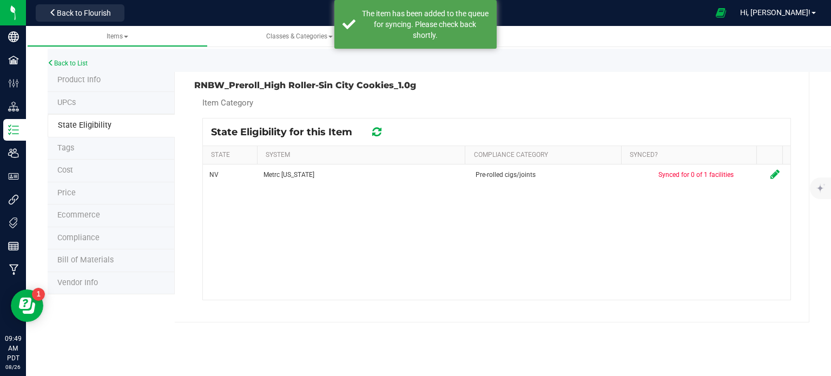
click at [380, 131] on icon at bounding box center [376, 131] width 12 height 13
click at [380, 131] on icon at bounding box center [377, 132] width 14 height 14
click at [380, 131] on icon at bounding box center [376, 131] width 12 height 13
click at [380, 131] on icon at bounding box center [376, 132] width 14 height 14
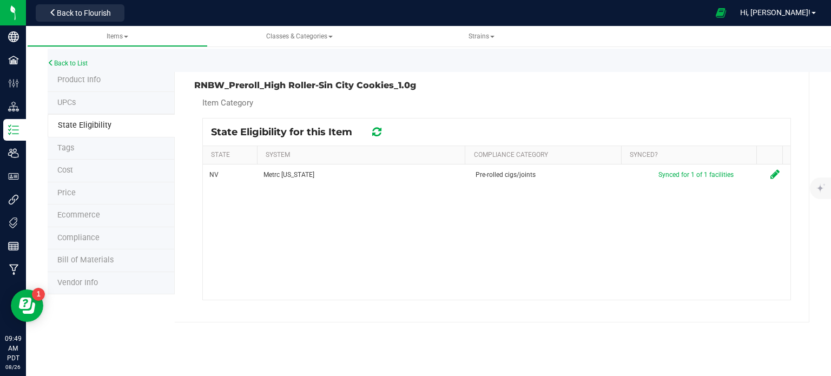
click at [332, 84] on h3 "RNBW_Preroll_High Roller-Sin City Cookies_1.0g" at bounding box center [341, 86] width 294 height 10
copy div "RNBW_Preroll_High Roller-Sin City Cookies_1.0g"
click at [793, 93] on div "RNBW_Preroll_High Roller-Sin City Cookies_1.0g Item Category State Eligibility …" at bounding box center [492, 195] width 634 height 253
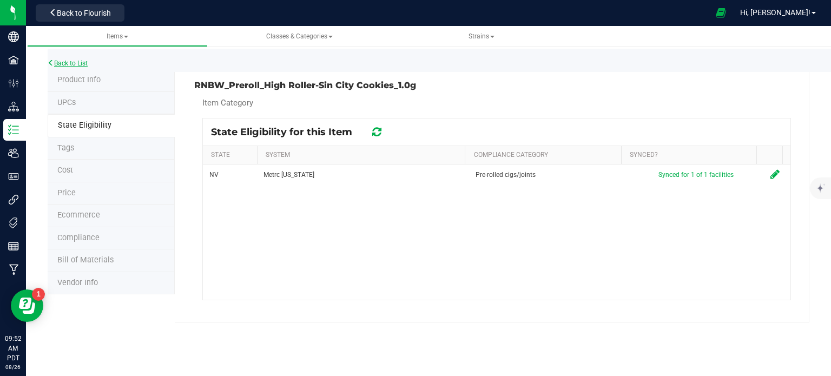
click at [65, 64] on link "Back to List" at bounding box center [68, 63] width 40 height 8
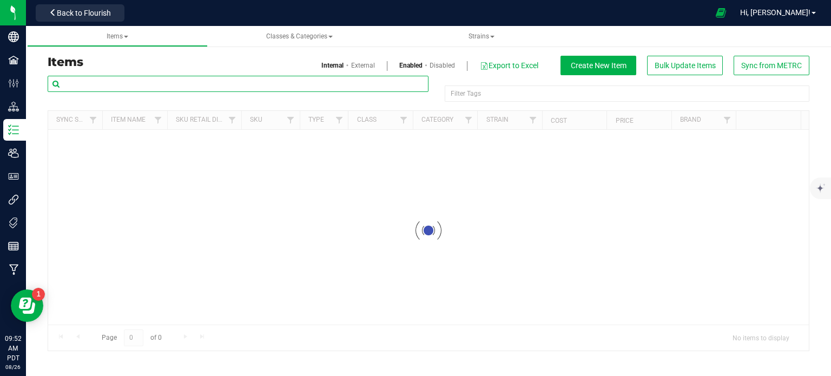
click at [118, 90] on input "text" at bounding box center [238, 84] width 381 height 16
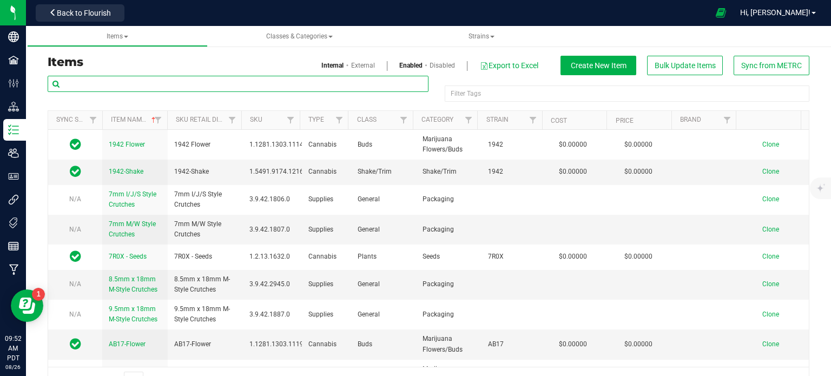
paste input "32106"
type input "32106"
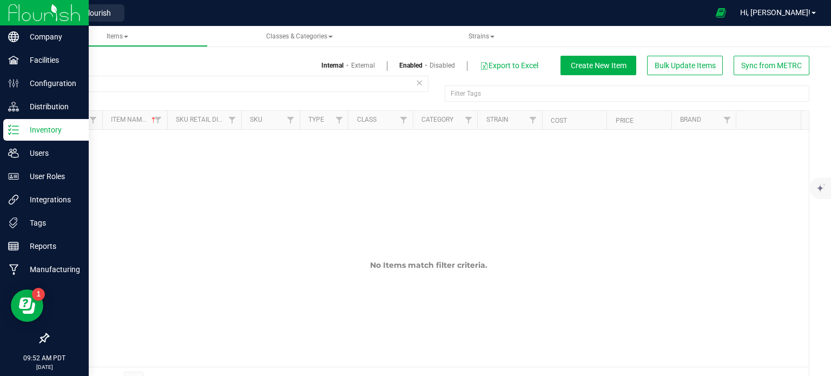
click at [8, 6] on img at bounding box center [44, 12] width 72 height 25
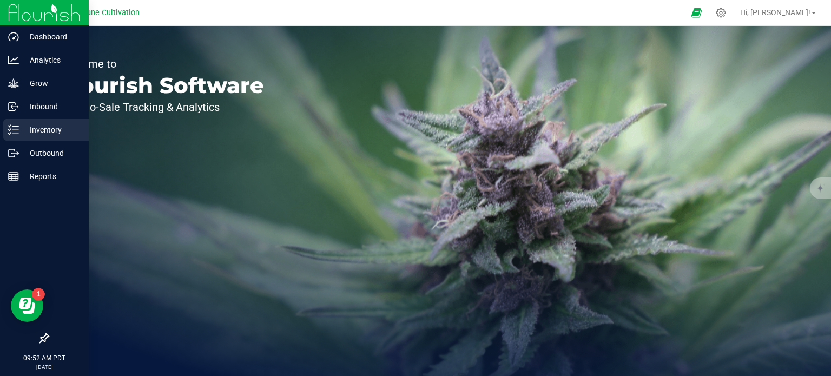
click at [50, 138] on div "Inventory" at bounding box center [45, 130] width 85 height 22
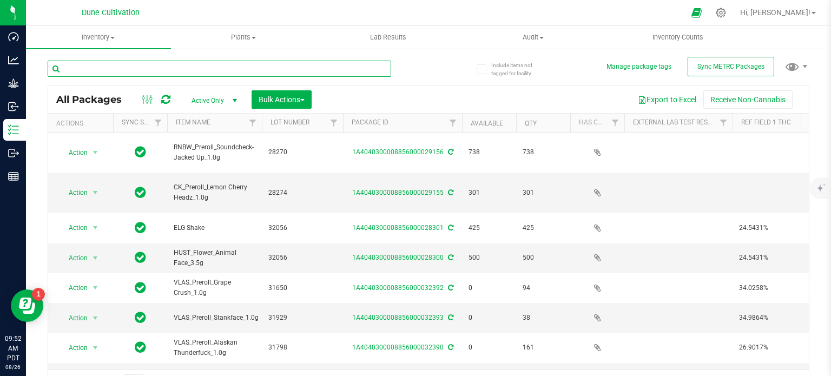
drag, startPoint x: 129, startPoint y: 60, endPoint x: 129, endPoint y: 66, distance: 5.9
click at [129, 66] on input "text" at bounding box center [219, 69] width 343 height 16
paste input "32106"
type input "32106"
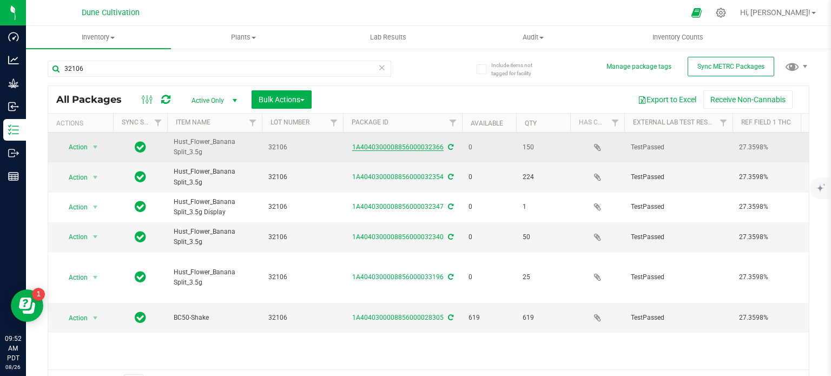
click at [431, 147] on link "1A4040300008856000032366" at bounding box center [397, 147] width 91 height 8
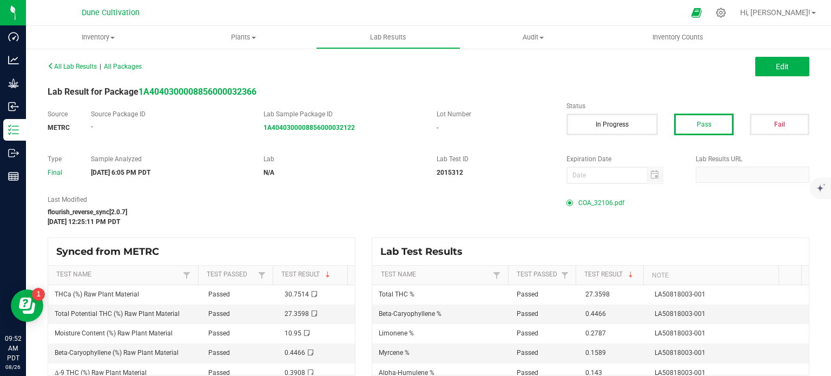
click at [595, 195] on span "COA_32106.pdf" at bounding box center [601, 203] width 46 height 16
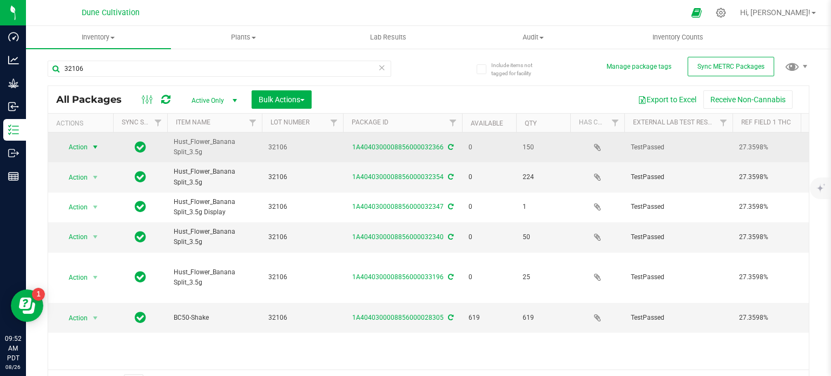
click at [78, 147] on span "Action" at bounding box center [73, 147] width 29 height 15
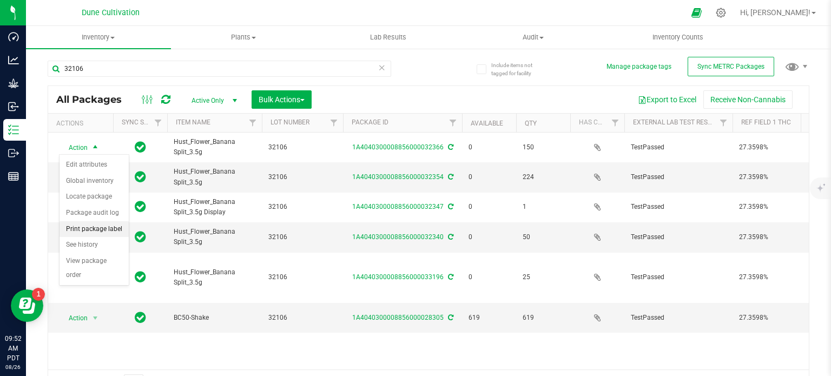
click at [104, 229] on li "Print package label" at bounding box center [93, 229] width 69 height 16
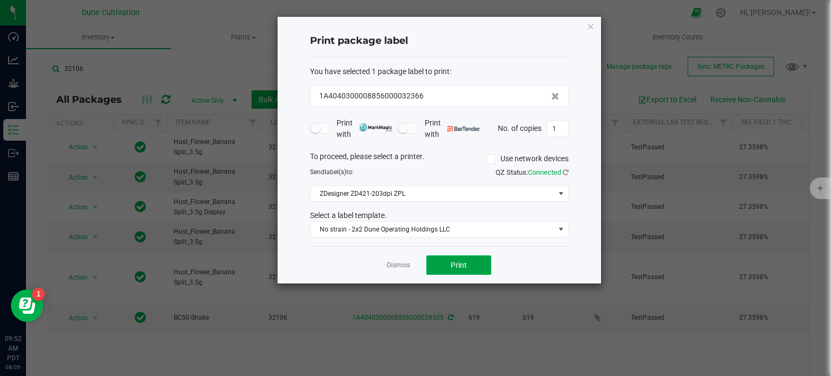
click at [453, 257] on button "Print" at bounding box center [458, 264] width 65 height 19
click at [233, 72] on ngb-modal-window "Print package label You have selected 1 package label to print : 1A404030000885…" at bounding box center [419, 188] width 839 height 376
click at [590, 28] on icon "button" at bounding box center [591, 25] width 8 height 13
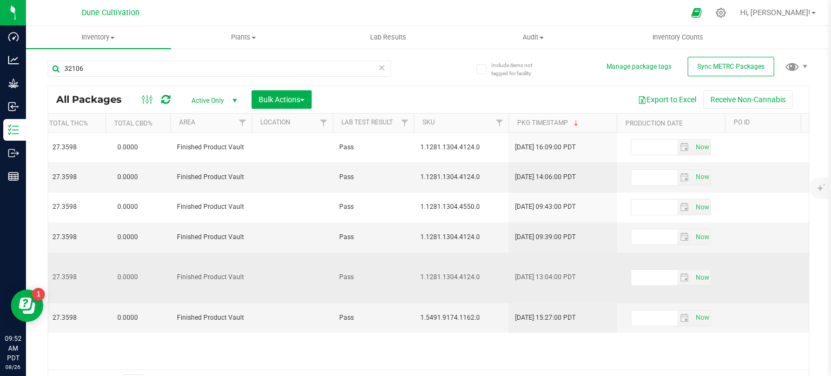
scroll to position [0, 1376]
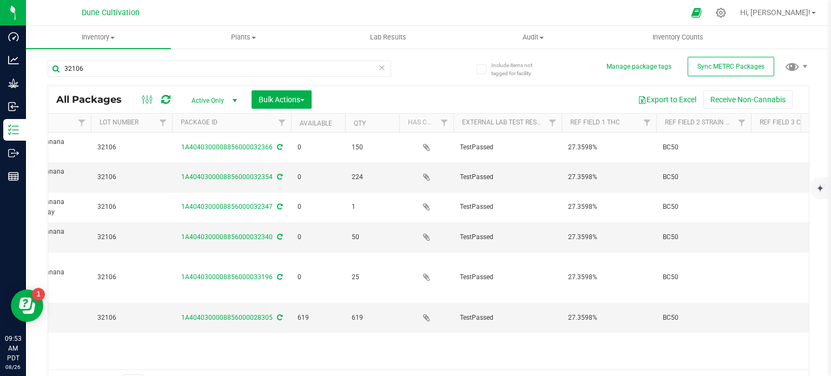
click at [660, 334] on div "Action Action Edit attributes Global inventory Locate package Package audit log…" at bounding box center [428, 251] width 760 height 237
click at [662, 337] on div "Action Action Edit attributes Global inventory Locate package Package audit log…" at bounding box center [428, 251] width 760 height 237
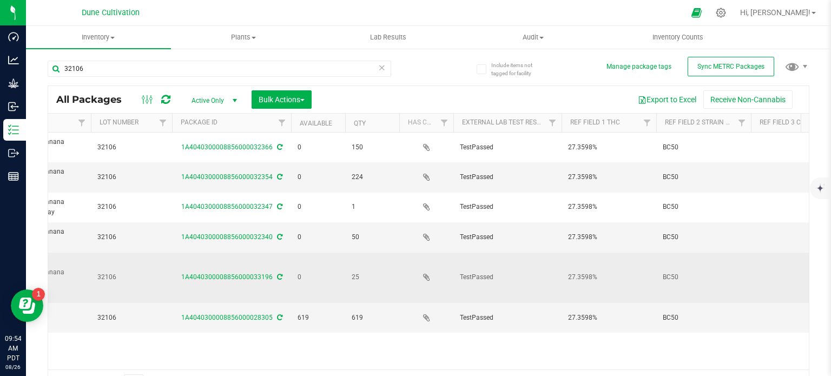
click at [307, 272] on span "0" at bounding box center [317, 277] width 41 height 10
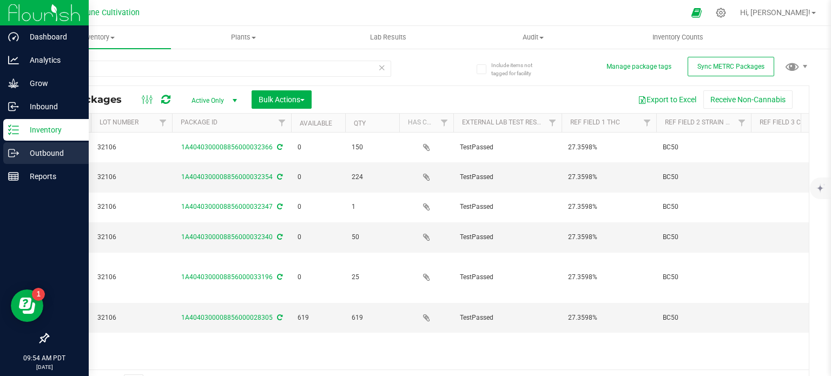
click at [9, 153] on icon at bounding box center [13, 153] width 11 height 11
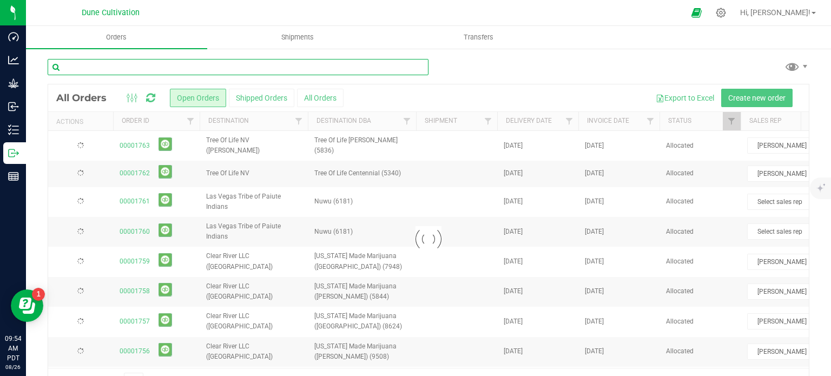
click at [149, 69] on input "text" at bounding box center [238, 67] width 381 height 16
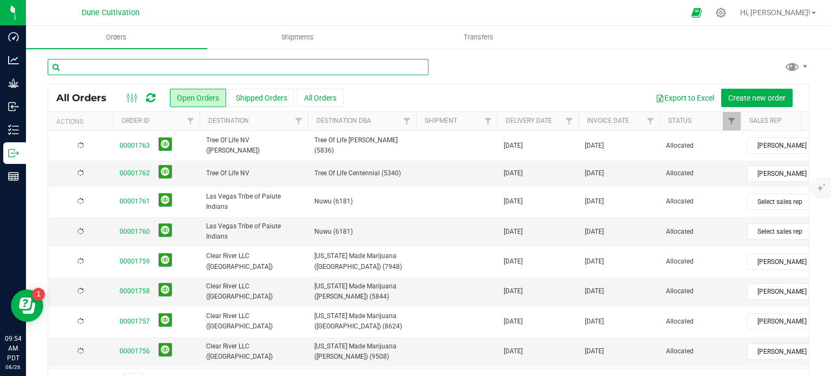
type input "f"
type input "greenleaf"
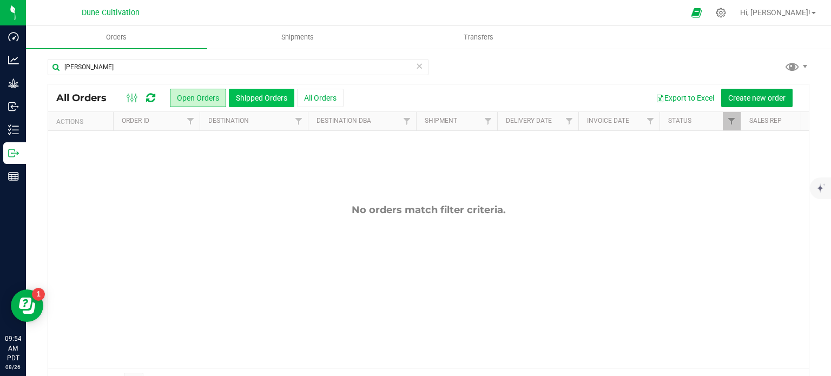
click at [243, 98] on button "Shipped Orders" at bounding box center [261, 98] width 65 height 18
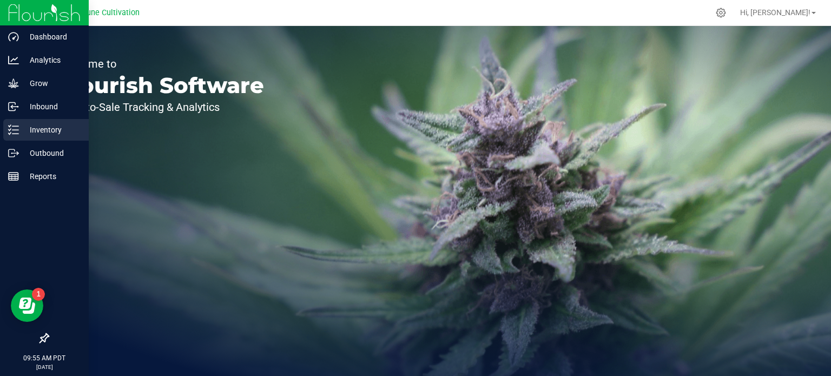
click at [38, 125] on p "Inventory" at bounding box center [51, 129] width 65 height 13
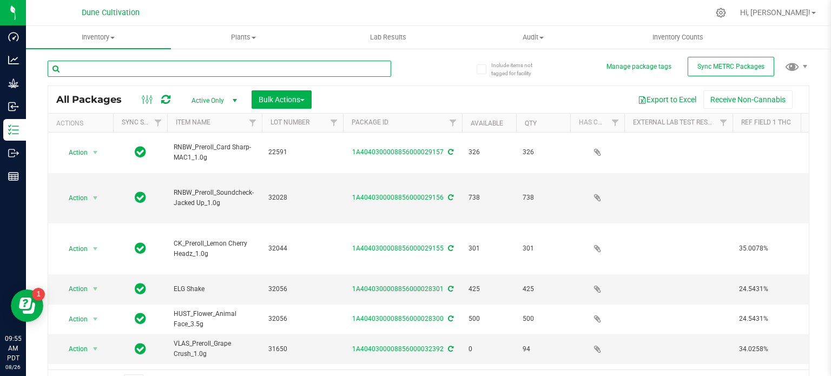
click at [158, 65] on input "text" at bounding box center [219, 69] width 343 height 16
type input "35229"
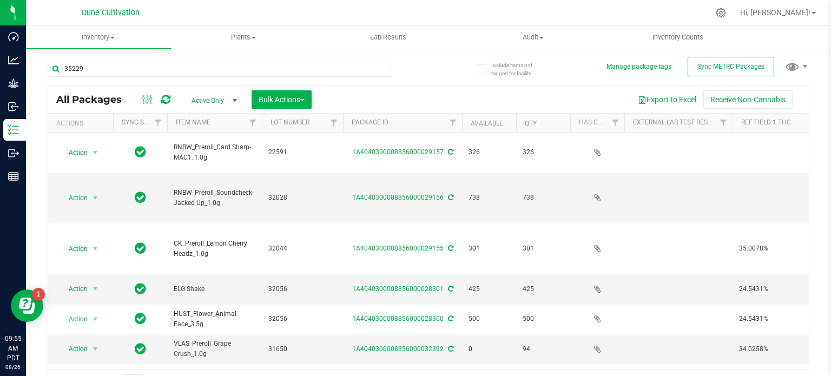
click at [201, 98] on span "Active Only" at bounding box center [211, 100] width 59 height 15
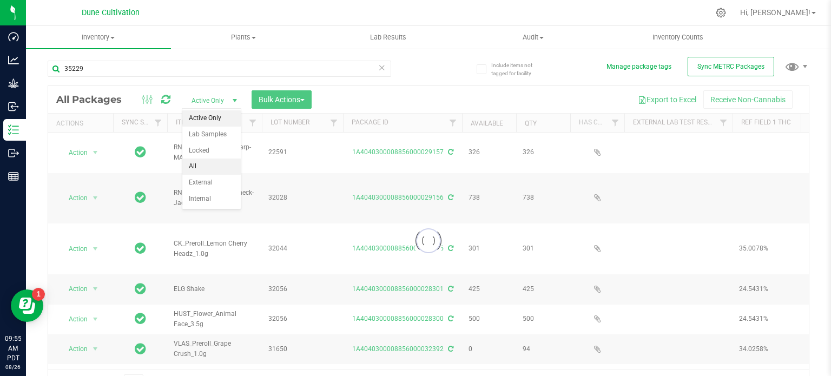
click at [212, 163] on li "All" at bounding box center [211, 166] width 58 height 16
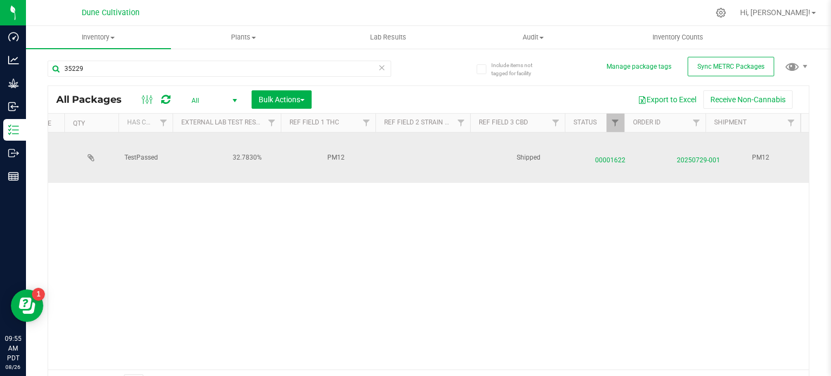
scroll to position [0, 507]
click at [609, 150] on span "00001622" at bounding box center [609, 158] width 68 height 16
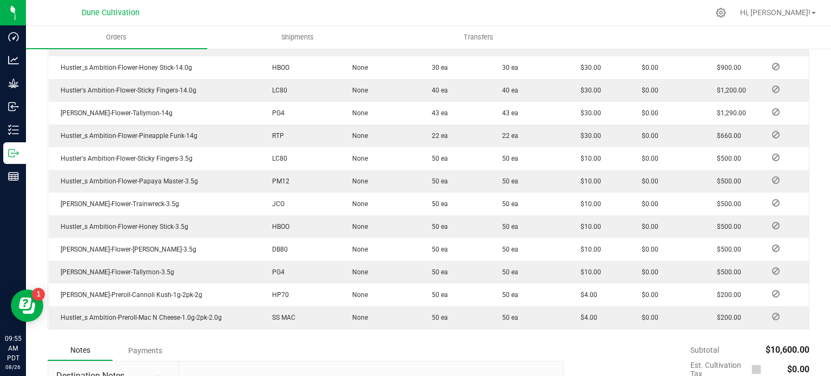
scroll to position [515, 0]
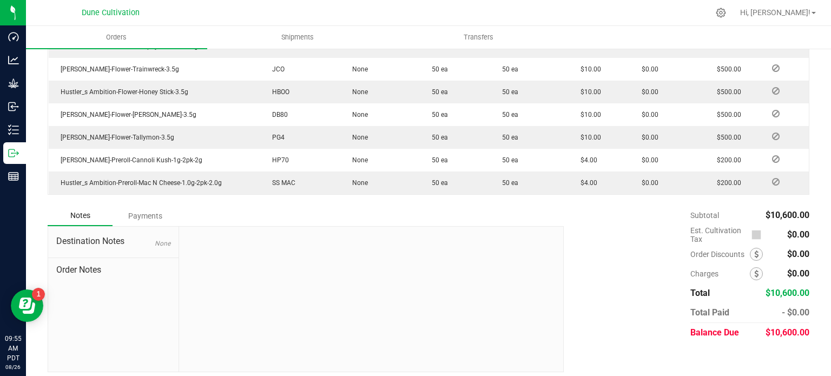
click at [121, 320] on div "Destination Notes None Order Notes" at bounding box center [113, 299] width 131 height 145
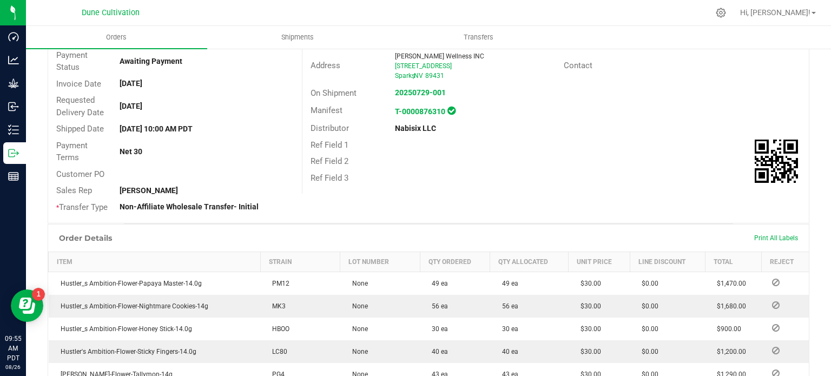
scroll to position [0, 0]
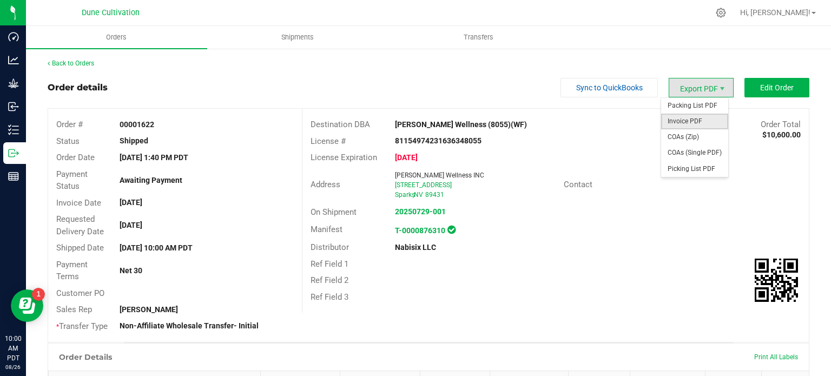
click at [692, 118] on span "Invoice PDF" at bounding box center [694, 122] width 67 height 16
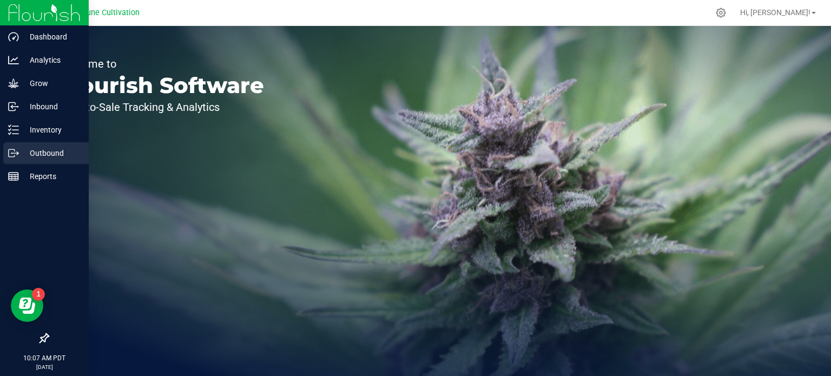
click at [25, 151] on p "Outbound" at bounding box center [51, 153] width 65 height 13
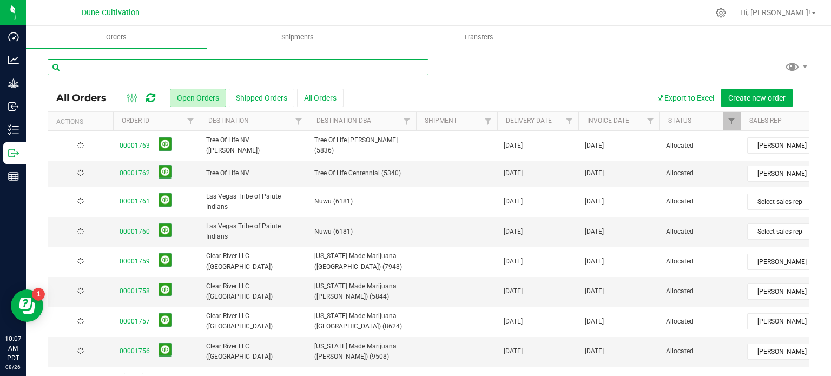
click at [167, 71] on input "text" at bounding box center [238, 67] width 381 height 16
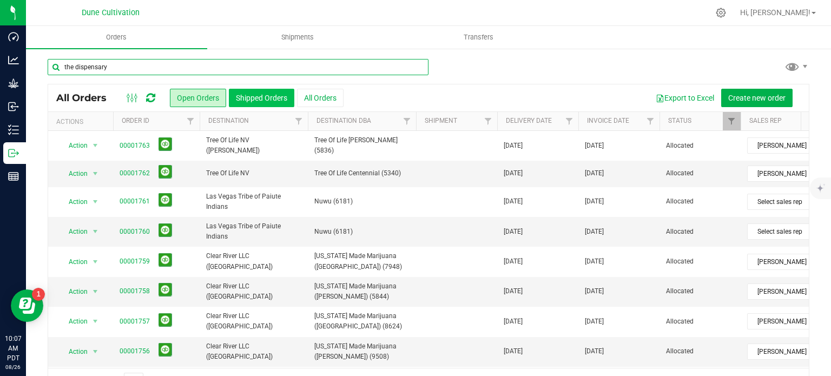
type input "the dispensary"
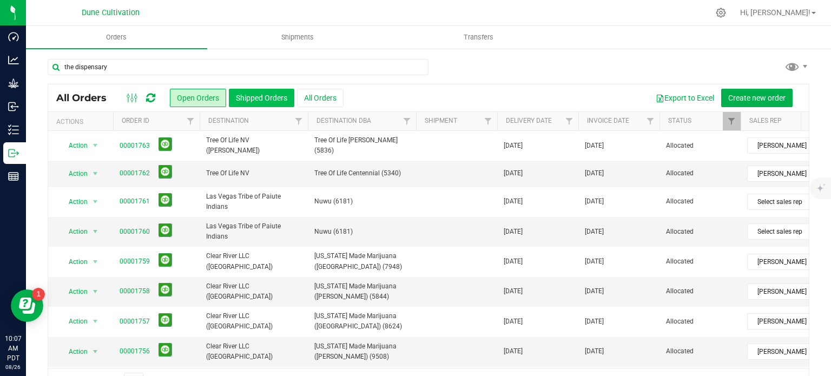
click at [265, 98] on button "Shipped Orders" at bounding box center [261, 98] width 65 height 18
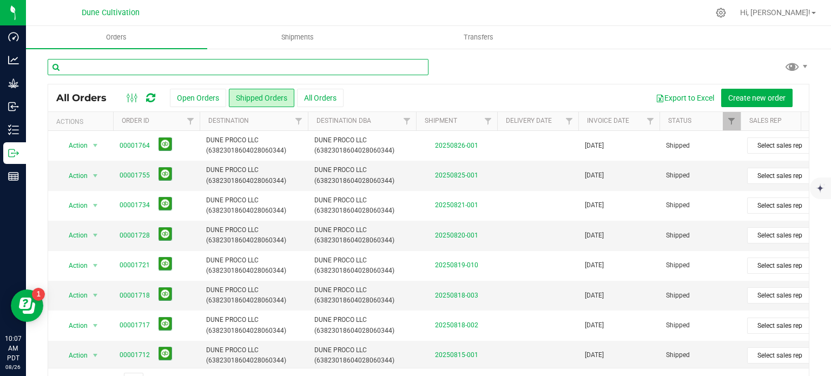
click at [177, 64] on input "text" at bounding box center [238, 67] width 381 height 16
type input "g"
click at [177, 64] on input "the dispensary" at bounding box center [238, 67] width 381 height 16
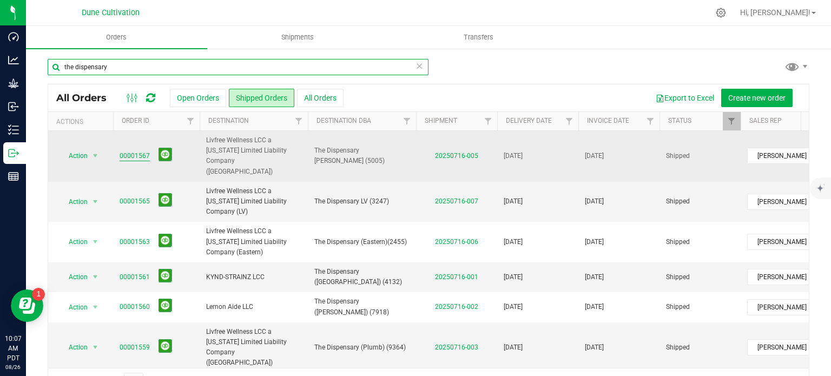
type input "the dispensary"
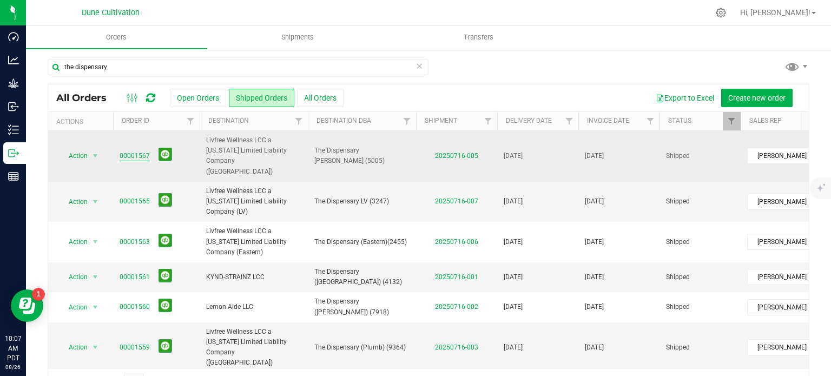
click at [137, 151] on link "00001567" at bounding box center [135, 156] width 30 height 10
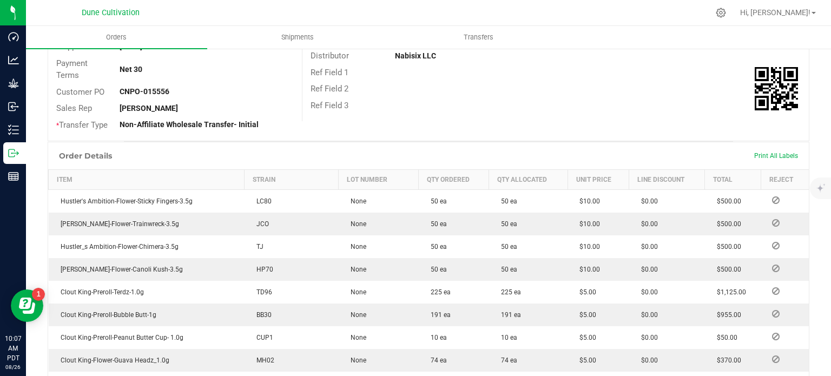
scroll to position [195, 0]
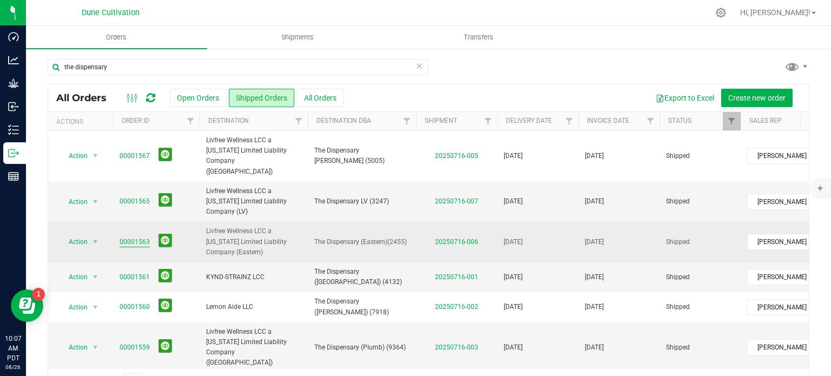
click at [132, 237] on link "00001563" at bounding box center [135, 242] width 30 height 10
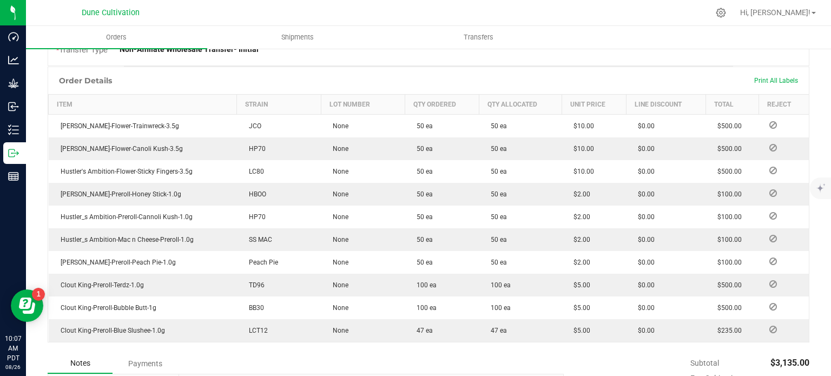
scroll to position [272, 0]
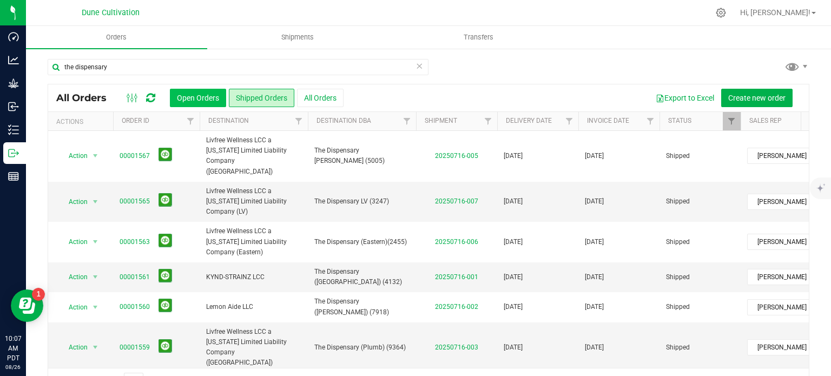
click at [179, 101] on button "Open Orders" at bounding box center [198, 98] width 56 height 18
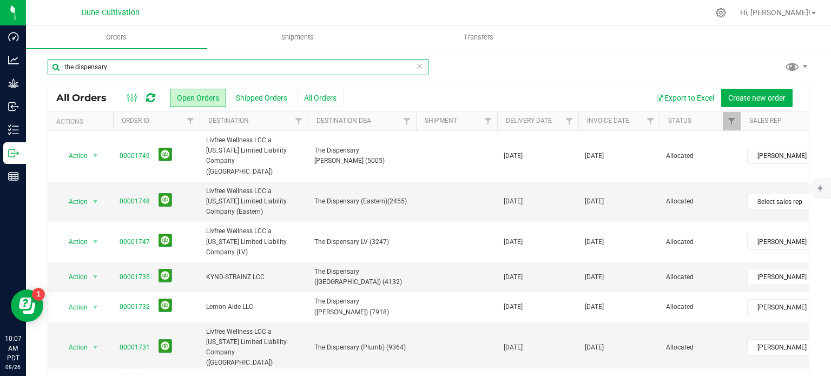
click at [120, 67] on input "the dispensary" at bounding box center [238, 67] width 381 height 16
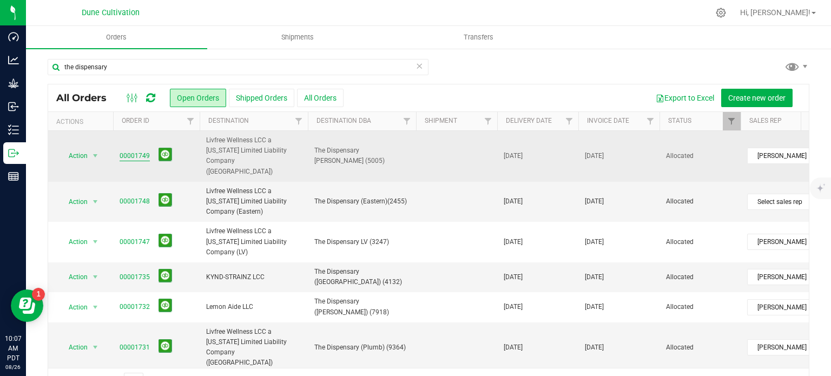
click at [128, 154] on link "00001749" at bounding box center [135, 156] width 30 height 10
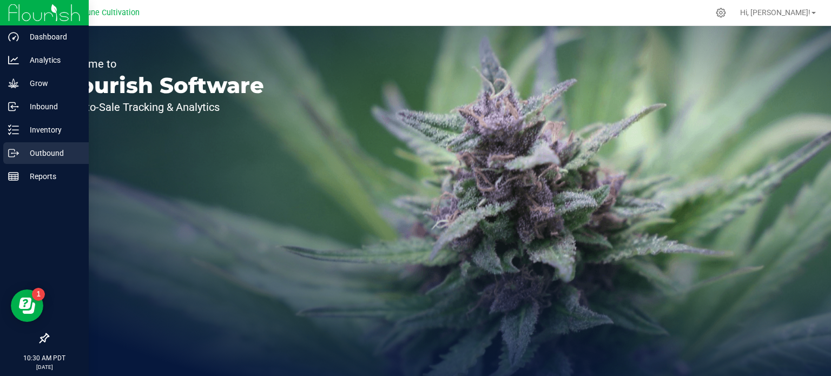
click at [21, 154] on p "Outbound" at bounding box center [51, 153] width 65 height 13
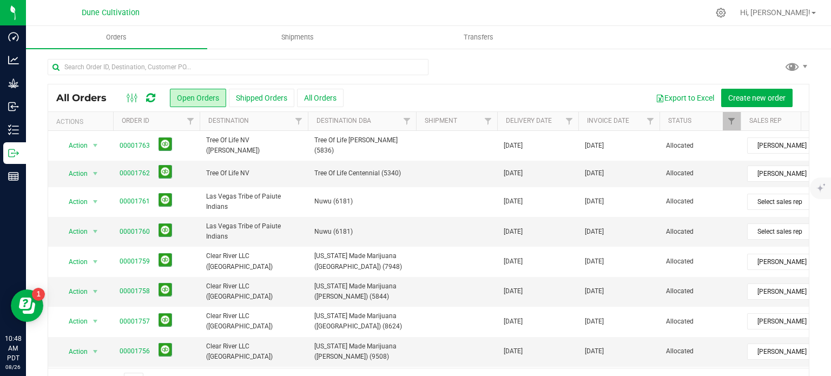
click at [808, 90] on div "All Orders Open Orders Shipped Orders All Orders Export to Excel Create new ord…" at bounding box center [428, 227] width 805 height 358
click at [292, 34] on span "Shipments" at bounding box center [298, 37] width 62 height 10
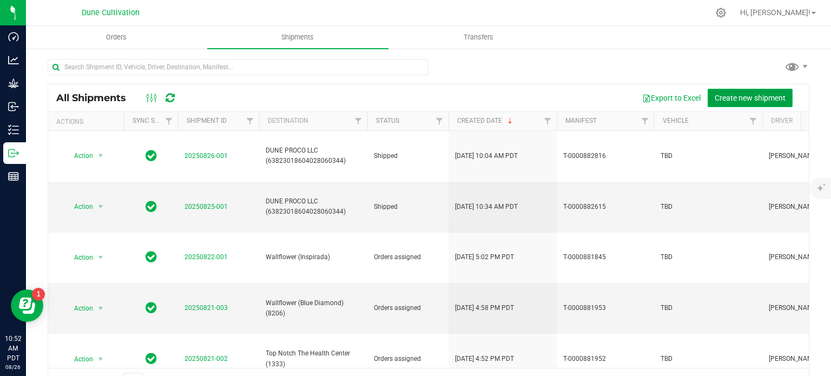
click at [723, 95] on span "Create new shipment" at bounding box center [749, 98] width 71 height 9
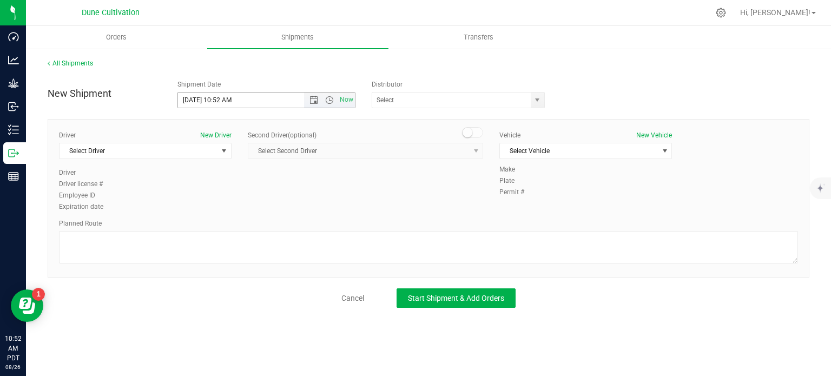
click at [193, 100] on input "8/26/2025 10:52 AM" at bounding box center [250, 99] width 145 height 15
click at [196, 101] on input "8/26/2025 10:52 AM" at bounding box center [250, 99] width 145 height 15
drag, startPoint x: 265, startPoint y: 103, endPoint x: 216, endPoint y: 103, distance: 49.2
click at [216, 103] on input "8/27/2025 10:52 AM" at bounding box center [250, 99] width 145 height 15
click at [539, 103] on span "select" at bounding box center [537, 100] width 9 height 9
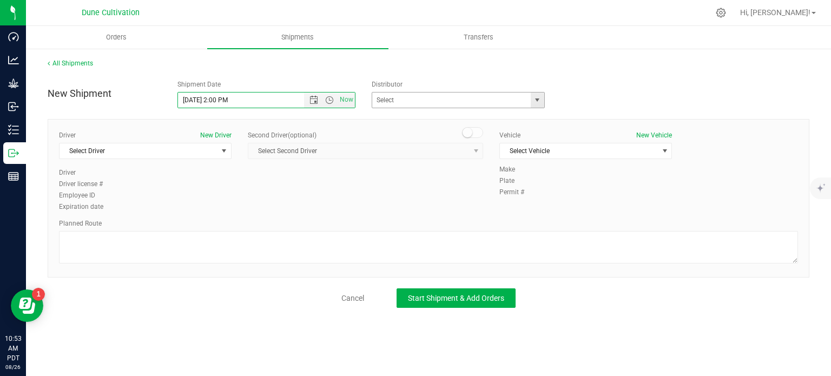
type input "8/27/2025 2:00 PM"
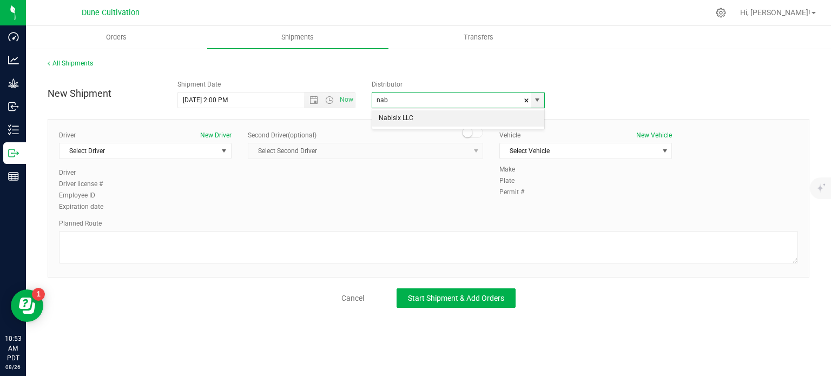
click at [476, 122] on li "Nabisix LLC" at bounding box center [458, 118] width 172 height 16
type input "Nabisix LLC"
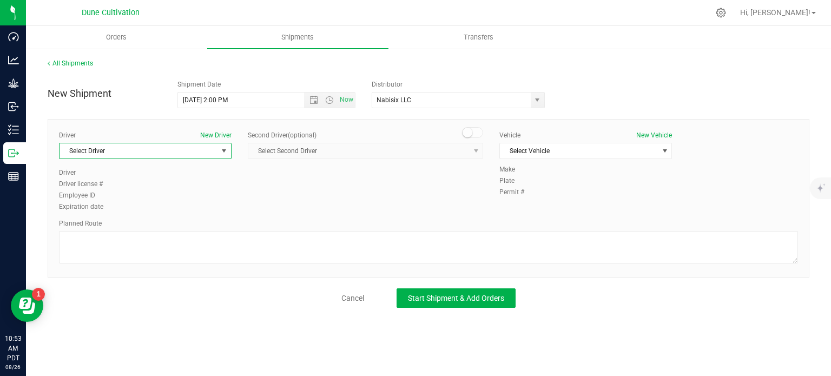
click at [220, 153] on span "select" at bounding box center [224, 151] width 9 height 9
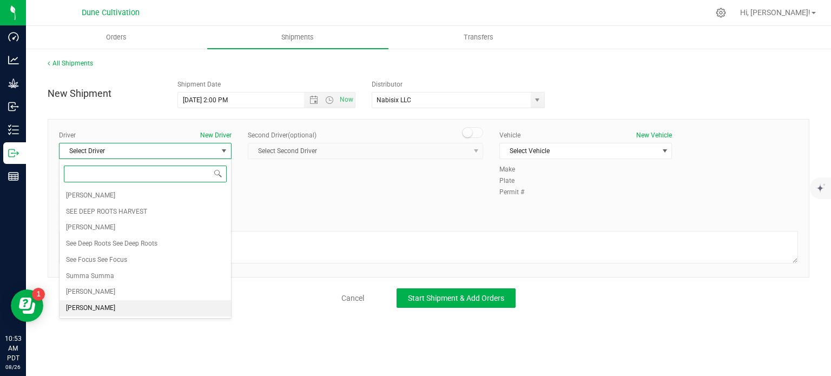
click at [102, 302] on li "TBD TBD" at bounding box center [144, 308] width 171 height 16
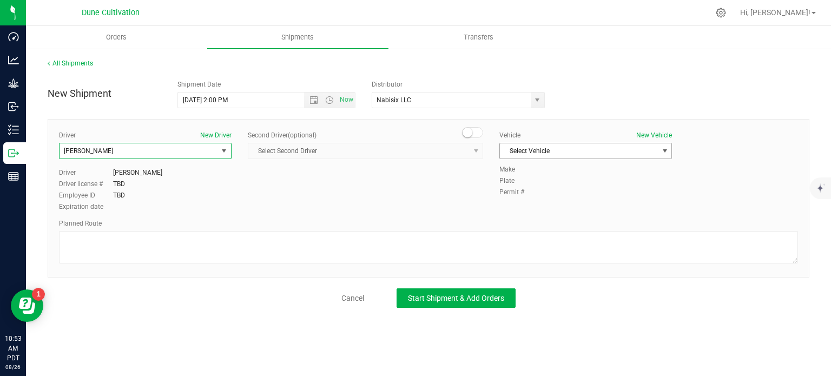
click at [559, 153] on span "Select Vehicle" at bounding box center [579, 150] width 158 height 15
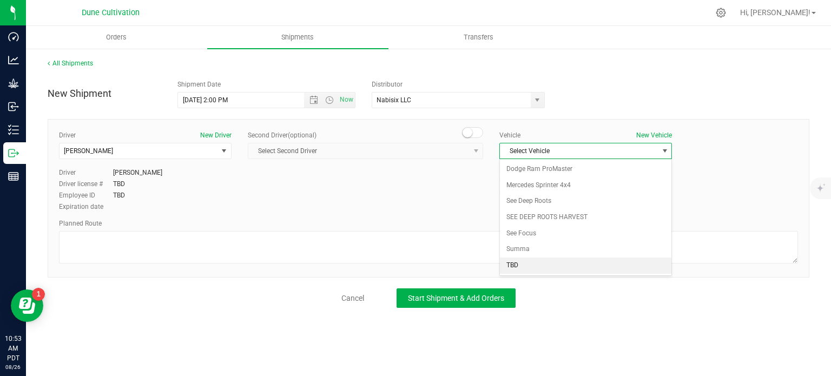
click at [522, 264] on li "TBD" at bounding box center [585, 265] width 171 height 16
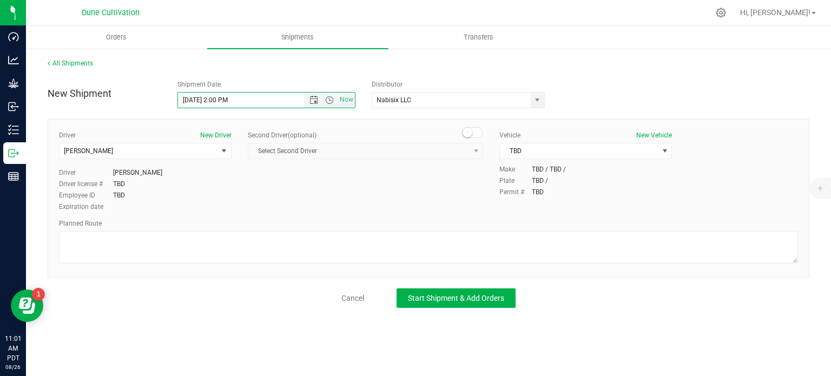
click at [194, 100] on input "8/27/2025 2:00 PM" at bounding box center [250, 99] width 145 height 15
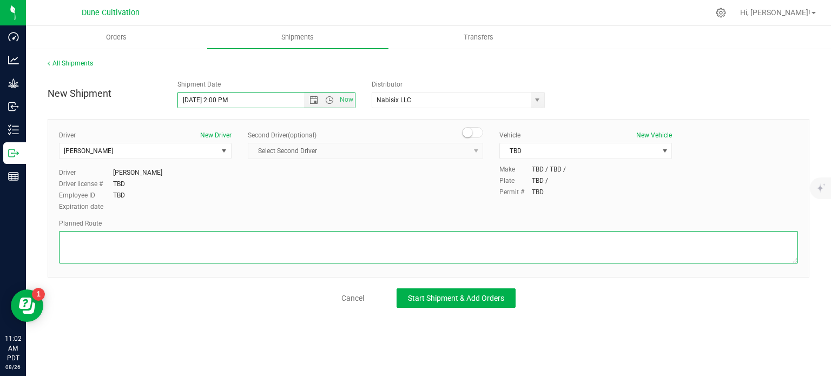
click at [138, 252] on textarea at bounding box center [428, 247] width 739 height 32
paste textarea "Get on I-11/US-95 N in Las Vegas from E Craig Rd 17 min (7.3 mi)  Continue on …"
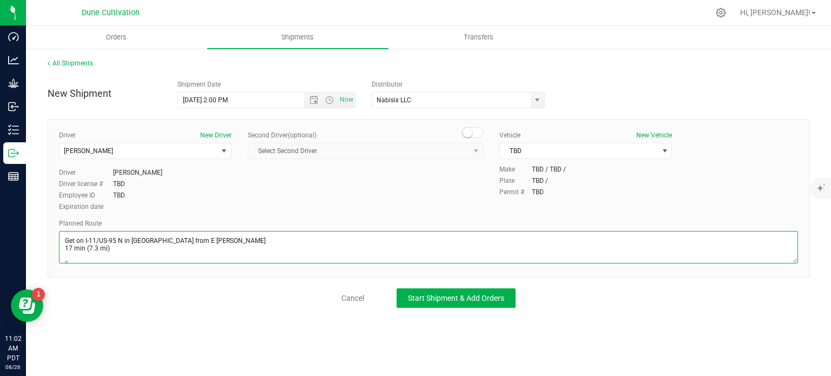
scroll to position [52, 0]
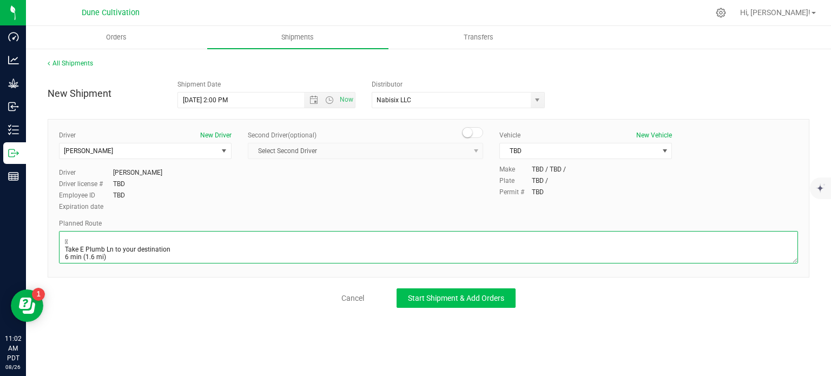
type textarea "Get on I-11/US-95 N in Las Vegas from E Craig Rd 17 min (7.3 mi)  Continue on …"
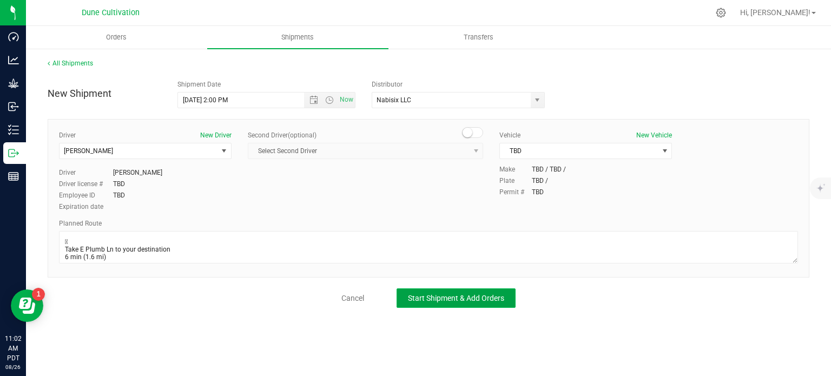
click at [426, 295] on span "Start Shipment & Add Orders" at bounding box center [456, 298] width 96 height 9
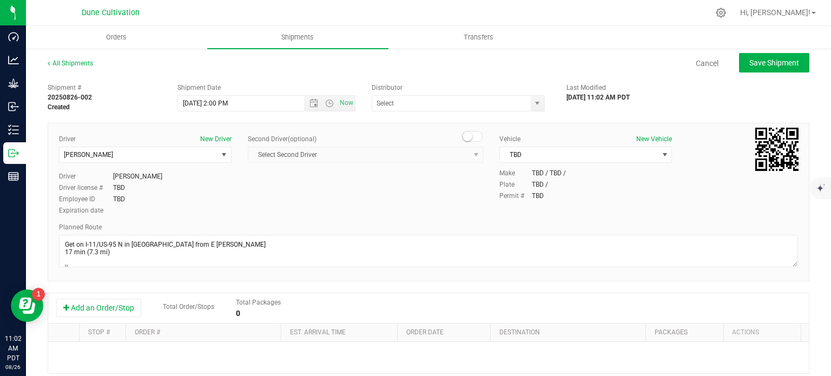
type input "Nabisix LLC"
click at [97, 306] on button "Add an Order/Stop" at bounding box center [98, 308] width 85 height 18
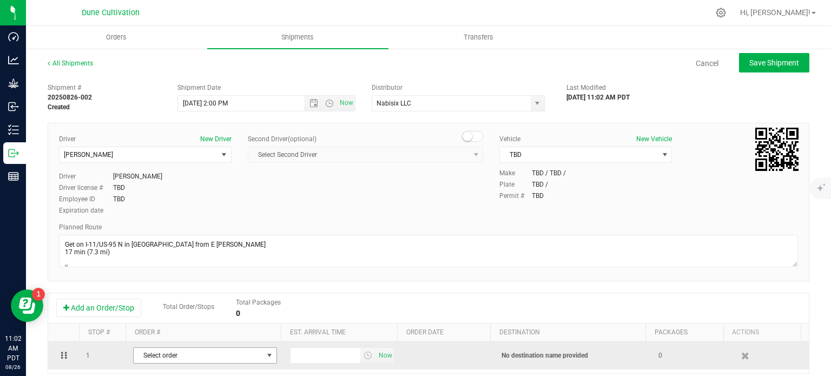
click at [181, 354] on span "Select order" at bounding box center [198, 355] width 129 height 15
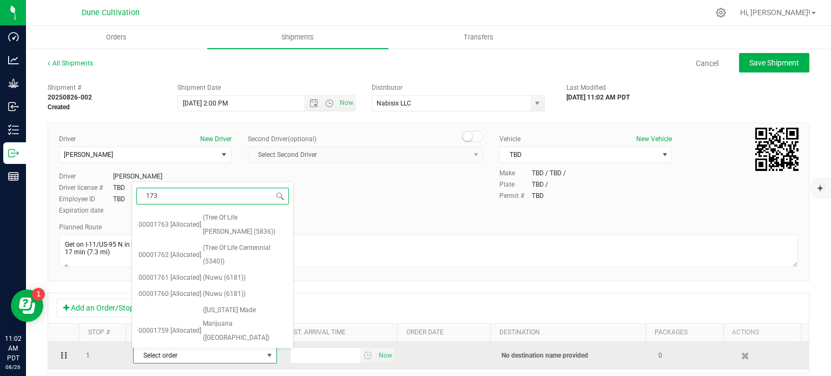
type input "1731"
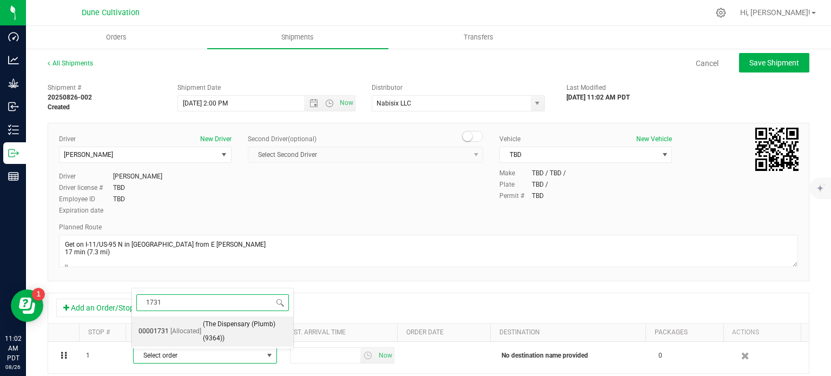
click at [199, 324] on li "00001731 [Allocated] (The Dispensary (Plumb) (9364))" at bounding box center [212, 331] width 161 height 30
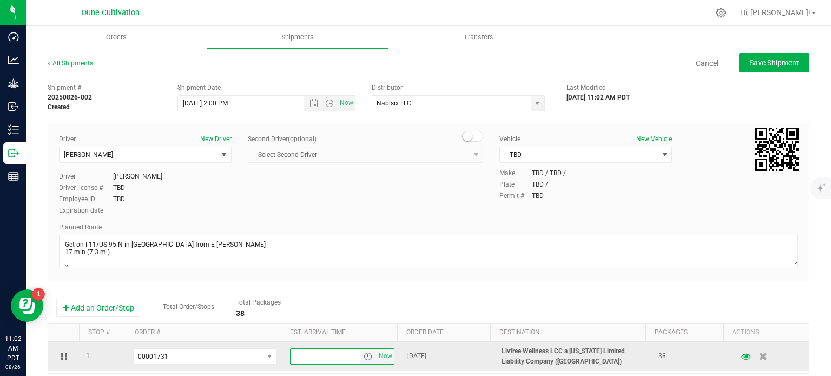
click at [301, 358] on input "text" at bounding box center [325, 356] width 70 height 15
type input "5:00 PM"
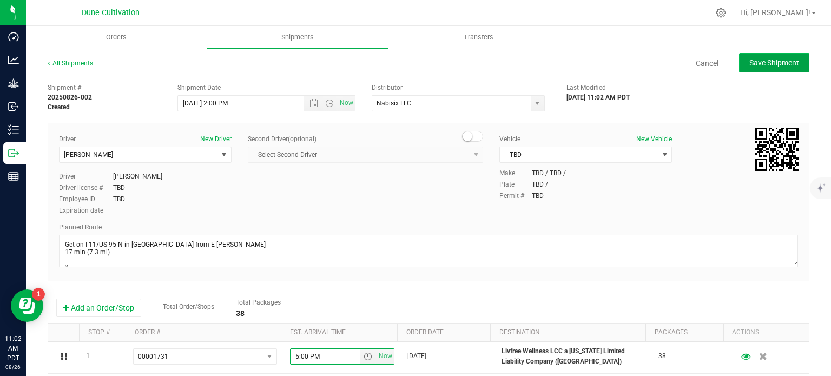
click at [764, 64] on span "Save Shipment" at bounding box center [774, 62] width 50 height 9
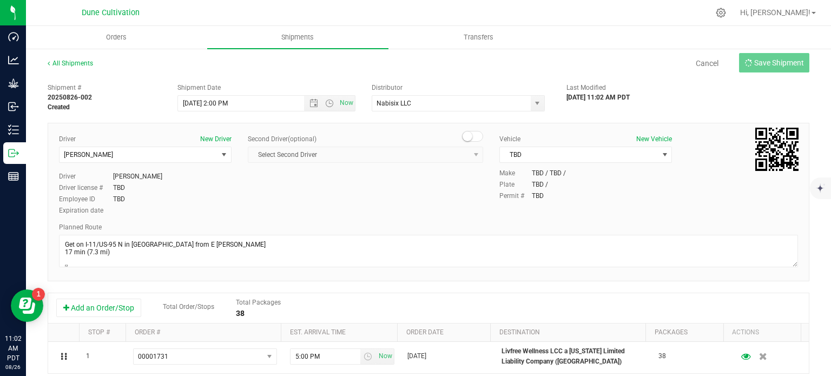
type input "8/27/2025 9:00 PM"
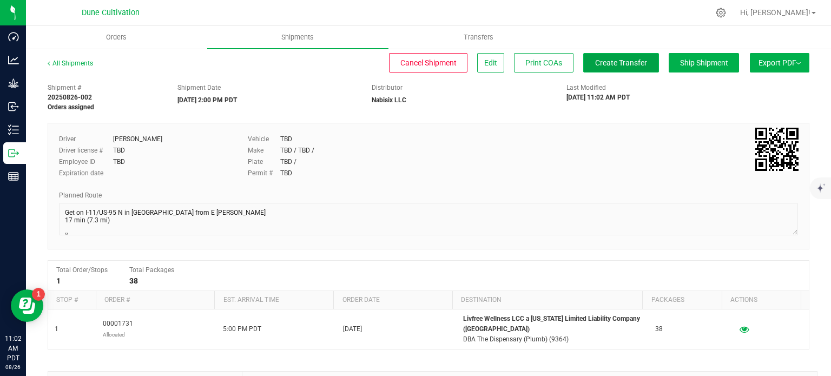
click at [625, 61] on span "Create Transfer" at bounding box center [621, 62] width 52 height 9
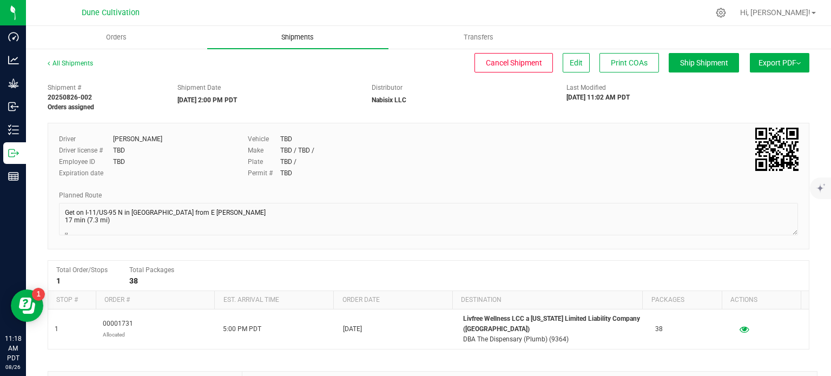
click at [299, 38] on span "Shipments" at bounding box center [298, 37] width 62 height 10
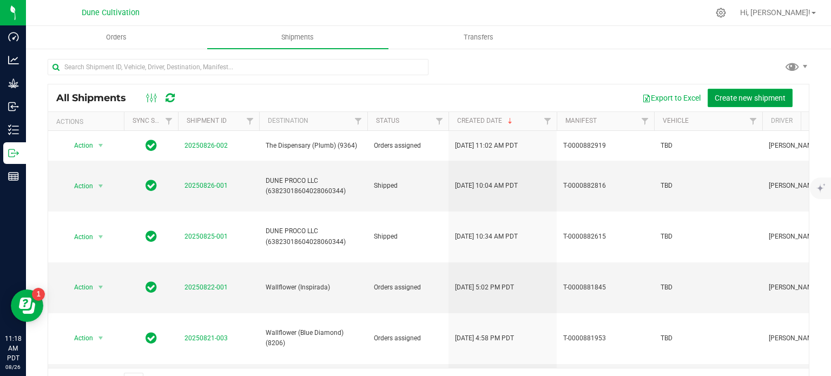
click at [749, 95] on span "Create new shipment" at bounding box center [749, 98] width 71 height 9
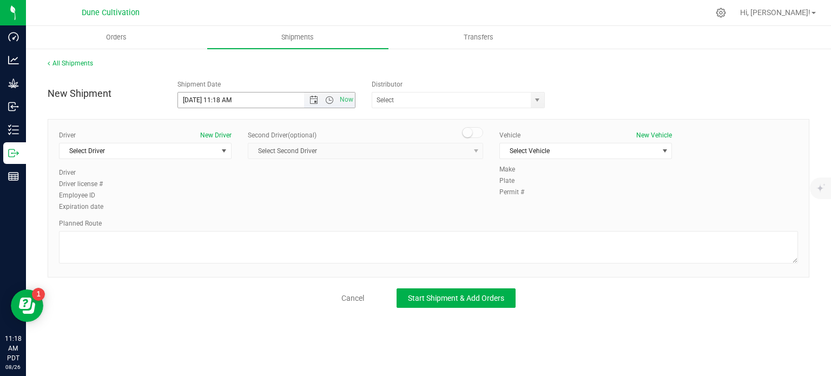
click at [194, 97] on input "8/26/2025 11:18 AM" at bounding box center [250, 99] width 145 height 15
drag, startPoint x: 251, startPoint y: 96, endPoint x: 216, endPoint y: 92, distance: 34.9
click at [216, 92] on span "8/28/2025 11:18 AM Now" at bounding box center [266, 100] width 178 height 16
click at [537, 100] on span "select" at bounding box center [537, 100] width 9 height 9
type input "8/28/2025 2:00 PM"
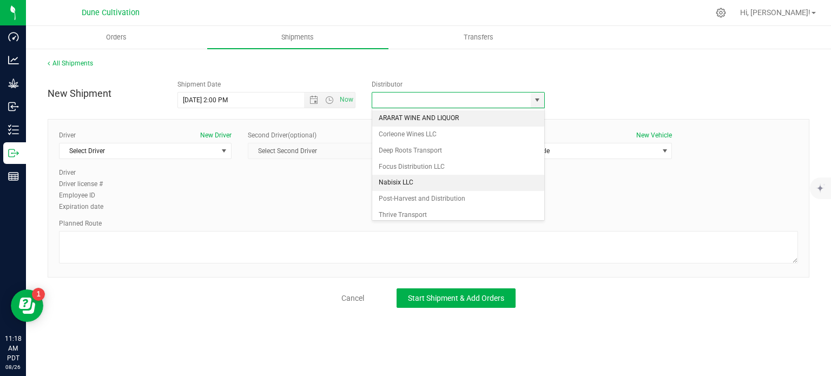
click at [407, 185] on li "Nabisix LLC" at bounding box center [458, 183] width 172 height 16
type input "Nabisix LLC"
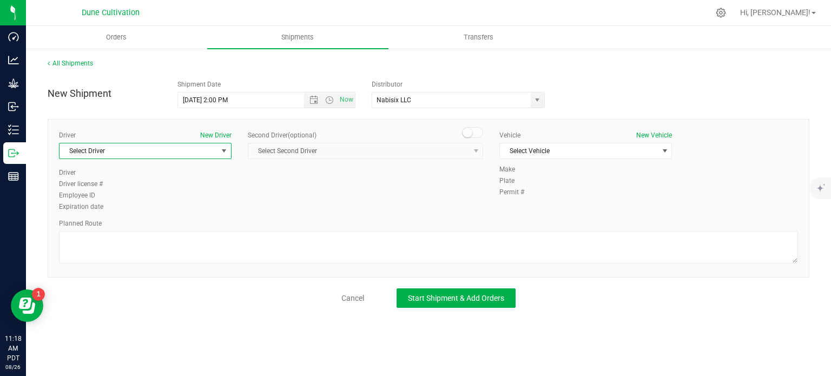
click at [223, 147] on span "select" at bounding box center [224, 151] width 9 height 9
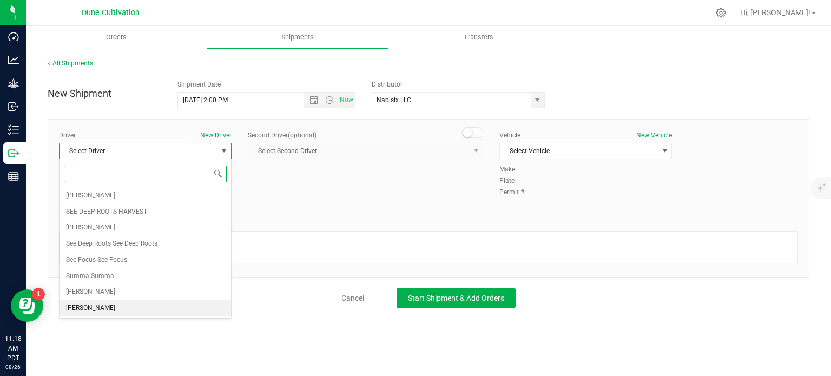
click at [104, 302] on li "TBD TBD" at bounding box center [144, 308] width 171 height 16
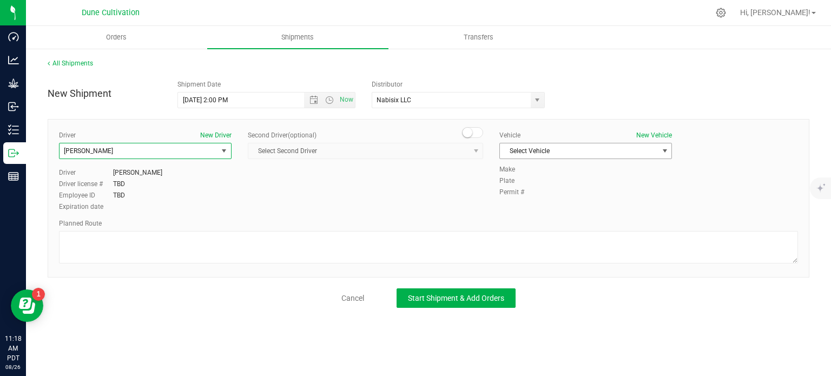
click at [532, 150] on span "Select Vehicle" at bounding box center [579, 150] width 158 height 15
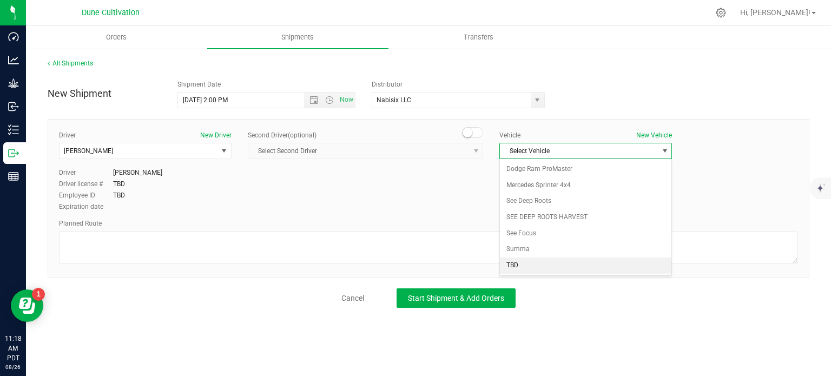
click at [521, 257] on li "TBD" at bounding box center [585, 265] width 171 height 16
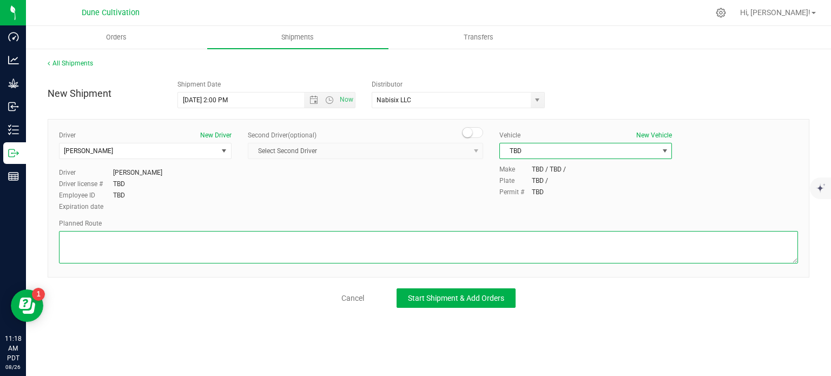
click at [197, 246] on textarea at bounding box center [428, 247] width 739 height 32
paste textarea "Get on I-11/US-95 N in Las Vegas from E Craig Rd 17 min (7.3 mi)  Continue on …"
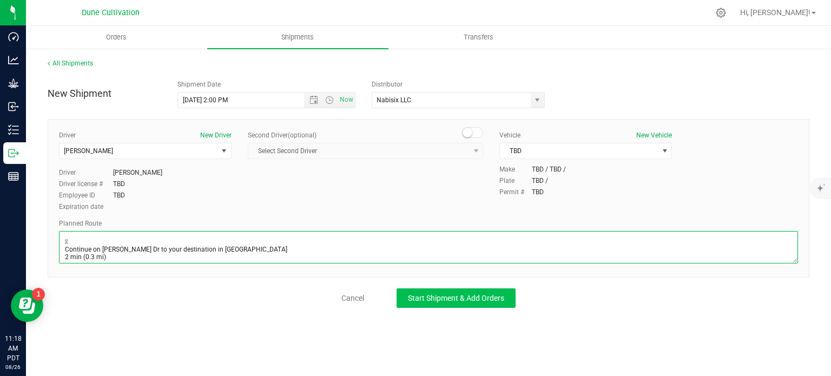
type textarea "Get on I-11/US-95 N in Las Vegas from E Craig Rd 17 min (7.3 mi)  Continue on …"
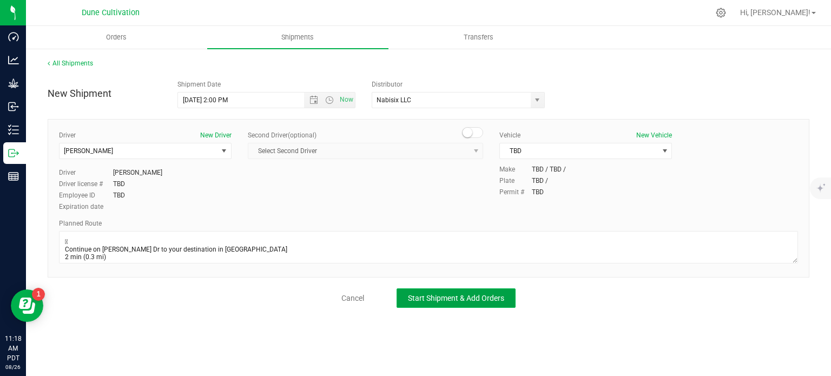
click at [428, 296] on span "Start Shipment & Add Orders" at bounding box center [456, 298] width 96 height 9
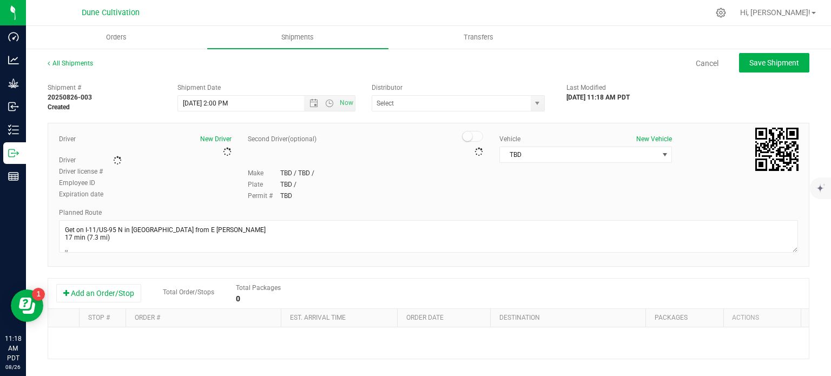
type input "Nabisix LLC"
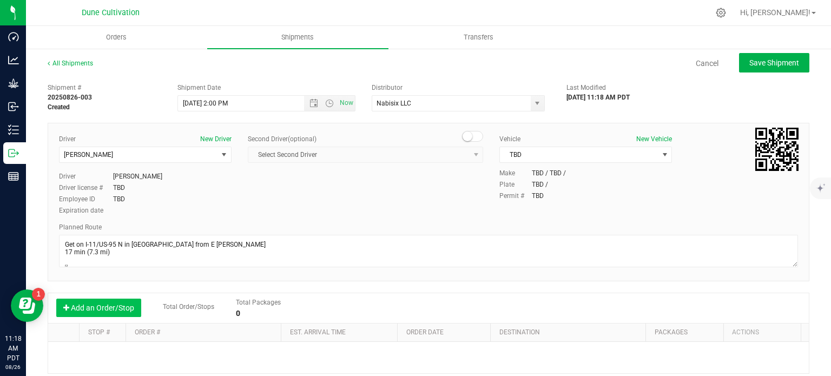
click at [109, 299] on button "Add an Order/Stop" at bounding box center [98, 308] width 85 height 18
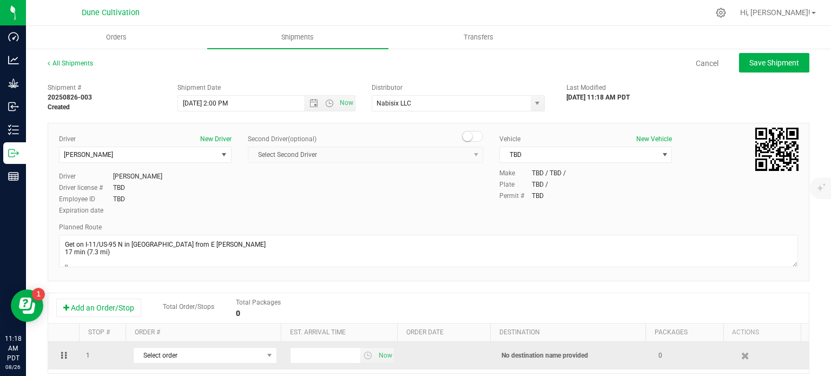
click at [178, 346] on td "Select order 00001763 00001762 00001761 00001760 00001759 00001758 00001757 000…" at bounding box center [205, 356] width 157 height 28
click at [178, 347] on td "Select order 00001763 00001762 00001761 00001760 00001759 00001758 00001757 000…" at bounding box center [205, 356] width 157 height 28
click at [178, 350] on span "Select order" at bounding box center [198, 355] width 129 height 15
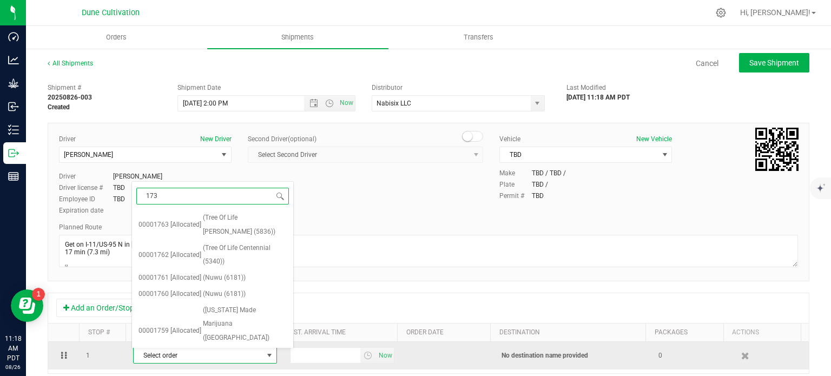
type input "1732"
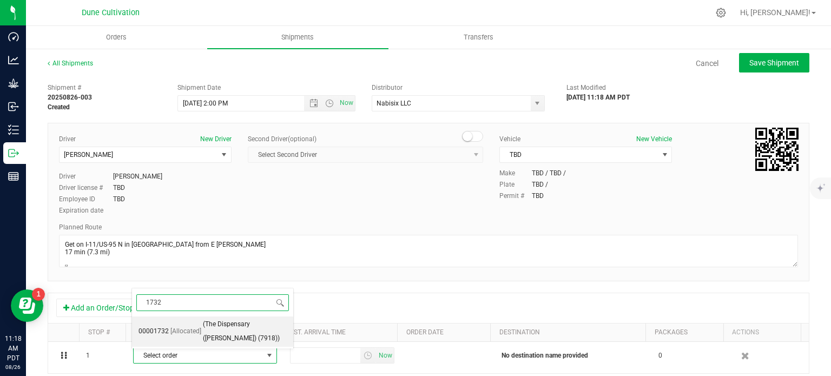
click at [189, 339] on li "00001732 [Allocated] (The Dispensary (Lemmon) (7918))" at bounding box center [212, 331] width 161 height 30
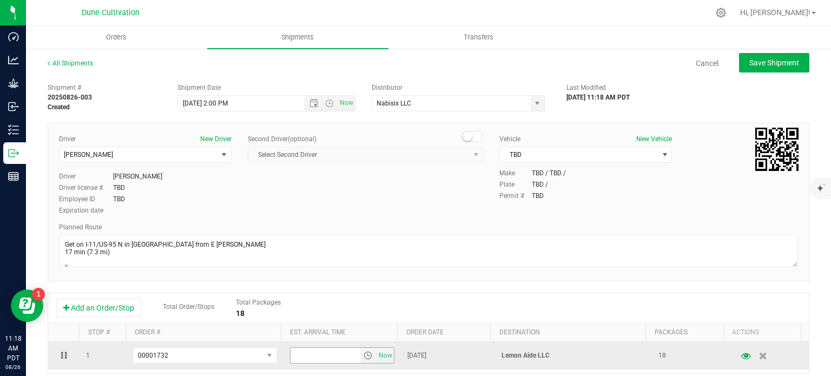
click at [308, 360] on input "text" at bounding box center [325, 355] width 70 height 15
type input "5:00 PM"
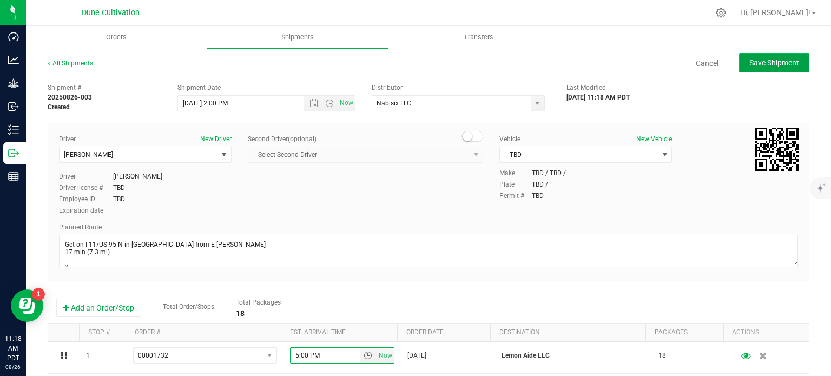
click at [773, 69] on button "Save Shipment" at bounding box center [774, 62] width 70 height 19
type input "8/28/2025 9:00 PM"
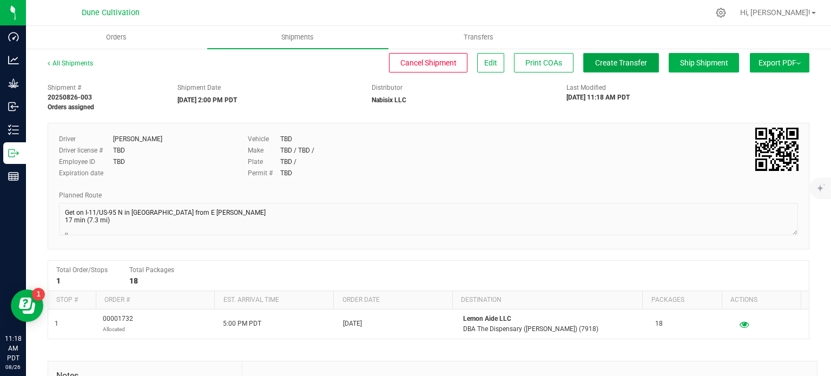
click at [629, 61] on span "Create Transfer" at bounding box center [621, 62] width 52 height 9
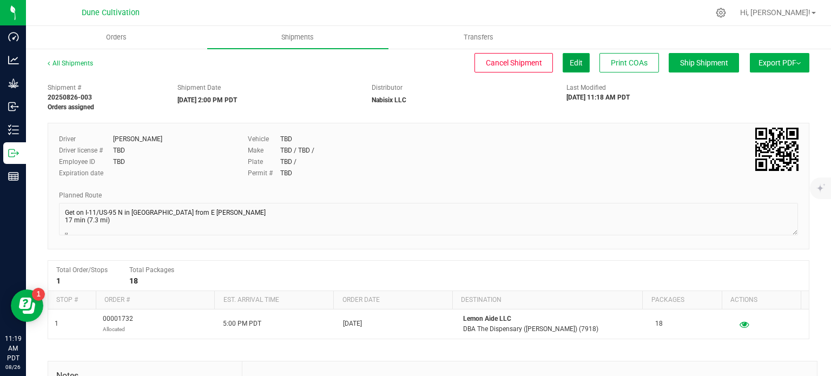
click at [570, 62] on span "Edit" at bounding box center [576, 62] width 13 height 9
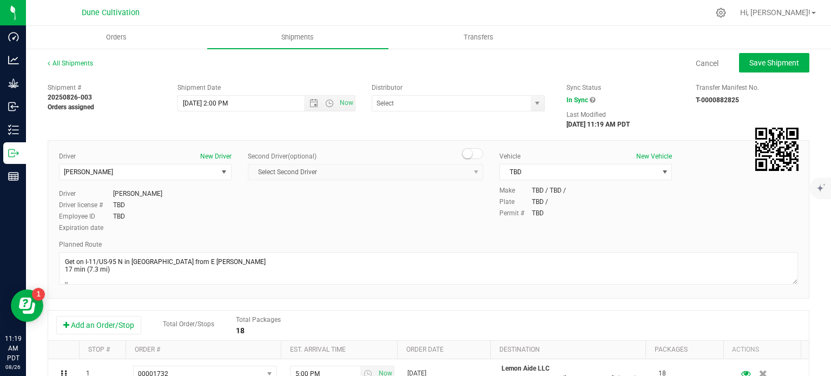
type input "Nabisix LLC"
click at [196, 102] on input "8/28/2025 2:00 PM" at bounding box center [250, 103] width 145 height 15
click at [194, 102] on input "8/28/2025 2:00 PM" at bounding box center [250, 103] width 145 height 15
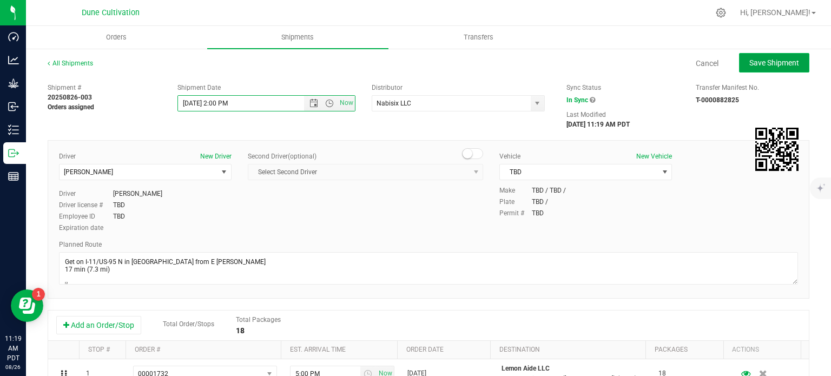
click at [748, 69] on button "Save Shipment" at bounding box center [774, 62] width 70 height 19
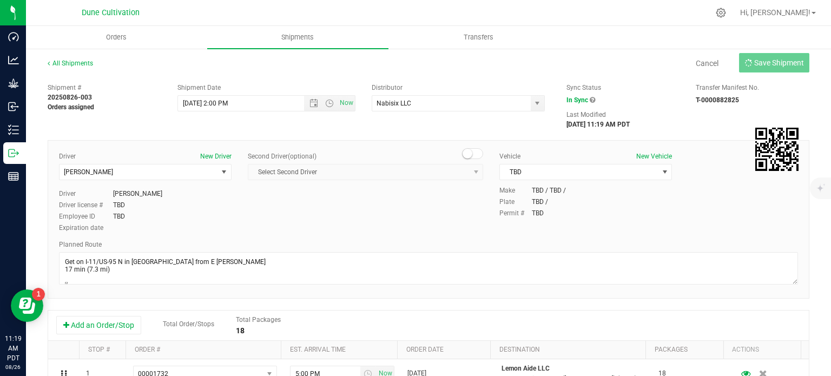
type input "8/27/2025 9:00 PM"
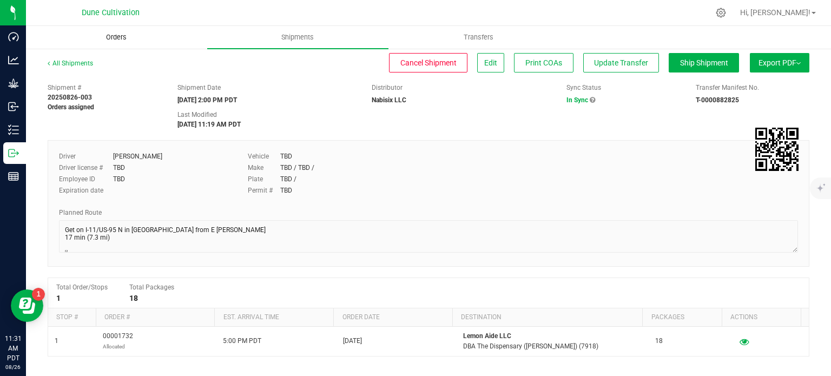
click at [123, 48] on uib-tab-heading "Orders" at bounding box center [117, 38] width 180 height 22
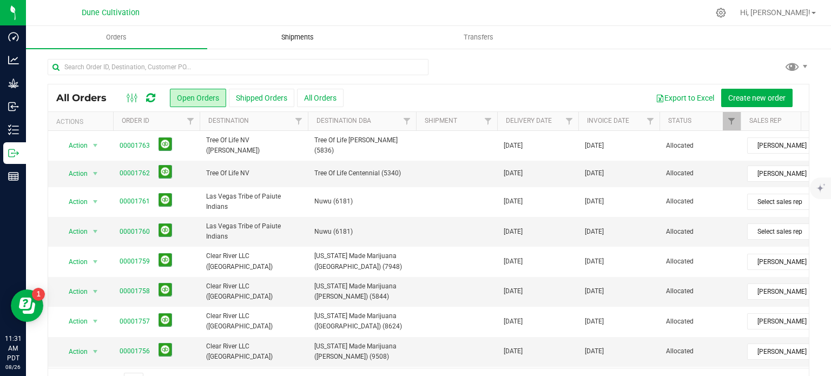
click at [298, 37] on span "Shipments" at bounding box center [298, 37] width 62 height 10
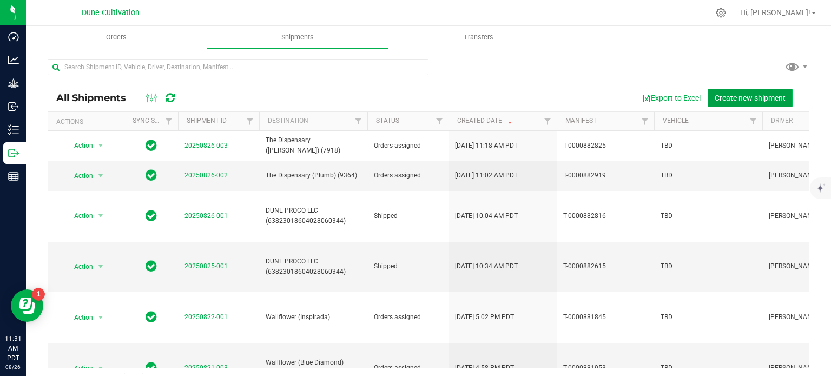
click at [751, 102] on button "Create new shipment" at bounding box center [749, 98] width 85 height 18
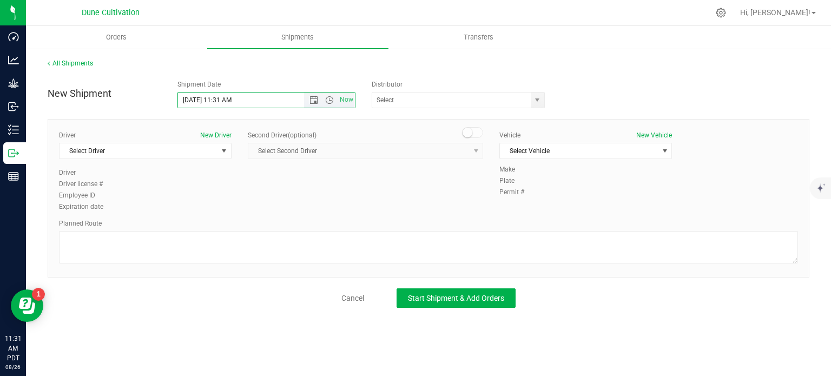
click at [196, 97] on input "8/26/2025 11:31 AM" at bounding box center [250, 99] width 145 height 15
drag, startPoint x: 260, startPoint y: 104, endPoint x: 216, endPoint y: 101, distance: 43.9
click at [216, 101] on input "8/27/2025 11:31 AM" at bounding box center [250, 99] width 145 height 15
click at [534, 106] on span "select" at bounding box center [538, 99] width 14 height 15
type input "8/27/2025 2:00 PM"
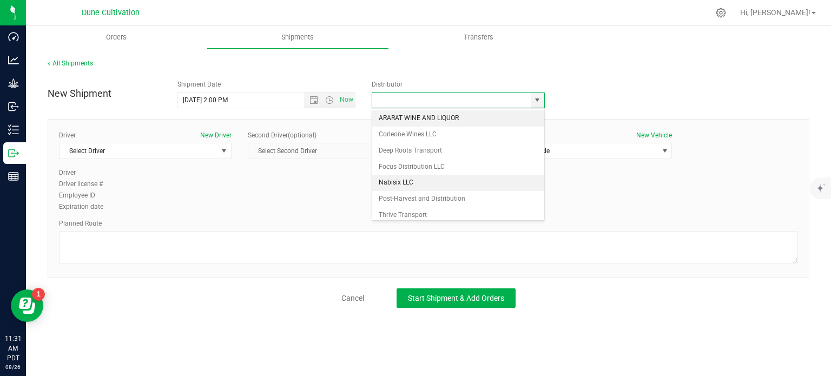
click at [390, 182] on li "Nabisix LLC" at bounding box center [458, 183] width 172 height 16
type input "Nabisix LLC"
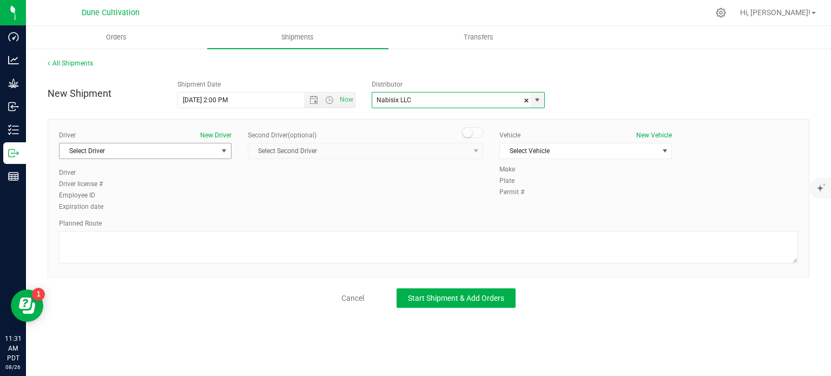
click at [220, 150] on span "select" at bounding box center [224, 151] width 9 height 9
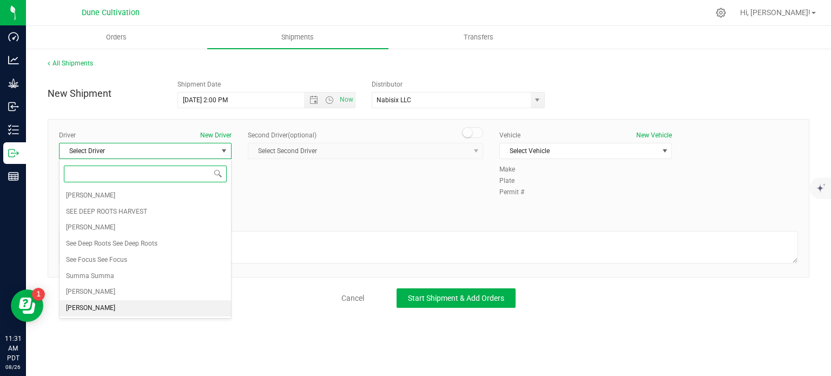
click at [120, 304] on li "TBD TBD" at bounding box center [144, 308] width 171 height 16
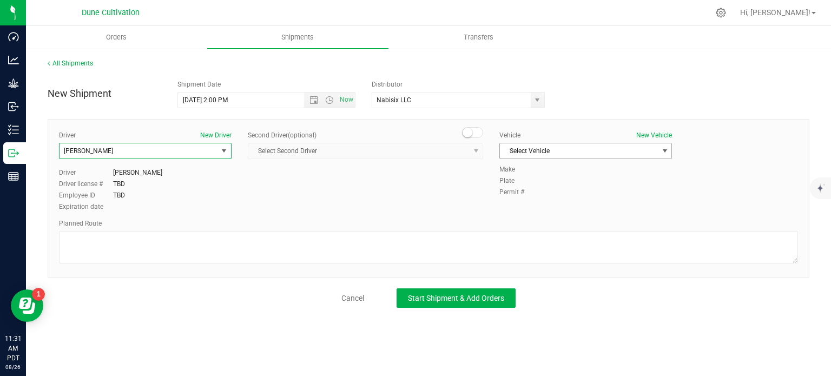
click at [573, 155] on span "Select Vehicle" at bounding box center [579, 150] width 158 height 15
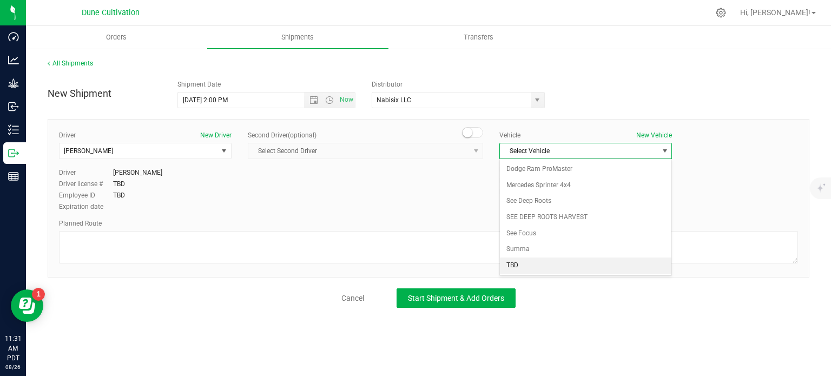
click at [509, 263] on li "TBD" at bounding box center [585, 265] width 171 height 16
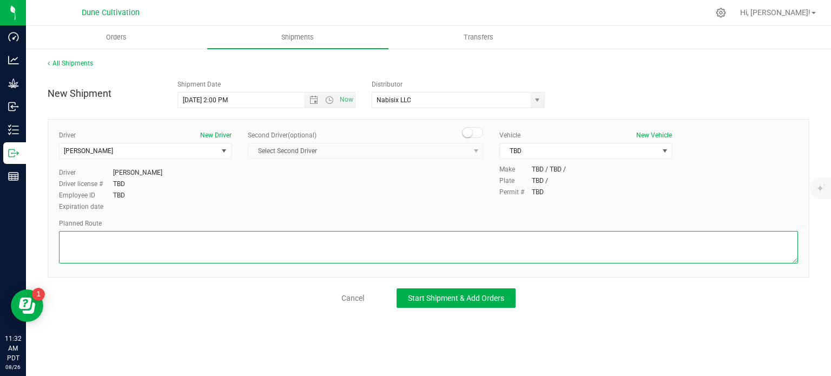
click at [177, 246] on textarea at bounding box center [428, 247] width 739 height 32
paste textarea "Get on I-11/US-95 N in Las Vegas from E Craig Rd 17 min (7.3 mi)  Continue on …"
drag, startPoint x: 115, startPoint y: 262, endPoint x: 68, endPoint y: 257, distance: 47.8
click at [68, 257] on textarea at bounding box center [428, 247] width 739 height 32
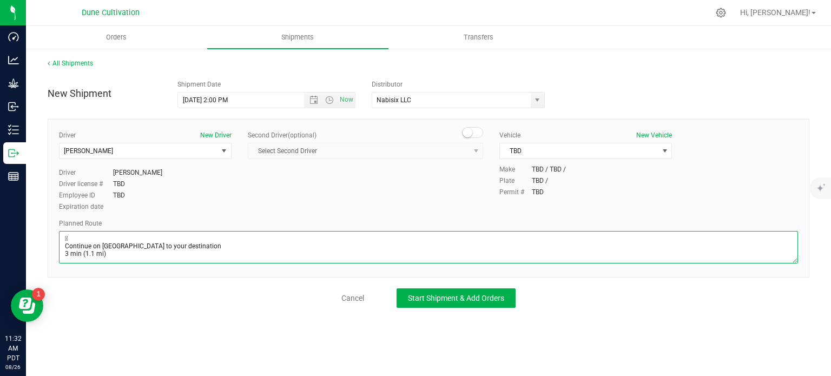
scroll to position [57, 0]
type textarea "Get on I-11/US-95 N in Las Vegas from E Craig Rd 17 min (7.3 mi)  Continue on …"
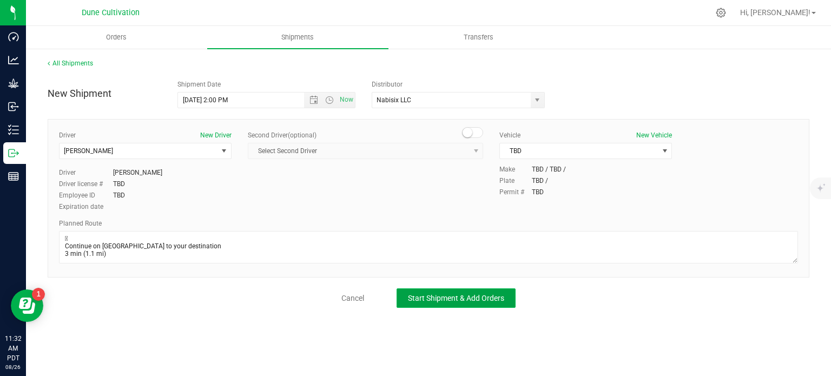
click at [439, 294] on span "Start Shipment & Add Orders" at bounding box center [456, 298] width 96 height 9
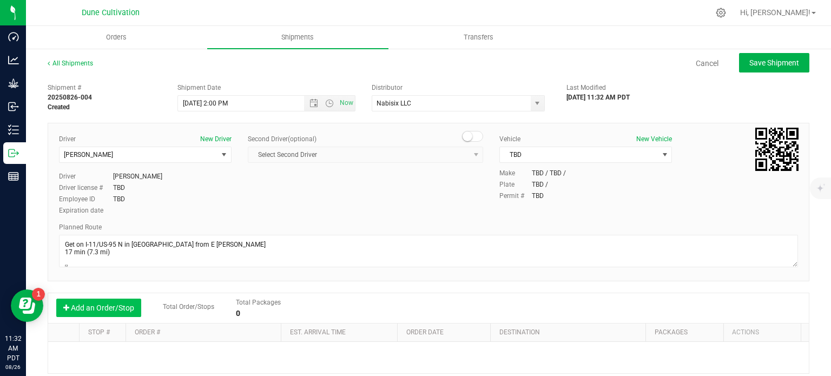
click at [116, 310] on button "Add an Order/Stop" at bounding box center [98, 308] width 85 height 18
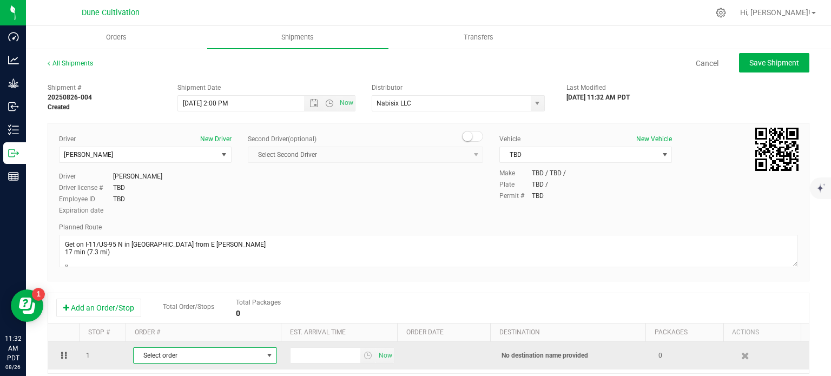
click at [216, 359] on span "Select order" at bounding box center [198, 355] width 129 height 15
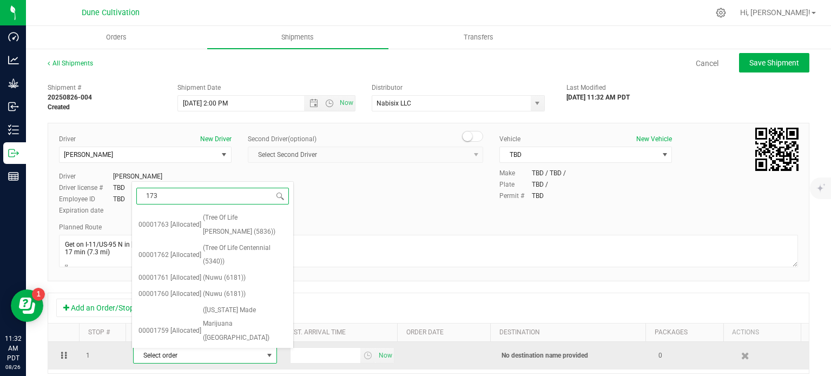
type input "1735"
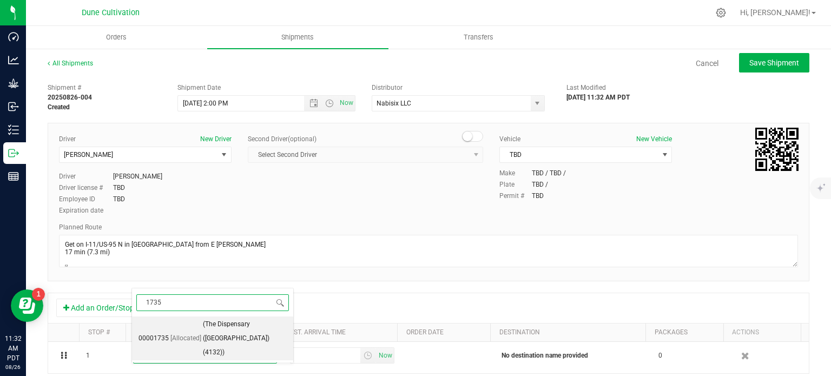
click at [217, 332] on span "(The Dispensary (2nd Street) (4132))" at bounding box center [245, 338] width 84 height 42
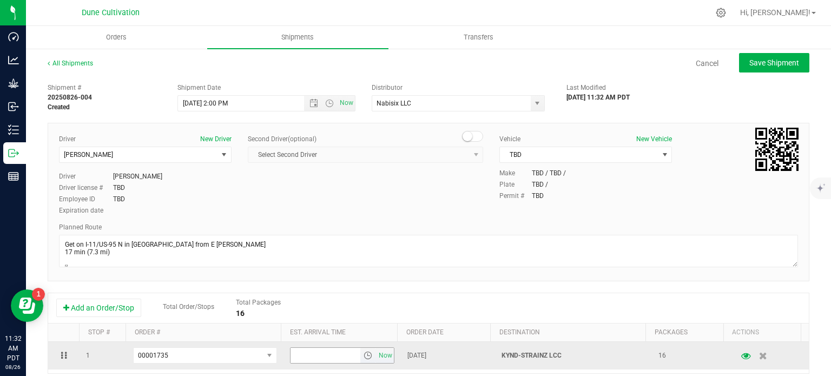
click at [294, 352] on input "text" at bounding box center [325, 355] width 70 height 15
type input "5:00 PM"
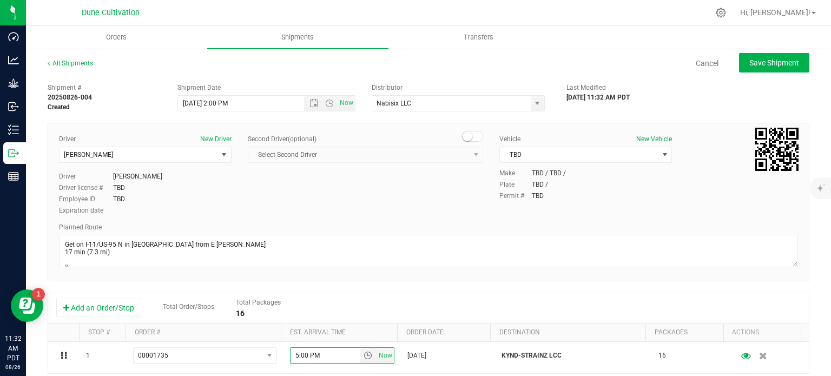
click at [419, 275] on div "Driver New Driver TBD TBD Select Driver Mkrtich Badoyan SEE DEEP ROOTS HARVEST …" at bounding box center [429, 202] width 762 height 158
click at [764, 64] on span "Save Shipment" at bounding box center [774, 62] width 50 height 9
type input "8/27/2025 9:00 PM"
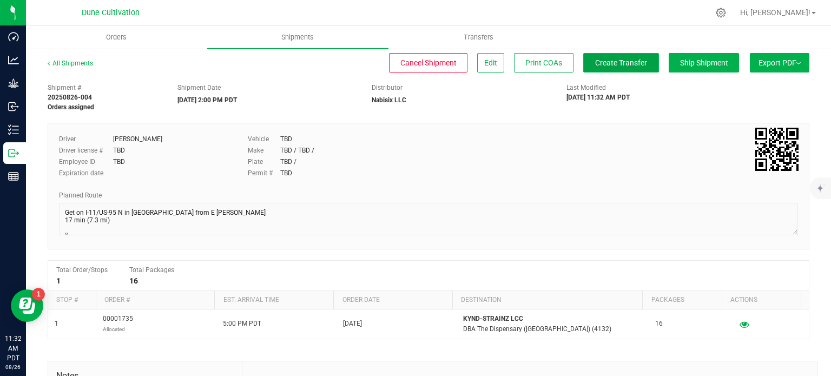
click at [598, 58] on span "Create Transfer" at bounding box center [621, 62] width 52 height 9
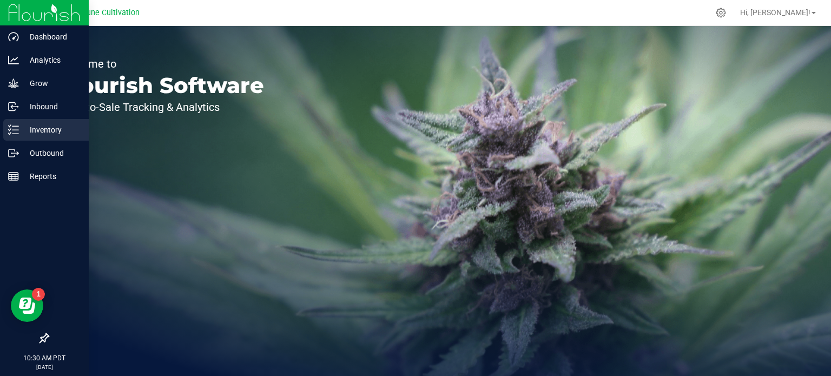
click at [19, 131] on p "Inventory" at bounding box center [51, 129] width 65 height 13
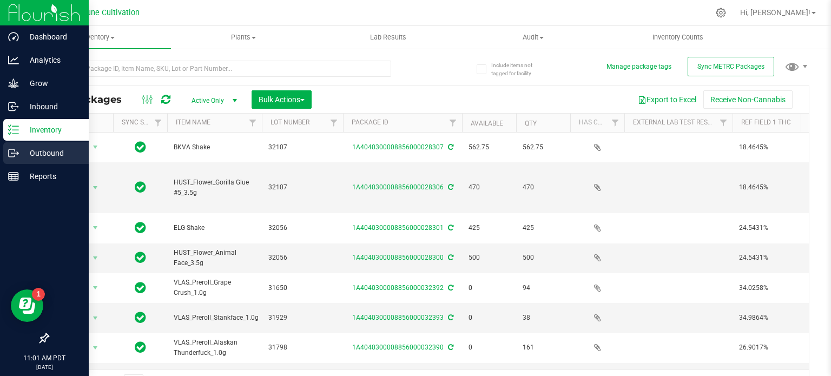
click at [15, 153] on line at bounding box center [15, 153] width 6 height 0
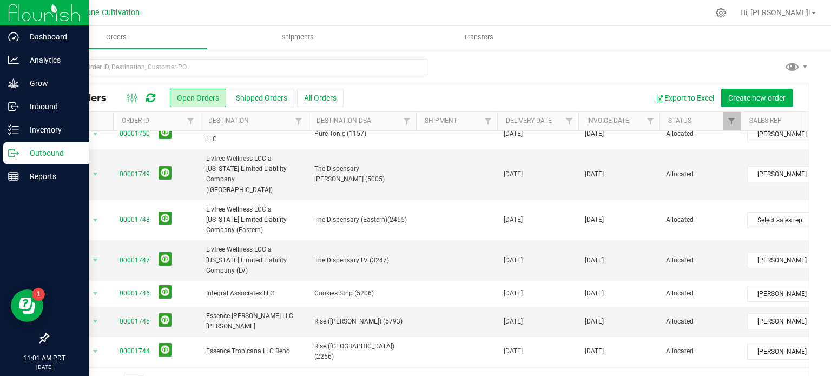
scroll to position [28, 0]
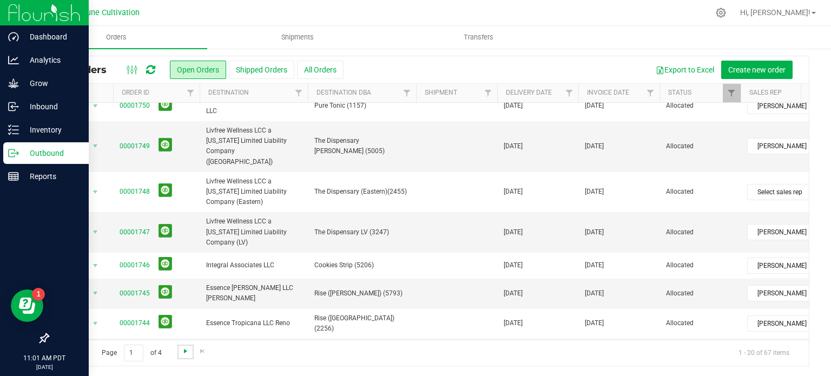
click at [188, 349] on span "Go to the next page" at bounding box center [185, 351] width 9 height 9
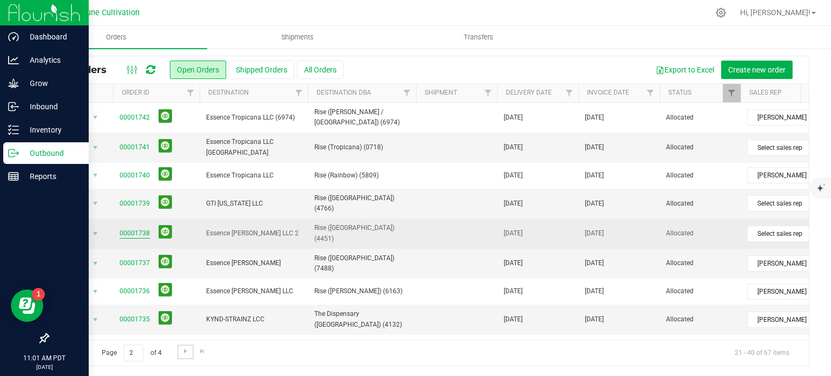
scroll to position [135, 0]
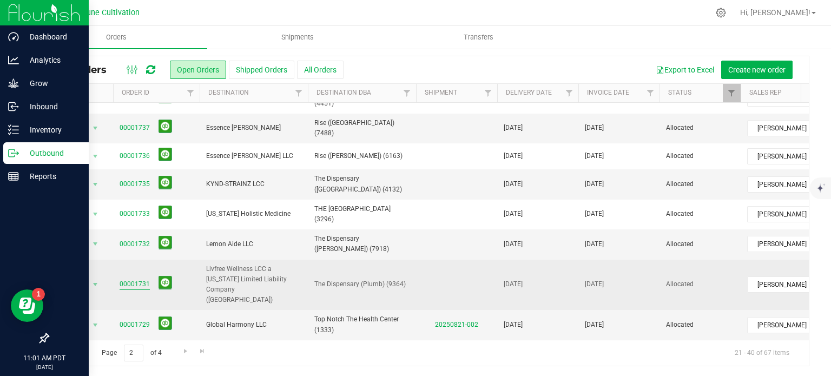
click at [120, 279] on link "00001731" at bounding box center [135, 284] width 30 height 10
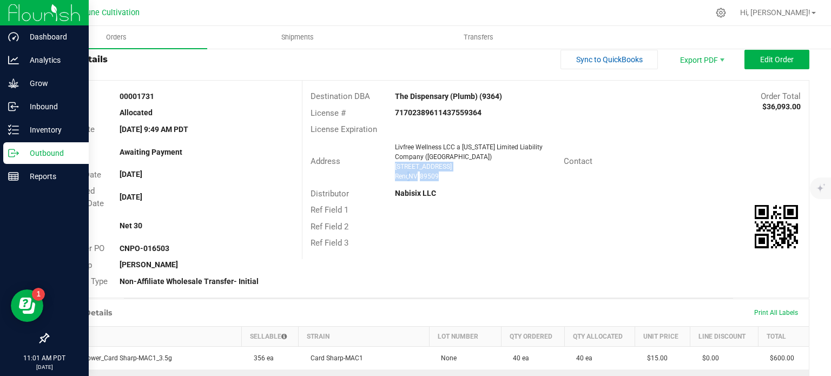
drag, startPoint x: 439, startPoint y: 179, endPoint x: 391, endPoint y: 167, distance: 49.7
click at [395, 167] on ngx-name-and-address "Livfree Wellness LCC a [US_STATE] Limited Liability Company ([GEOGRAPHIC_DATA])…" at bounding box center [475, 161] width 161 height 39
copy ngx-name-and-address "[STREET_ADDRESS]"
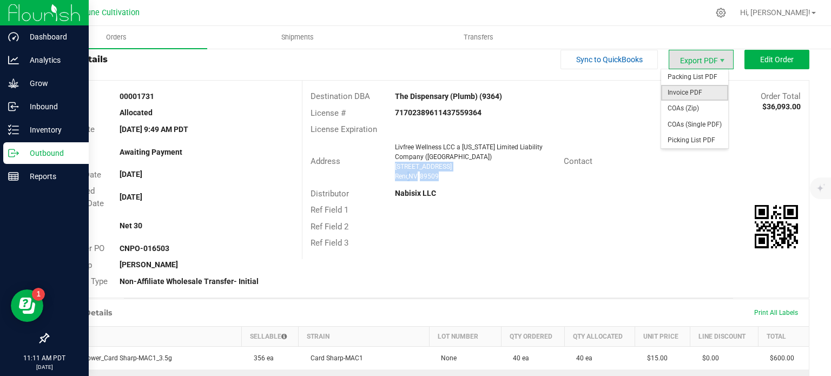
click at [690, 93] on span "Invoice PDF" at bounding box center [694, 93] width 67 height 16
click at [692, 124] on span "COAs (Single PDF)" at bounding box center [694, 125] width 67 height 16
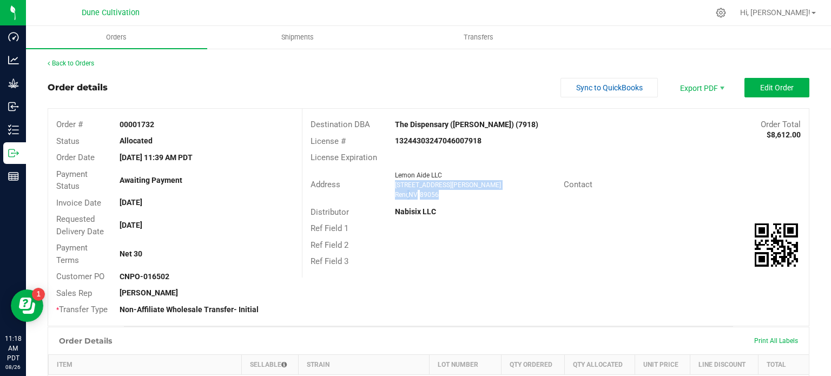
drag, startPoint x: 438, startPoint y: 193, endPoint x: 391, endPoint y: 186, distance: 47.7
click at [395, 186] on ngx-name-and-address "Lemon Aide LLC [STREET_ADDRESS][PERSON_NAME]" at bounding box center [475, 184] width 161 height 29
copy ngx-name-and-address "[STREET_ADDRESS][PERSON_NAME]"
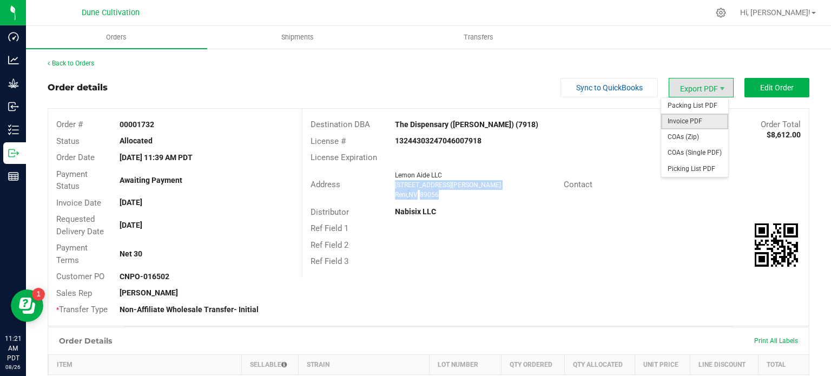
click at [681, 123] on span "Invoice PDF" at bounding box center [694, 122] width 67 height 16
click at [688, 156] on span "COAs (Single PDF)" at bounding box center [694, 153] width 67 height 16
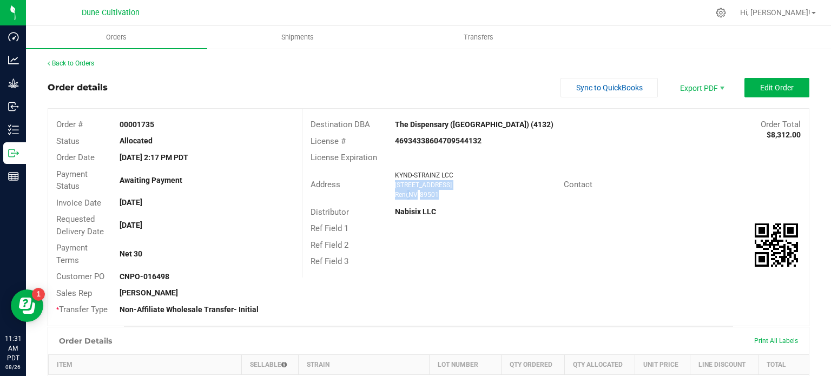
drag, startPoint x: 439, startPoint y: 193, endPoint x: 391, endPoint y: 187, distance: 49.0
click at [395, 187] on ngx-name-and-address "KYND-STRAINZ LCC [STREET_ADDRESS]" at bounding box center [475, 184] width 161 height 29
copy ngx-name-and-address "[STREET_ADDRESS]"
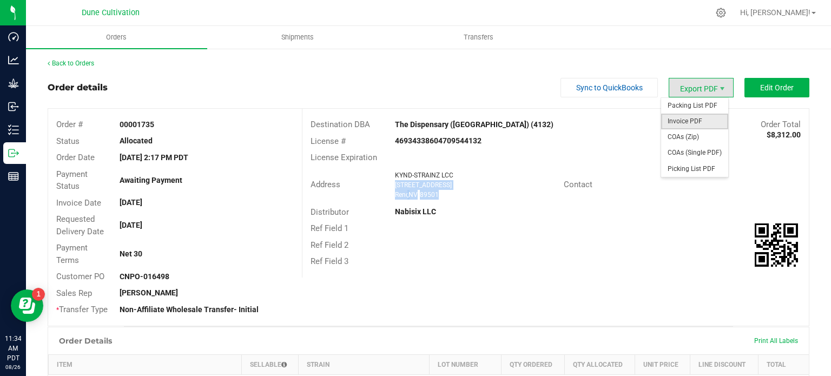
click at [692, 118] on span "Invoice PDF" at bounding box center [694, 122] width 67 height 16
click at [690, 154] on span "COAs (Single PDF)" at bounding box center [694, 153] width 67 height 16
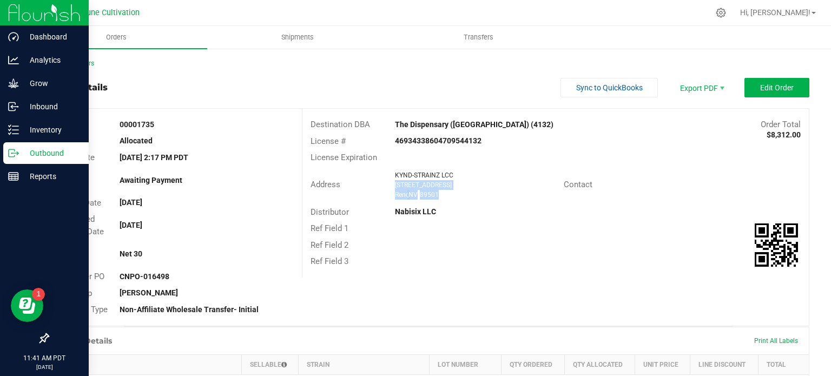
click at [27, 155] on p "Outbound" at bounding box center [51, 153] width 65 height 13
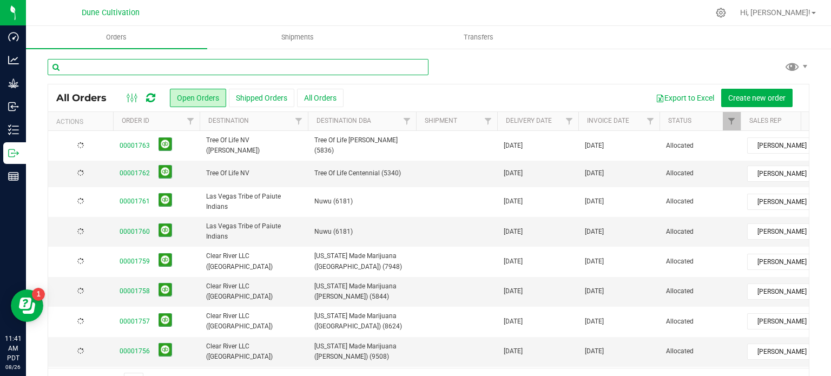
click at [166, 66] on input "text" at bounding box center [238, 67] width 381 height 16
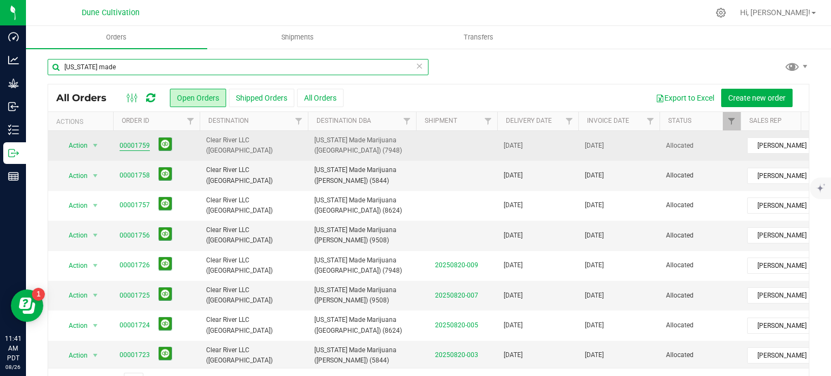
type input "nevada made"
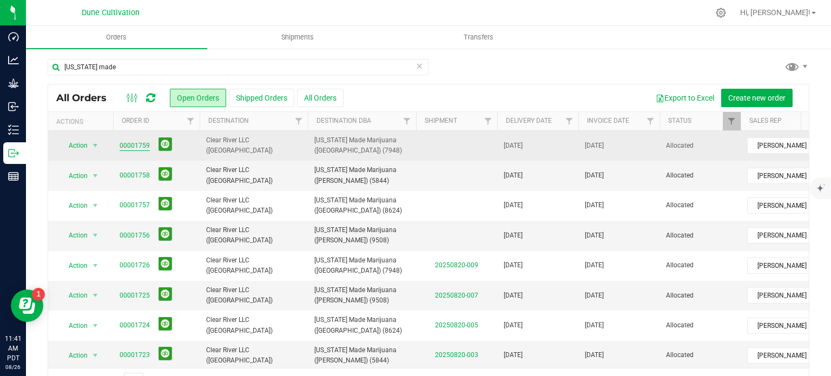
click at [134, 142] on link "00001759" at bounding box center [135, 146] width 30 height 10
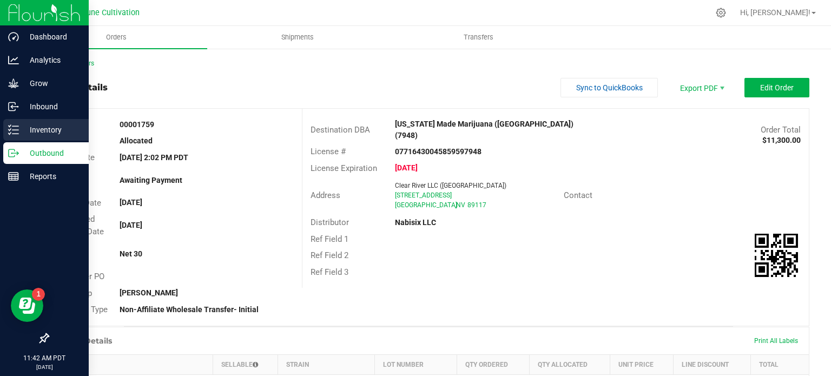
click at [14, 130] on line at bounding box center [15, 130] width 6 height 0
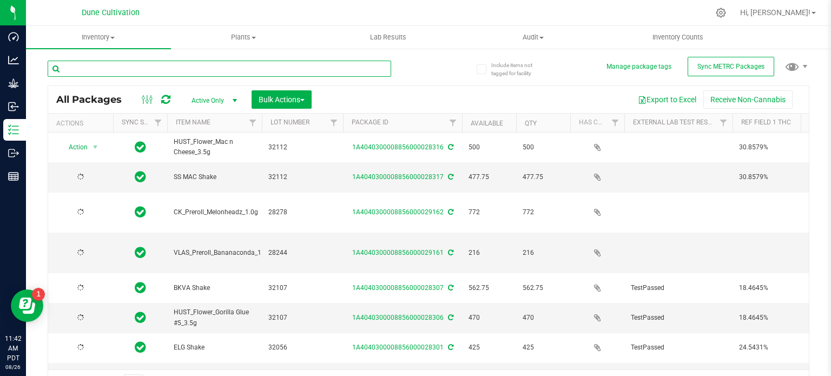
click at [129, 65] on input "text" at bounding box center [219, 69] width 343 height 16
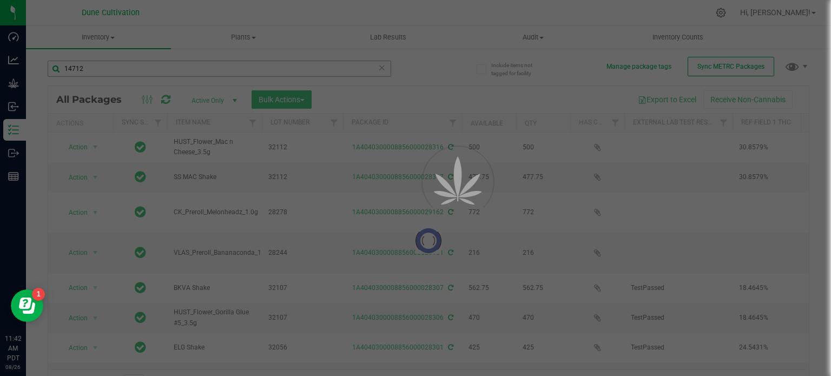
click at [120, 65] on div at bounding box center [415, 188] width 831 height 376
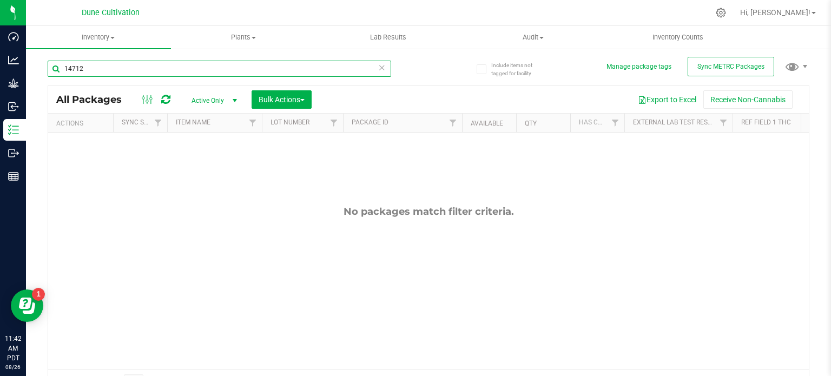
click at [120, 65] on input "14712" at bounding box center [219, 69] width 343 height 16
type input "14172"
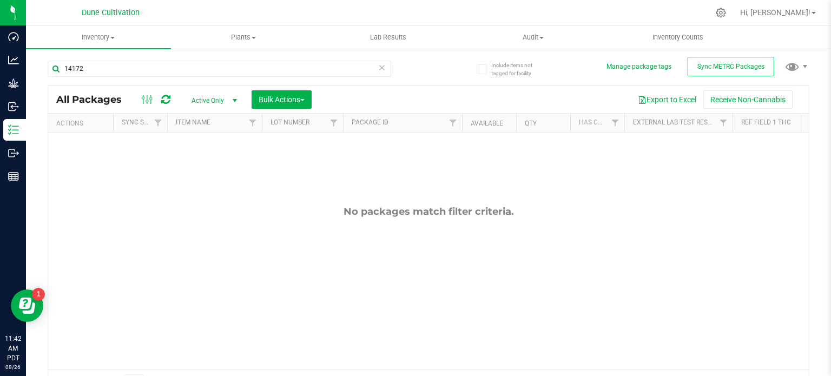
click at [206, 100] on span "Active Only" at bounding box center [211, 100] width 59 height 15
click at [216, 164] on li "All" at bounding box center [211, 166] width 58 height 16
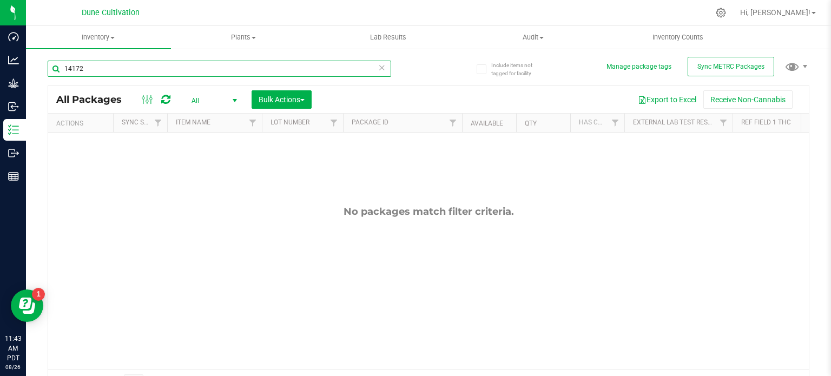
click at [96, 66] on input "14172" at bounding box center [219, 69] width 343 height 16
type input "12256"
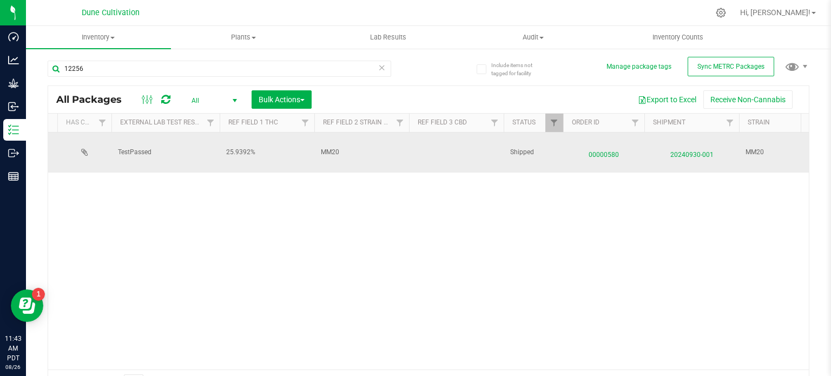
click at [599, 156] on span "00000580" at bounding box center [604, 152] width 68 height 16
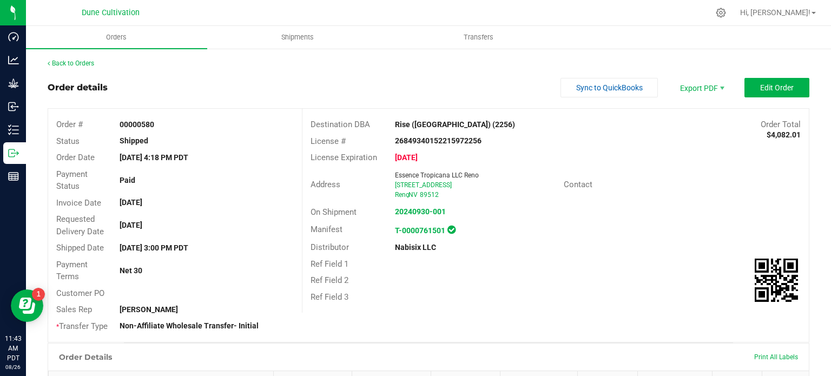
click at [548, 172] on div "Essence Tropicana LLC Reno" at bounding box center [475, 175] width 161 height 10
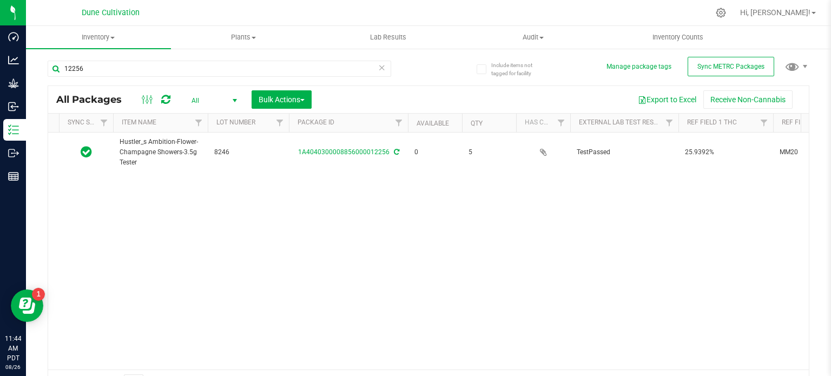
scroll to position [0, 45]
click at [125, 270] on div "Action Action Edit attributes Global inventory Locate package Package audit log…" at bounding box center [428, 251] width 760 height 237
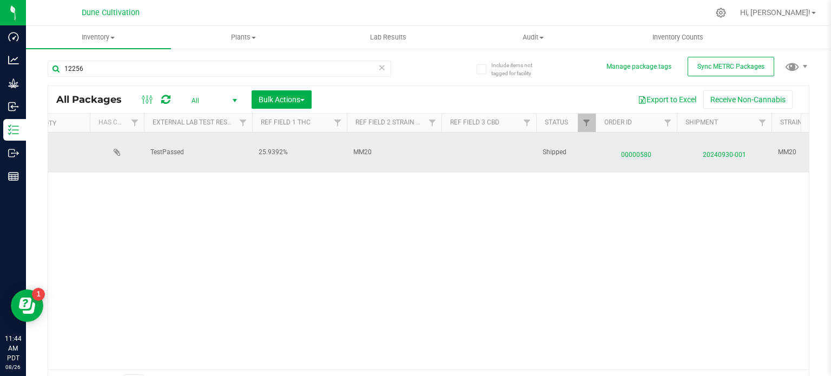
click at [630, 155] on span "00000580" at bounding box center [636, 152] width 68 height 16
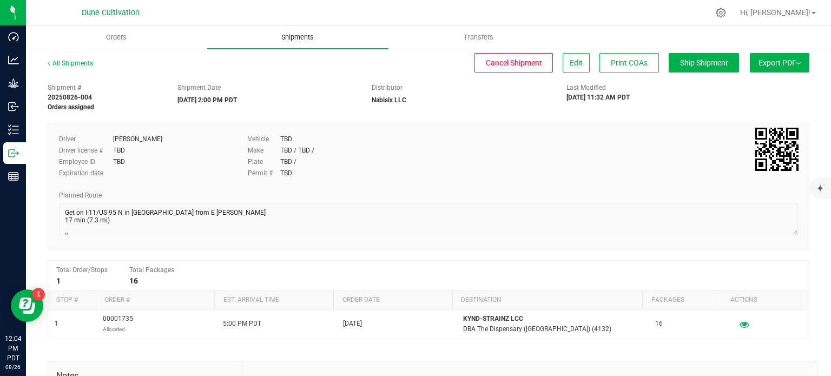
click at [306, 36] on span "Shipments" at bounding box center [298, 37] width 62 height 10
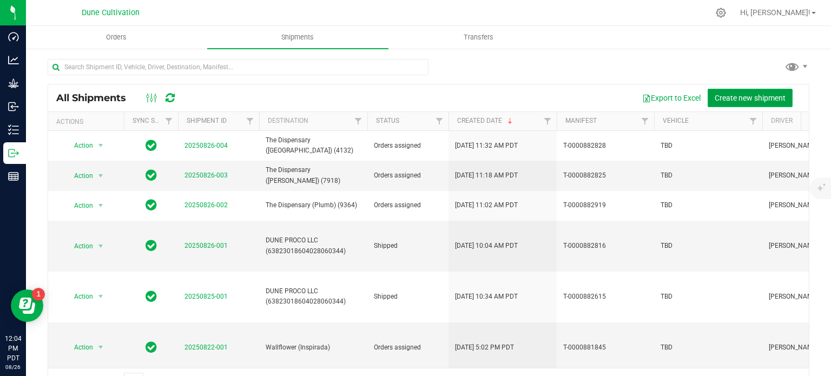
click at [714, 101] on span "Create new shipment" at bounding box center [749, 98] width 71 height 9
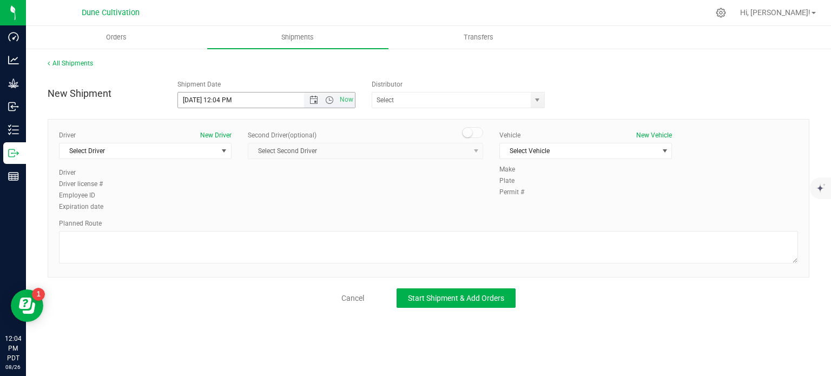
click at [195, 98] on input "8/26/2025 12:04 PM" at bounding box center [250, 99] width 145 height 15
drag, startPoint x: 247, startPoint y: 103, endPoint x: 216, endPoint y: 101, distance: 30.4
click at [216, 101] on input "8/27/2025 12:04 PM" at bounding box center [250, 99] width 145 height 15
click at [541, 97] on span "select" at bounding box center [538, 99] width 14 height 15
type input "8/27/2025 10:00 AM"
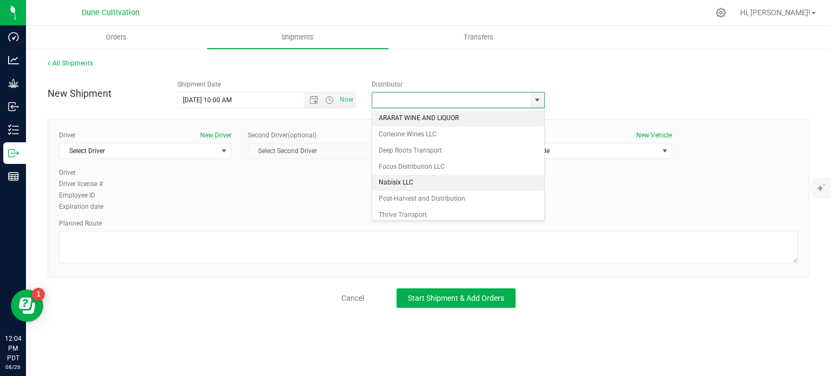
click at [423, 181] on li "Nabisix LLC" at bounding box center [458, 183] width 172 height 16
type input "Nabisix LLC"
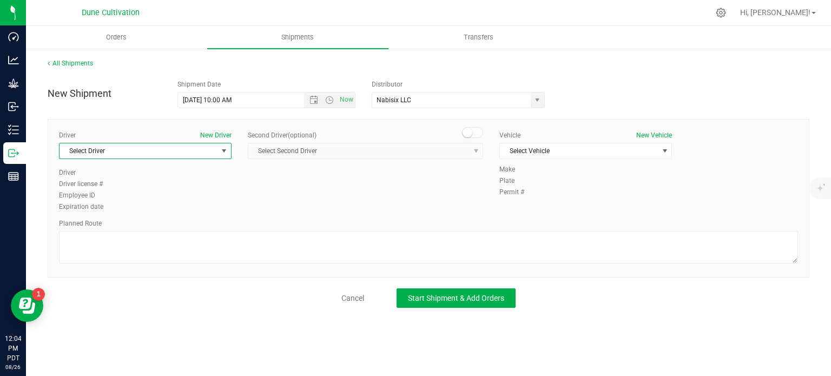
click at [223, 153] on span "select" at bounding box center [224, 151] width 9 height 9
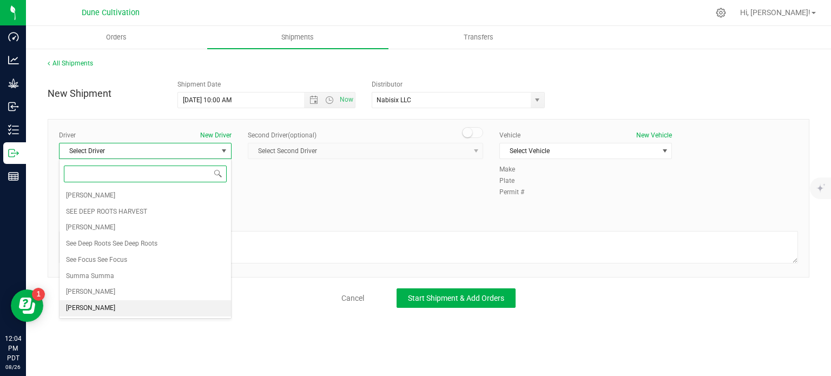
click at [104, 303] on li "TBD TBD" at bounding box center [144, 308] width 171 height 16
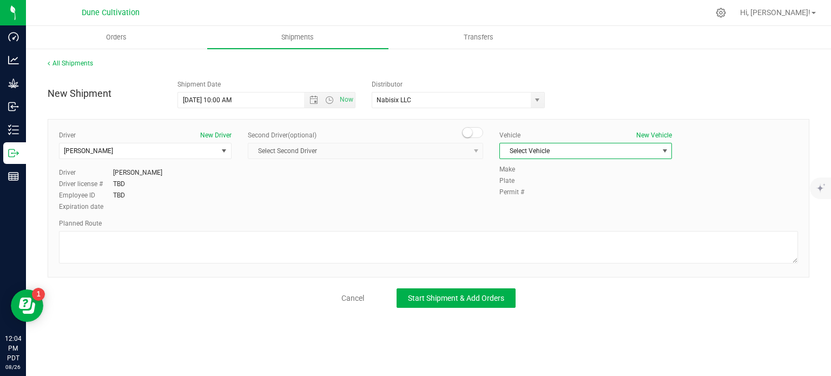
click at [527, 153] on span "Select Vehicle" at bounding box center [579, 150] width 158 height 15
click at [526, 259] on li "TBD" at bounding box center [585, 265] width 171 height 16
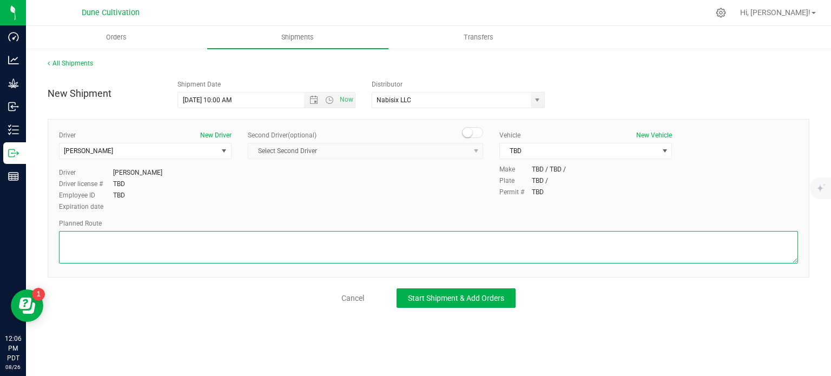
click at [124, 257] on textarea at bounding box center [428, 247] width 739 height 32
paste textarea "Get on I-11/US-95 N in Las Vegas from E Craig Rd 17 min (7.3 mi)  Continue on …"
type textarea "Get on I-11/US-95 N in Las Vegas from E Craig Rd 17 min (7.3 mi)  Continue on …"
click at [160, 248] on textarea at bounding box center [428, 247] width 739 height 32
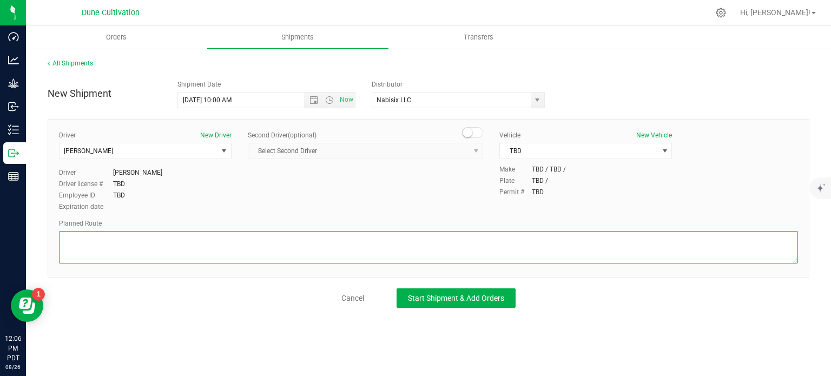
scroll to position [0, 0]
paste textarea "Get on I-15 S/US-93 S from E Alexander Rd and Losee Rd 5 min (2.3 mi)  Follow …"
type textarea "Get on I-15 S/US-93 S from E Alexander Rd and Losee Rd 5 min (2.3 mi)  Follow …"
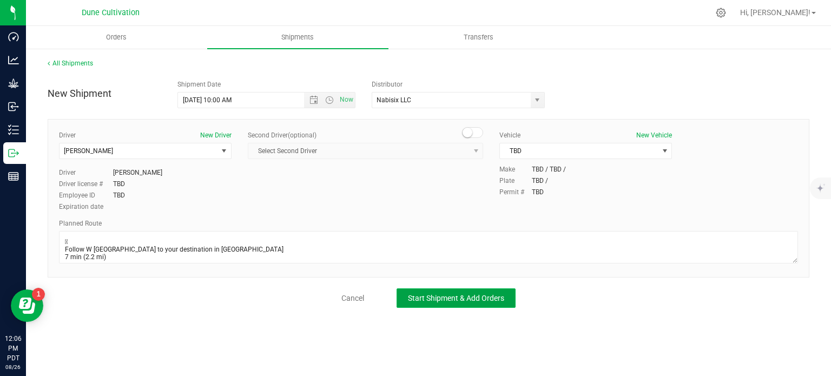
click at [458, 289] on button "Start Shipment & Add Orders" at bounding box center [455, 297] width 119 height 19
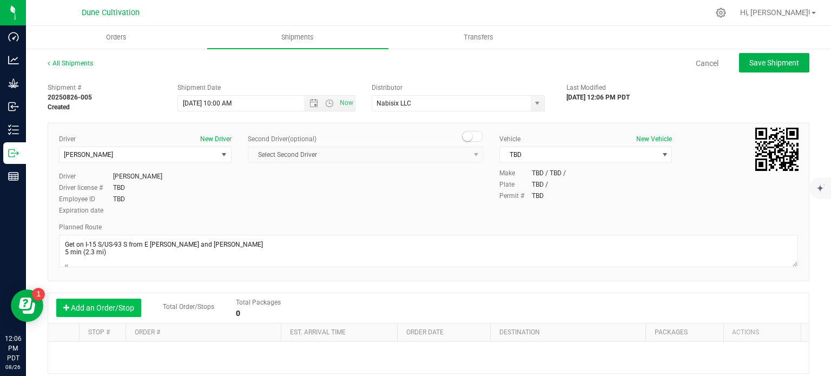
click at [104, 312] on button "Add an Order/Stop" at bounding box center [98, 308] width 85 height 18
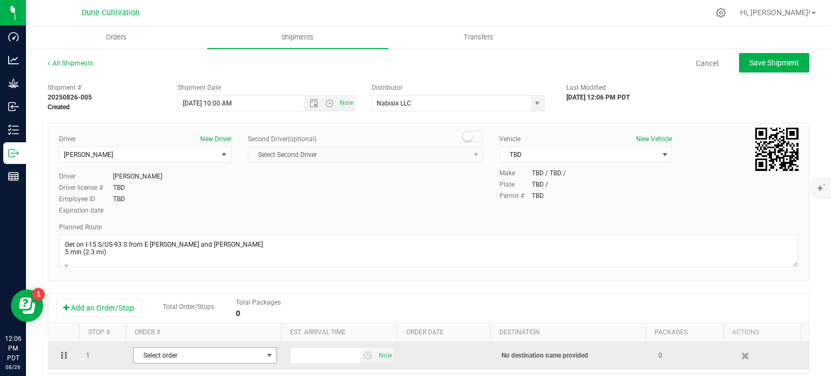
click at [214, 359] on span "Select order" at bounding box center [198, 355] width 129 height 15
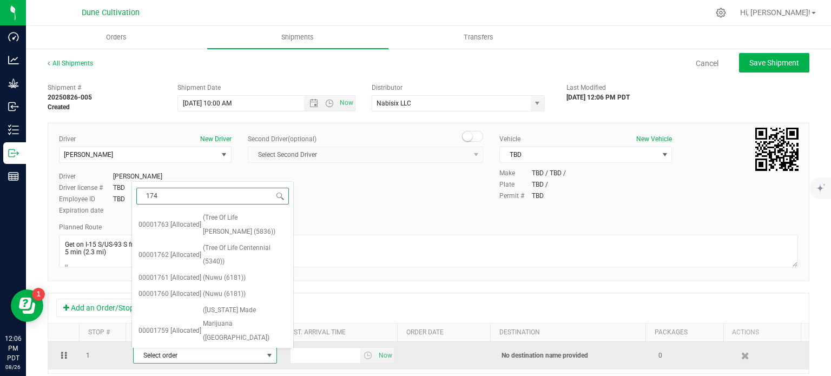
type input "1741"
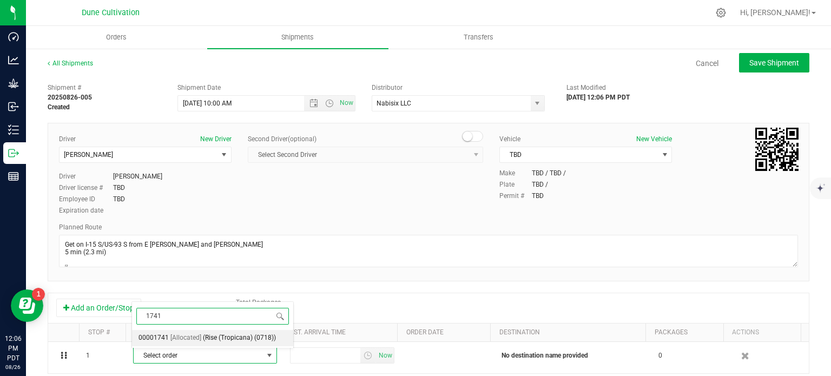
click at [225, 332] on span "(Rise (Tropicana) (0718))" at bounding box center [239, 338] width 73 height 14
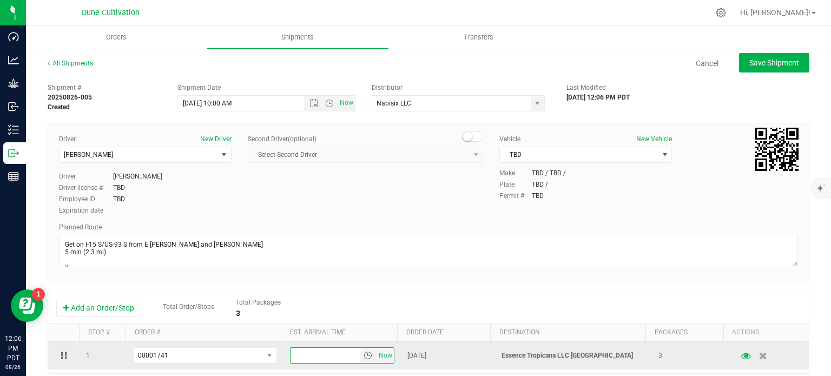
click at [305, 354] on input "text" at bounding box center [325, 355] width 70 height 15
type input "3:00 PM"
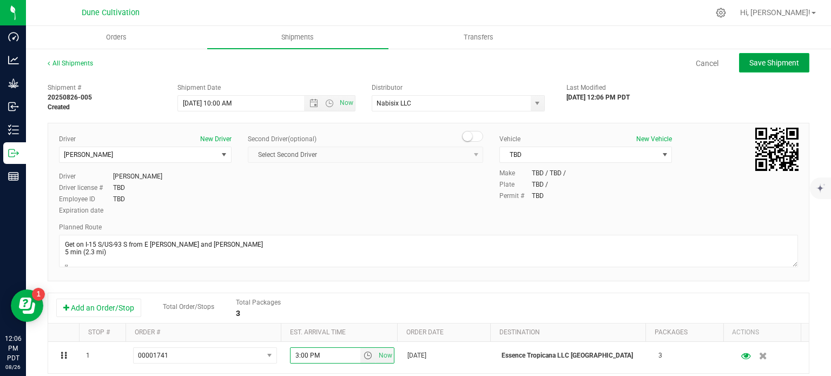
click at [749, 63] on span "Save Shipment" at bounding box center [774, 62] width 50 height 9
type input "8/27/2025 5:00 PM"
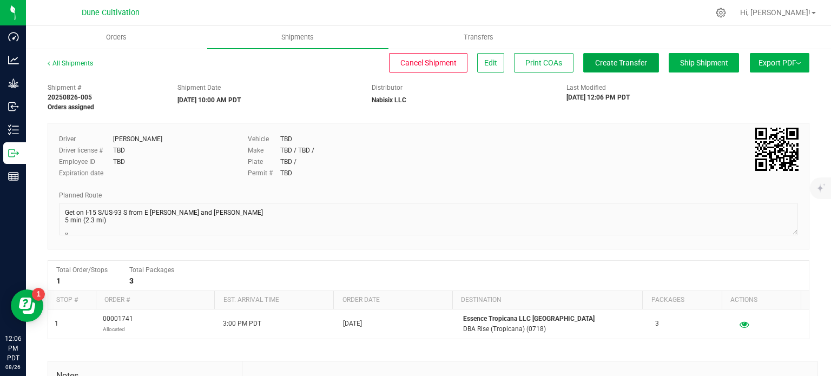
click at [604, 56] on button "Create Transfer" at bounding box center [621, 62] width 76 height 19
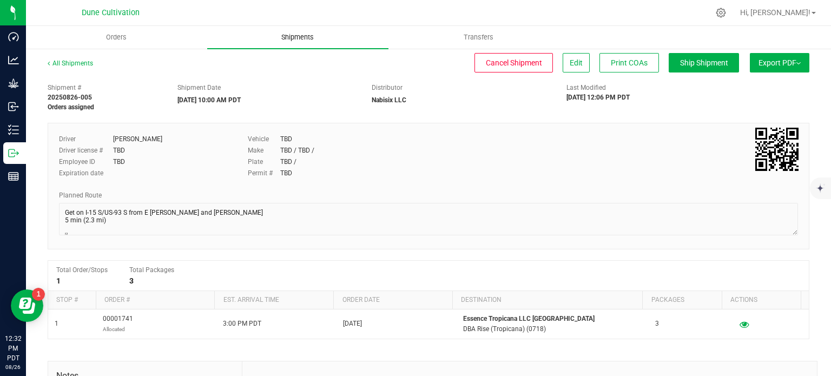
click at [290, 34] on span "Shipments" at bounding box center [298, 37] width 62 height 10
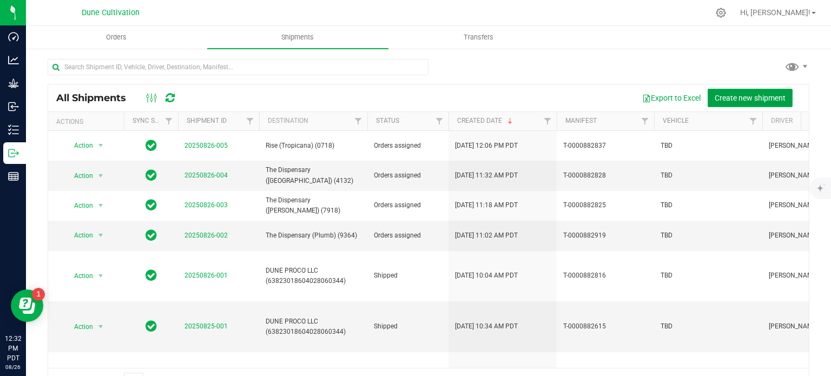
click at [725, 94] on span "Create new shipment" at bounding box center [749, 98] width 71 height 9
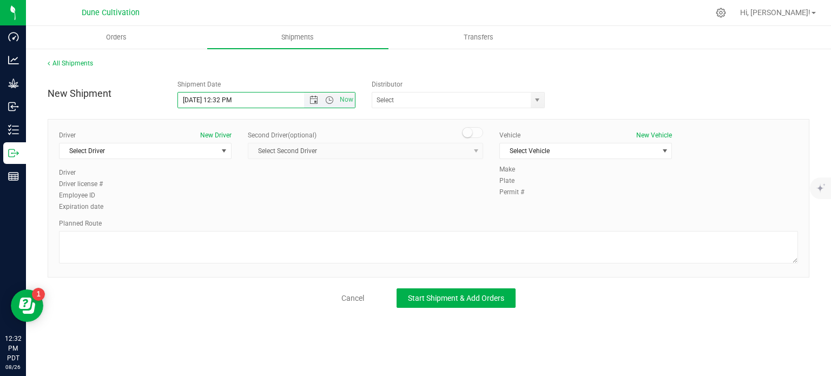
click at [195, 95] on input "8/26/2025 12:32 PM" at bounding box center [250, 99] width 145 height 15
drag, startPoint x: 283, startPoint y: 99, endPoint x: 213, endPoint y: 101, distance: 70.3
click at [213, 101] on input "8/27/2025 12:32 PM" at bounding box center [250, 99] width 145 height 15
click at [532, 97] on span "select" at bounding box center [538, 99] width 14 height 15
type input "8/27/2025 10:00 AM"
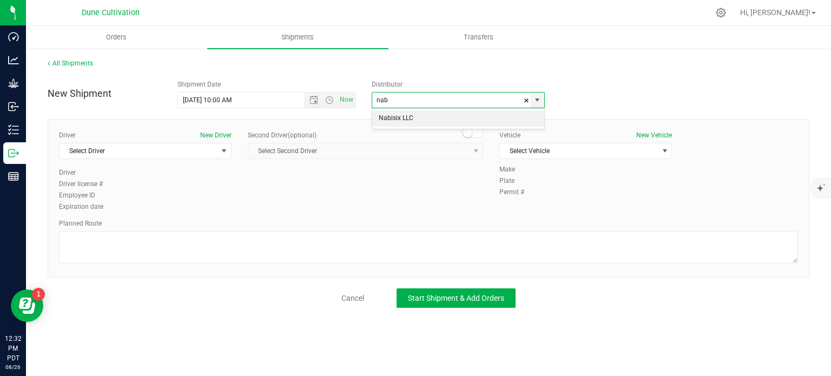
click at [476, 123] on li "Nabisix LLC" at bounding box center [458, 118] width 172 height 16
type input "Nabisix LLC"
click at [223, 143] on span "select" at bounding box center [224, 150] width 14 height 15
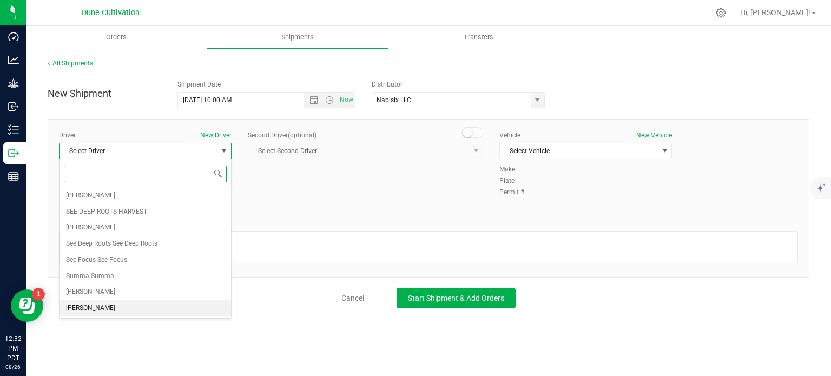
click at [80, 304] on span "TBD TBD" at bounding box center [90, 308] width 49 height 14
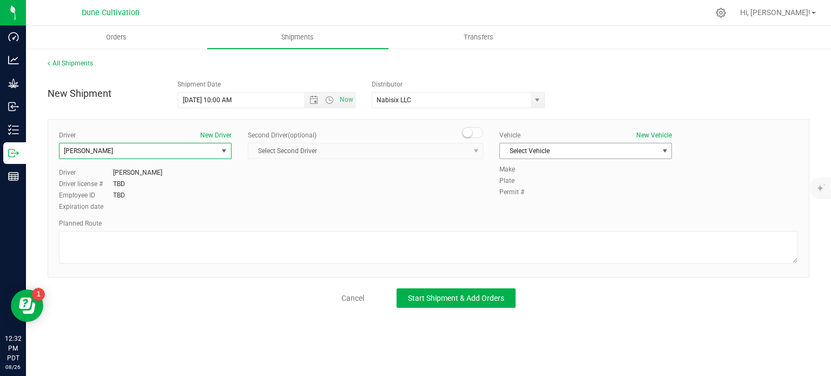
click at [522, 153] on span "Select Vehicle" at bounding box center [579, 150] width 158 height 15
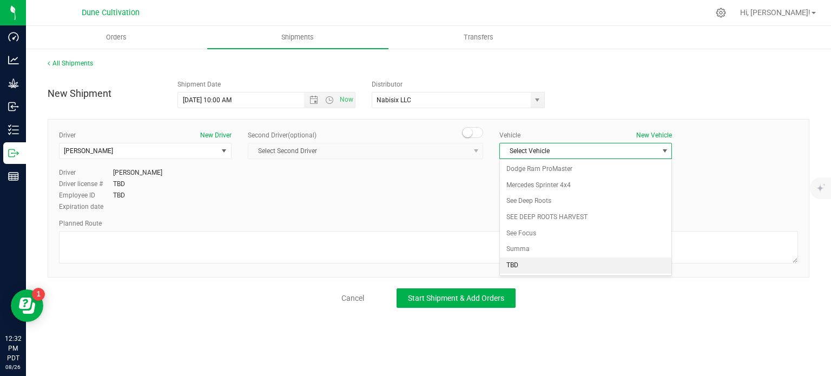
click at [518, 261] on li "TBD" at bounding box center [585, 265] width 171 height 16
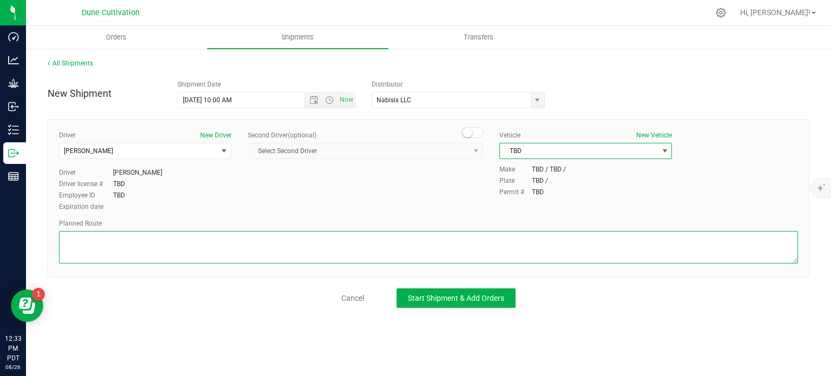
click at [161, 249] on textarea at bounding box center [428, 247] width 739 height 32
paste textarea "Get on I-11/US-95 N in Las Vegas from E Craig Rd 17 min (7.3 mi)  Follow US-95…"
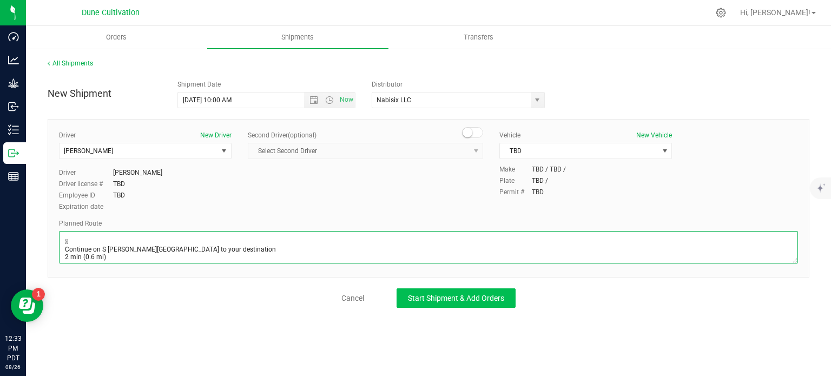
type textarea "Get on I-11/US-95 N in Las Vegas from E Craig Rd 17 min (7.3 mi)  Follow US-95…"
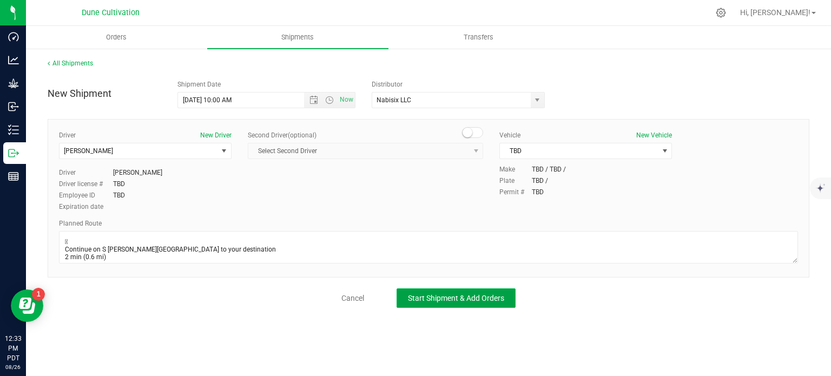
click at [469, 297] on span "Start Shipment & Add Orders" at bounding box center [456, 298] width 96 height 9
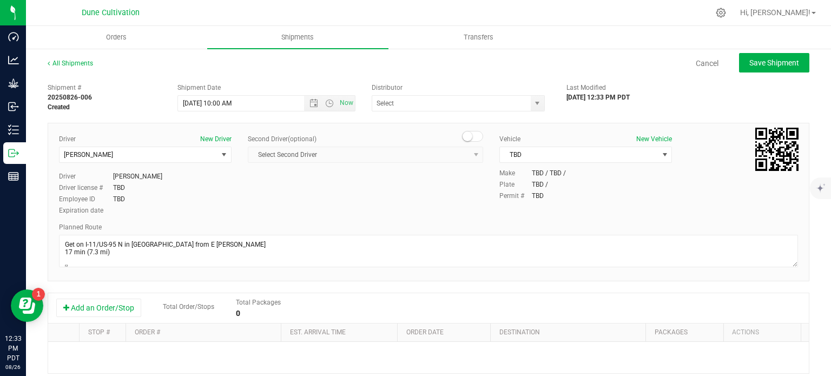
type input "Nabisix LLC"
click at [103, 315] on button "Add an Order/Stop" at bounding box center [98, 308] width 85 height 18
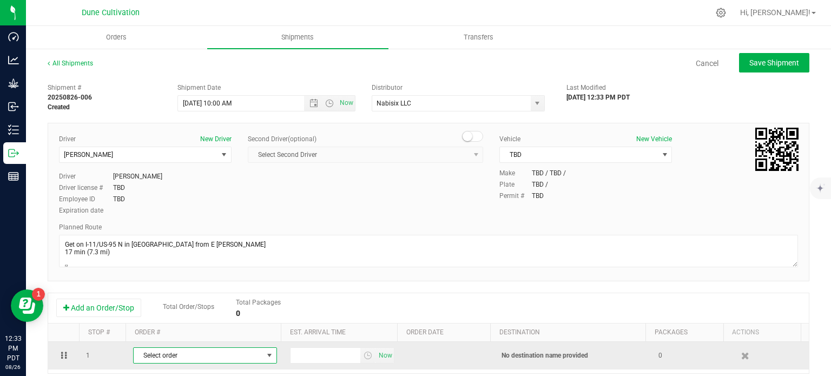
click at [151, 350] on span "Select order" at bounding box center [198, 355] width 129 height 15
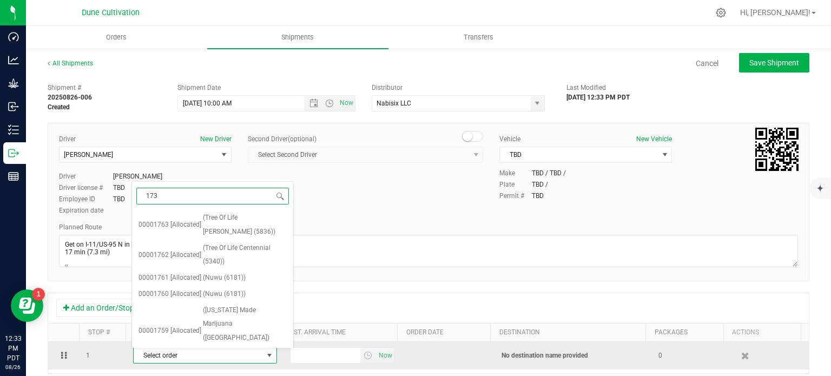
type input "1739"
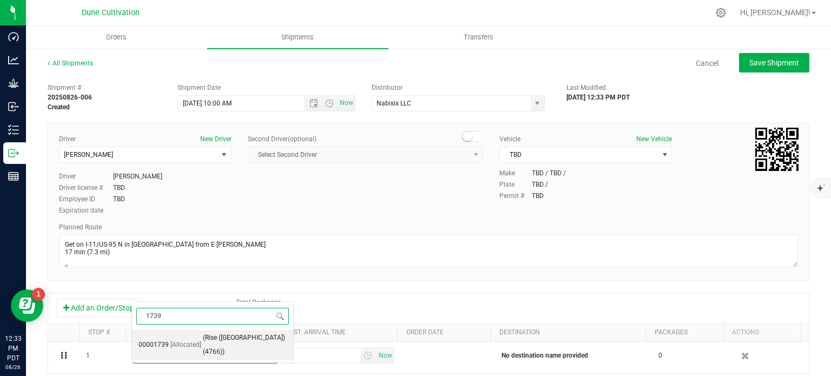
click at [184, 338] on span "[Allocated]" at bounding box center [185, 345] width 31 height 14
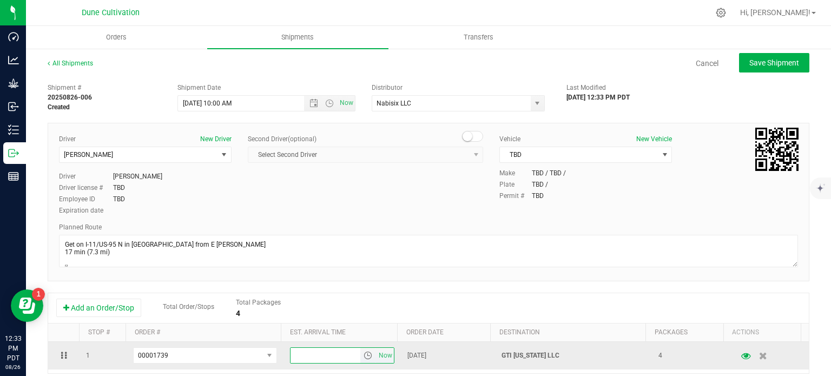
click at [309, 360] on input "text" at bounding box center [325, 355] width 70 height 15
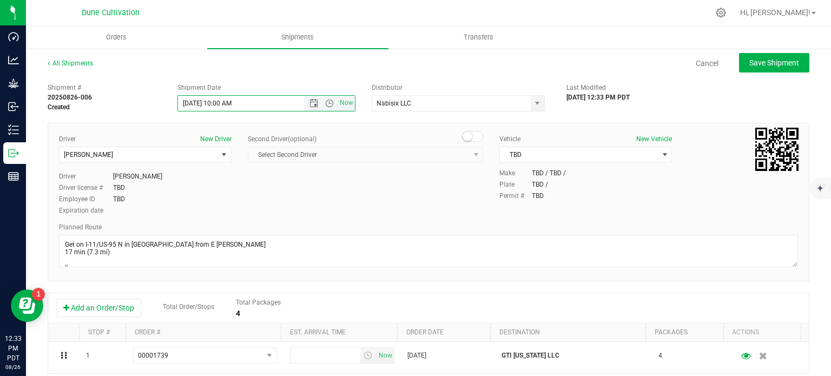
drag, startPoint x: 246, startPoint y: 101, endPoint x: 213, endPoint y: 100, distance: 32.5
click at [213, 100] on input "8/27/2025 10:00 AM" at bounding box center [250, 103] width 145 height 15
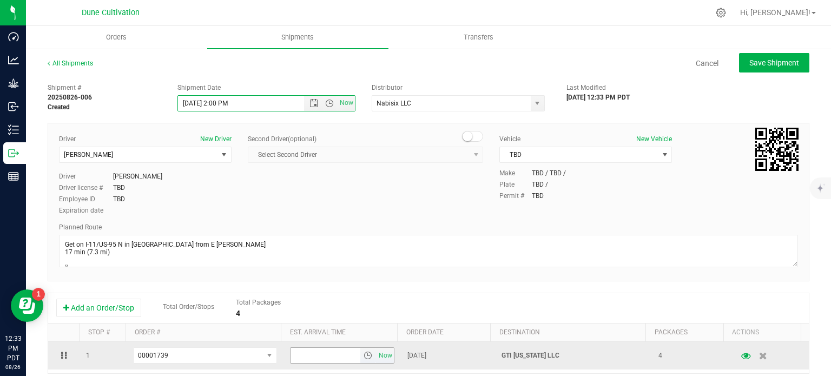
type input "8/27/2025 2:00 PM"
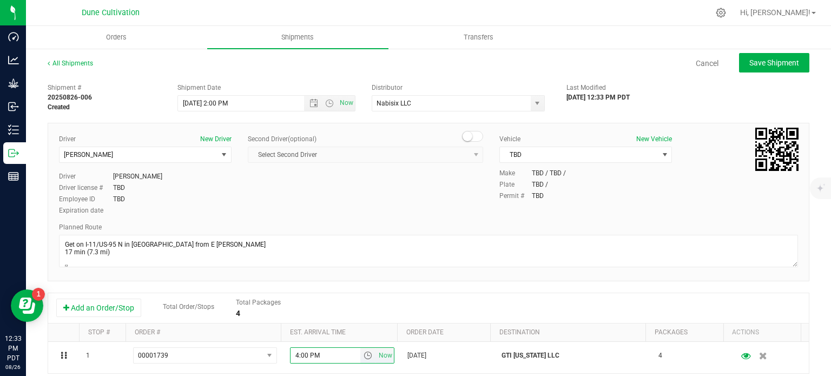
click at [297, 348] on input "4:00 PM" at bounding box center [325, 355] width 70 height 15
type input "6"
type input "5:00 PM"
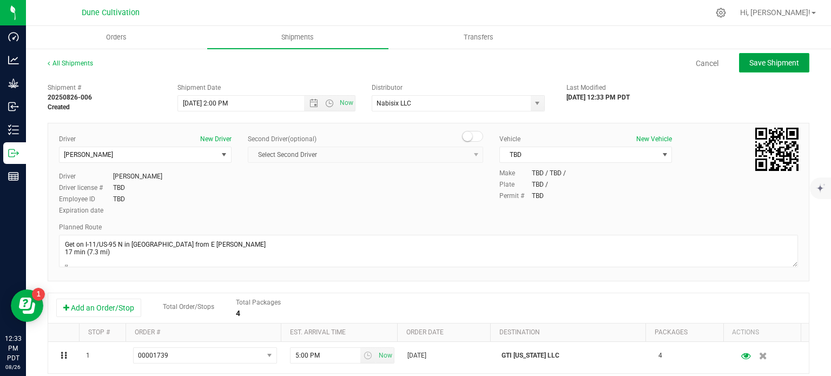
click at [749, 62] on span "Save Shipment" at bounding box center [774, 62] width 50 height 9
type input "8/27/2025 9:00 PM"
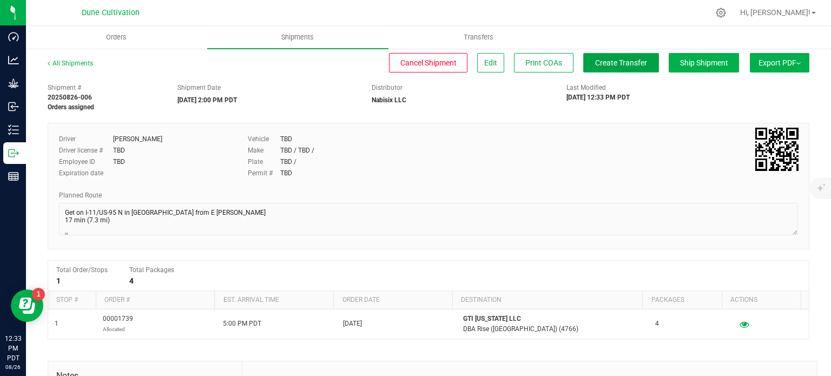
click at [612, 58] on span "Create Transfer" at bounding box center [621, 62] width 52 height 9
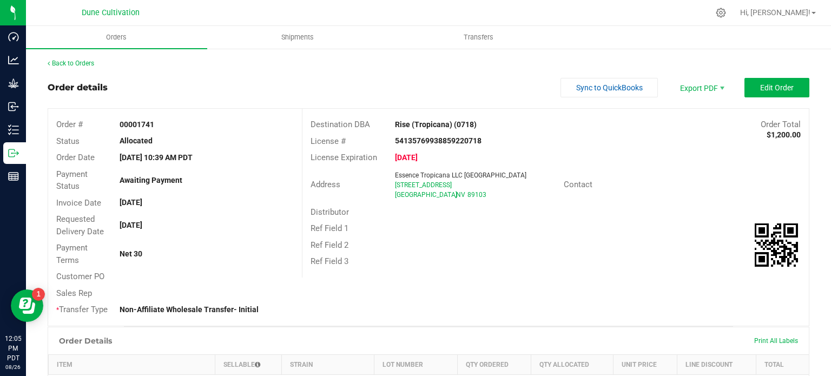
drag, startPoint x: 452, startPoint y: 195, endPoint x: 383, endPoint y: 186, distance: 69.9
click at [383, 186] on div "Address Essence Tropicana LLC [GEOGRAPHIC_DATA][STREET_ADDRESS] [GEOGRAPHIC_DAT…" at bounding box center [432, 185] width 261 height 34
click at [398, 220] on div "Ref Field 1" at bounding box center [555, 228] width 506 height 17
drag, startPoint x: 455, startPoint y: 194, endPoint x: 390, endPoint y: 185, distance: 66.1
click at [390, 185] on div "Essence Tropicana LLC [GEOGRAPHIC_DATA][STREET_ADDRESS] [GEOGRAPHIC_DATA]" at bounding box center [476, 184] width 174 height 29
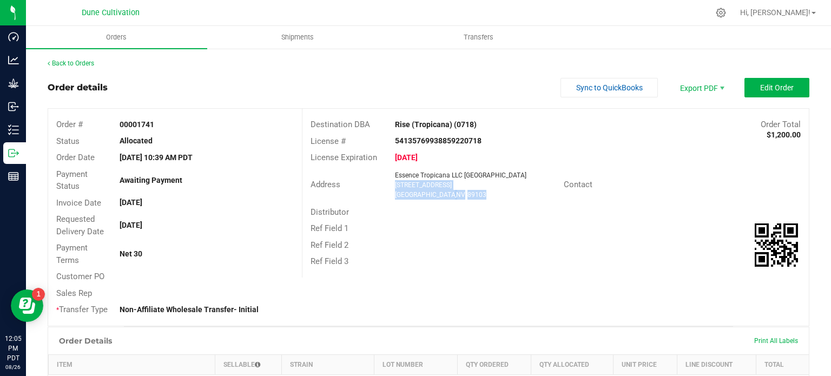
copy ngx-name-and-address "[STREET_ADDRESS] [GEOGRAPHIC_DATA]"
click at [397, 210] on div "Distributor" at bounding box center [555, 212] width 506 height 17
drag, startPoint x: 459, startPoint y: 195, endPoint x: 389, endPoint y: 182, distance: 70.4
click at [389, 182] on div "Essence Tropicana LLC [GEOGRAPHIC_DATA][STREET_ADDRESS] [GEOGRAPHIC_DATA]" at bounding box center [476, 184] width 174 height 29
copy ngx-name-and-address "[STREET_ADDRESS] [GEOGRAPHIC_DATA]"
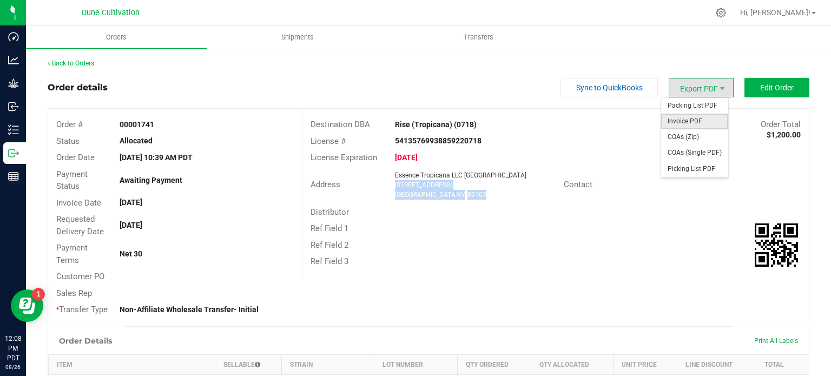
click at [703, 120] on span "Invoice PDF" at bounding box center [694, 122] width 67 height 16
click at [693, 152] on span "COAs (Single PDF)" at bounding box center [694, 153] width 67 height 16
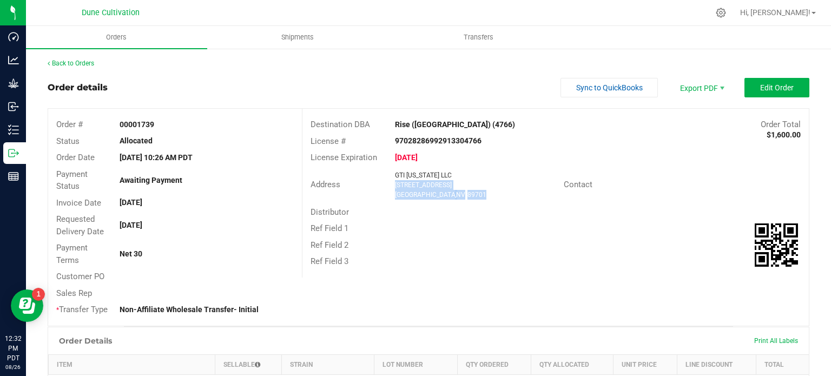
drag, startPoint x: 457, startPoint y: 194, endPoint x: 391, endPoint y: 184, distance: 67.2
click at [395, 184] on ngx-name-and-address "GTI [US_STATE] LLC [STREET_ADDRESS]" at bounding box center [475, 184] width 161 height 29
copy ngx-name-and-address "[STREET_ADDRESS]"
